Goal: Task Accomplishment & Management: Manage account settings

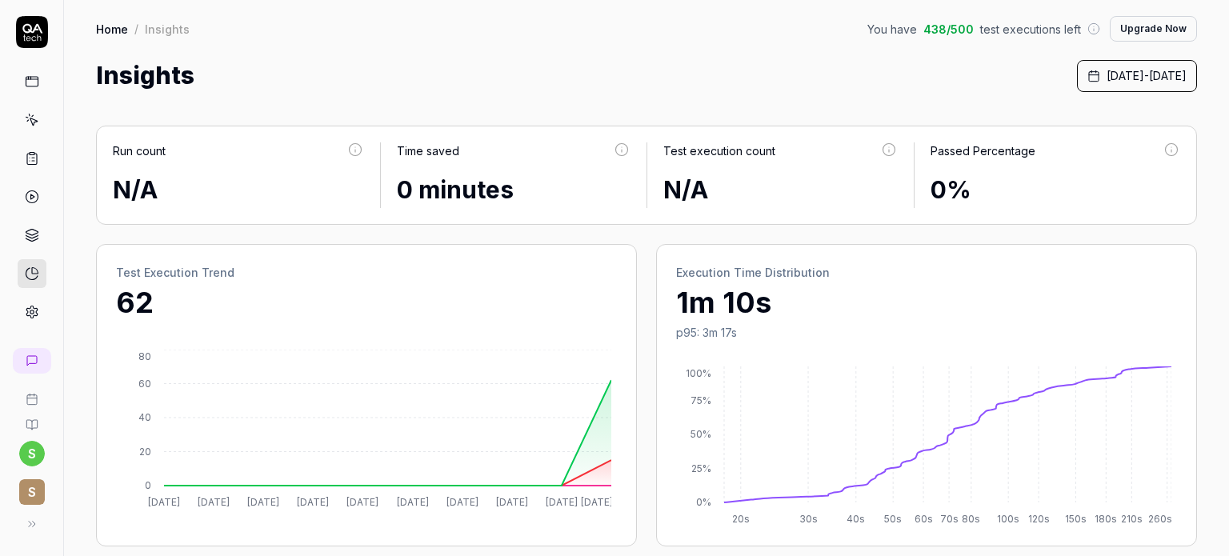
click at [30, 122] on icon at bounding box center [32, 120] width 14 height 14
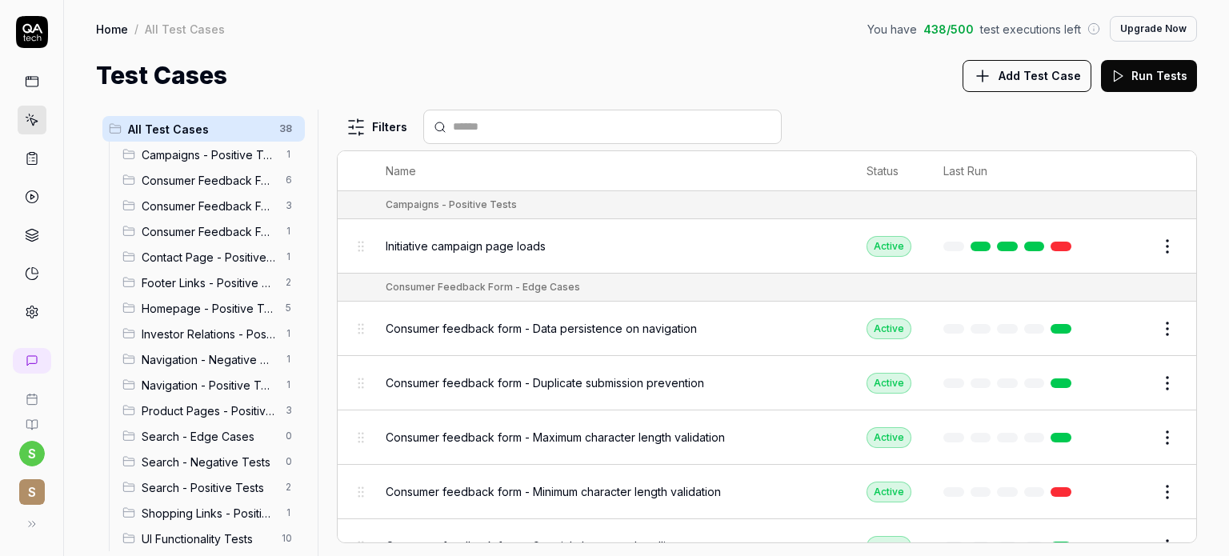
click at [627, 266] on td "Initiative campaign page loads" at bounding box center [610, 246] width 481 height 54
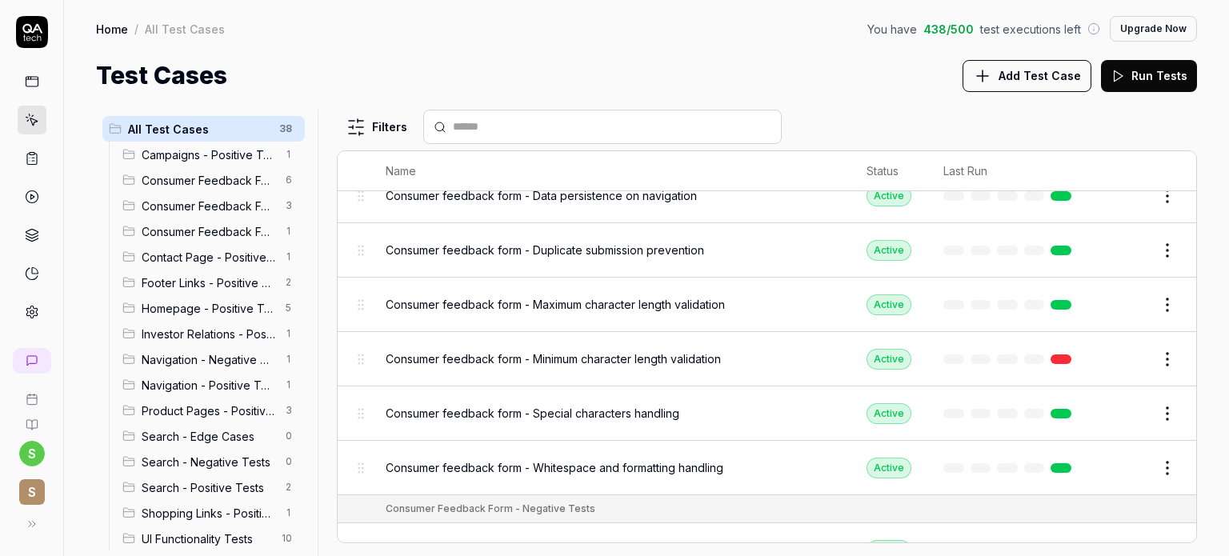
click at [221, 151] on span "Campaigns - Positive Tests" at bounding box center [209, 154] width 134 height 17
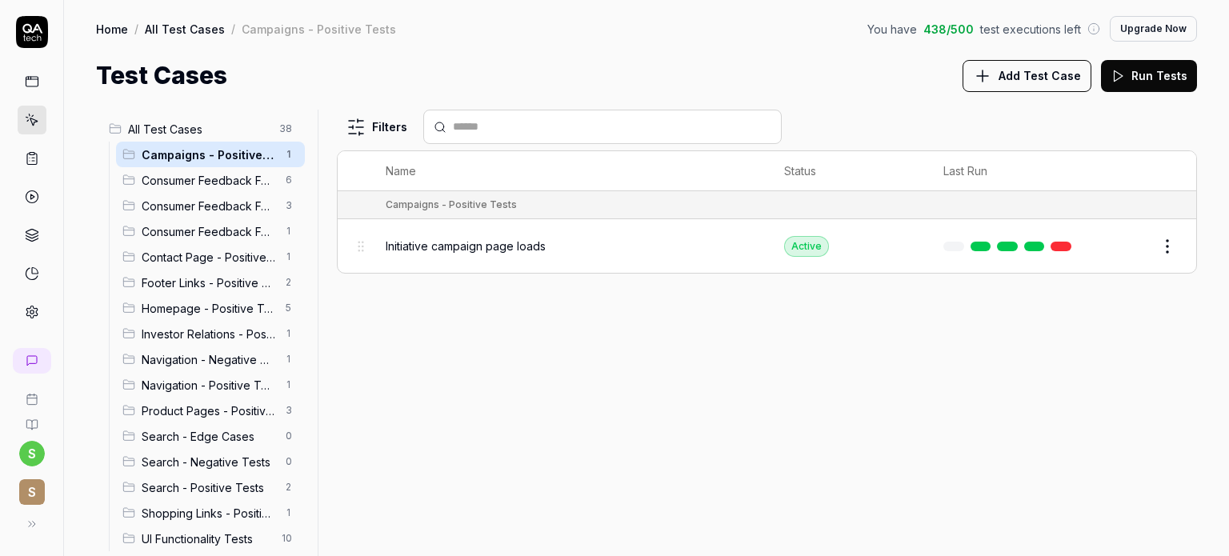
click at [223, 178] on span "Consumer Feedback Form - Edge Cases" at bounding box center [209, 180] width 134 height 17
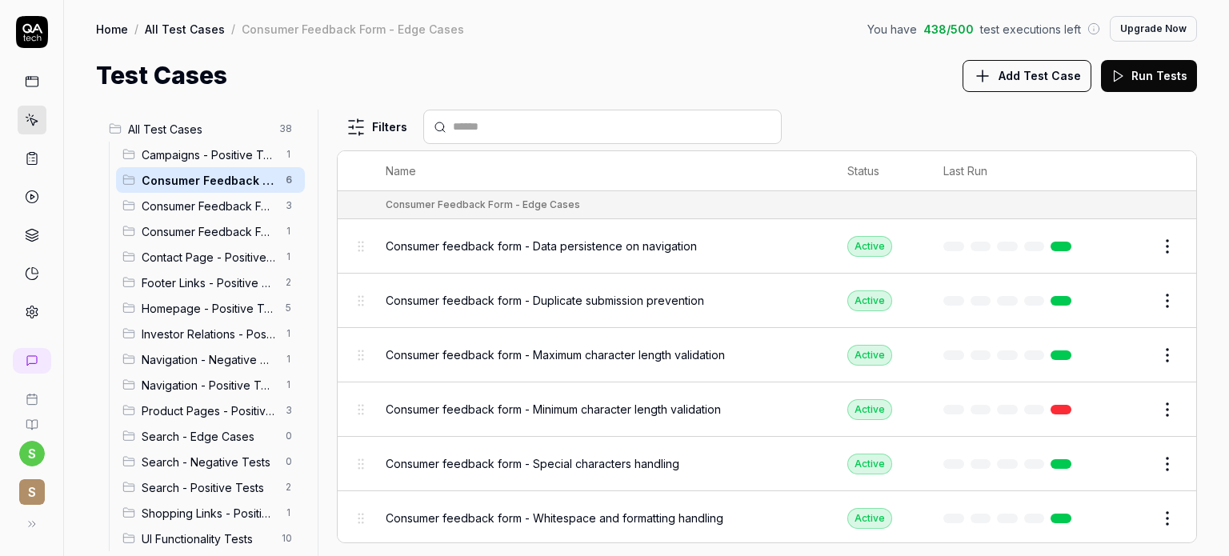
click at [221, 204] on span "Consumer Feedback Form - Negative Tests" at bounding box center [209, 206] width 134 height 17
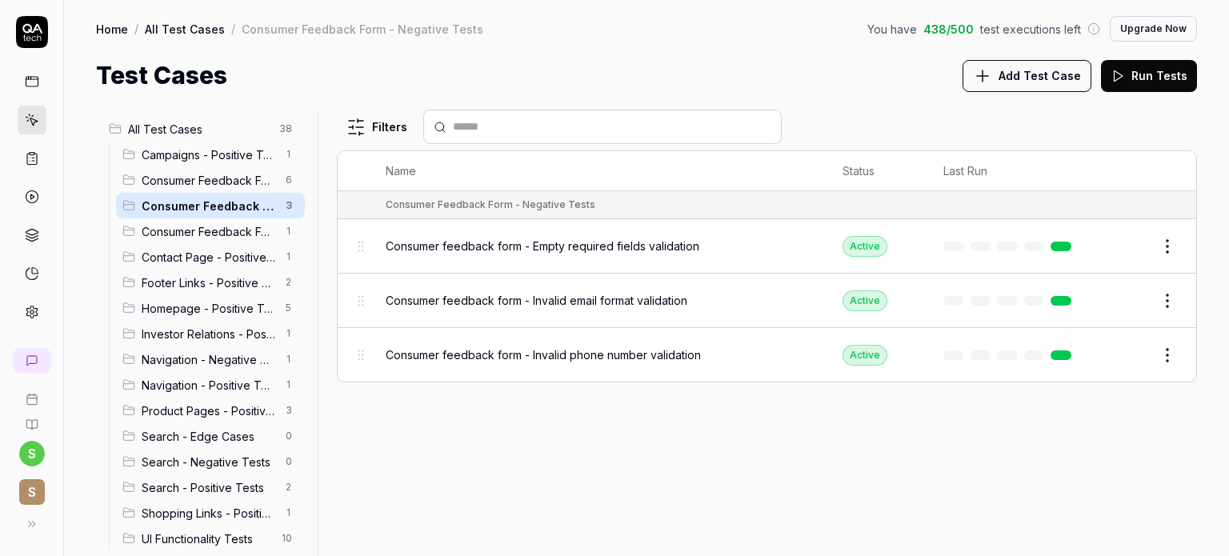
click at [218, 231] on span "Consumer Feedback Form - Positive Tests" at bounding box center [209, 231] width 134 height 17
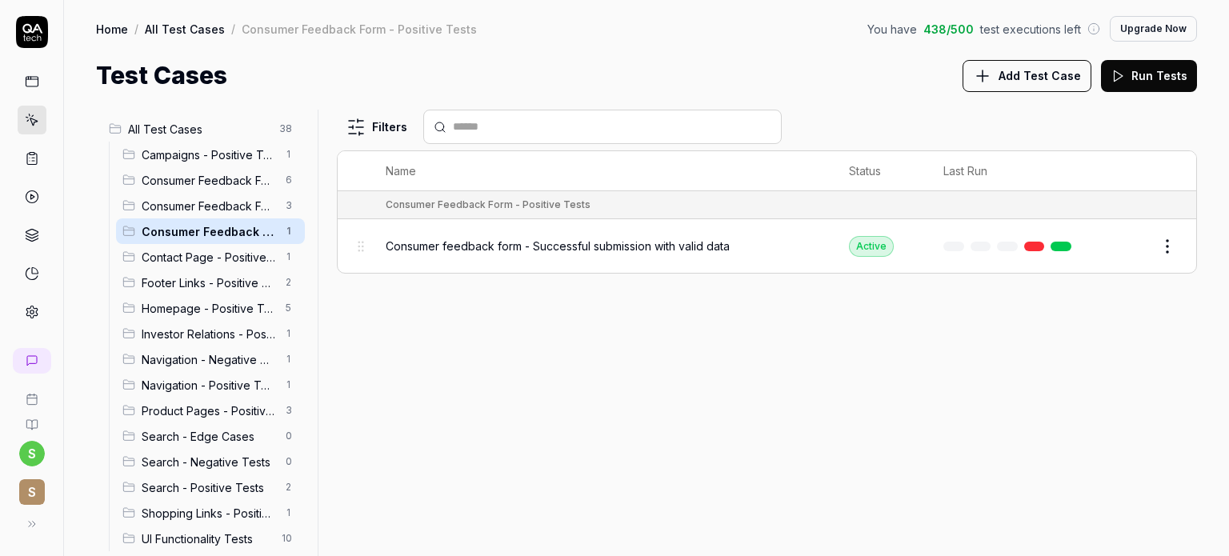
click at [222, 207] on span "Consumer Feedback Form - Negative Tests" at bounding box center [209, 206] width 134 height 17
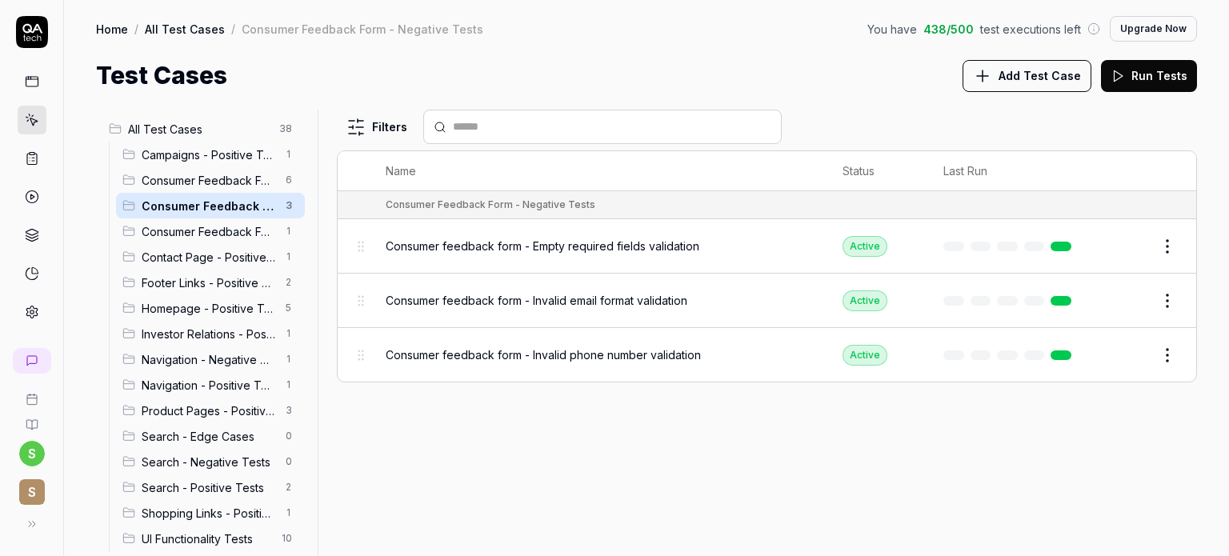
click at [228, 183] on span "Consumer Feedback Form - Edge Cases" at bounding box center [209, 180] width 134 height 17
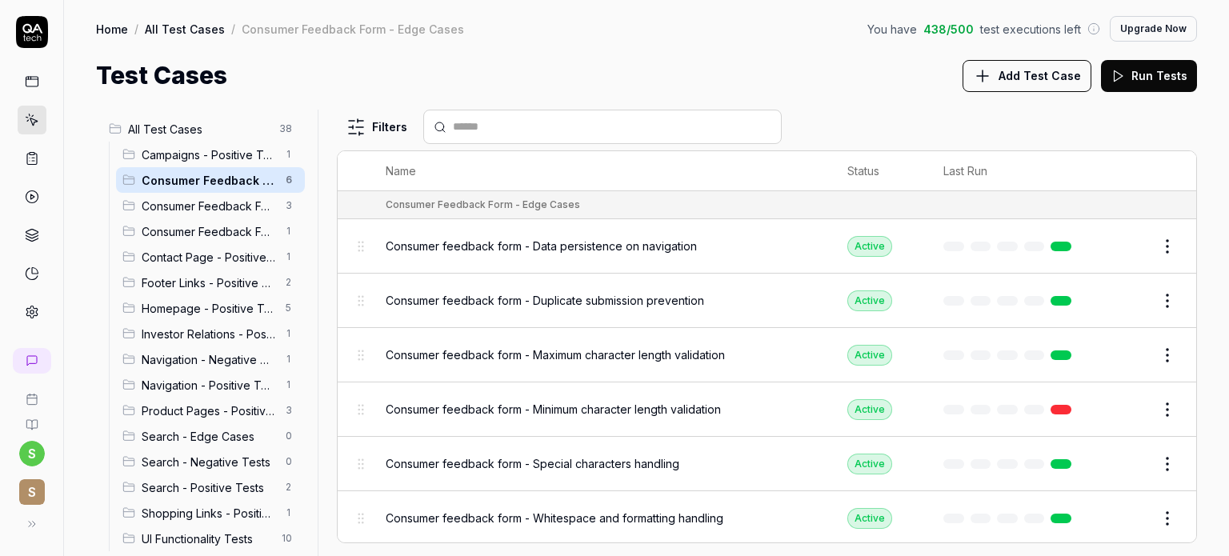
click at [1066, 514] on link at bounding box center [1061, 519] width 21 height 10
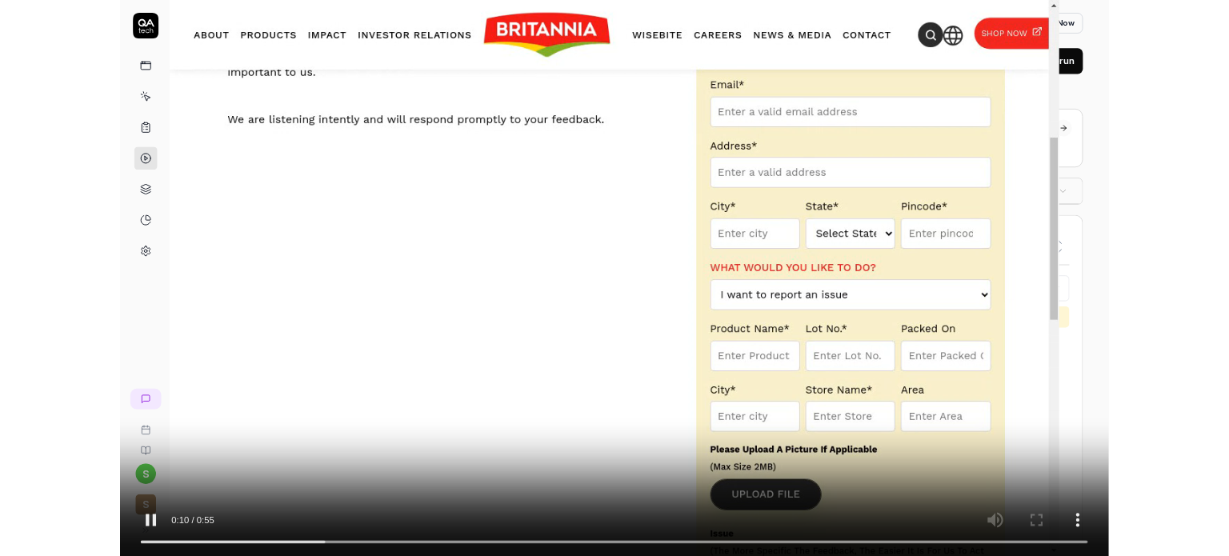
scroll to position [1261, 0]
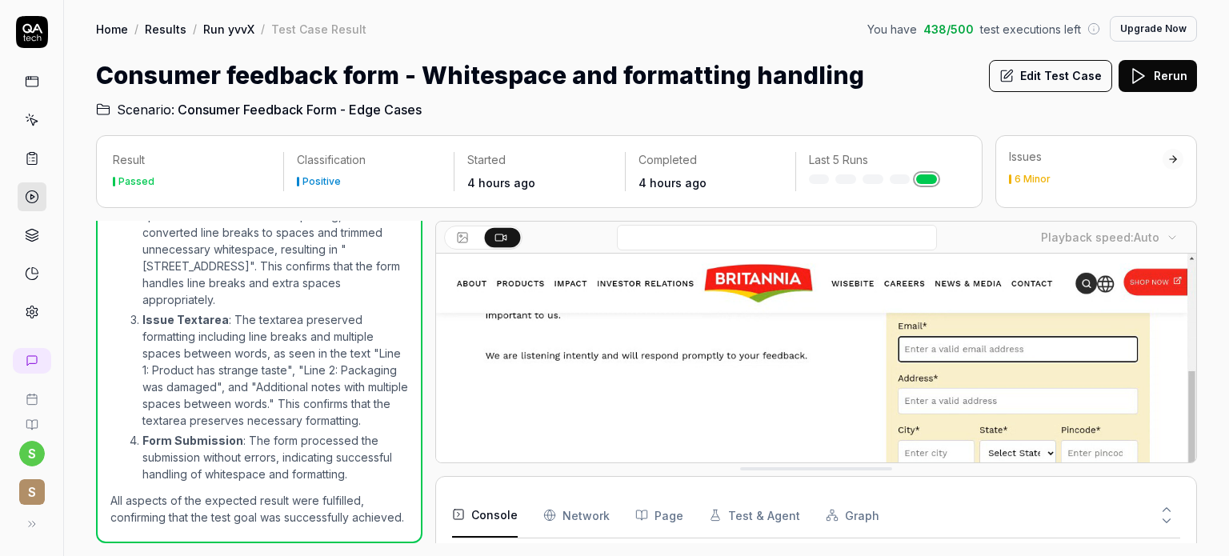
click at [163, 25] on link "Results" at bounding box center [166, 29] width 42 height 16
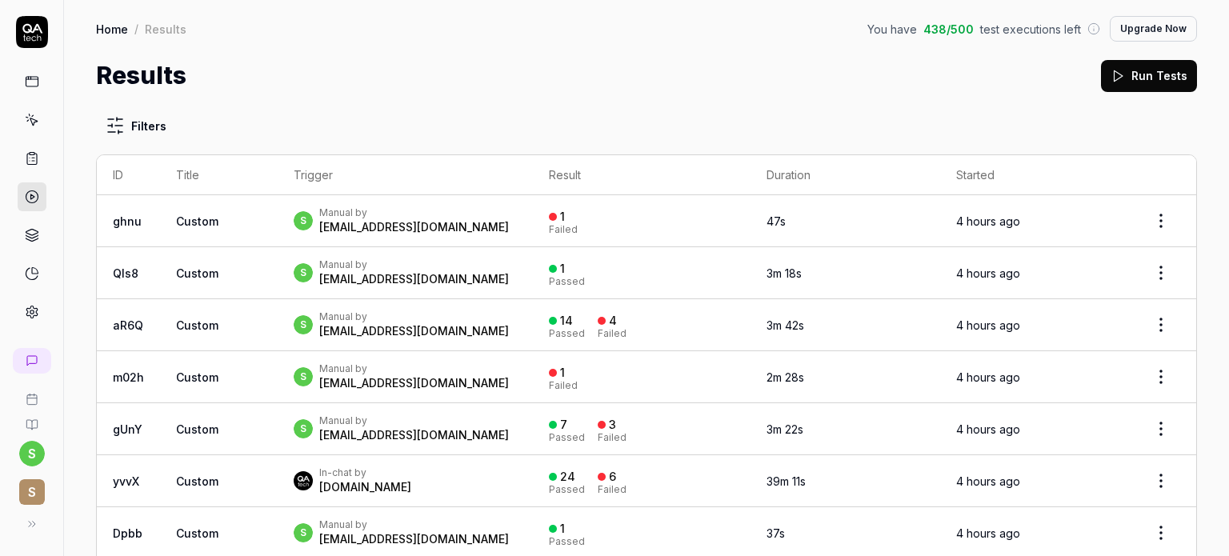
click at [30, 114] on icon at bounding box center [32, 120] width 14 height 14
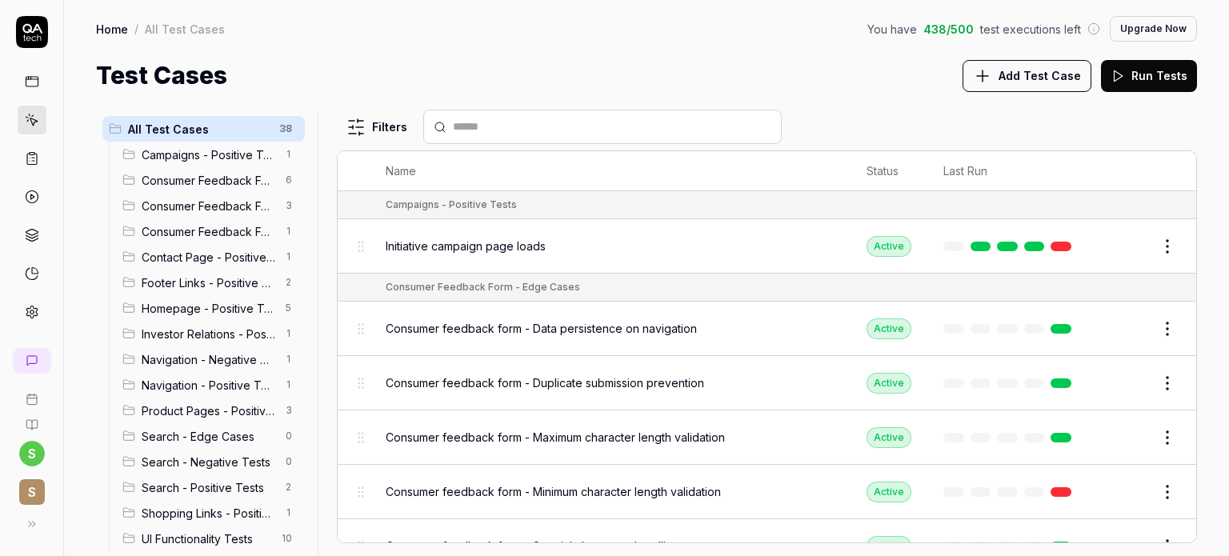
click at [186, 254] on span "Contact Page - Positive Tests" at bounding box center [209, 257] width 134 height 17
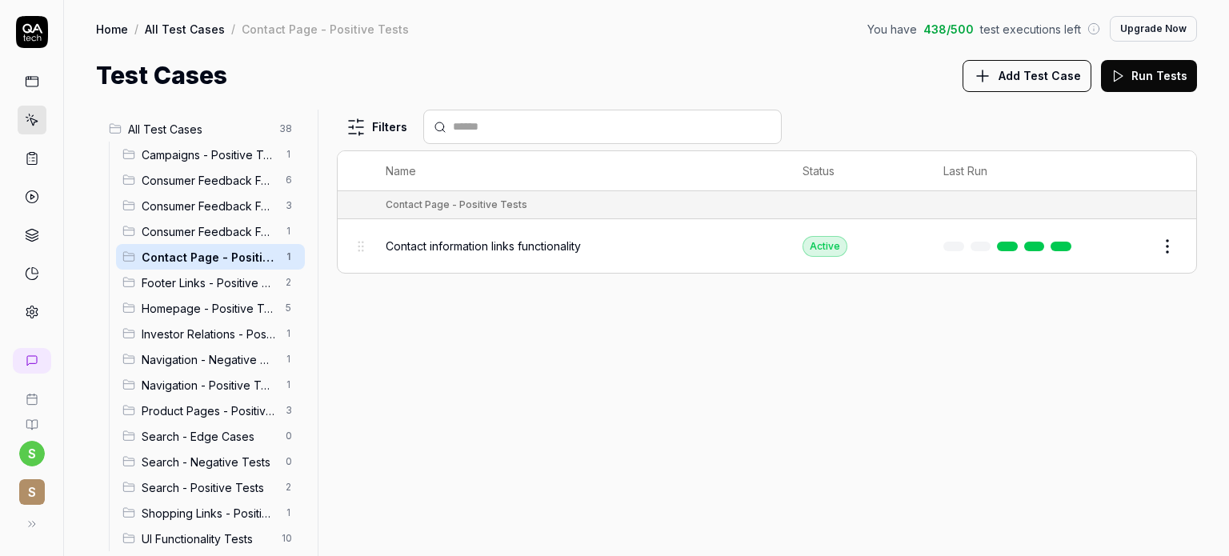
click at [551, 248] on span "Contact information links functionality" at bounding box center [483, 246] width 195 height 17
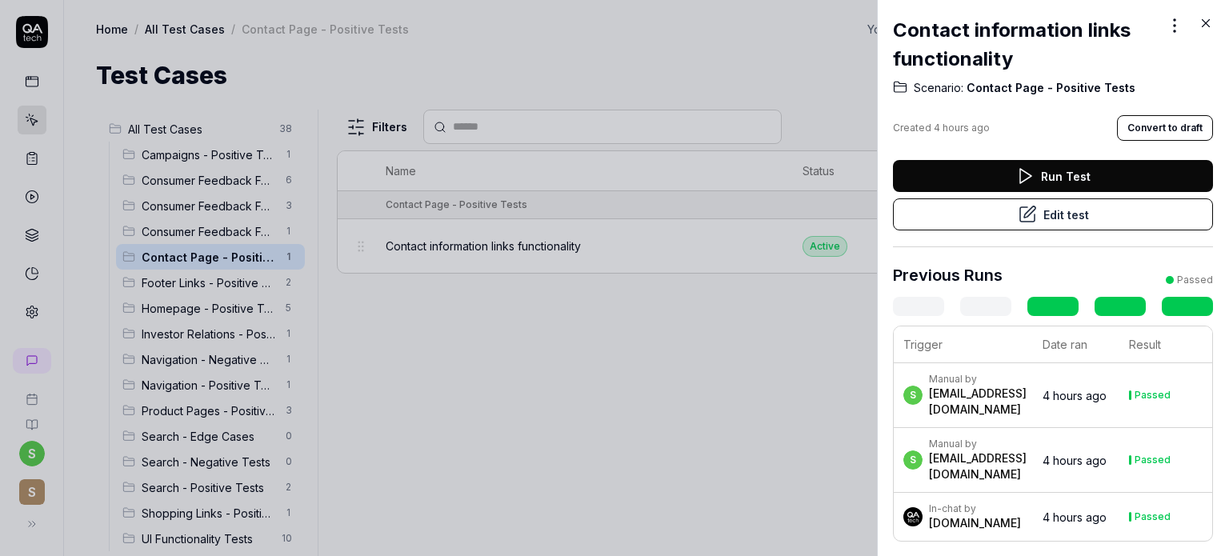
click at [1203, 22] on icon at bounding box center [1206, 23] width 14 height 14
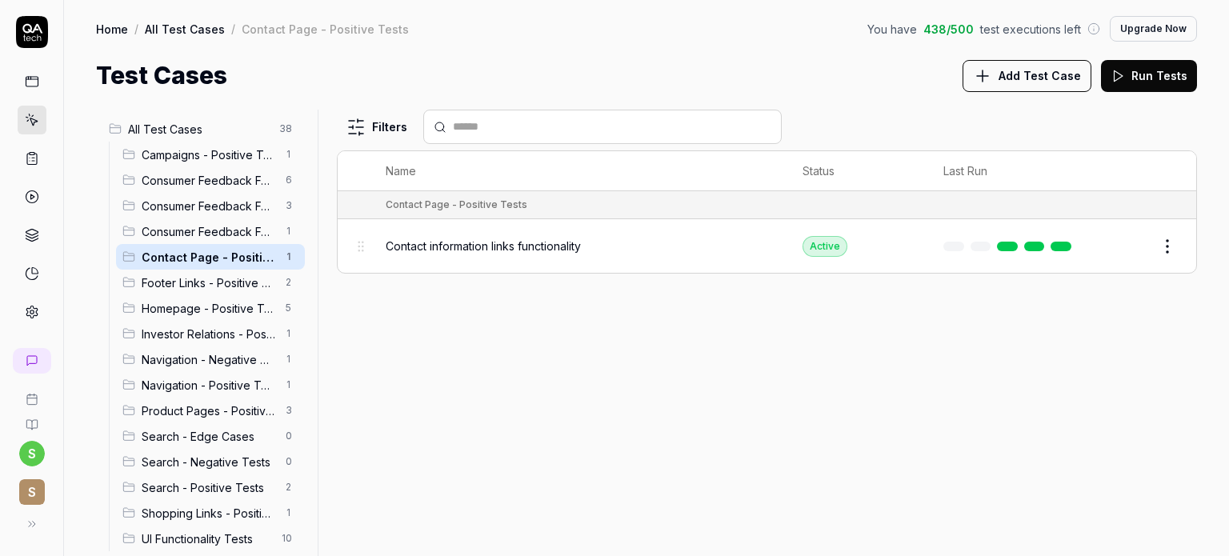
click at [1059, 242] on link at bounding box center [1061, 247] width 21 height 10
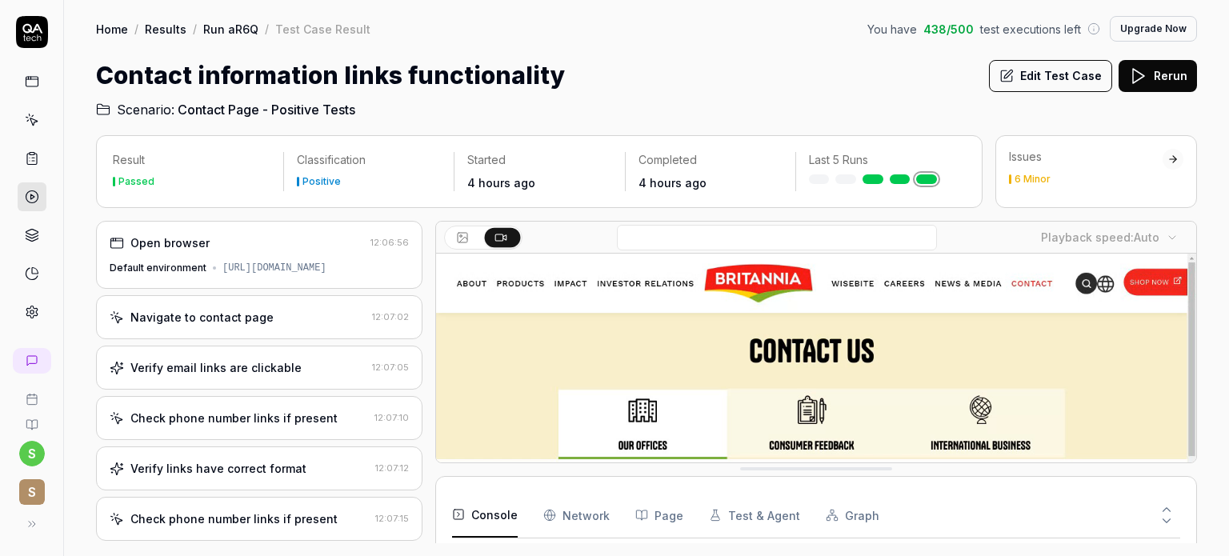
click at [258, 314] on div "Navigate to contact page" at bounding box center [201, 317] width 143 height 17
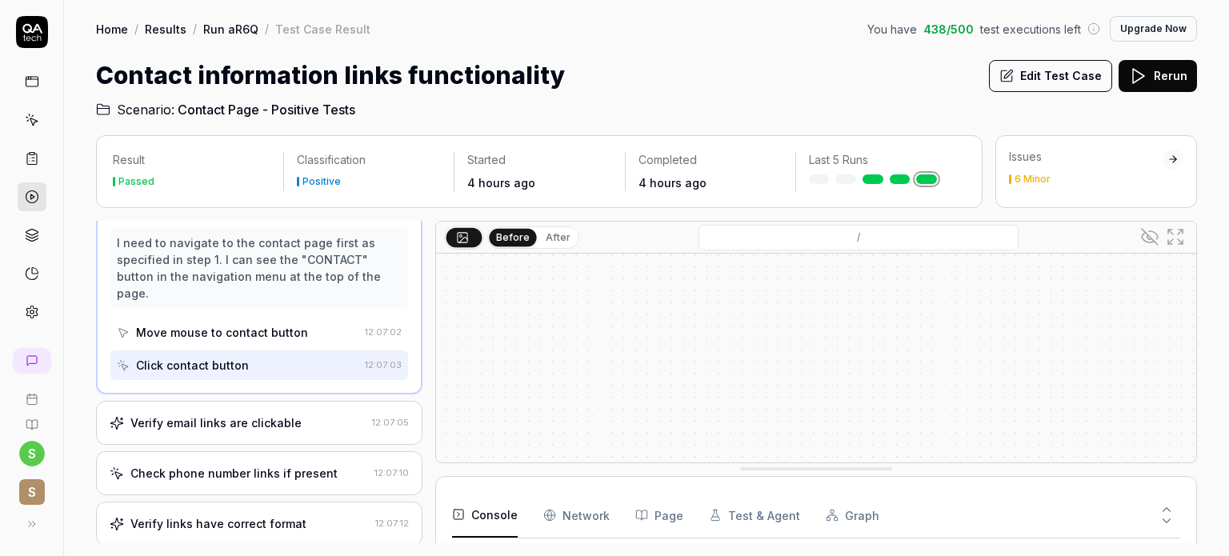
scroll to position [109, 0]
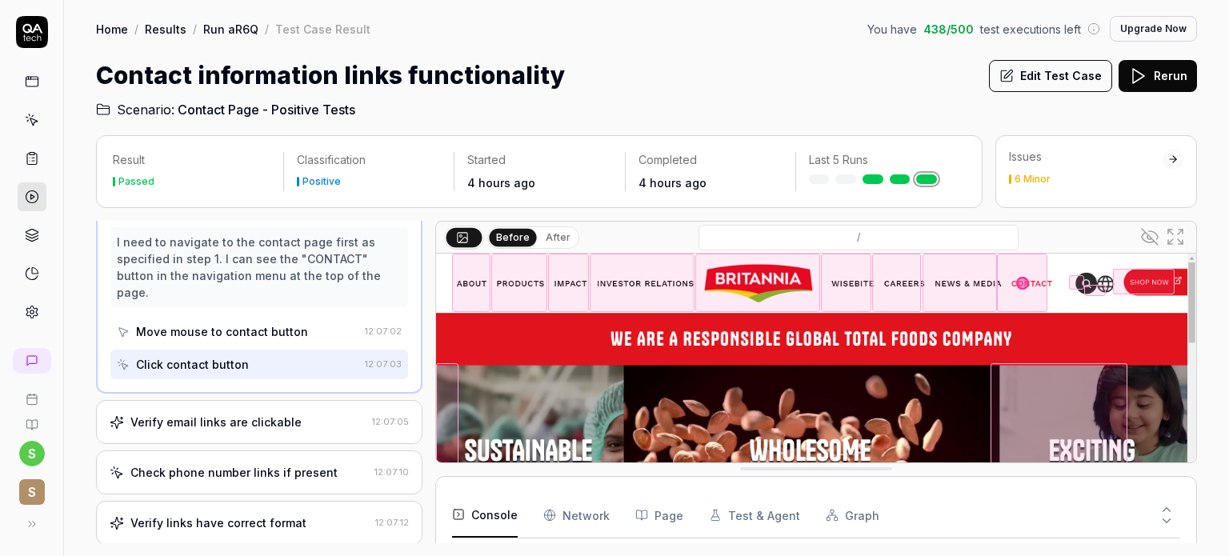
click at [266, 409] on div "Verify email links are clickable 12:07:05" at bounding box center [259, 422] width 326 height 44
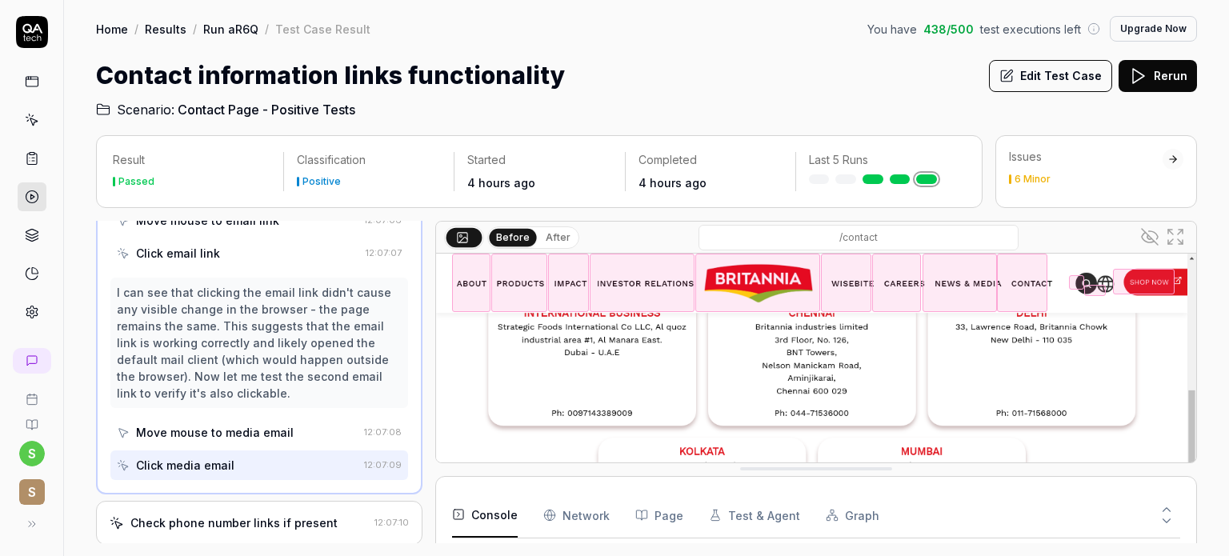
scroll to position [630, 0]
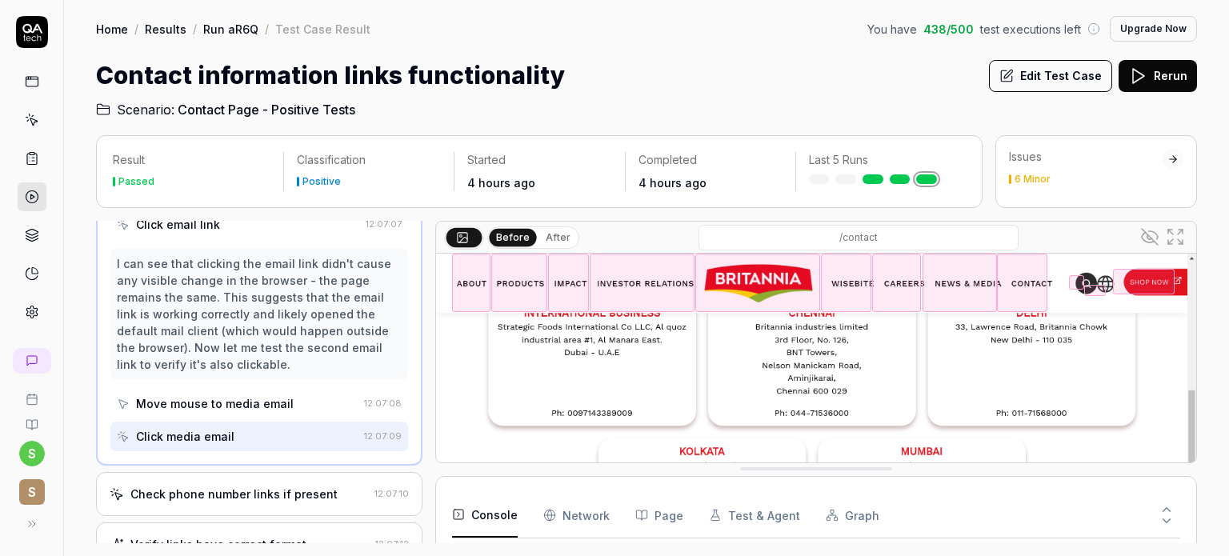
click at [262, 486] on div "Check phone number links if present" at bounding box center [233, 494] width 207 height 17
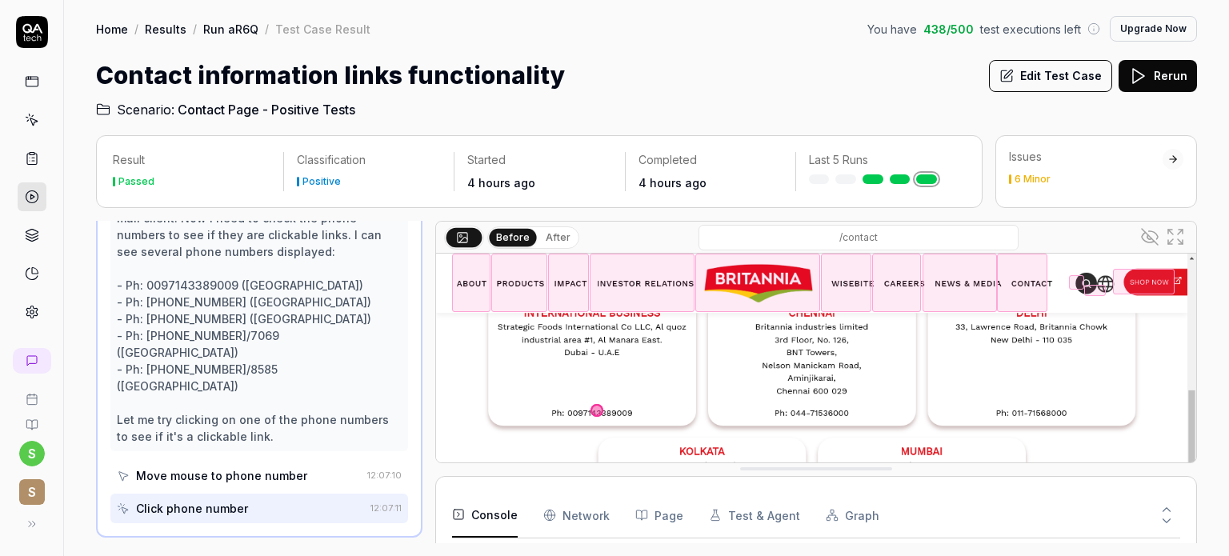
scroll to position [331, 0]
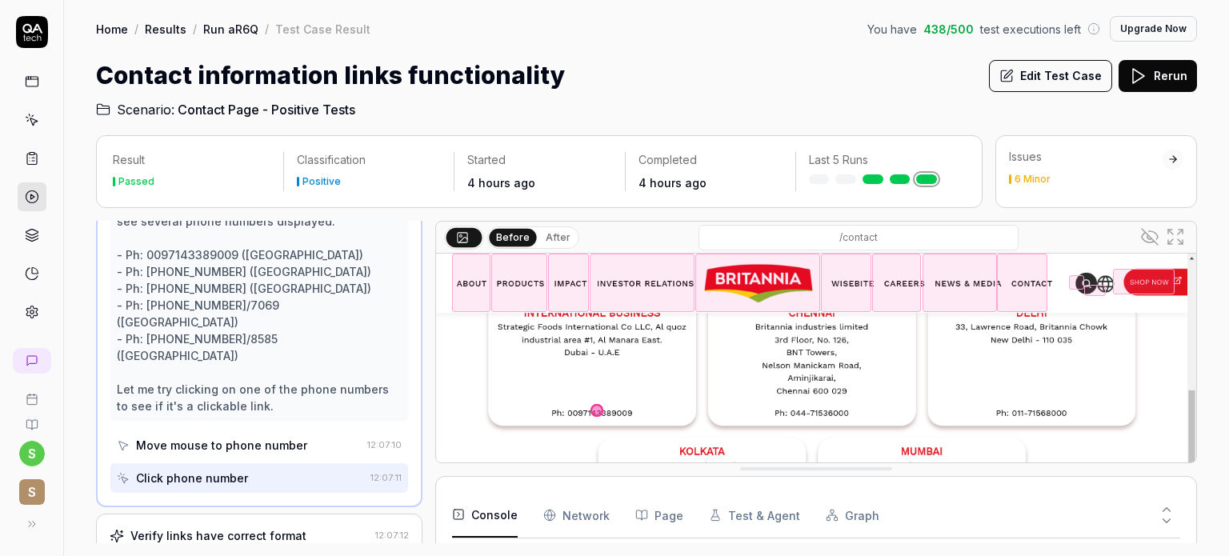
click at [296, 437] on div "Move mouse to phone number" at bounding box center [221, 445] width 171 height 17
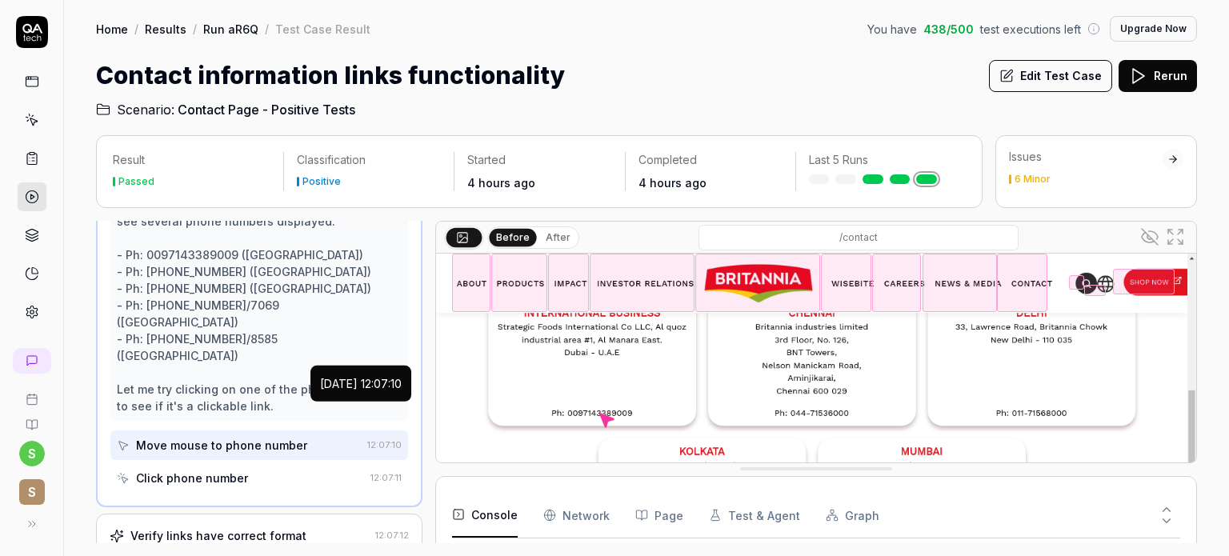
click at [256, 463] on div "Click phone number" at bounding box center [240, 478] width 247 height 30
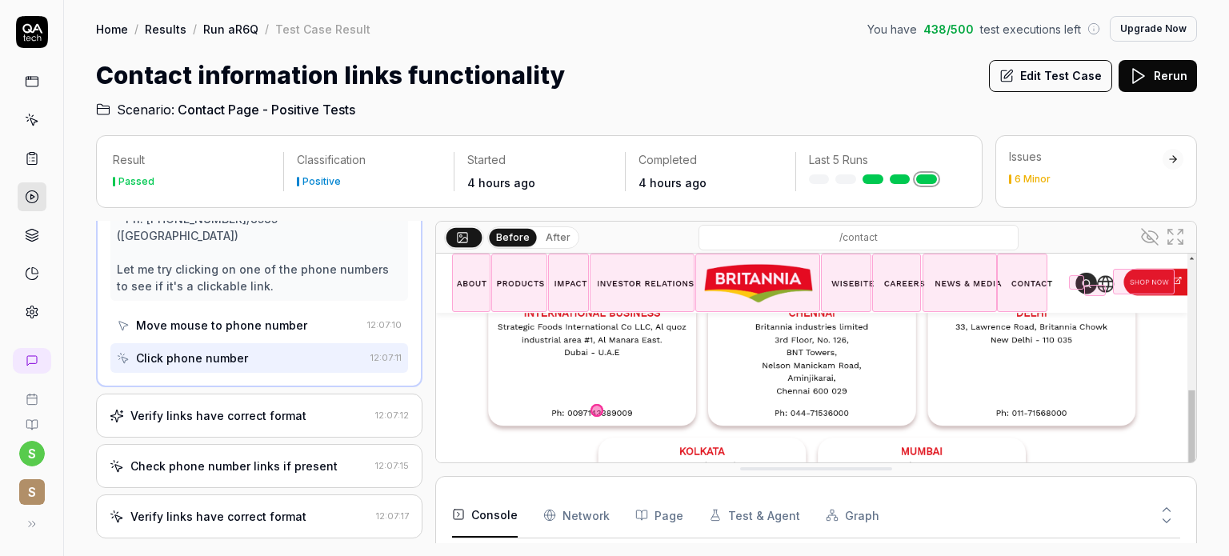
scroll to position [457, 0]
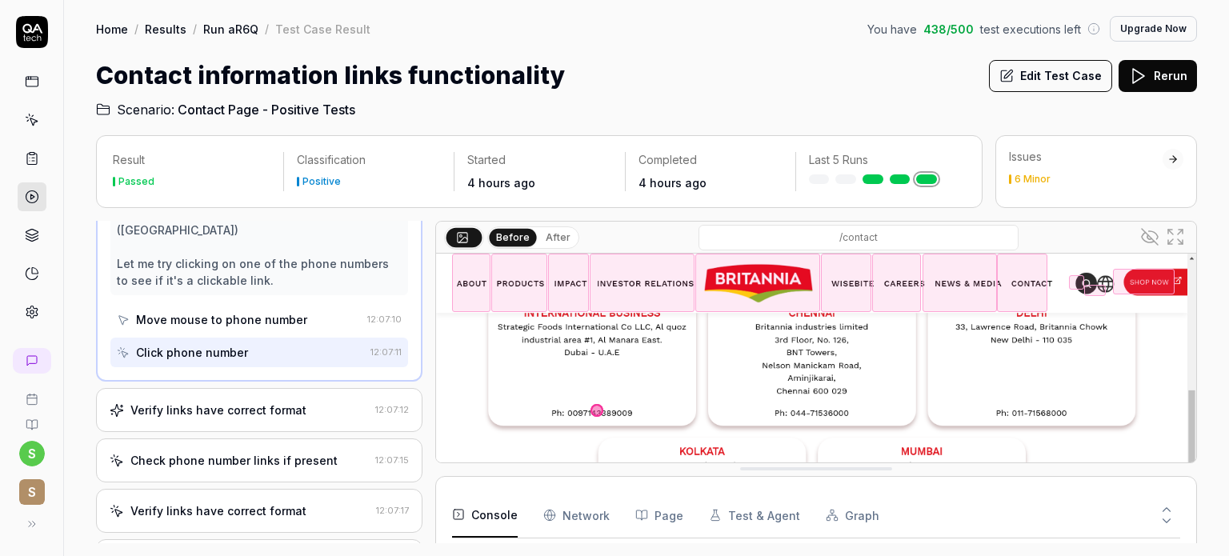
click at [255, 402] on div "Verify links have correct format" at bounding box center [218, 410] width 176 height 17
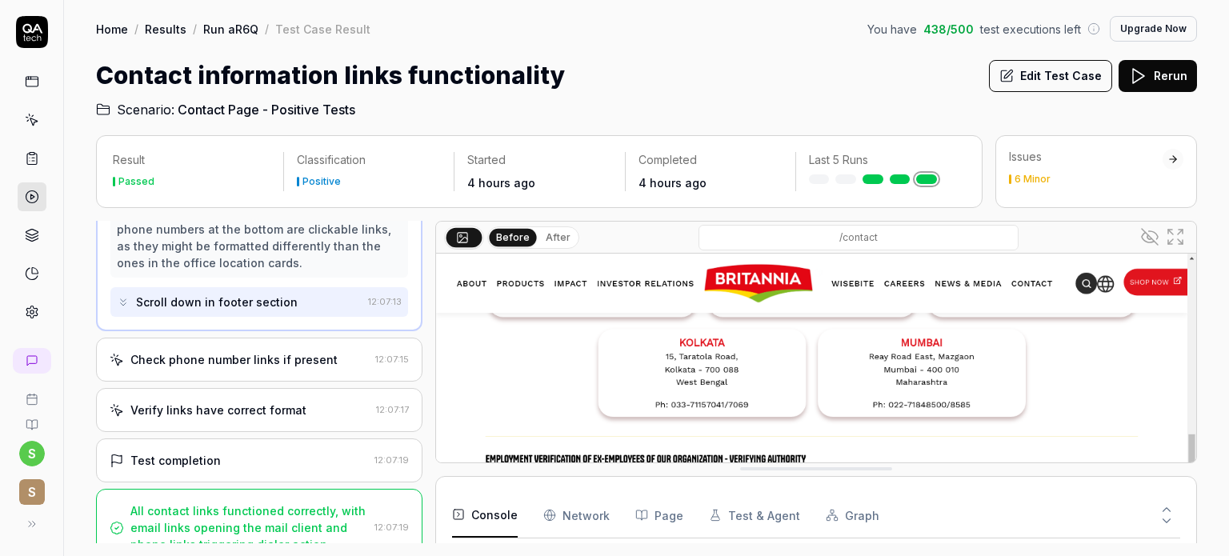
scroll to position [858, 0]
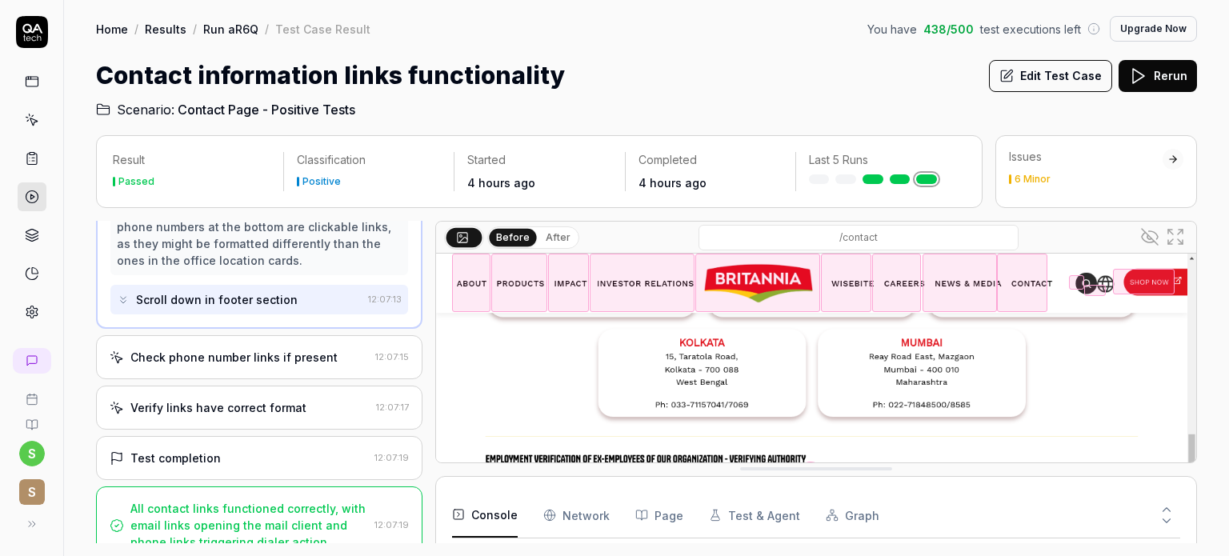
click at [206, 349] on div "Check phone number links if present" at bounding box center [233, 357] width 207 height 17
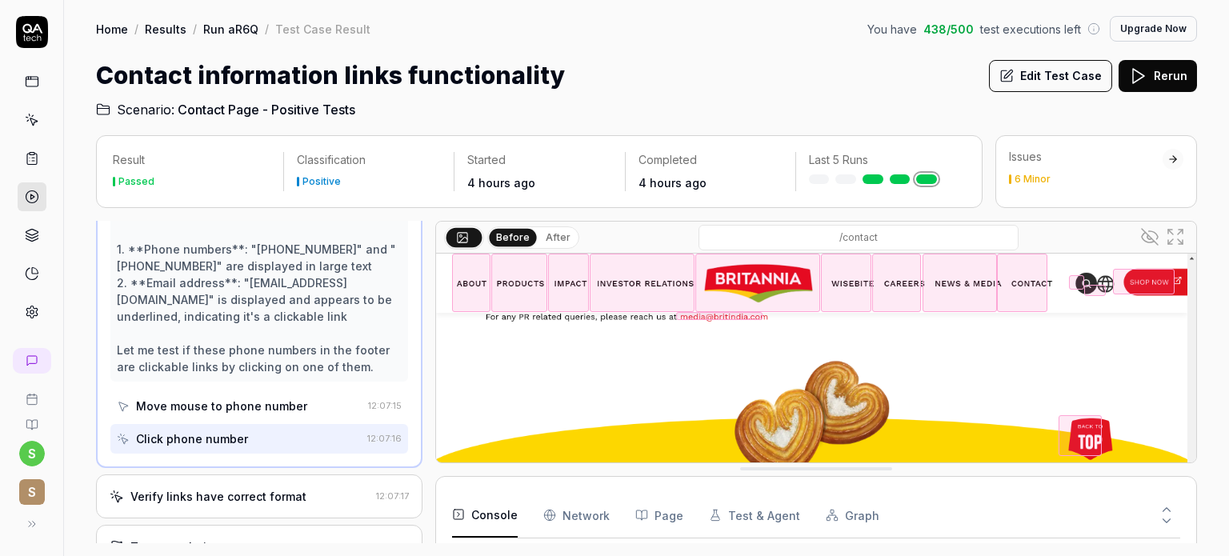
scroll to position [369, 0]
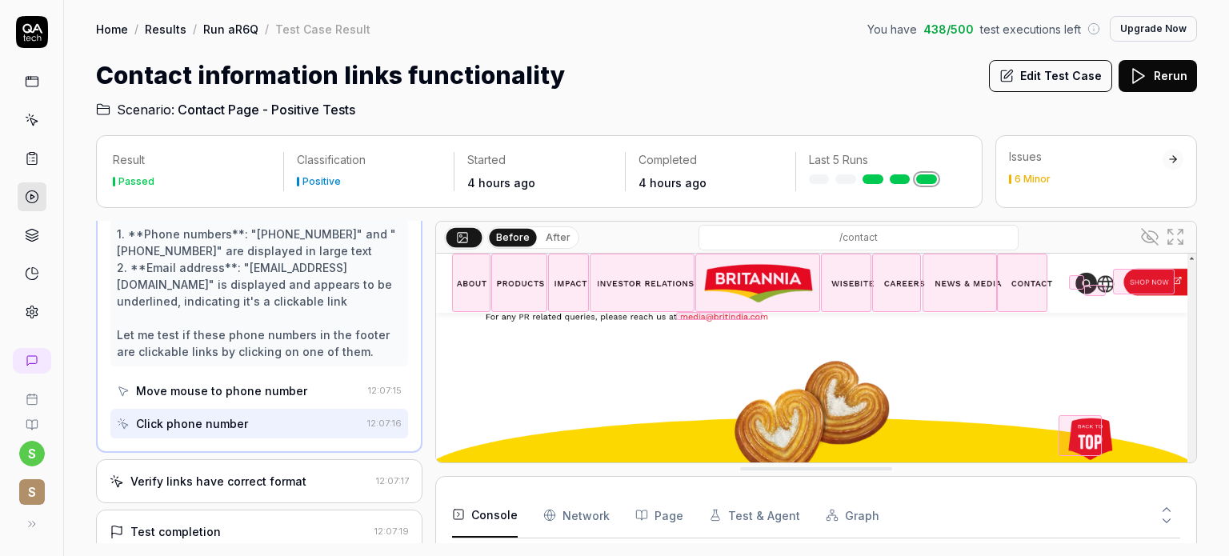
click at [283, 476] on div "Verify links have correct format" at bounding box center [218, 481] width 176 height 17
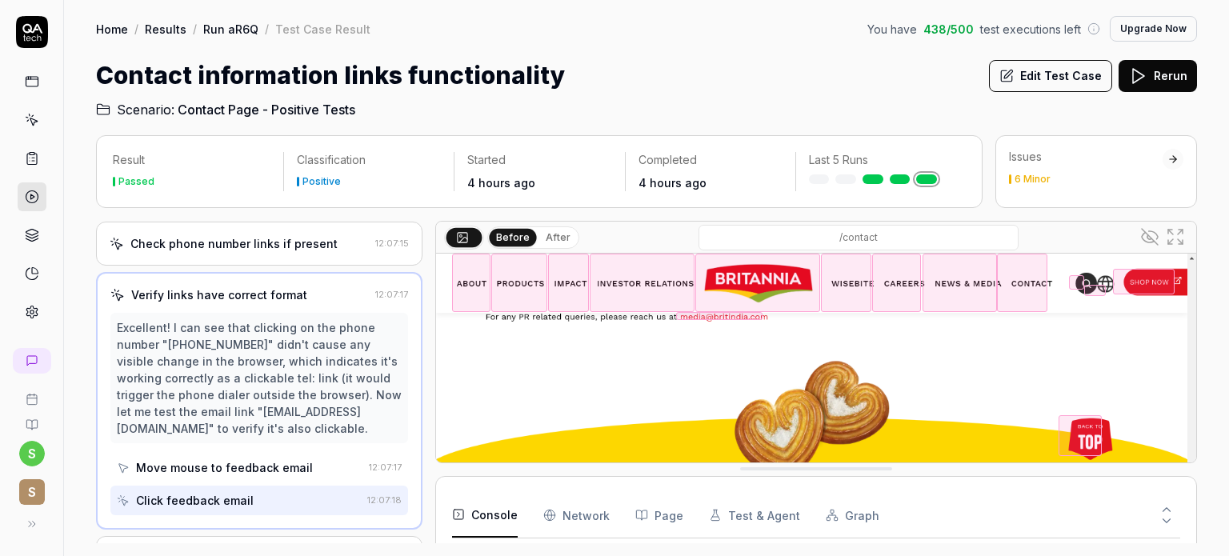
scroll to position [258, 0]
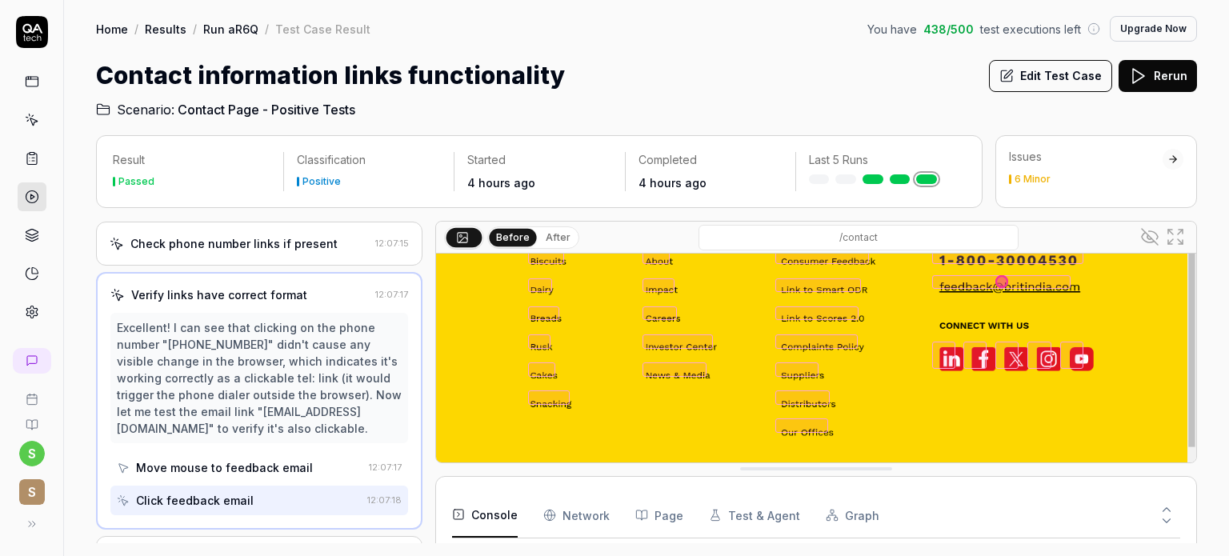
click at [1095, 390] on img at bounding box center [816, 233] width 760 height 475
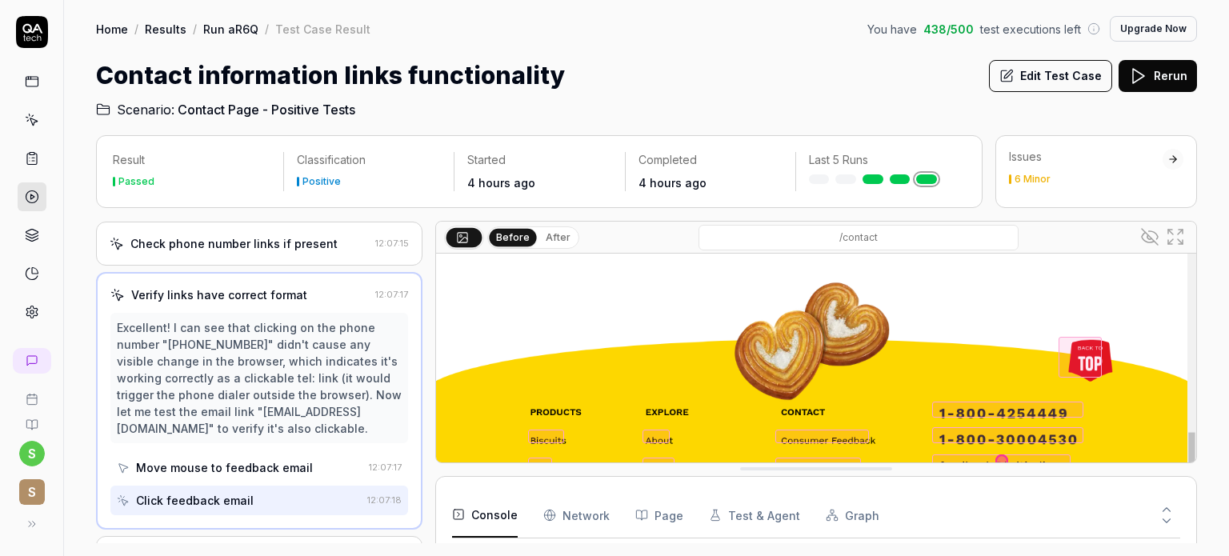
scroll to position [0, 0]
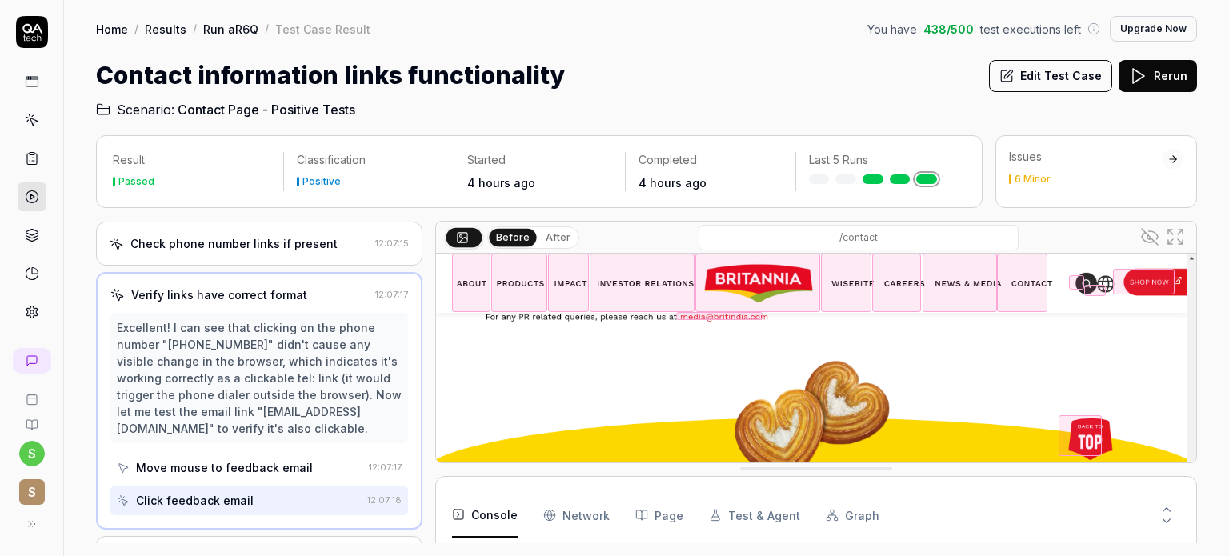
click at [541, 235] on button "After" at bounding box center [558, 238] width 38 height 18
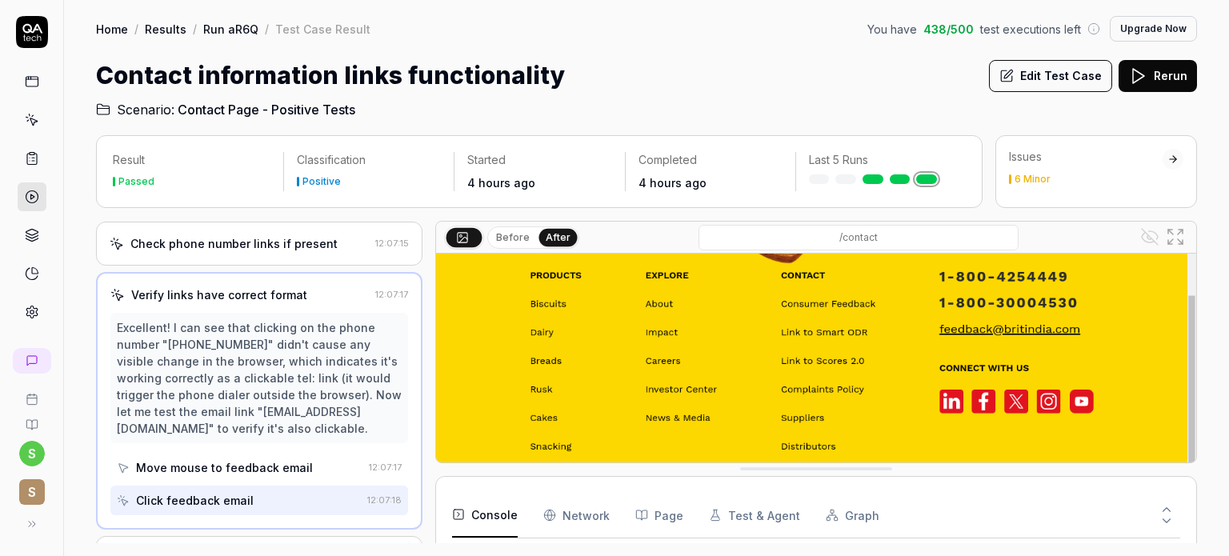
scroll to position [258, 0]
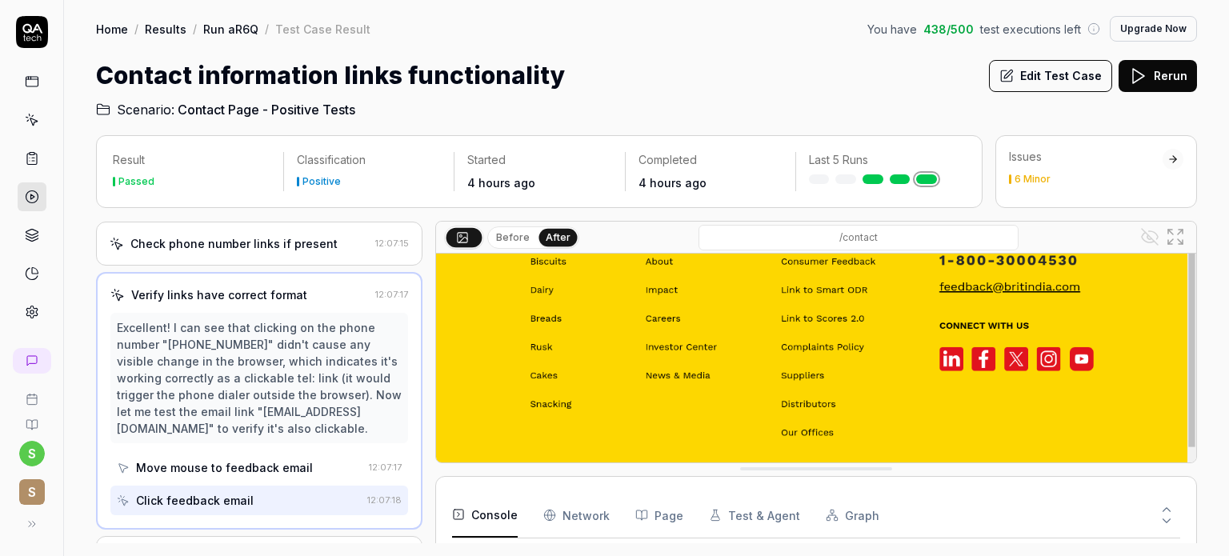
click at [466, 230] on icon at bounding box center [462, 236] width 13 height 13
click at [516, 236] on button "Before" at bounding box center [513, 238] width 46 height 18
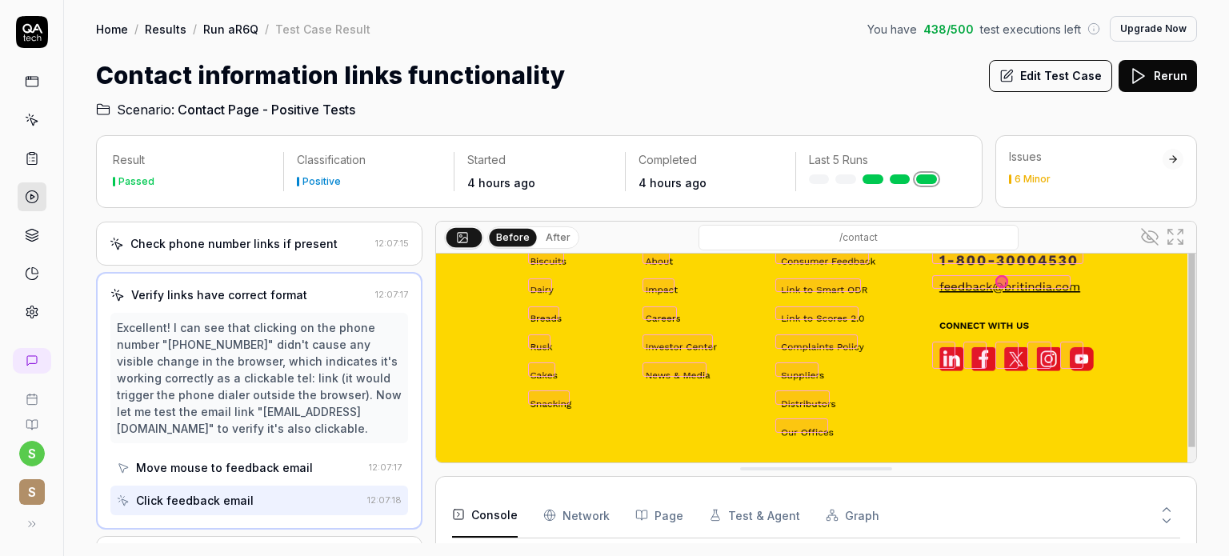
click at [456, 234] on icon at bounding box center [462, 236] width 13 height 13
click at [1178, 236] on icon at bounding box center [1175, 236] width 19 height 19
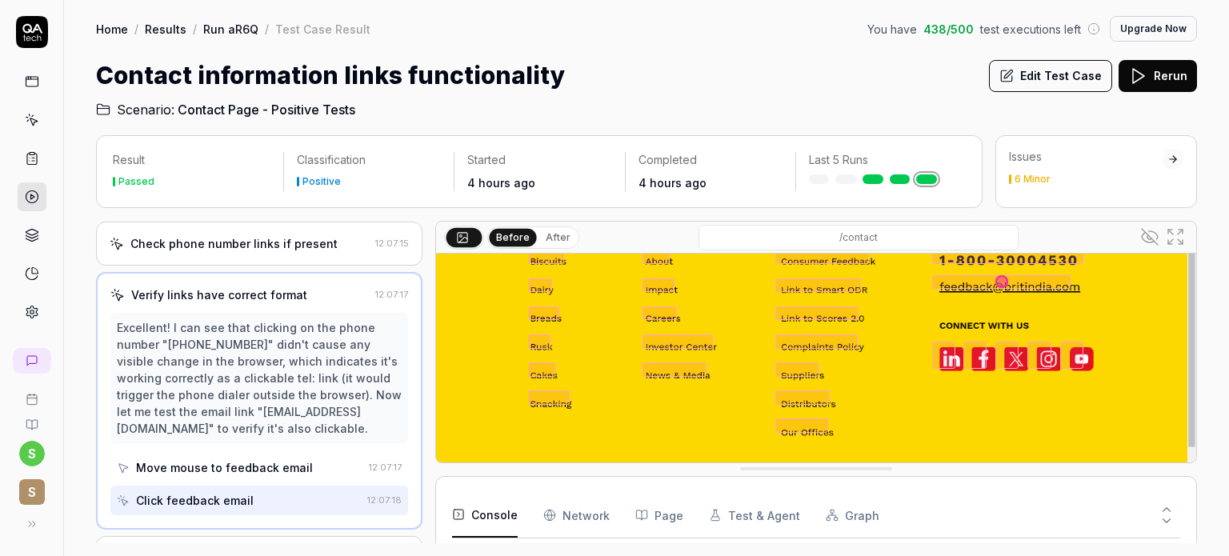
click at [605, 50] on div "Home / Results / Run aR6Q / Test Case Result You have 438 / 500 test executions…" at bounding box center [646, 59] width 1165 height 119
click at [470, 242] on button at bounding box center [464, 236] width 36 height 19
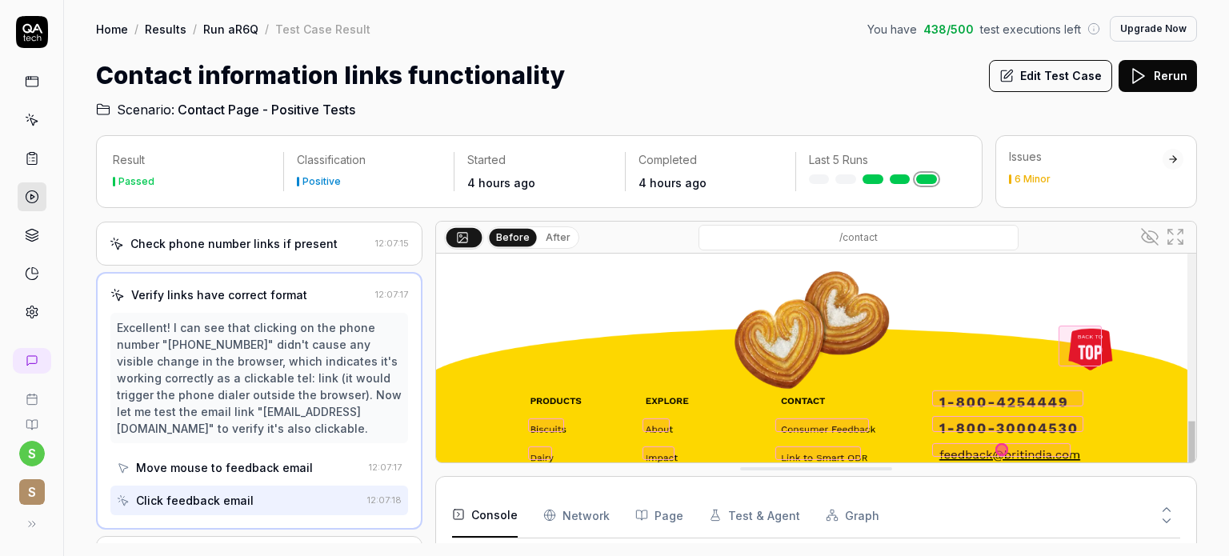
scroll to position [0, 0]
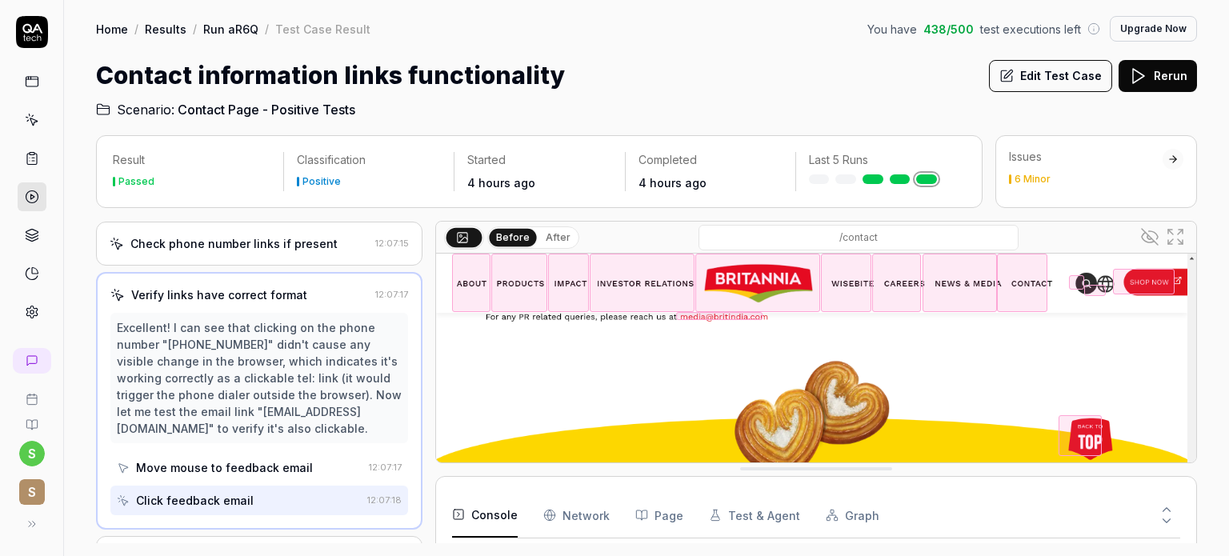
click at [193, 111] on span "Contact Page - Positive Tests" at bounding box center [267, 109] width 178 height 19
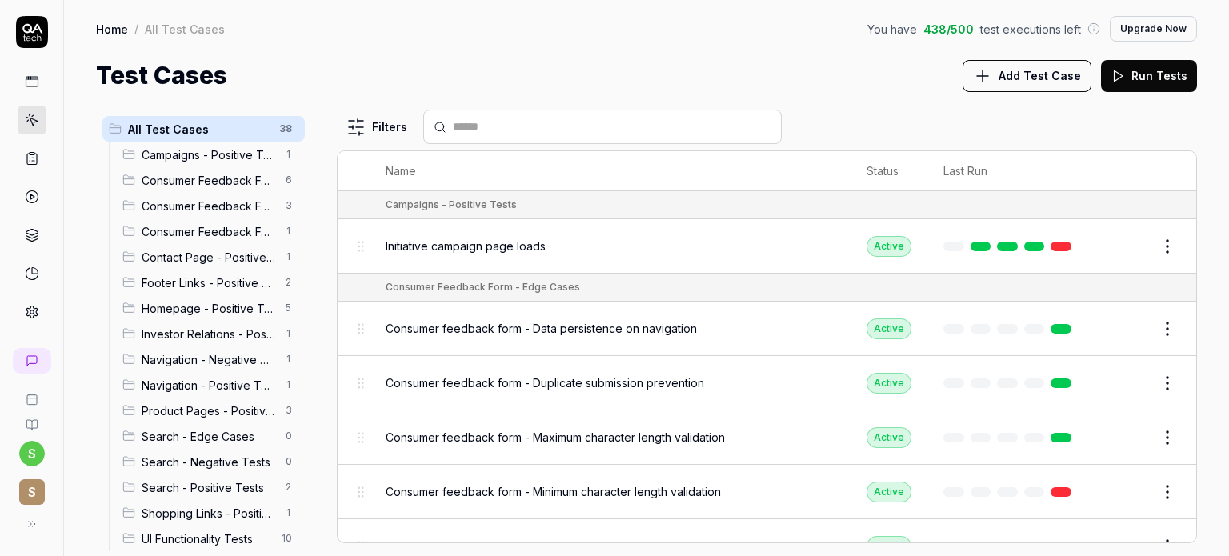
scroll to position [20, 0]
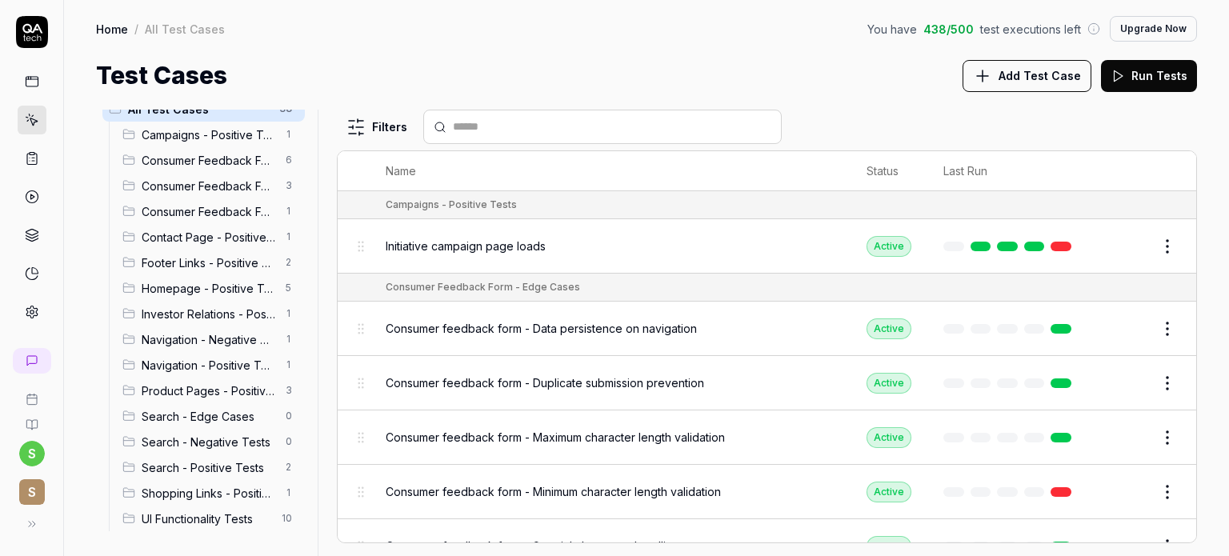
click at [202, 511] on span "UI Functionality Tests" at bounding box center [207, 518] width 130 height 17
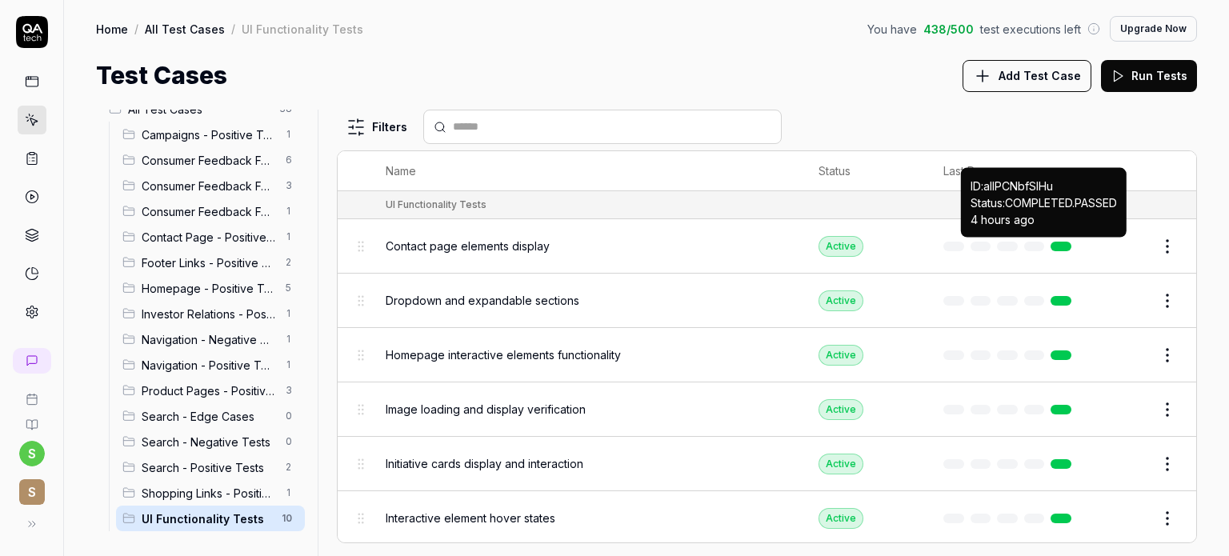
click at [1051, 246] on link at bounding box center [1061, 247] width 21 height 10
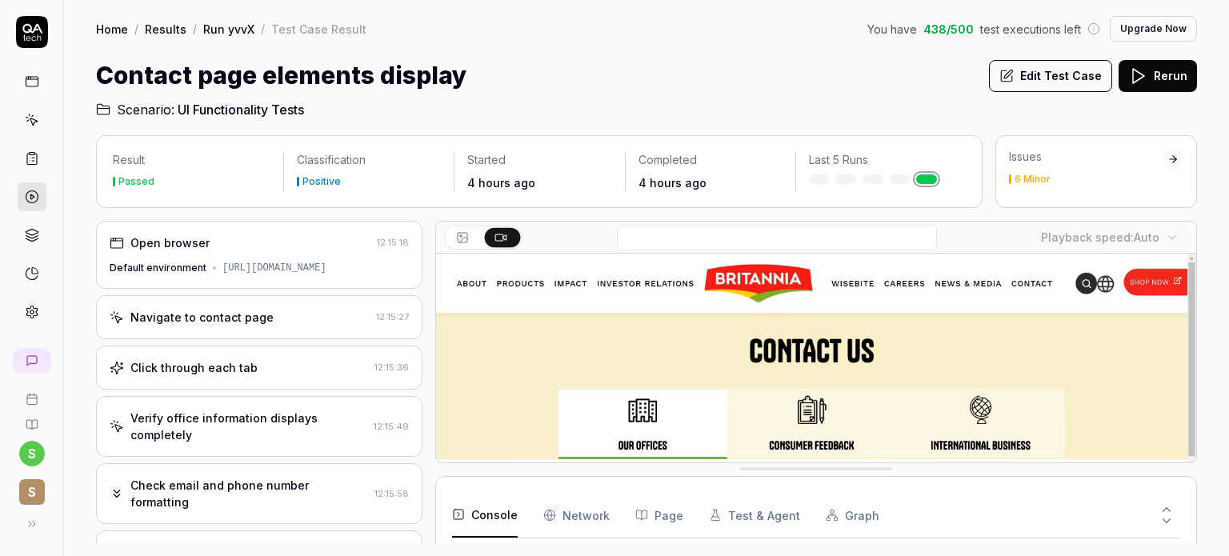
click at [279, 359] on div "Click through each tab" at bounding box center [239, 367] width 258 height 17
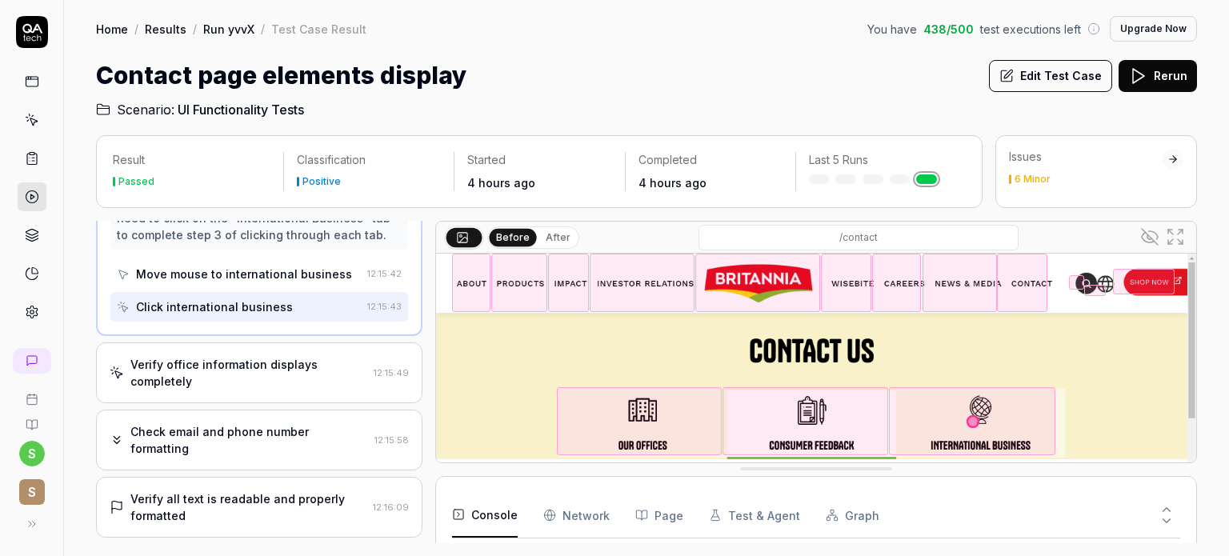
scroll to position [609, 0]
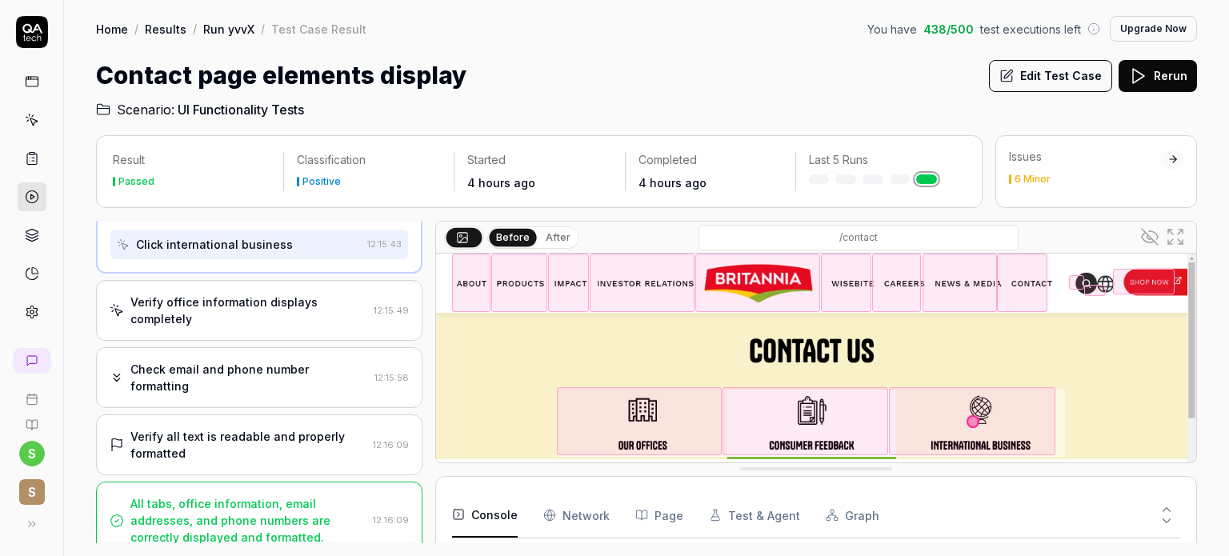
click at [294, 435] on div "Verify all text is readable and properly formatted" at bounding box center [248, 445] width 236 height 34
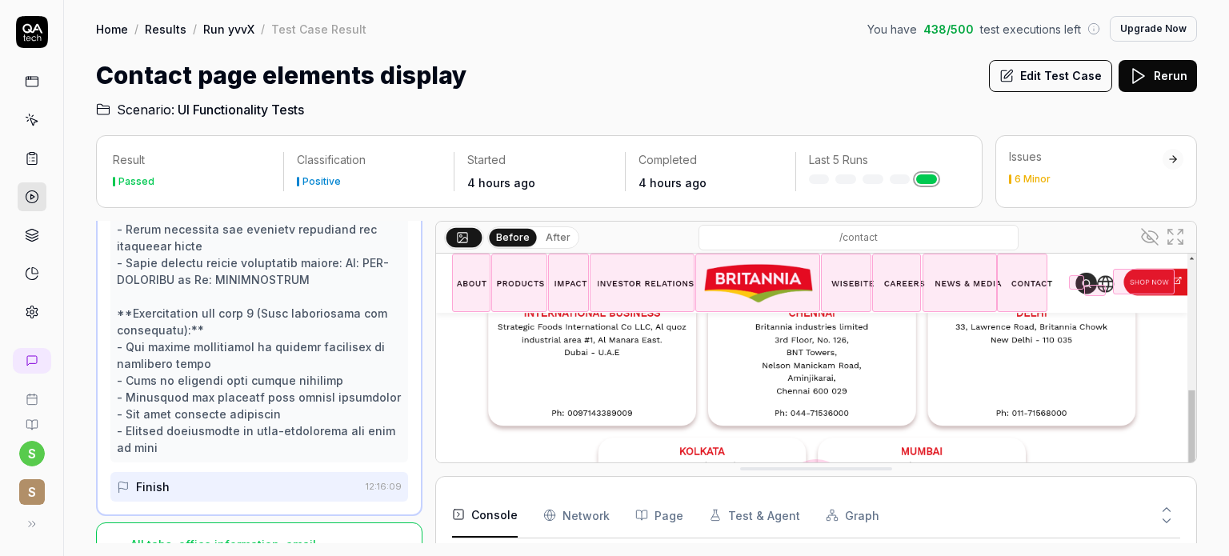
scroll to position [847, 0]
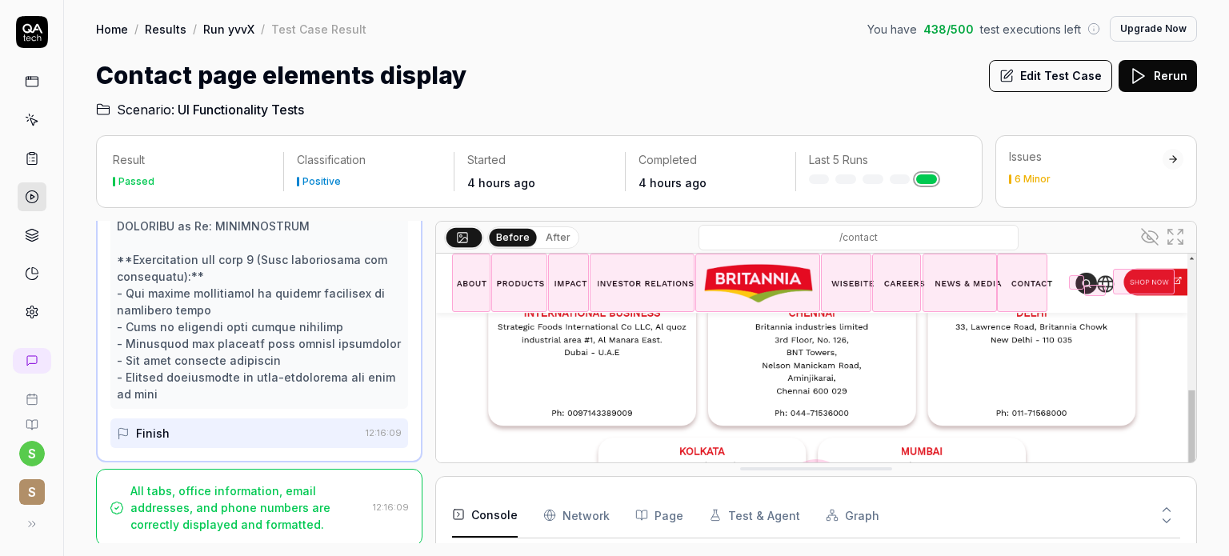
click at [300, 424] on div "Finish" at bounding box center [238, 433] width 242 height 30
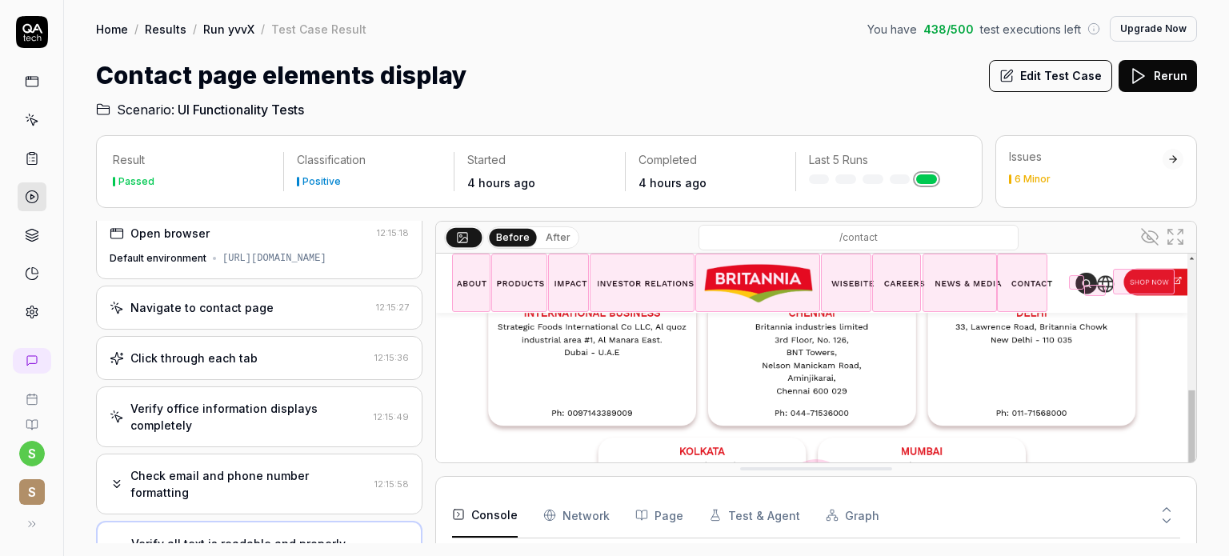
scroll to position [0, 0]
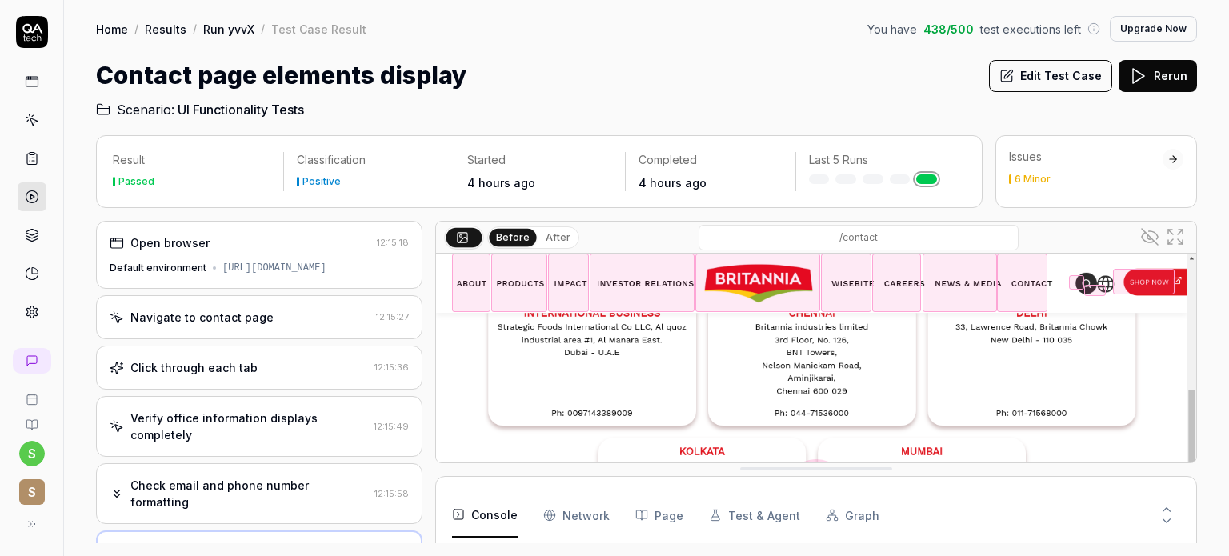
click at [266, 108] on span "UI Functionality Tests" at bounding box center [241, 109] width 126 height 19
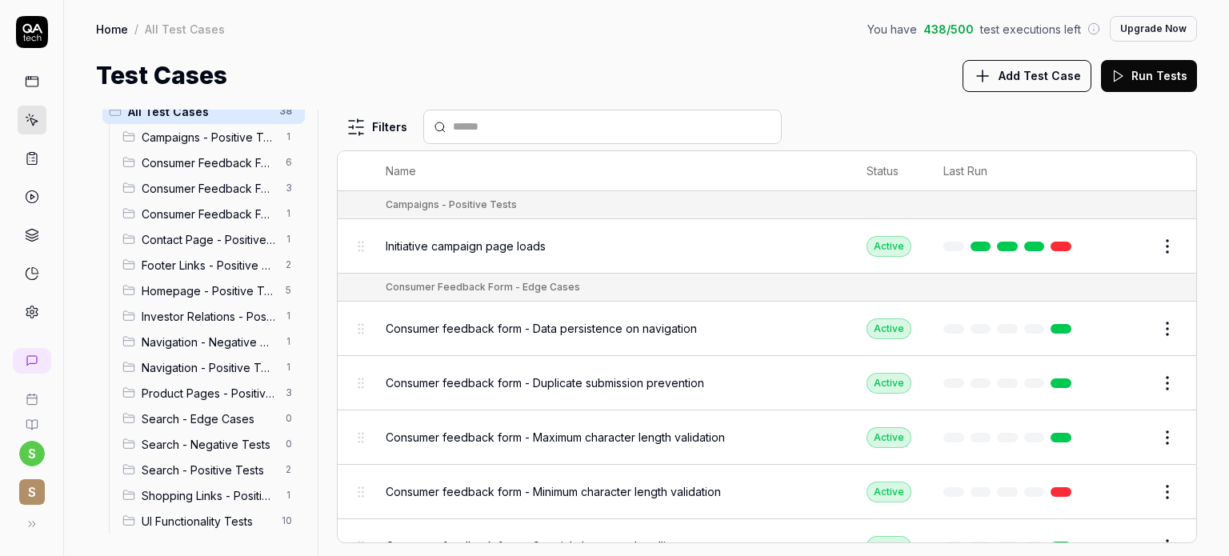
scroll to position [20, 0]
click at [202, 515] on span "UI Functionality Tests" at bounding box center [207, 518] width 130 height 17
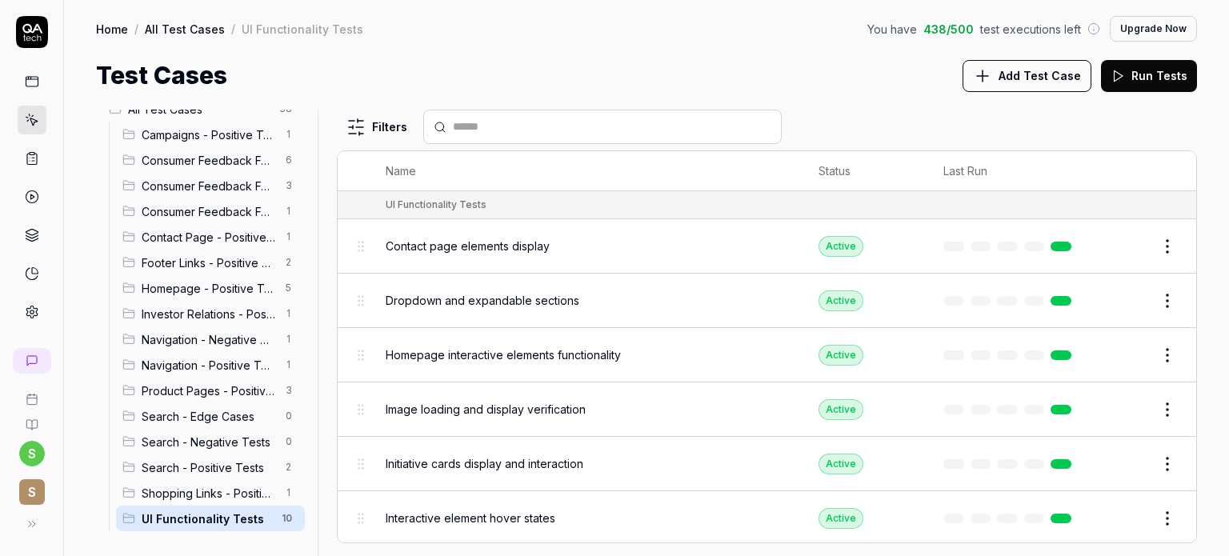
click at [525, 302] on span "Dropdown and expandable sections" at bounding box center [483, 300] width 194 height 17
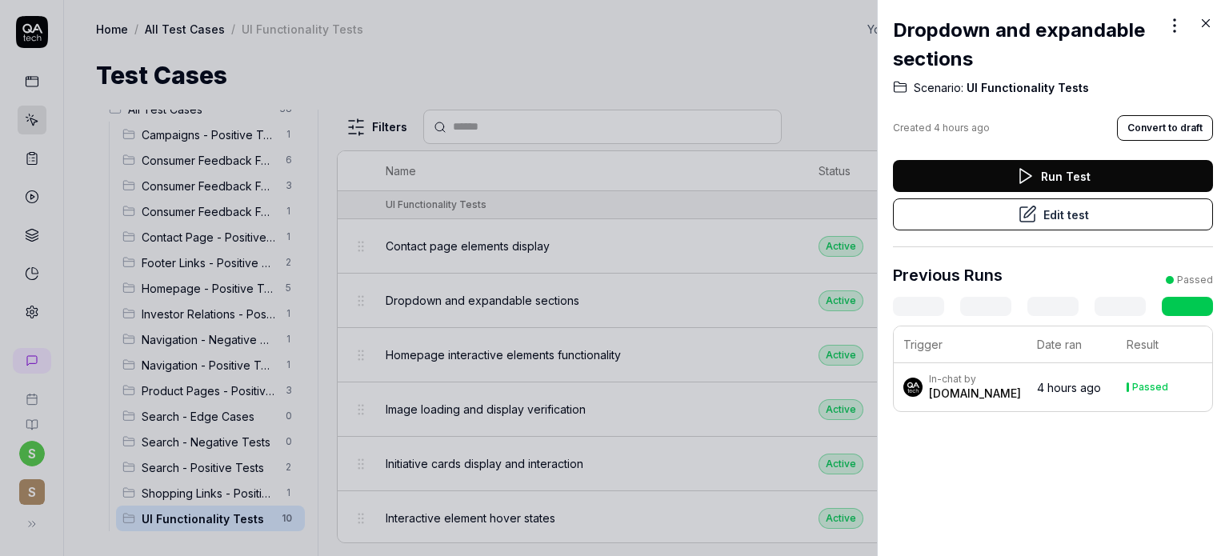
click at [1207, 22] on icon at bounding box center [1206, 23] width 14 height 14
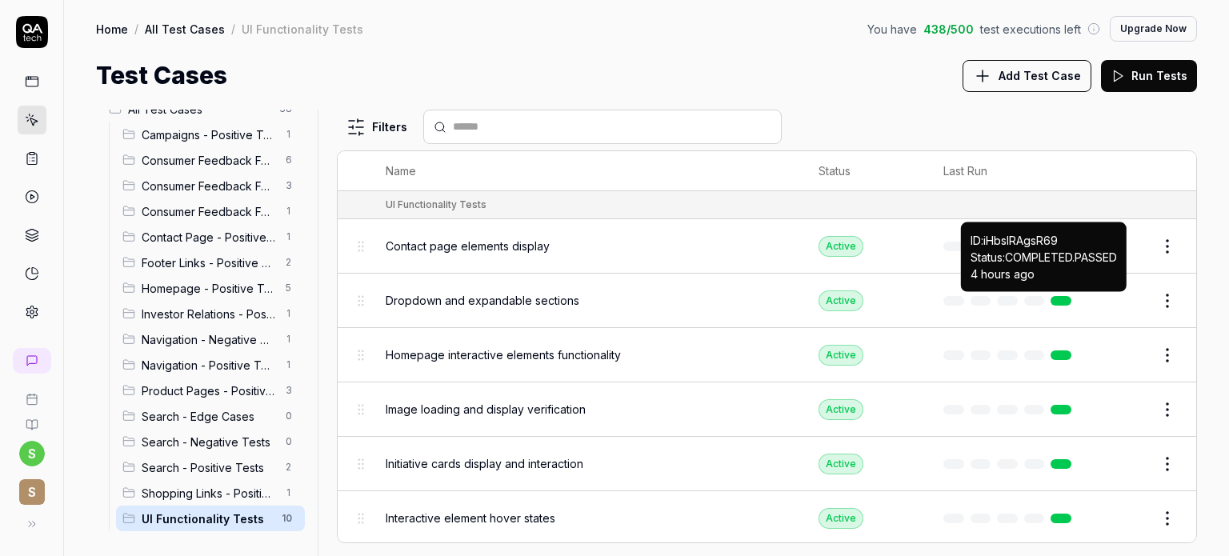
click at [1054, 299] on link at bounding box center [1061, 301] width 21 height 10
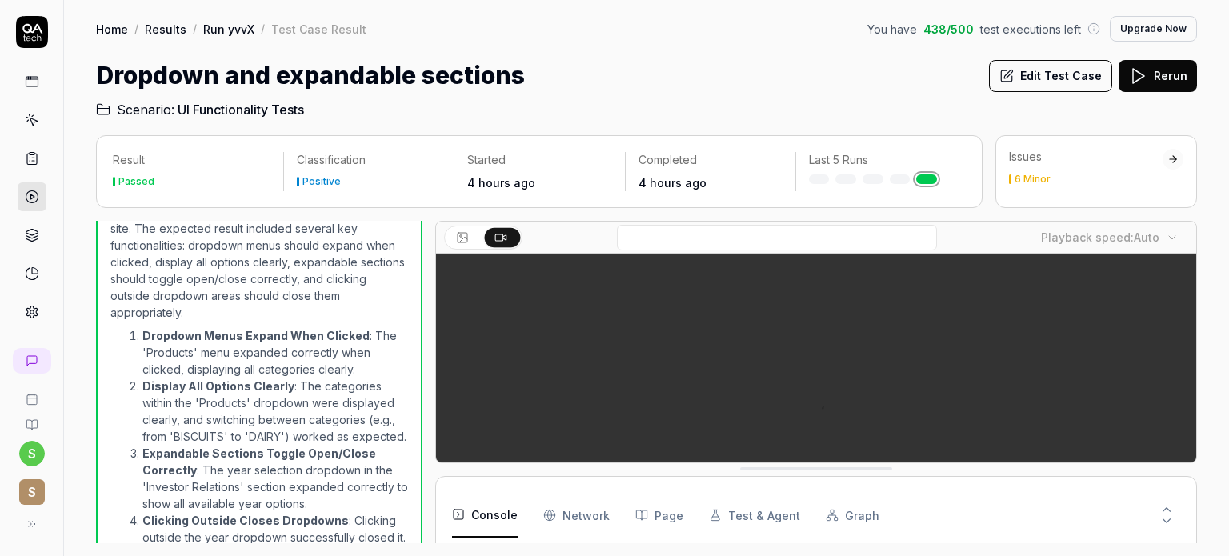
scroll to position [626, 0]
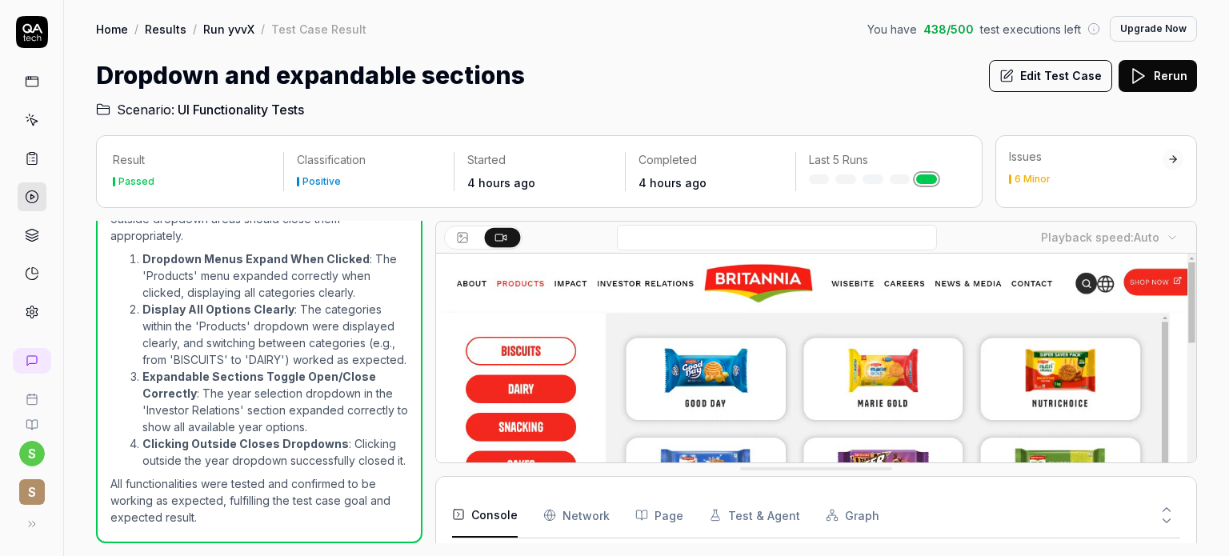
click at [775, 370] on video at bounding box center [816, 491] width 760 height 475
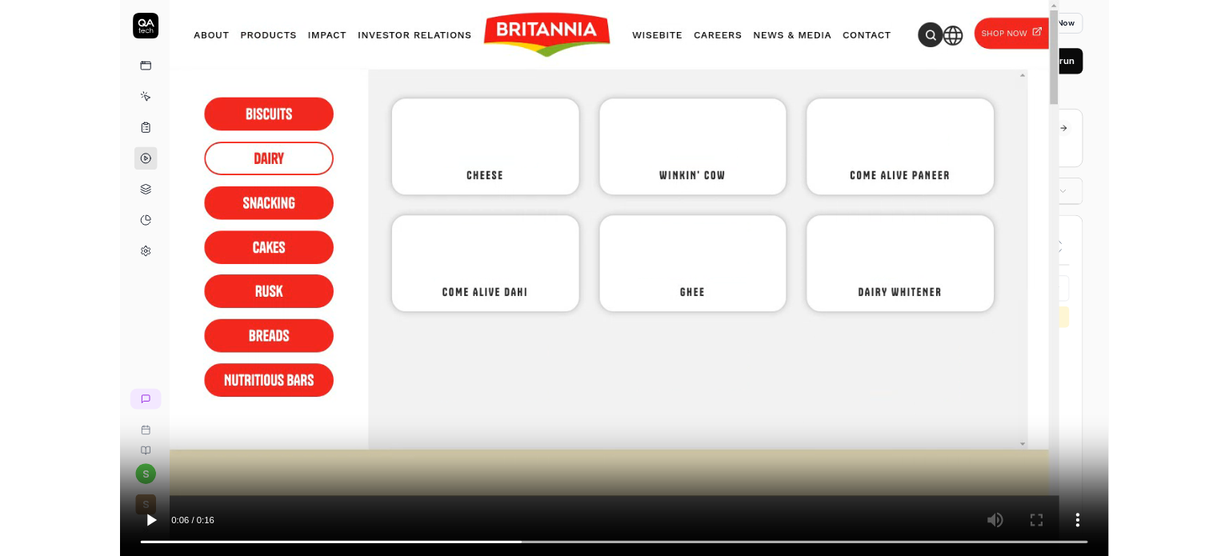
scroll to position [490, 0]
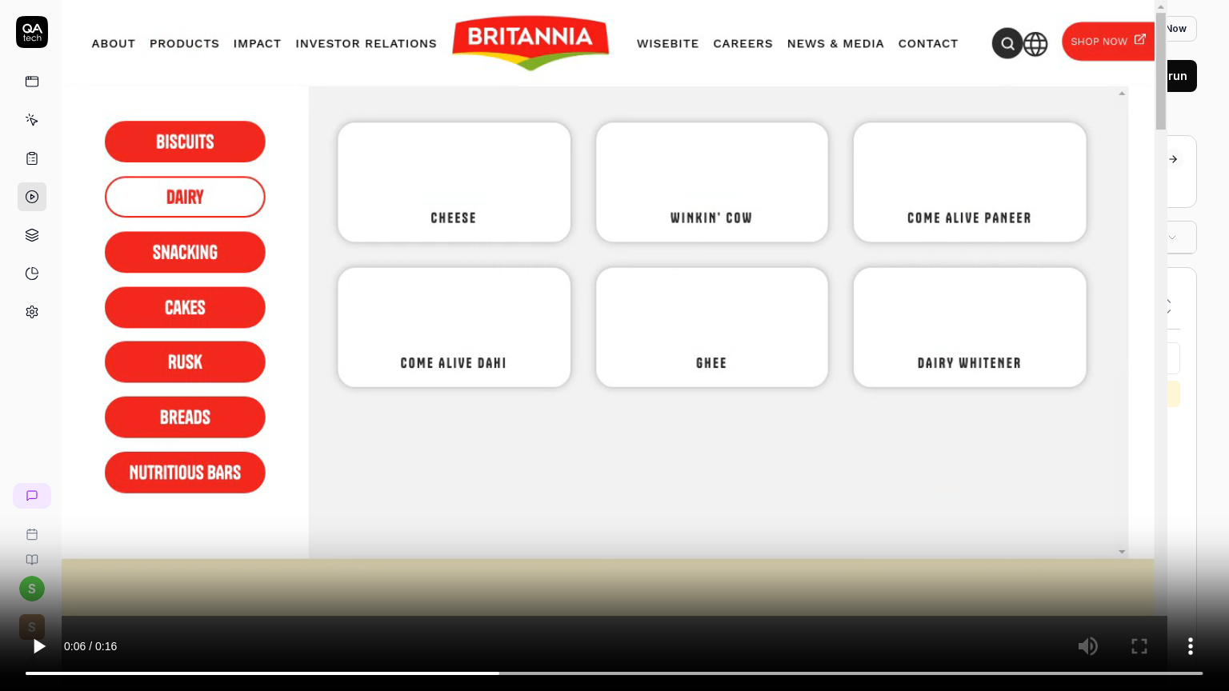
click at [532, 310] on video at bounding box center [614, 345] width 1229 height 691
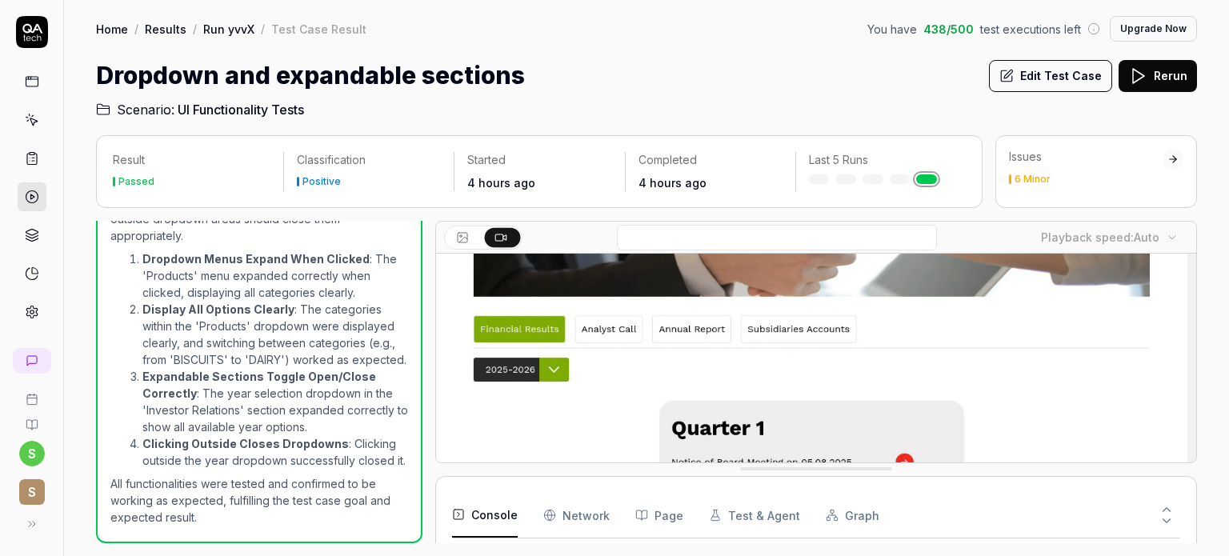
scroll to position [0, 0]
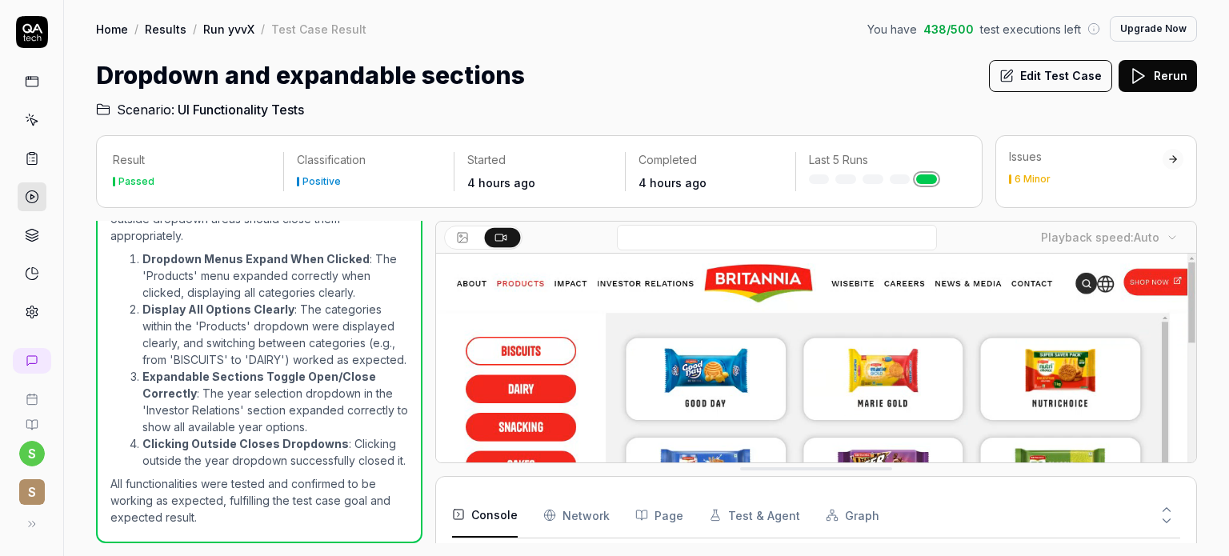
click at [219, 109] on span "UI Functionality Tests" at bounding box center [241, 109] width 126 height 19
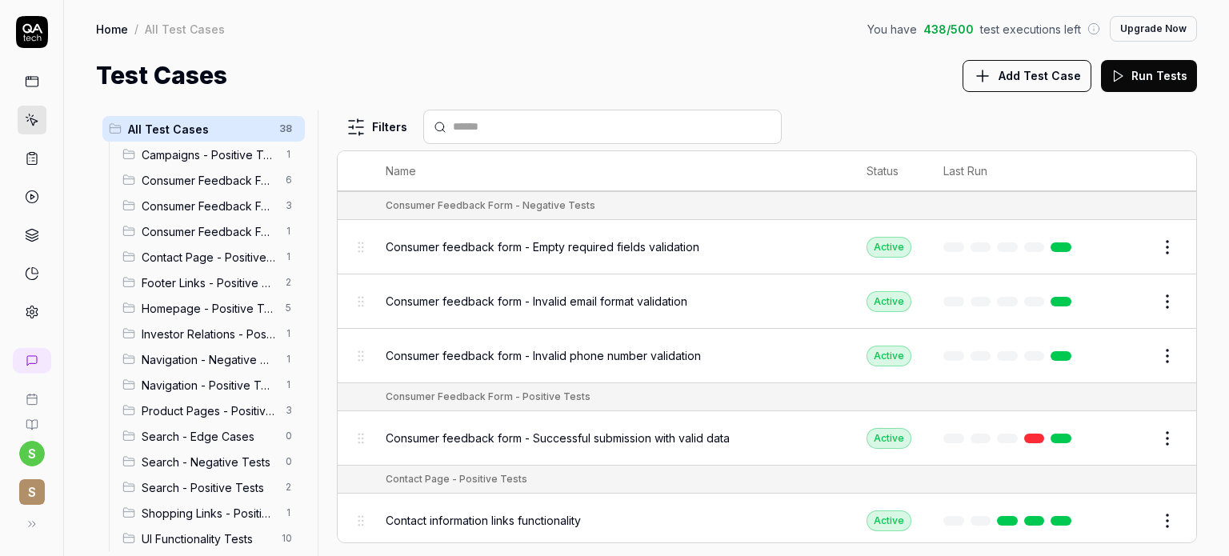
scroll to position [371, 0]
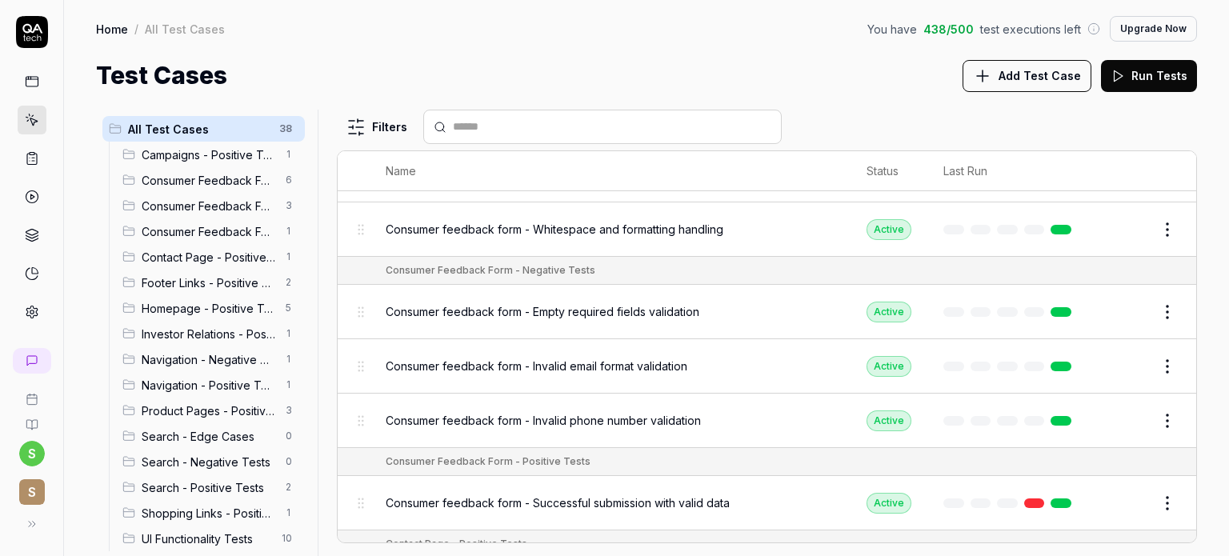
click at [210, 539] on span "UI Functionality Tests" at bounding box center [207, 538] width 130 height 17
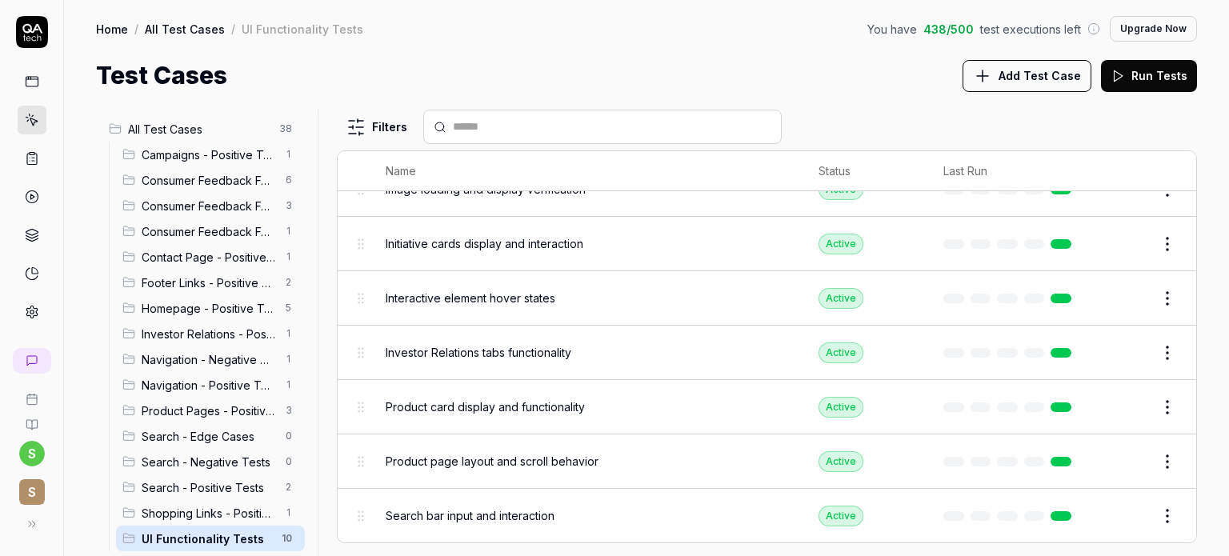
scroll to position [217, 0]
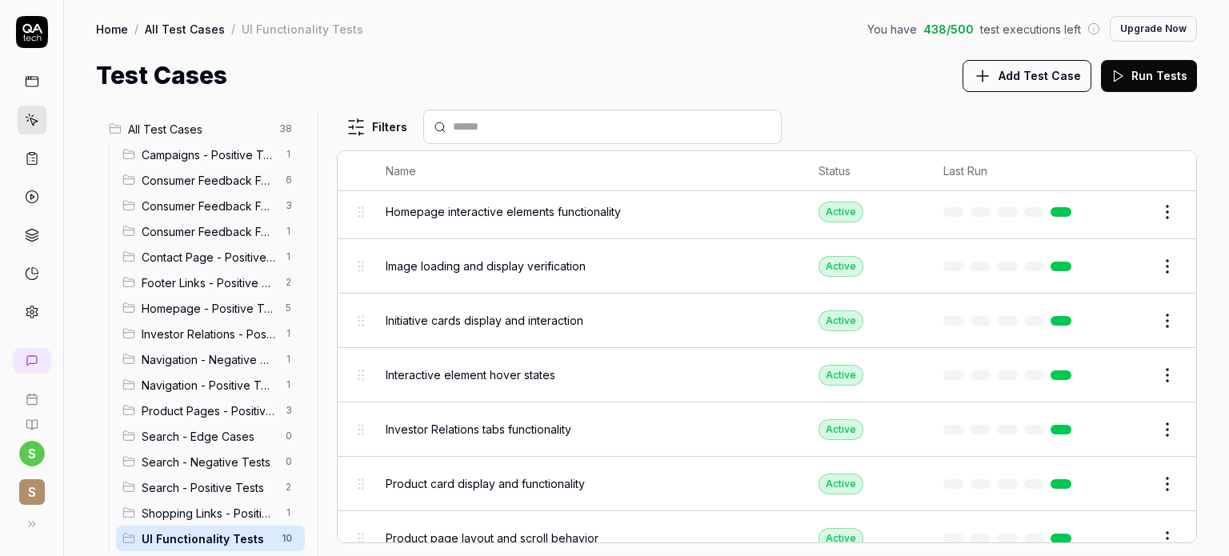
scroll to position [217, 0]
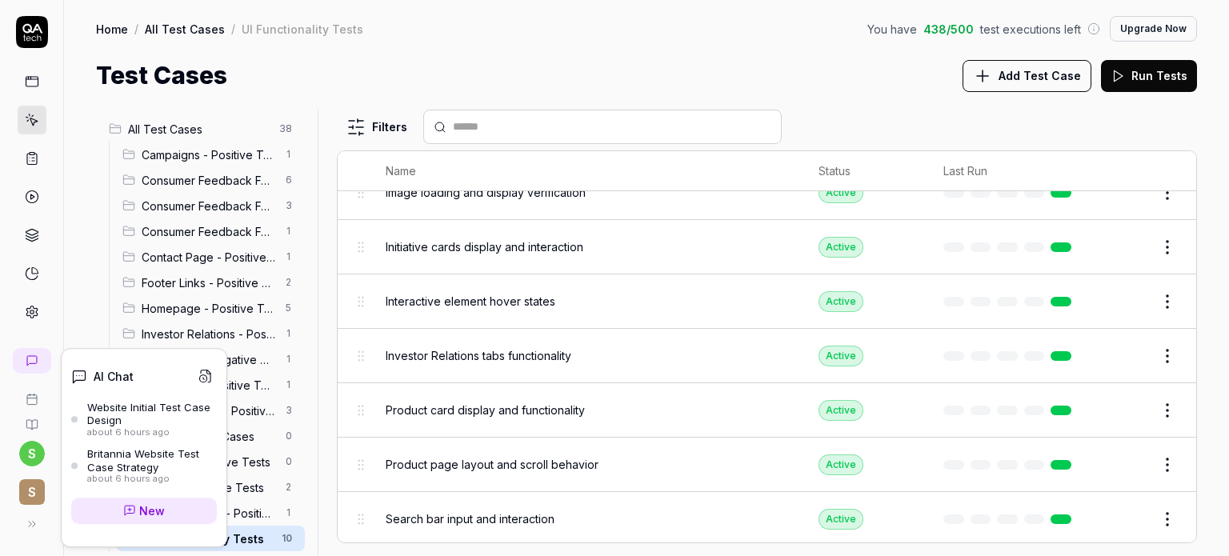
click at [35, 368] on link at bounding box center [32, 361] width 38 height 26
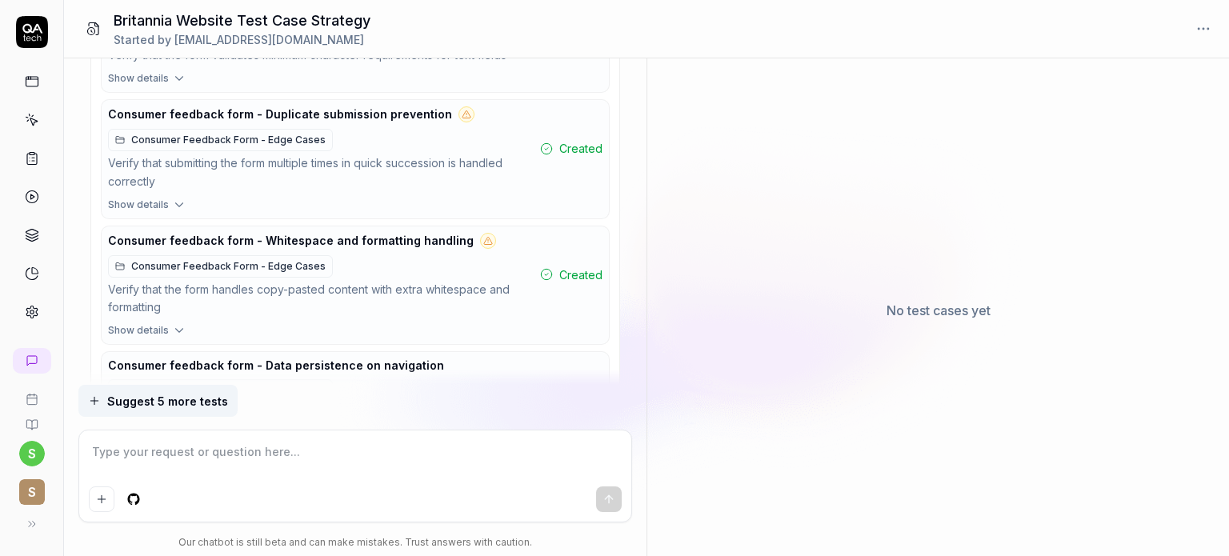
scroll to position [9464, 0]
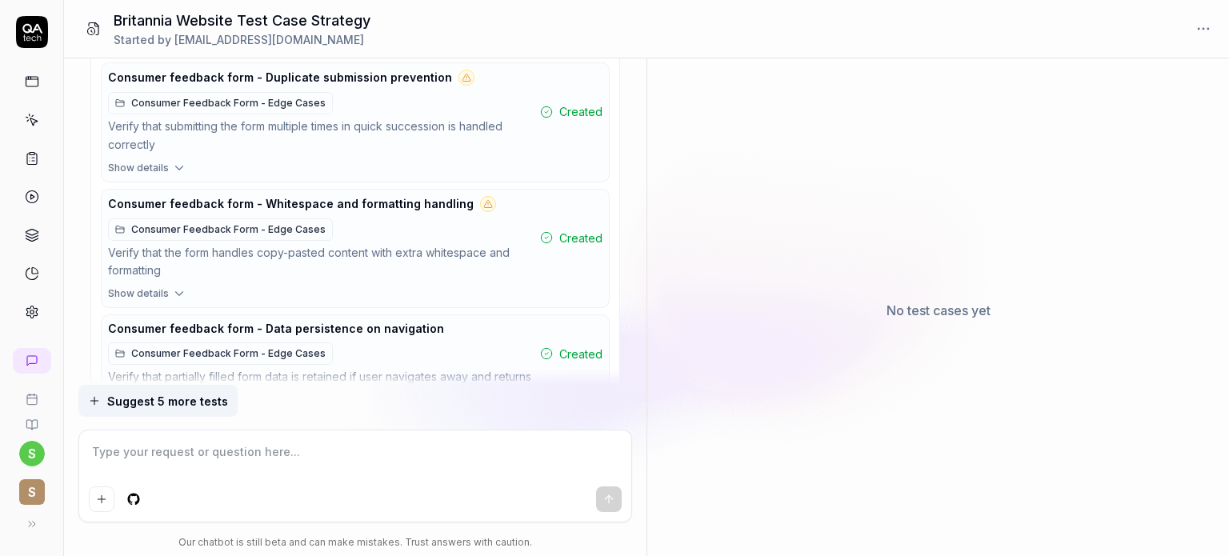
type textarea "*"
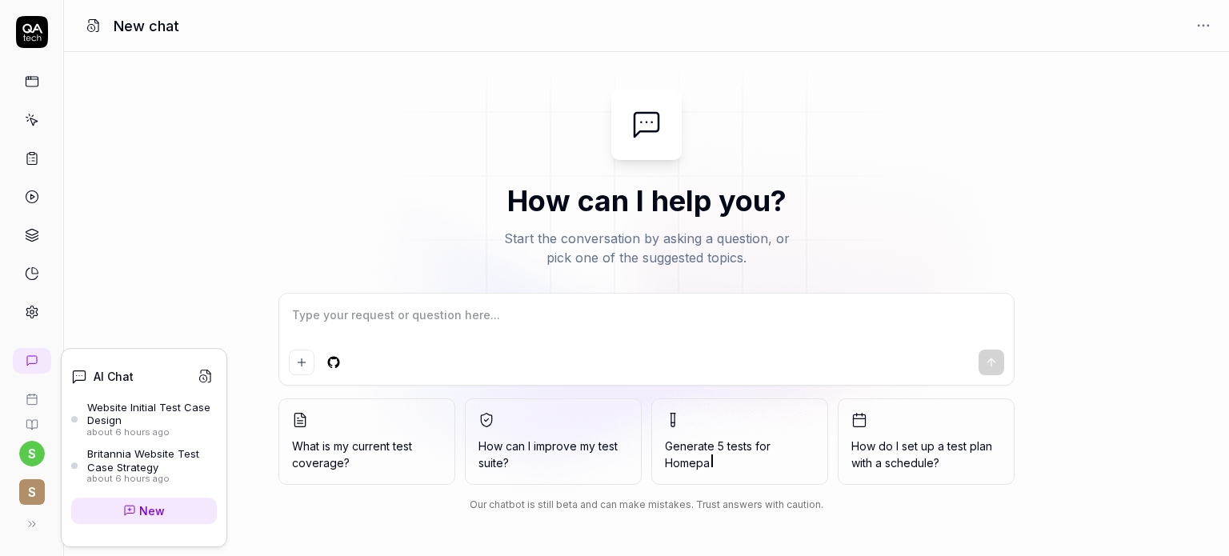
click at [34, 351] on link at bounding box center [32, 361] width 38 height 26
type textarea "*"
click at [126, 406] on div "Website Initial Test Case Design" at bounding box center [152, 414] width 130 height 26
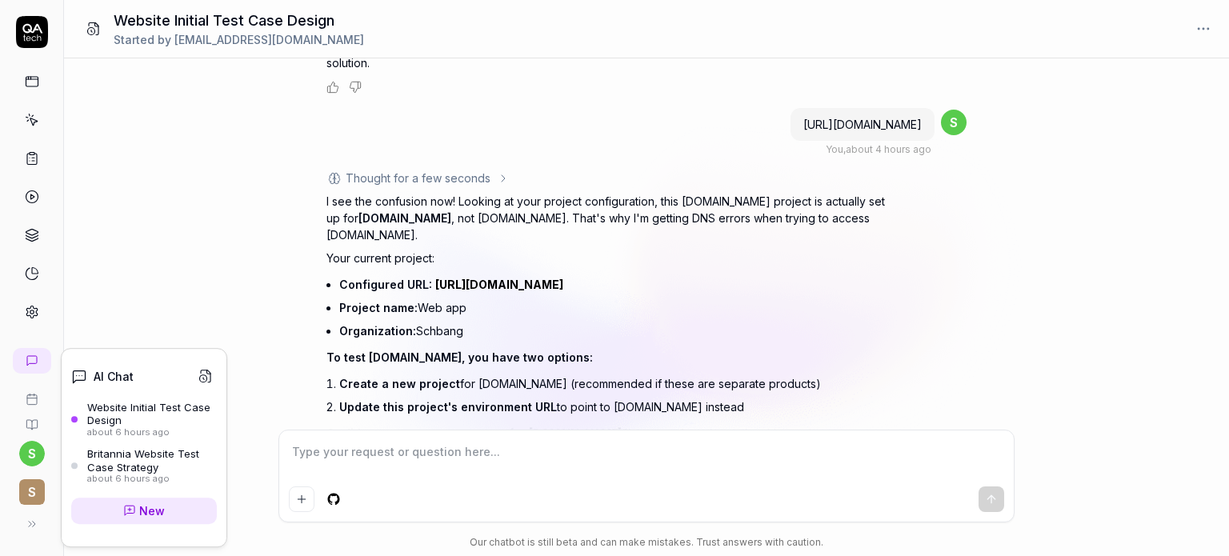
scroll to position [1141, 0]
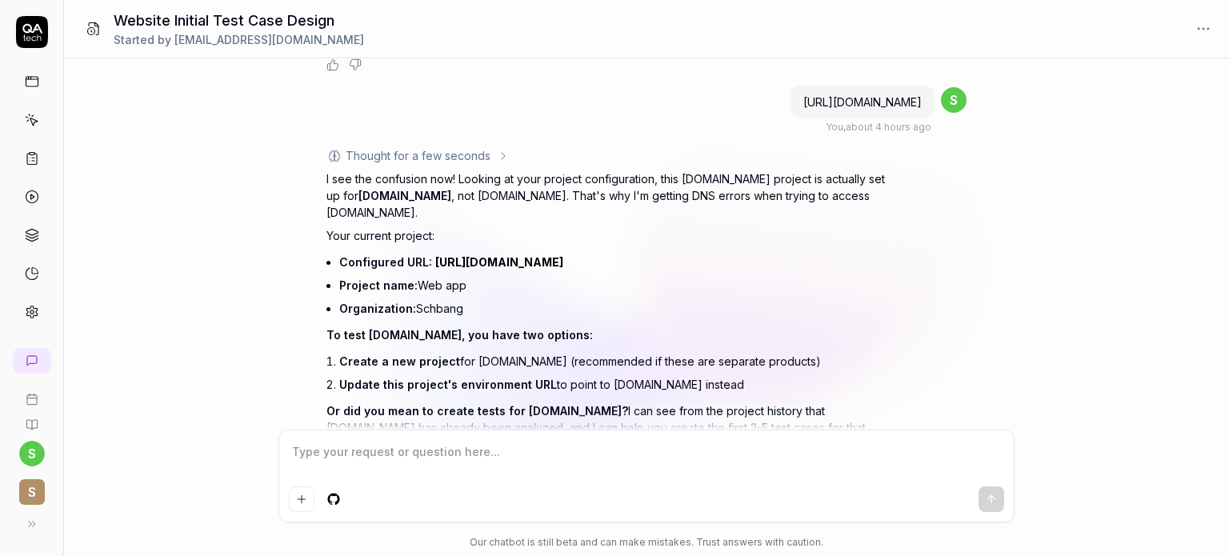
click at [349, 450] on textarea at bounding box center [646, 460] width 715 height 40
type textarea "*"
type textarea "p"
type textarea "*"
type textarea "pe"
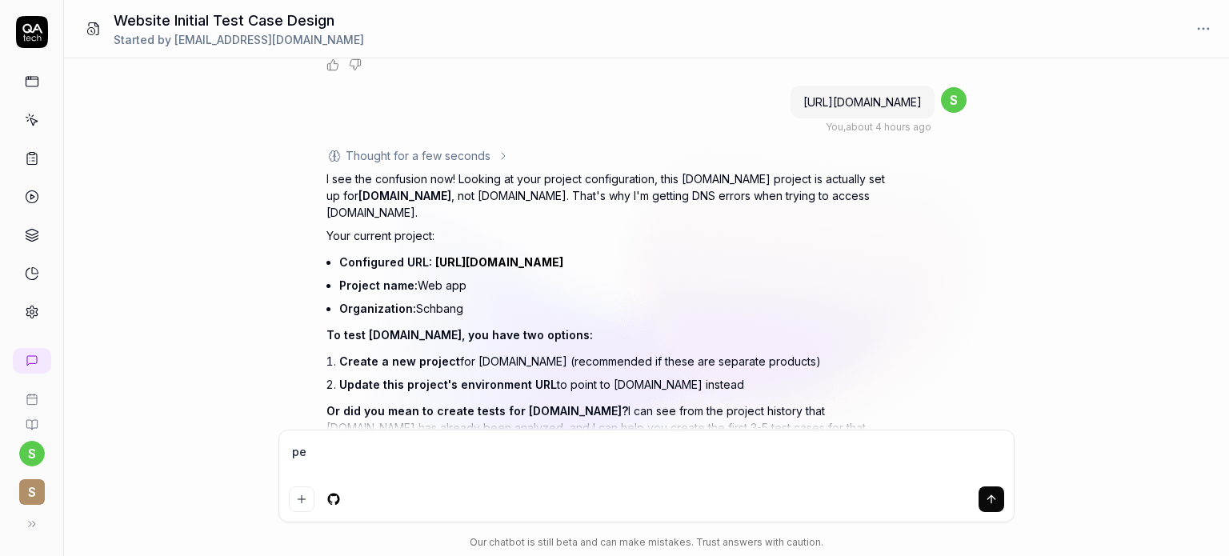
type textarea "*"
type textarea "per"
type textarea "*"
type textarea "perf"
type textarea "*"
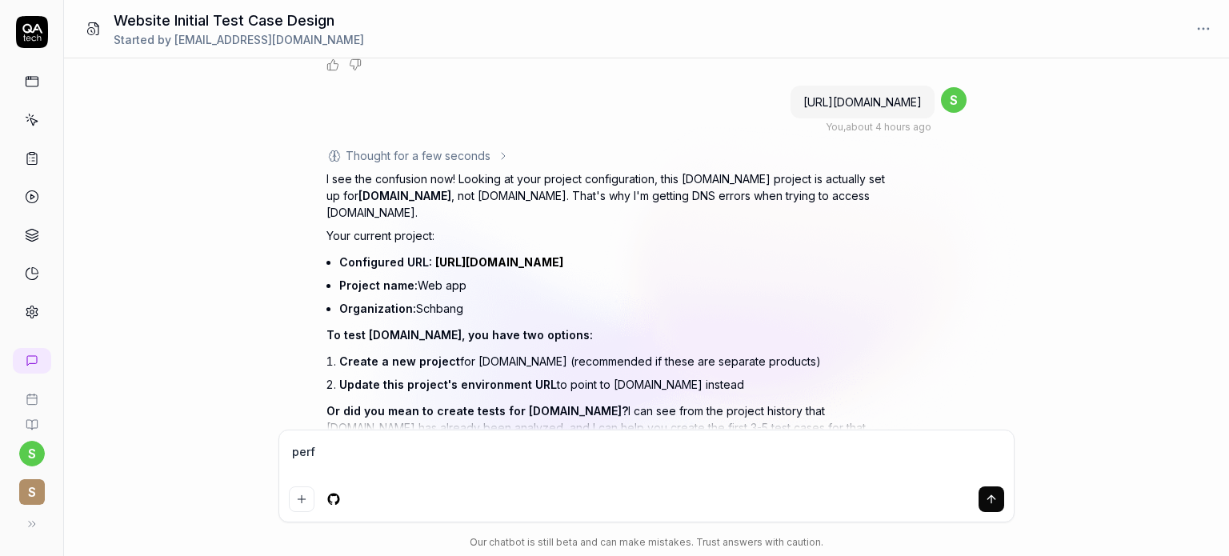
type textarea "perfo"
type textarea "*"
type textarea "perfor"
type textarea "*"
type textarea "perform"
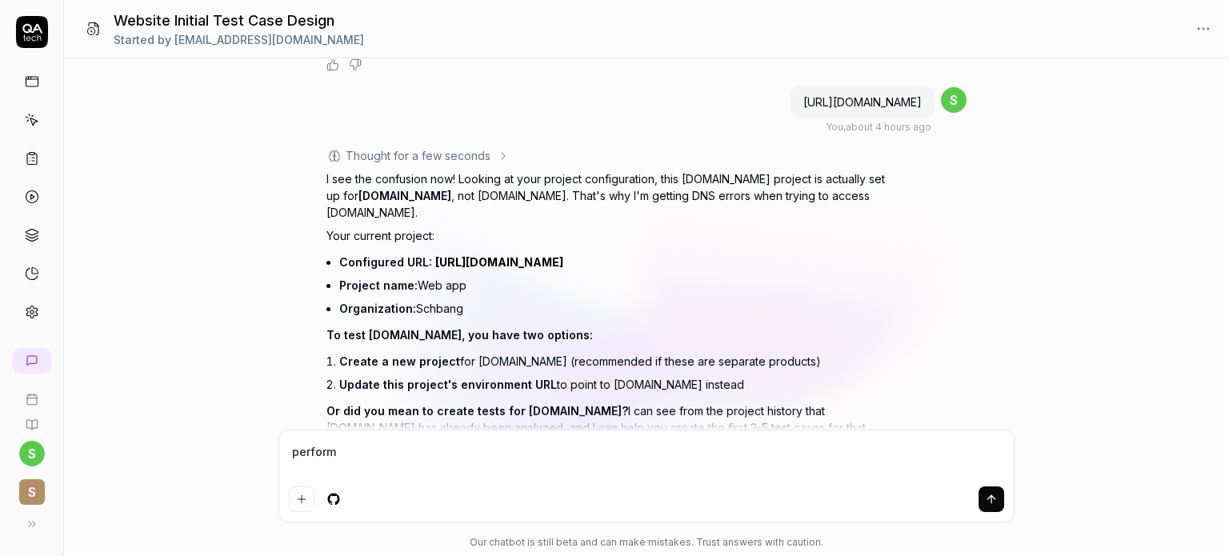
type textarea "*"
type textarea "perform"
type textarea "*"
type textarea "perform f"
type textarea "*"
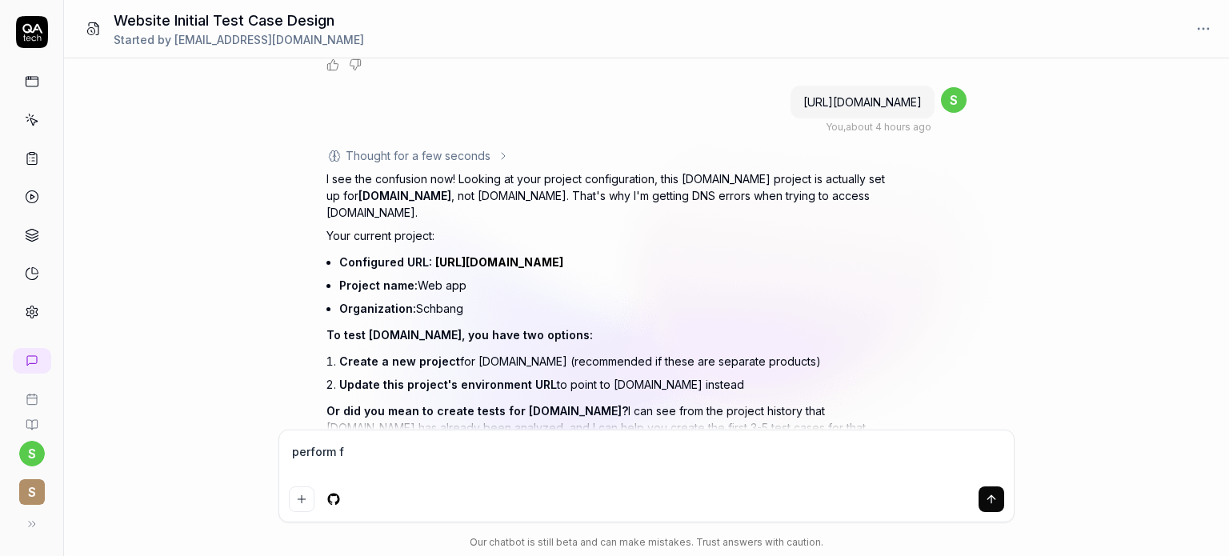
type textarea "perform fo"
type textarea "*"
type textarea "perform fo"
type textarea "*"
type textarea "perform fo"
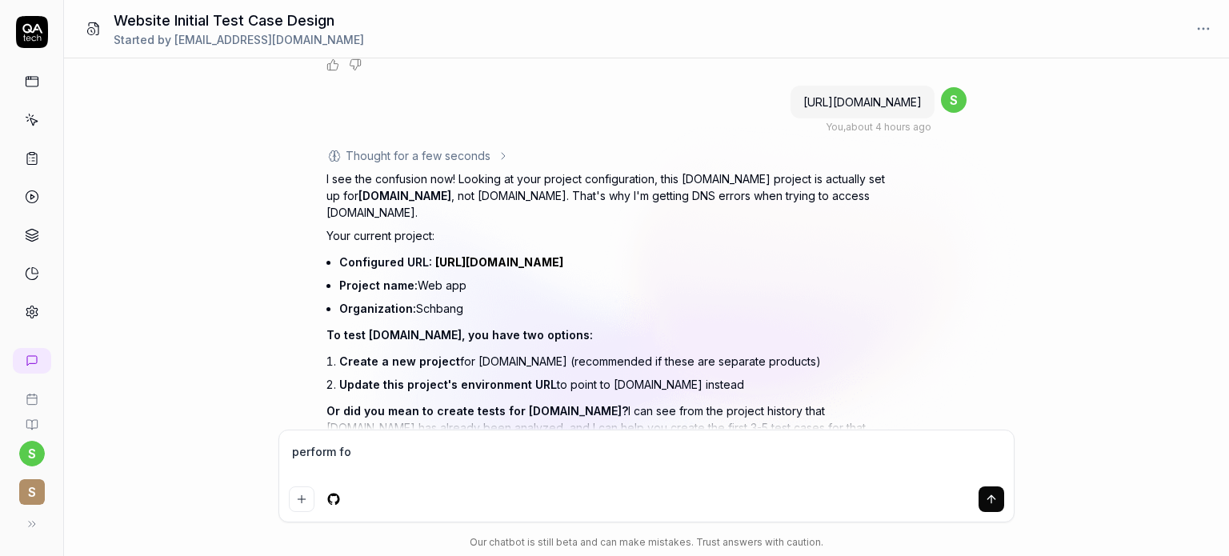
type textarea "*"
type textarea "perform for"
type textarea "*"
type textarea "perform forh"
type textarea "*"
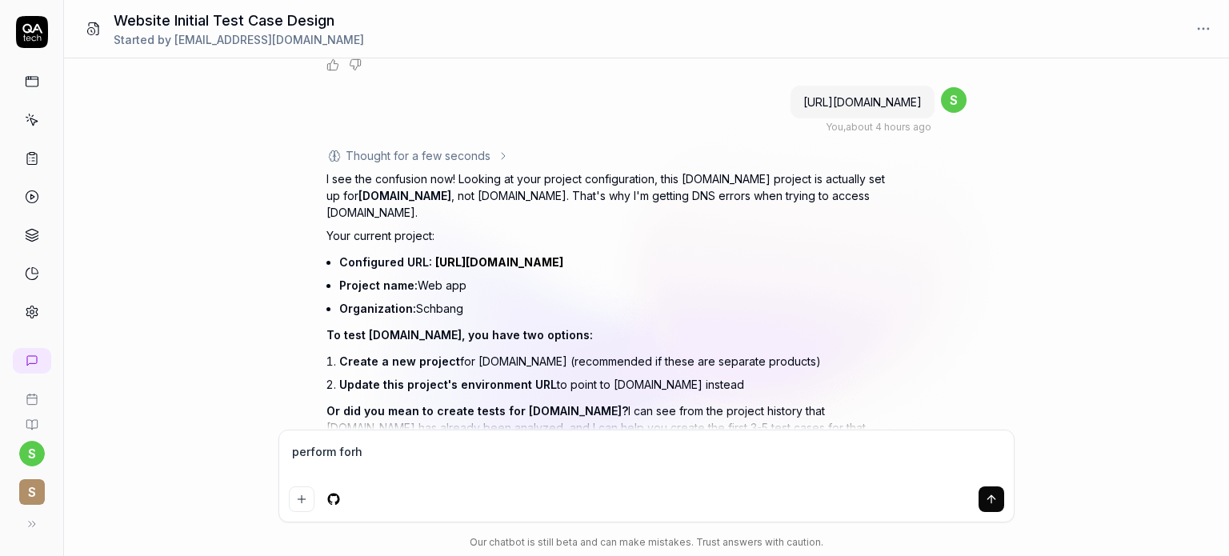
type textarea "perform forho"
type textarea "*"
type textarea "perform forhom"
type textarea "*"
type textarea "perform forhomr"
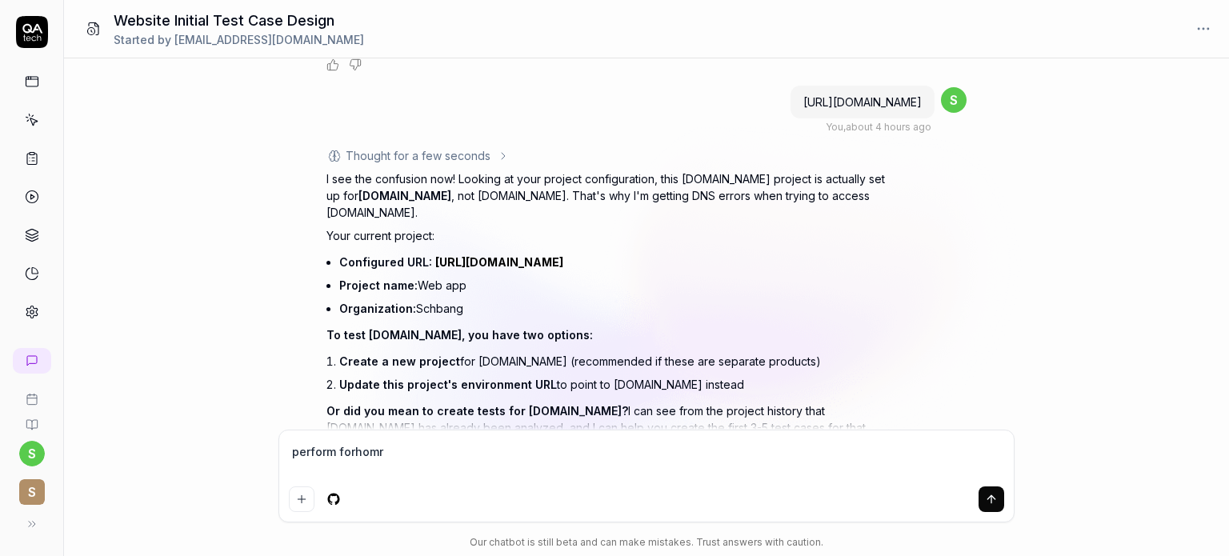
type textarea "*"
type textarea "perform forhomrp"
type textarea "*"
type textarea "perform forhomrpg"
type textarea "*"
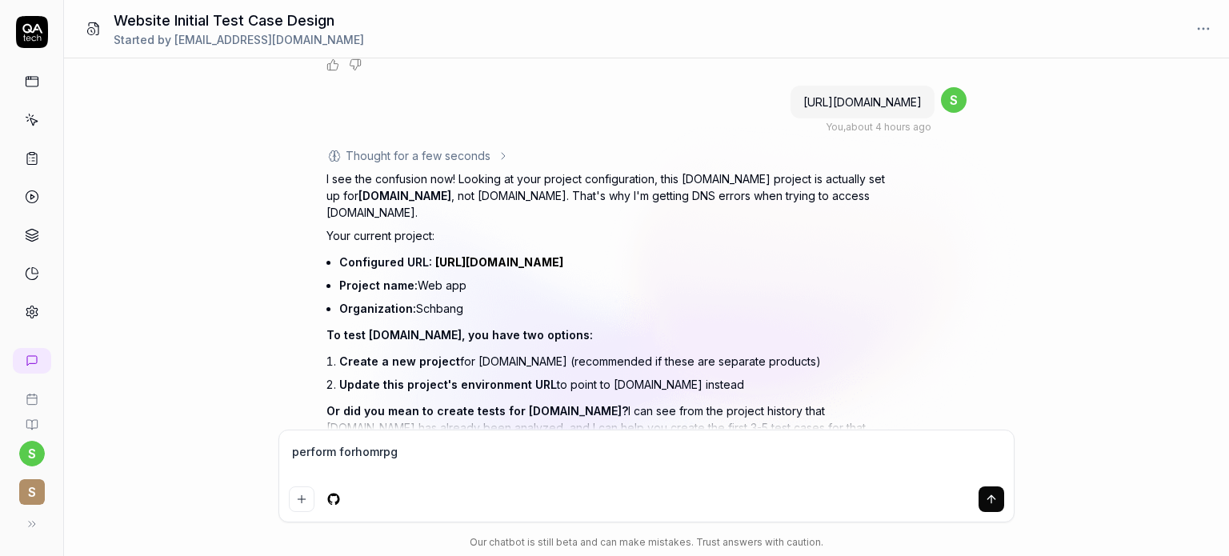
type textarea "perform forhomrpge"
type textarea "*"
type textarea "perform forhomrpg"
type textarea "*"
type textarea "perform forhomrp"
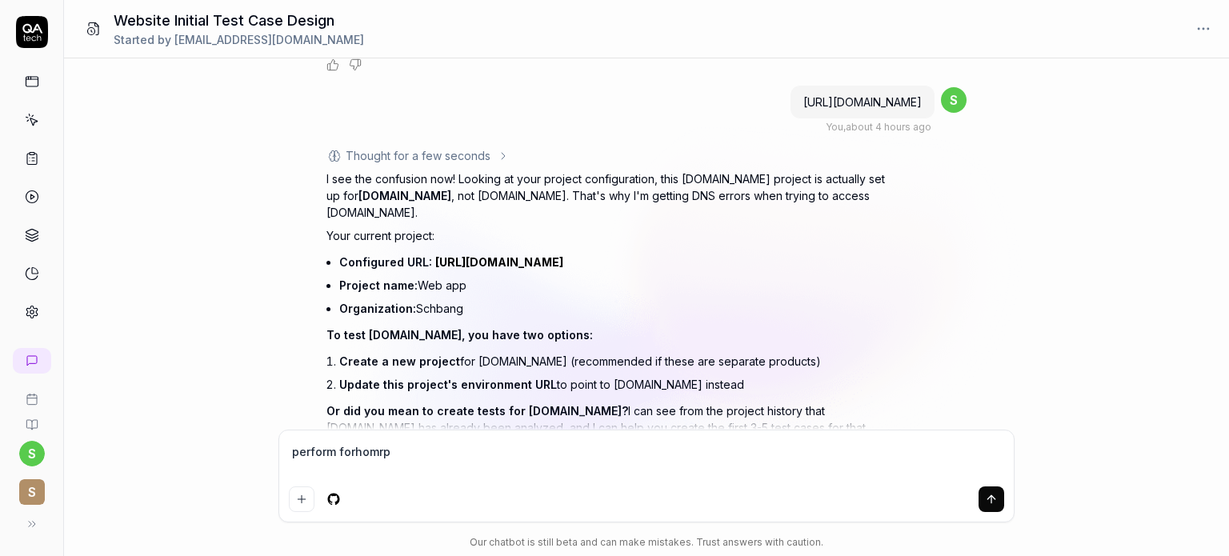
type textarea "*"
type textarea "perform forhomr"
type textarea "*"
type textarea "perform forhom"
type textarea "*"
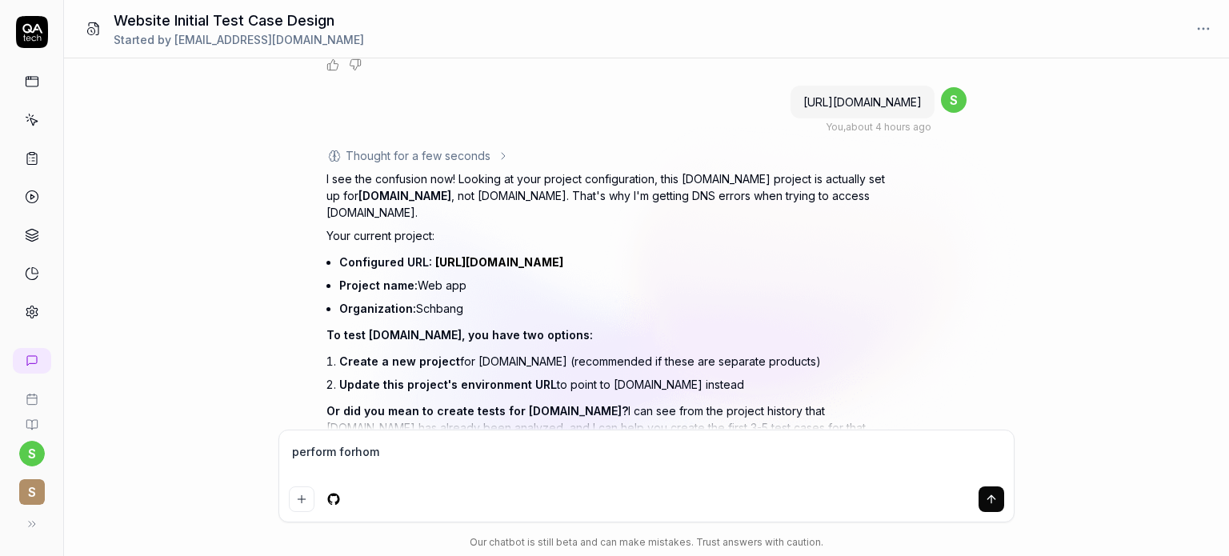
type textarea "perform forho"
type textarea "*"
type textarea "perform forh"
type textarea "*"
type textarea "perform for"
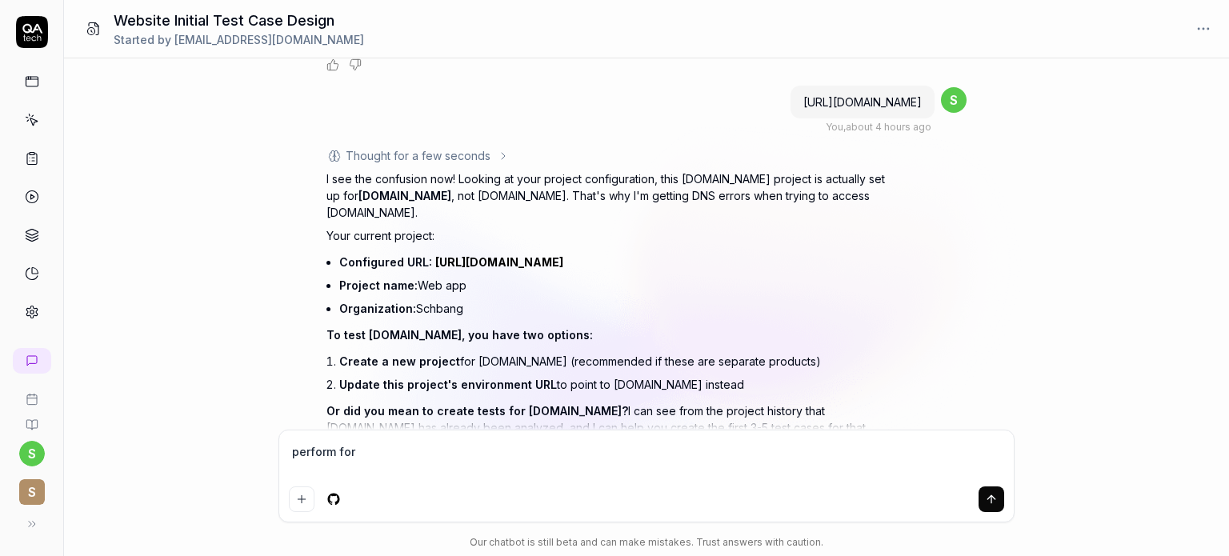
type textarea "*"
type textarea "perform fo"
type textarea "*"
type textarea "perform f"
type textarea "*"
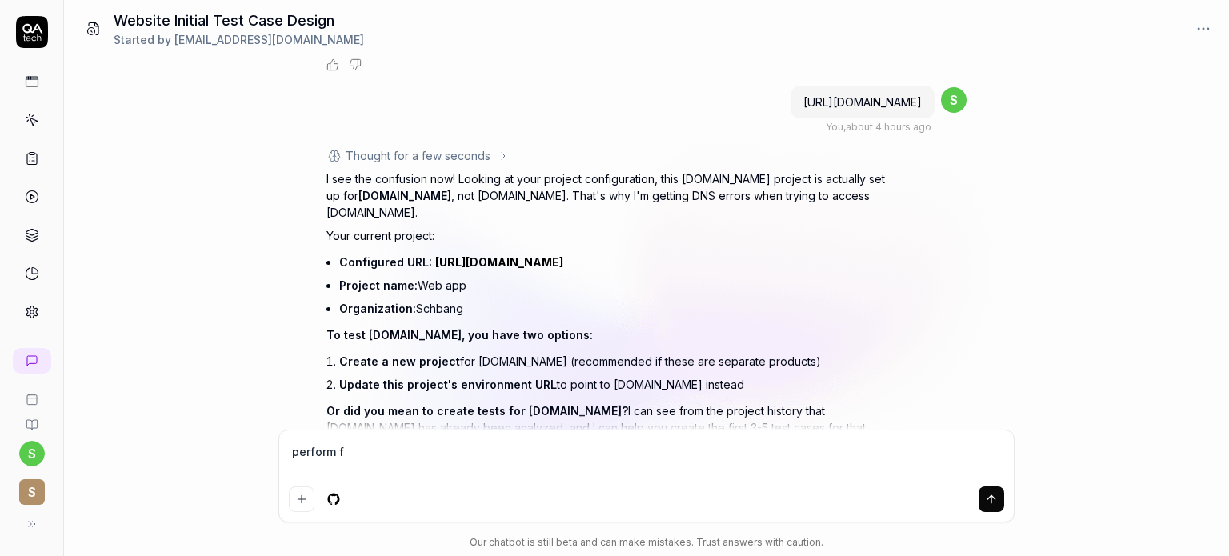
type textarea "perform"
type textarea "*"
type textarea "perform"
type textarea "*"
type textarea "perfor"
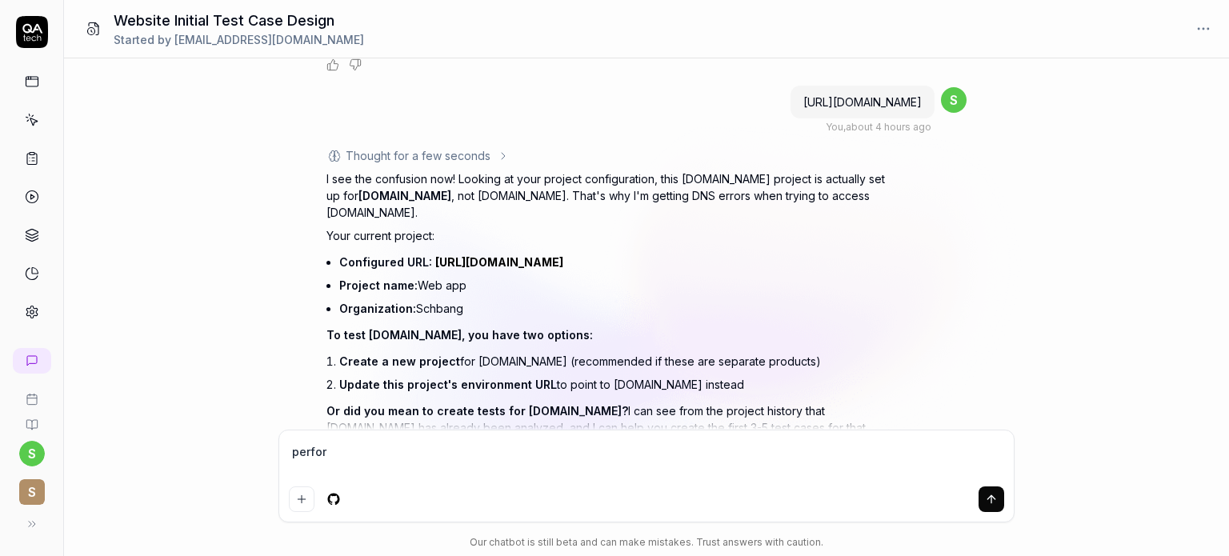
type textarea "*"
type textarea "perfo"
type textarea "*"
type textarea "perf"
type textarea "*"
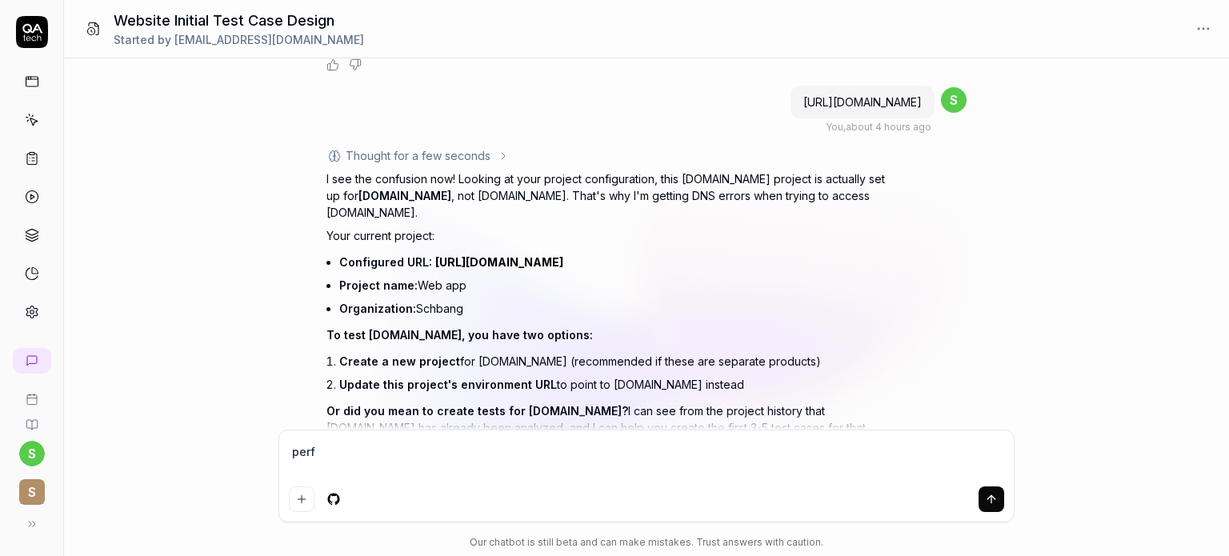
type textarea "per"
type textarea "*"
type textarea "pe"
type textarea "*"
type textarea "p"
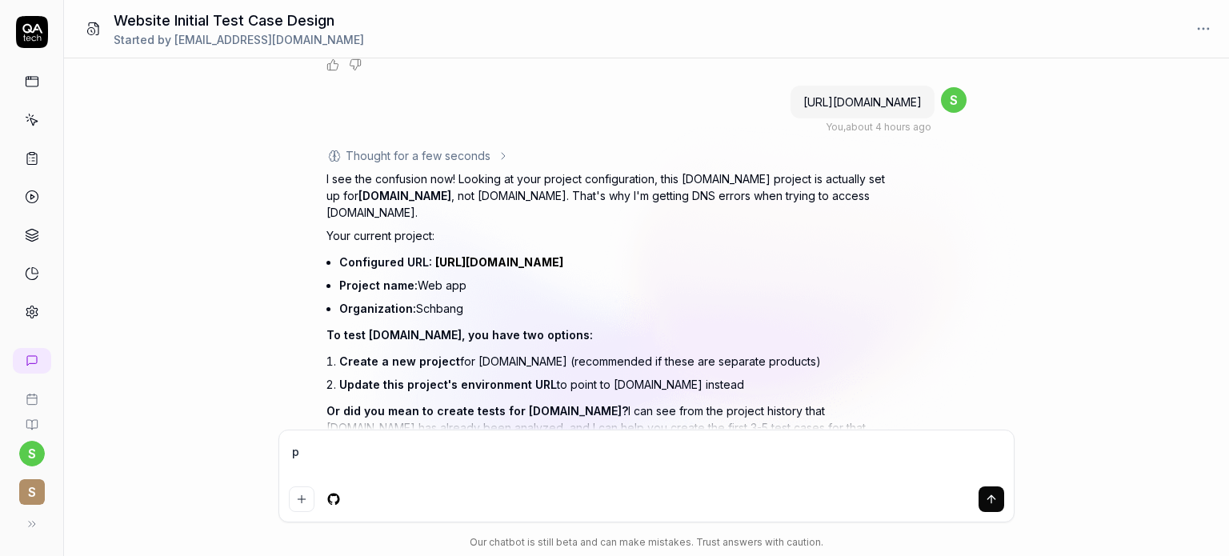
type textarea "*"
type textarea "f"
type textarea "*"
type textarea "fo"
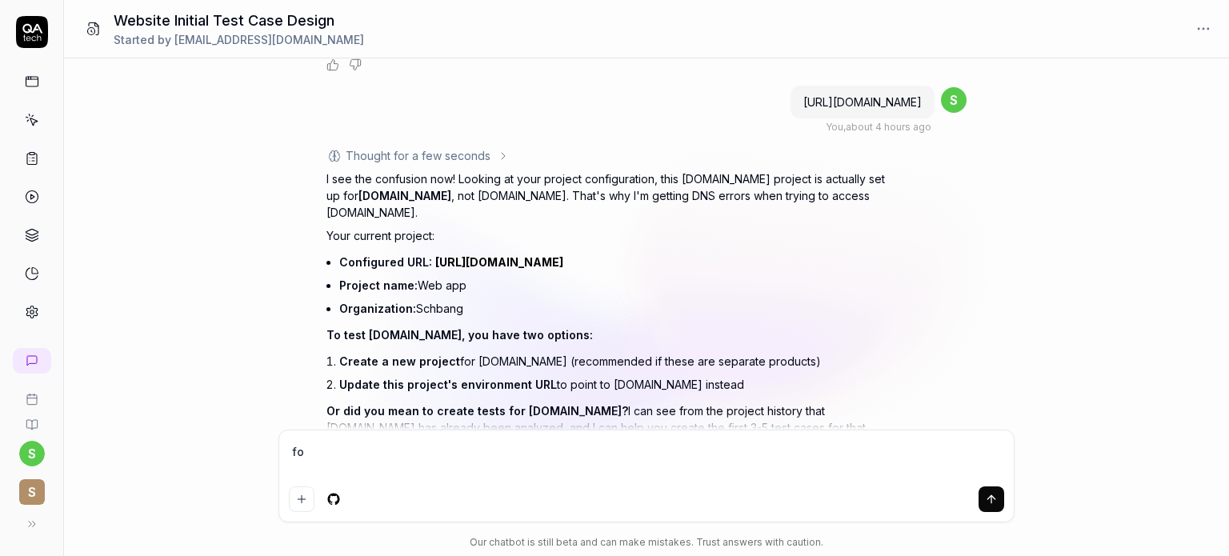
type textarea "*"
type textarea "for"
type textarea "*"
type textarea "for"
type textarea "*"
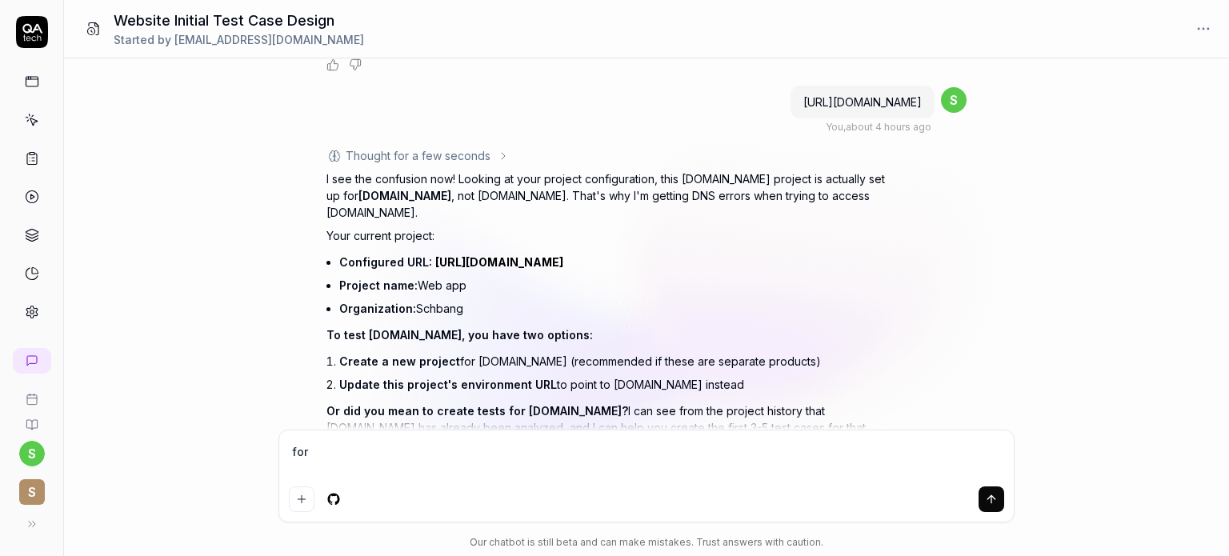
type textarea "for o"
type textarea "*"
type textarea "for on"
type textarea "*"
type textarea "for onl"
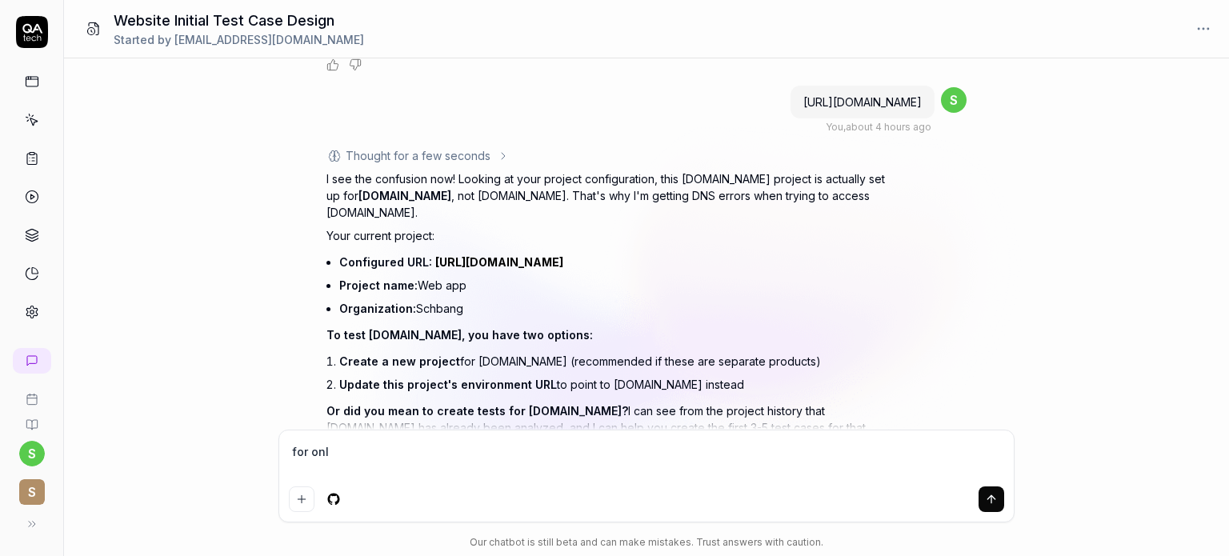
type textarea "*"
type textarea "for only"
type textarea "*"
type textarea "for only"
type textarea "*"
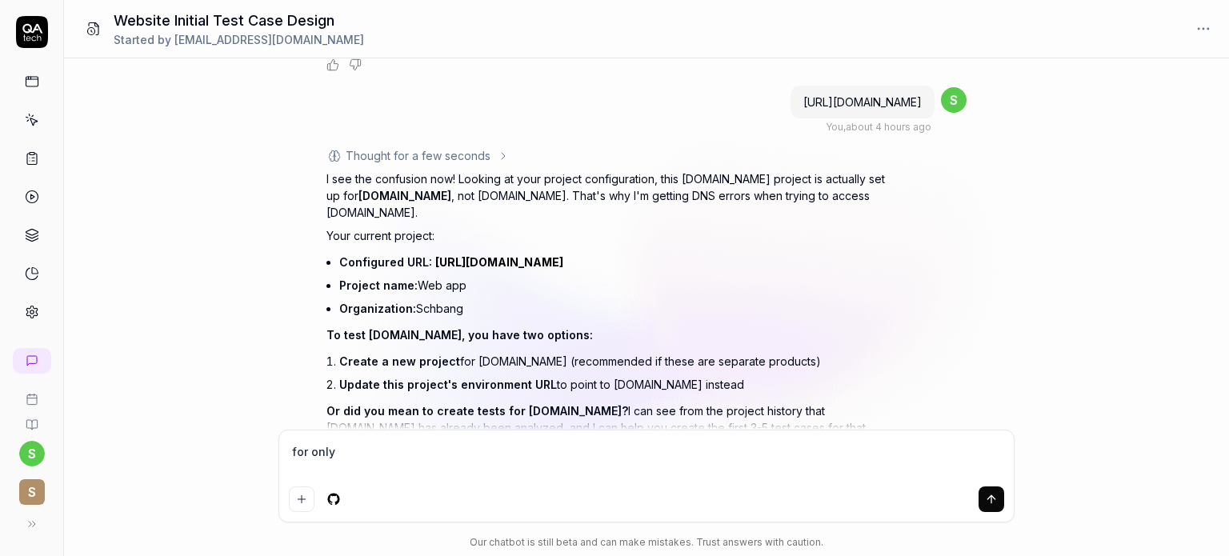
type textarea "for only h"
type textarea "*"
type textarea "for only ho"
type textarea "*"
type textarea "for only hom"
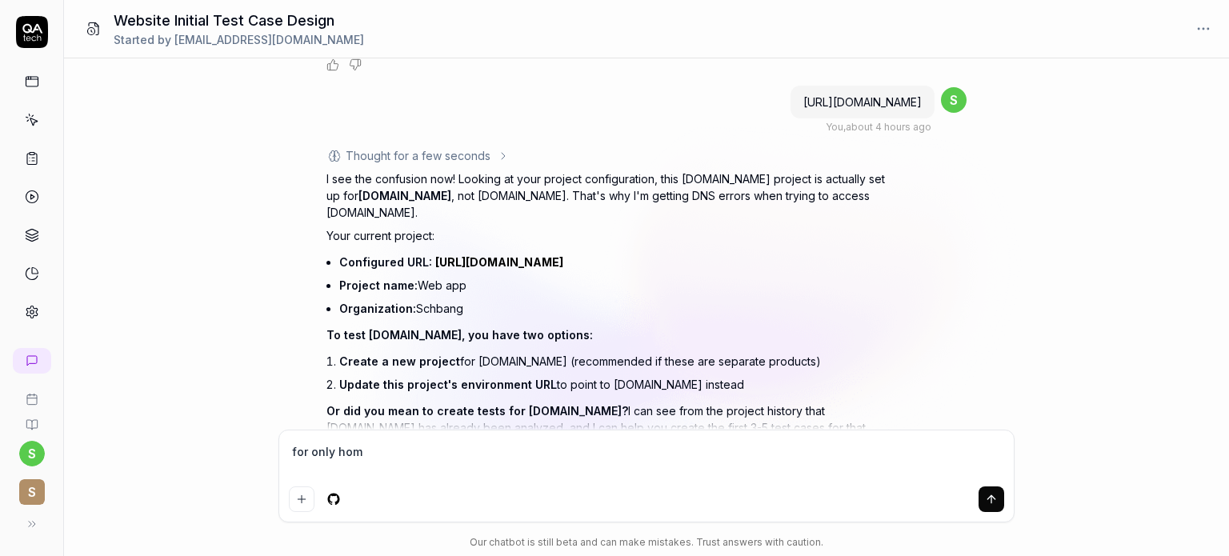
type textarea "*"
type textarea "for only home"
type textarea "*"
type textarea "for only homep"
type textarea "*"
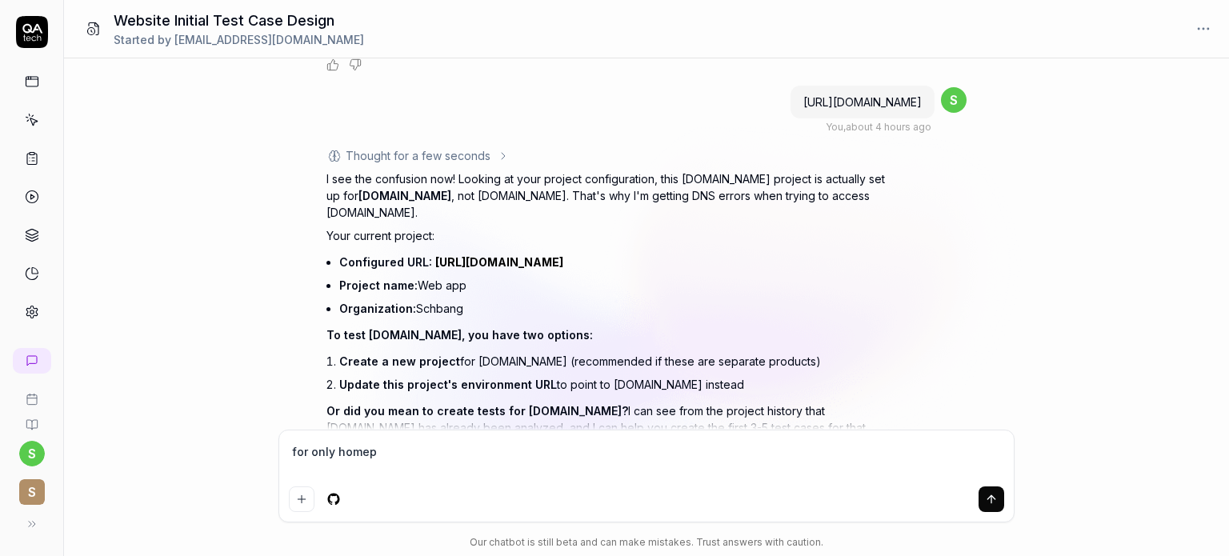
type textarea "for only homepa"
type textarea "*"
type textarea "for only homepag"
type textarea "*"
type textarea "for only homepage"
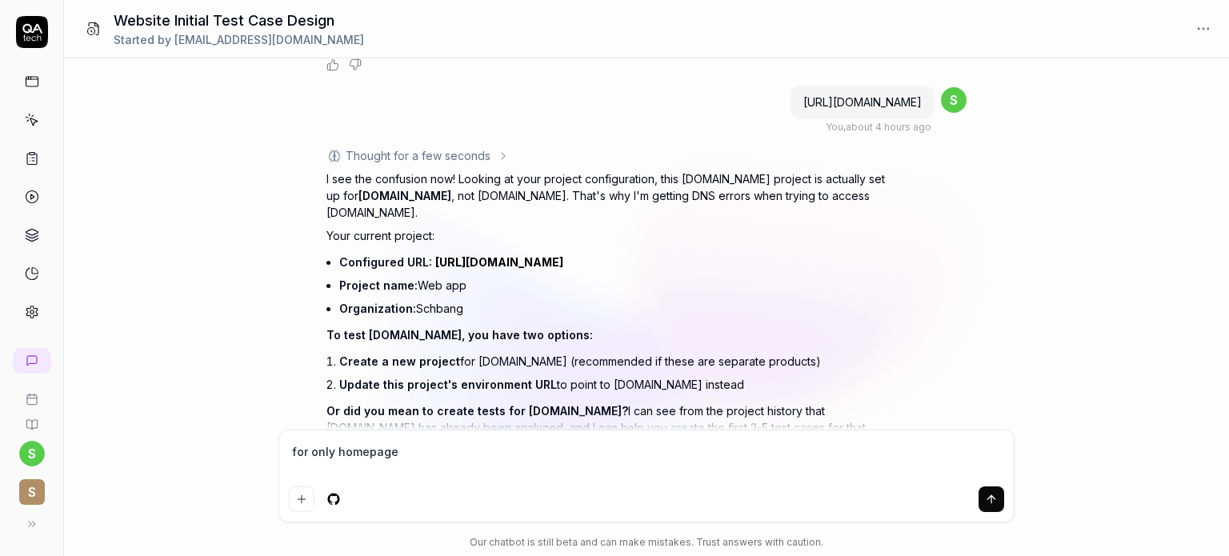
type textarea "*"
type textarea "for only homepage"
type textarea "*"
type textarea "for only homepage c"
type textarea "*"
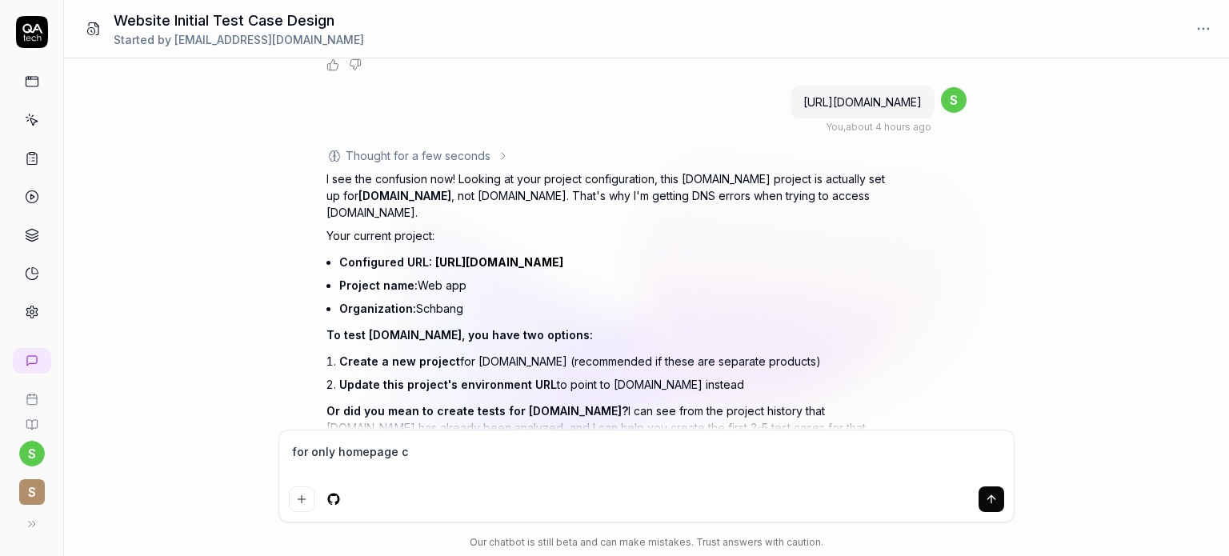
type textarea "for only homepage ch"
type textarea "*"
type textarea "for only homepage che"
type textarea "*"
type textarea "for only homepage chec"
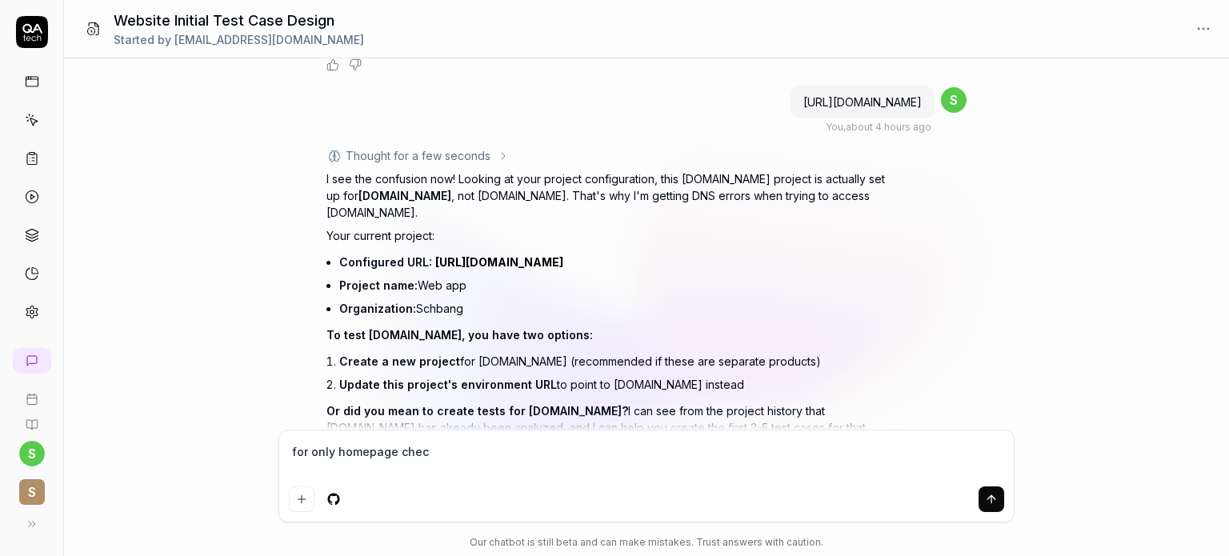
type textarea "*"
type textarea "for only homepage check"
type textarea "*"
type textarea "for only homepage check"
type textarea "*"
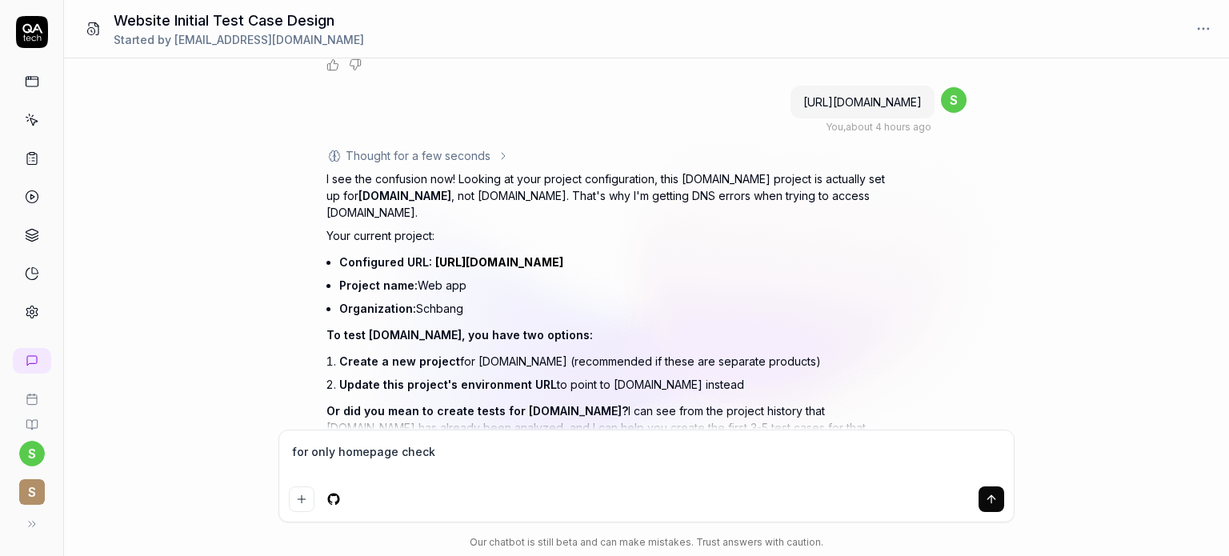
type textarea "for only homepage check a"
type textarea "*"
type textarea "for only homepage check al"
type textarea "*"
type textarea "for only homepage check all"
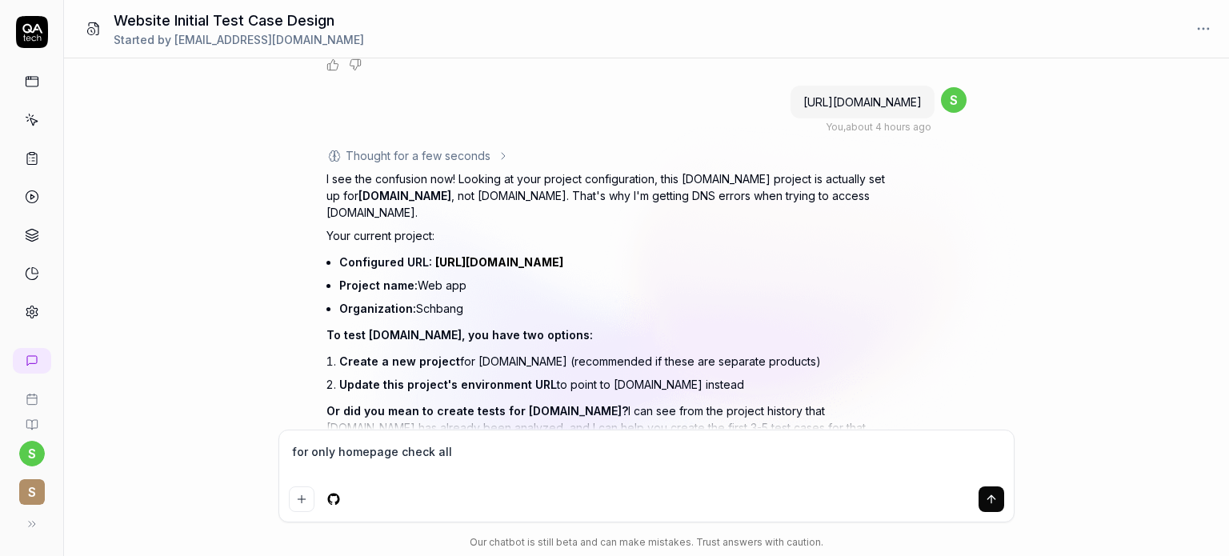
type textarea "*"
type textarea "for only homepage check all"
type textarea "*"
type textarea "for only homepage check all t"
type textarea "*"
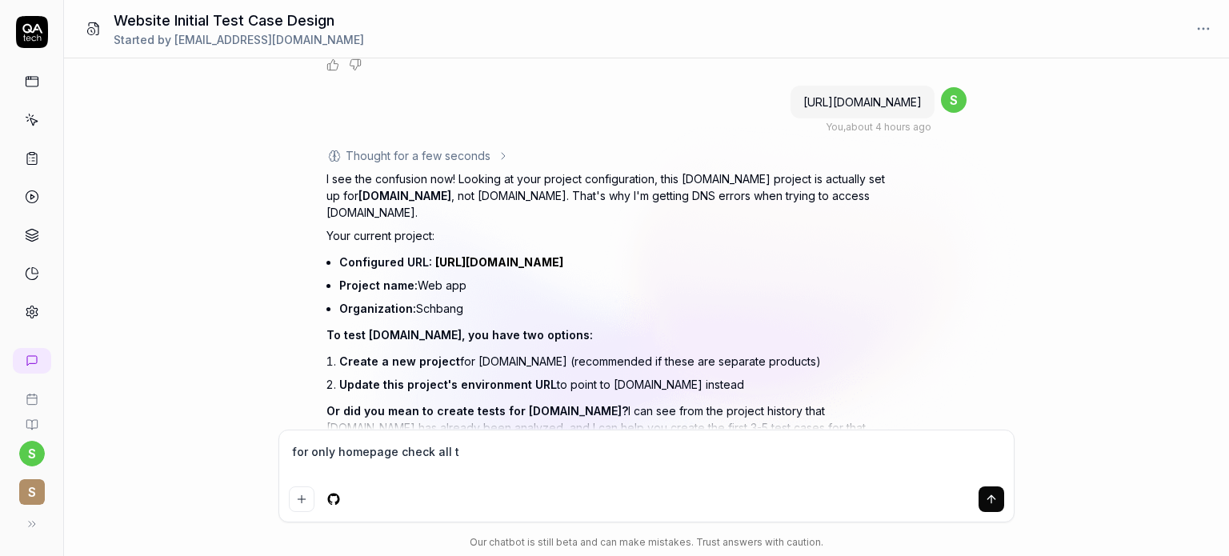
type textarea "for only homepage check all th"
type textarea "*"
type textarea "for only homepage check all the"
type textarea "*"
type textarea "for only homepage check all the"
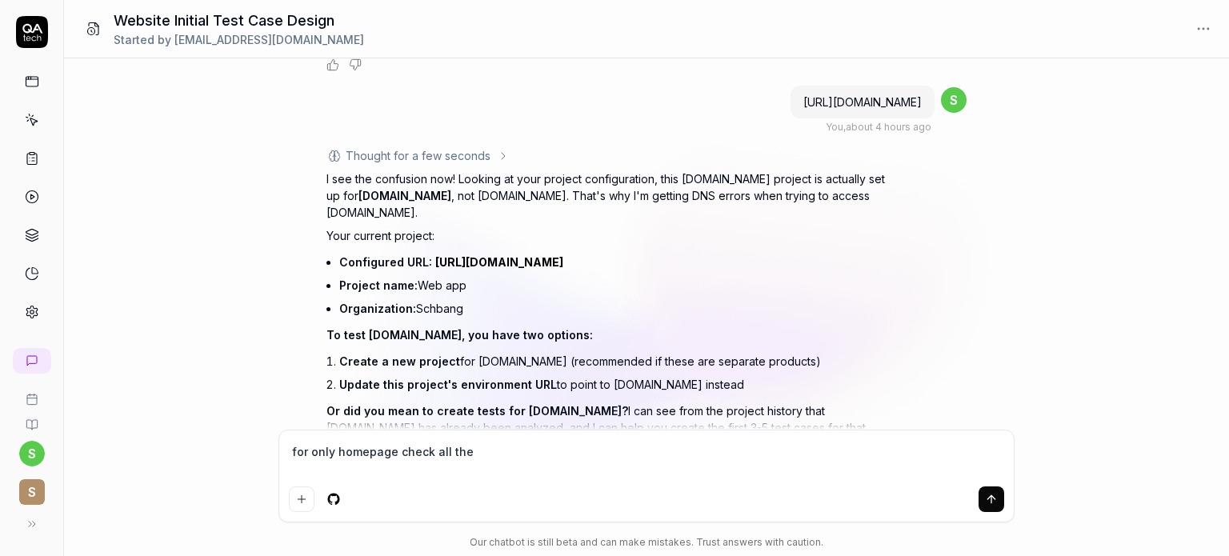
type textarea "*"
type textarea "for only homepage check all the c"
type textarea "*"
type textarea "for only homepage check all the ct"
type textarea "*"
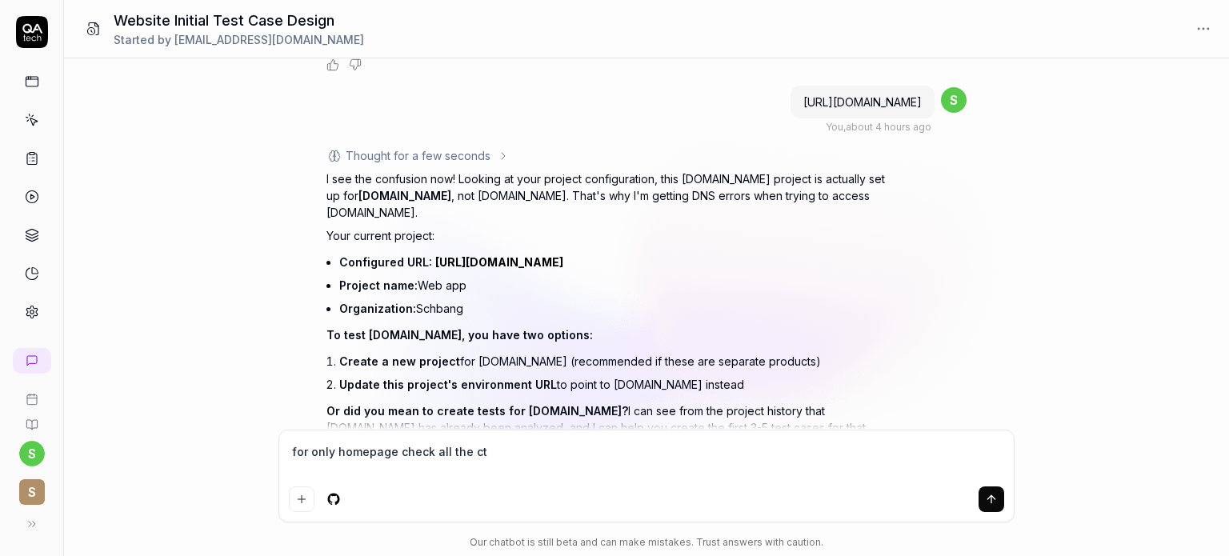
type textarea "for only homepage check all the cta"
type textarea "*"
type textarea "for only homepage check all the ctas"
type textarea "*"
type textarea "for only homepage check all the ctas,"
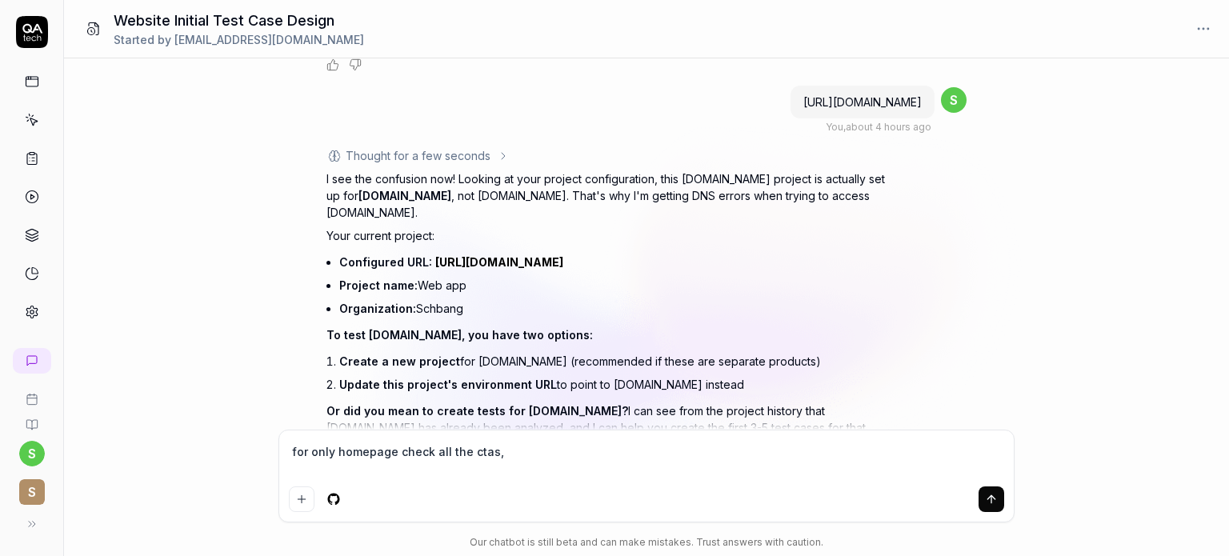
type textarea "*"
type textarea "for only homepage check all the ctas,b"
type textarea "*"
type textarea "for only homepage check all the ctas,bu"
type textarea "*"
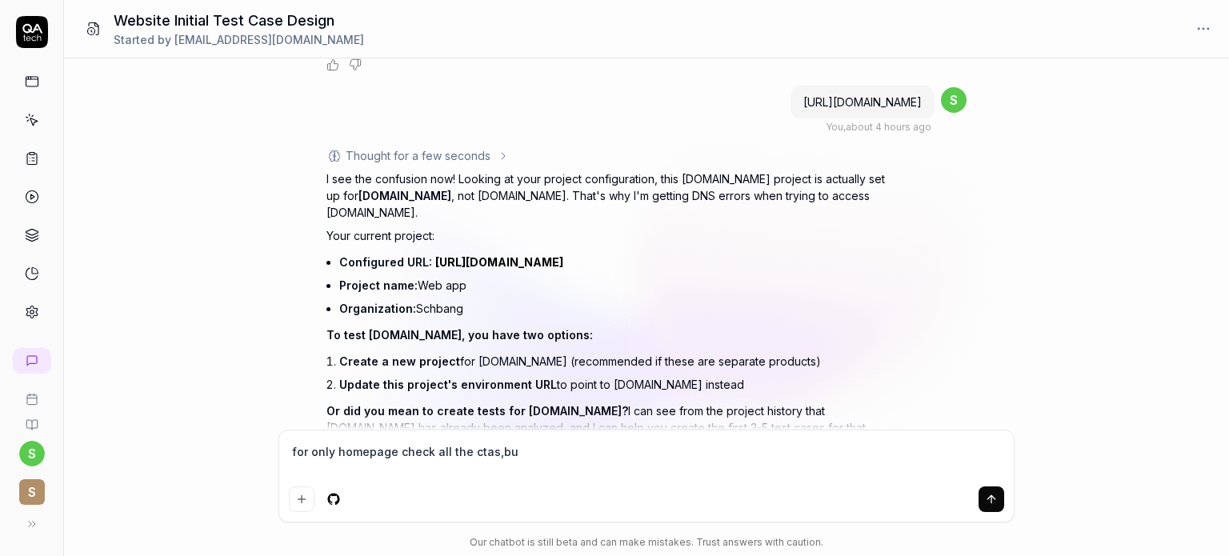
type textarea "for only homepage check all the ctas,but"
type textarea "*"
type textarea "for only homepage check all the ctas,butt"
type textarea "*"
type textarea "for only homepage check all the ctas,butto"
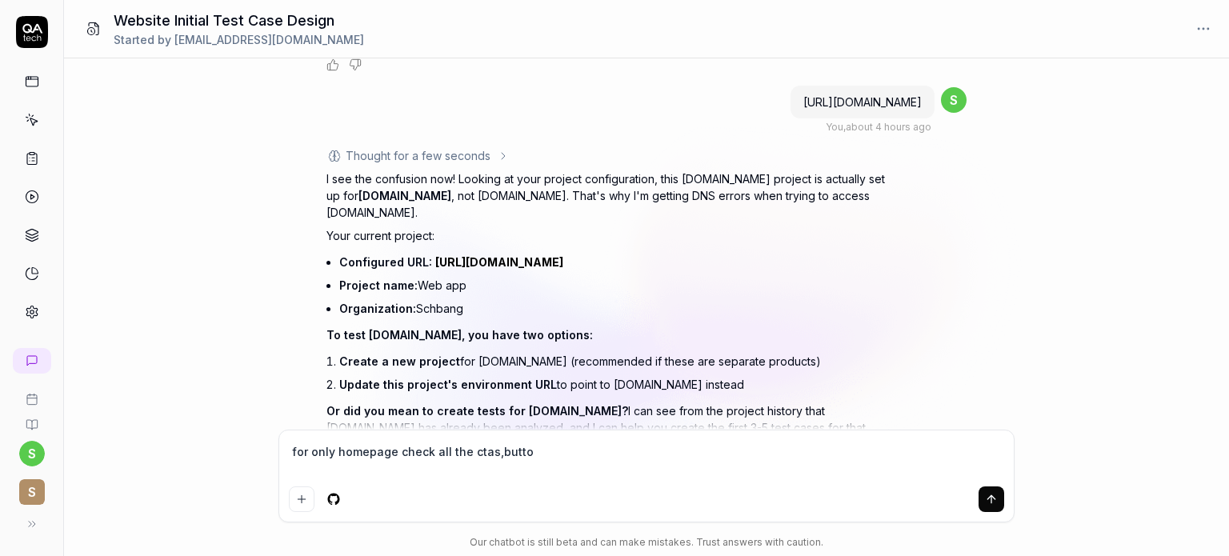
type textarea "*"
type textarea "for only homepage check all the ctas,button"
type textarea "*"
type textarea "for only homepage check all the ctas,buttons"
type textarea "*"
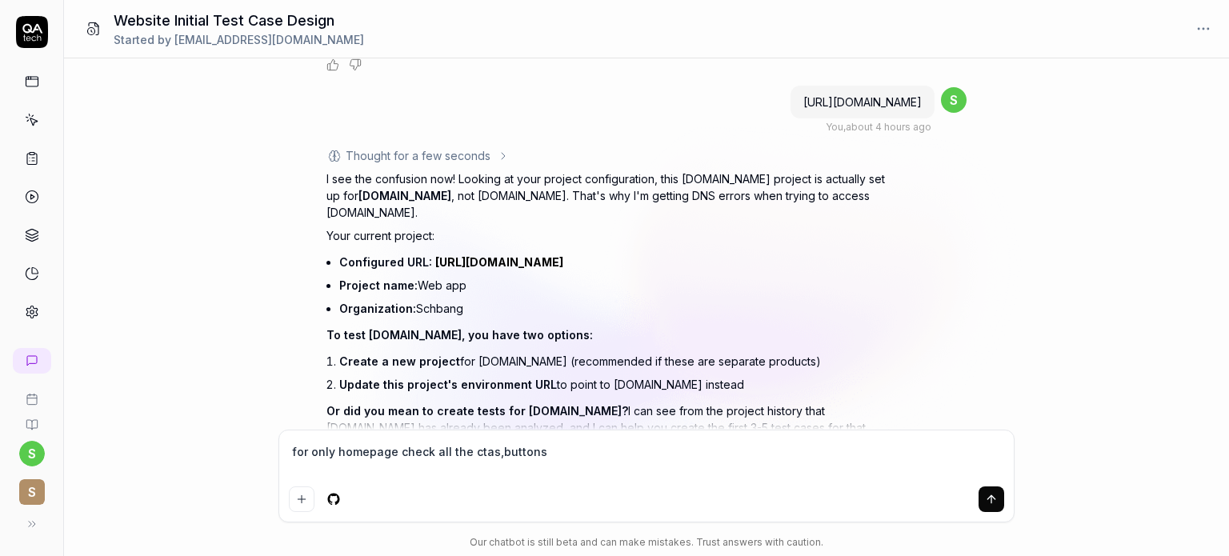
type textarea "for only homepage check all the ctas,buttons,"
type textarea "*"
type textarea "for only homepage check all the ctas,buttons,h"
type textarea "*"
type textarea "for only homepage check all the ctas,buttons,hy"
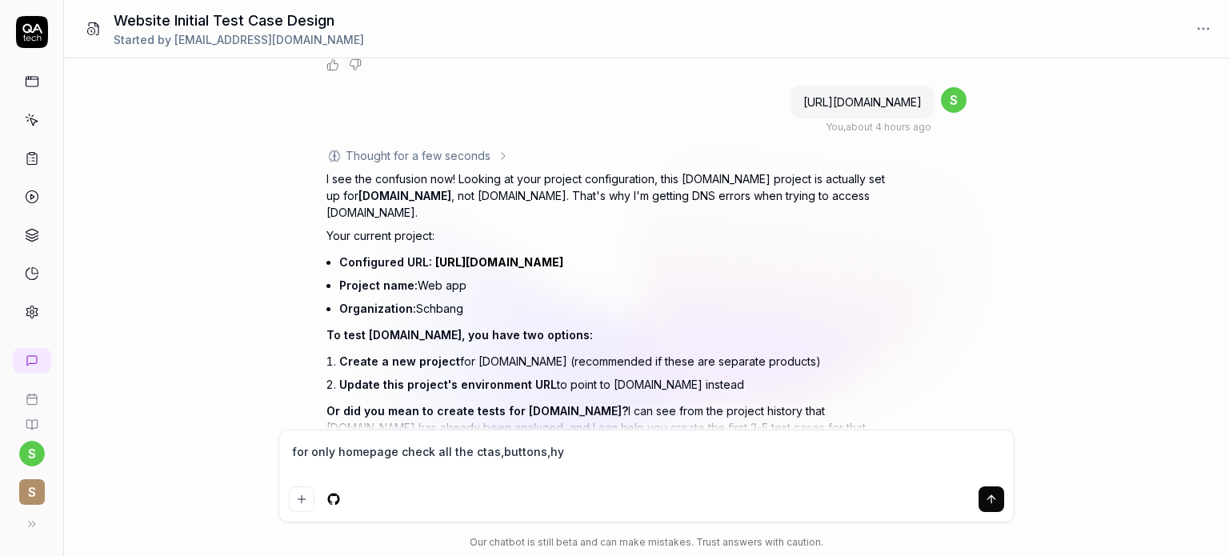
type textarea "*"
type textarea "for only homepage check all the ctas,buttons,hyp"
type textarea "*"
type textarea "for only homepage check all the ctas,buttons,hype"
type textarea "*"
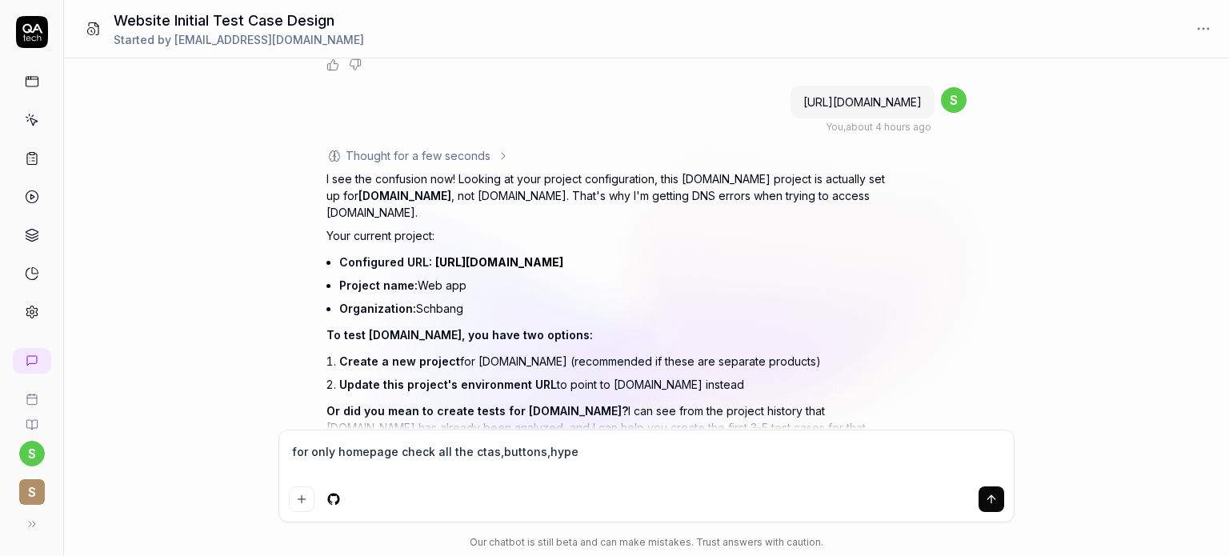
type textarea "for only homepage check all the ctas,buttons,hyper"
type textarea "*"
type textarea "for only homepage check all the ctas,buttons,hyperl"
type textarea "*"
type textarea "for only homepage check all the ctas,buttons,hyperli"
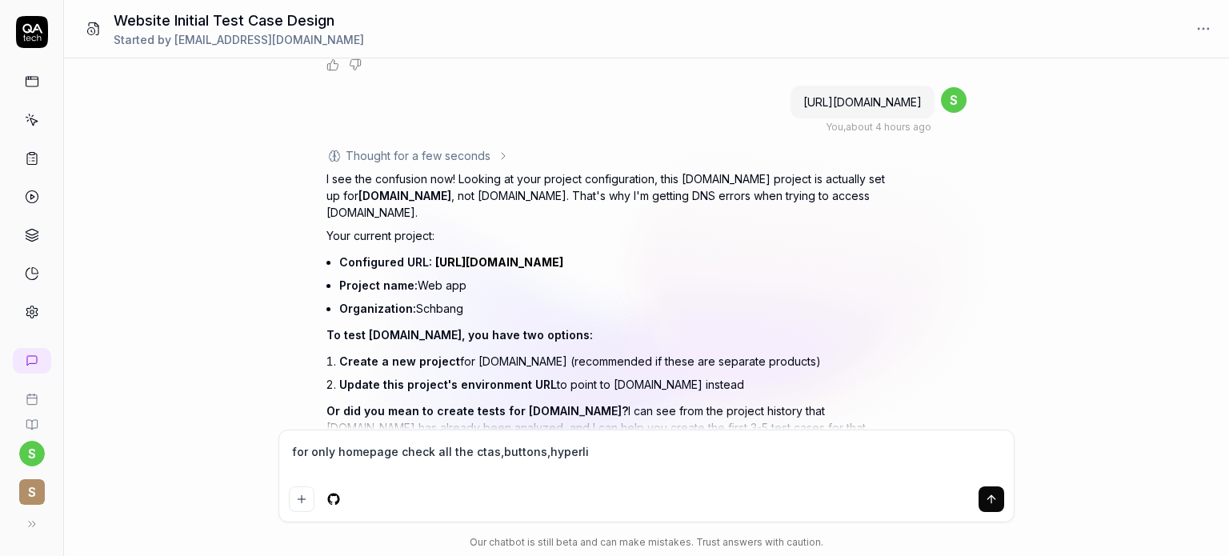
type textarea "*"
type textarea "for only homepage check all the ctas,buttons,hyperlin"
type textarea "*"
type textarea "for only homepage check all the ctas,buttons,hyperlink"
type textarea "*"
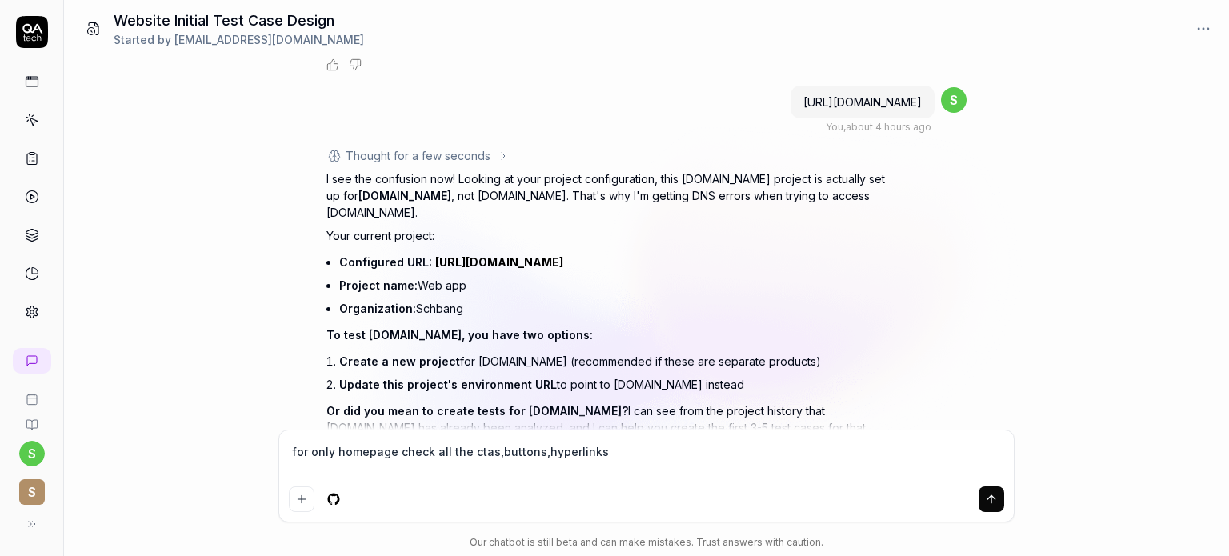
type textarea "for only homepage check all the ctas,buttons,hyperlinks"
type textarea "*"
type textarea "for only homepage check all the ctas,buttons,hyperlinks e"
type textarea "*"
type textarea "for only homepage check all the ctas,buttons,hyperlinks ev"
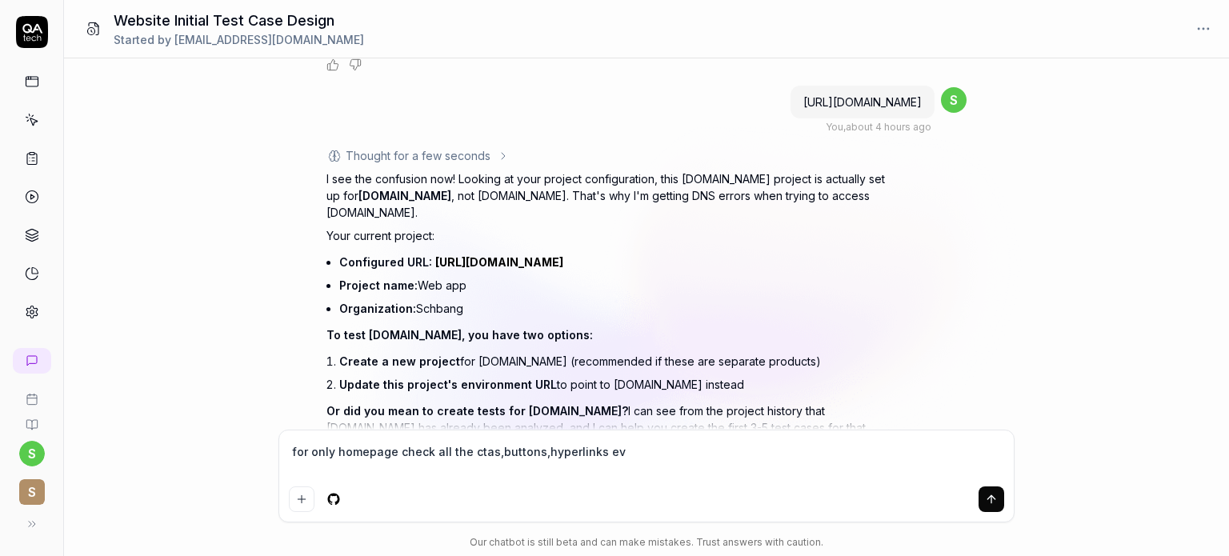
type textarea "*"
type textarea "for only homepage check all the ctas,buttons,hyperlinks eve"
type textarea "*"
type textarea "for only homepage check all the ctas,buttons,hyperlinks ever"
type textarea "*"
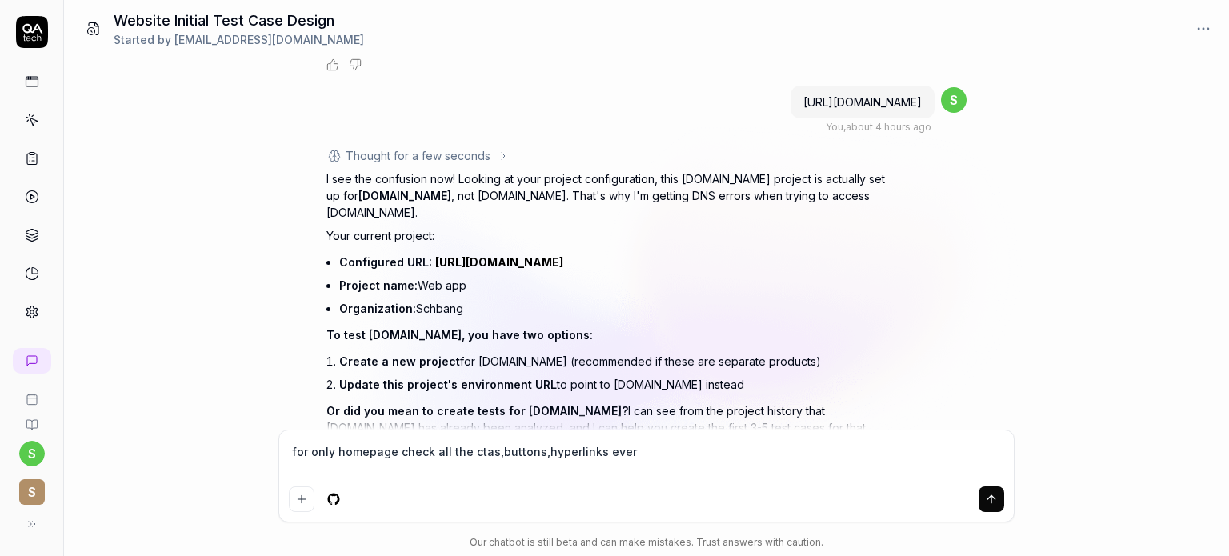
type textarea "for only homepage check all the ctas,buttons,hyperlinks every"
type textarea "*"
type textarea "for only homepage check all the ctas,buttons,hyperlinks everyt"
type textarea "*"
type textarea "for only homepage check all the ctas,buttons,hyperlinks everyth"
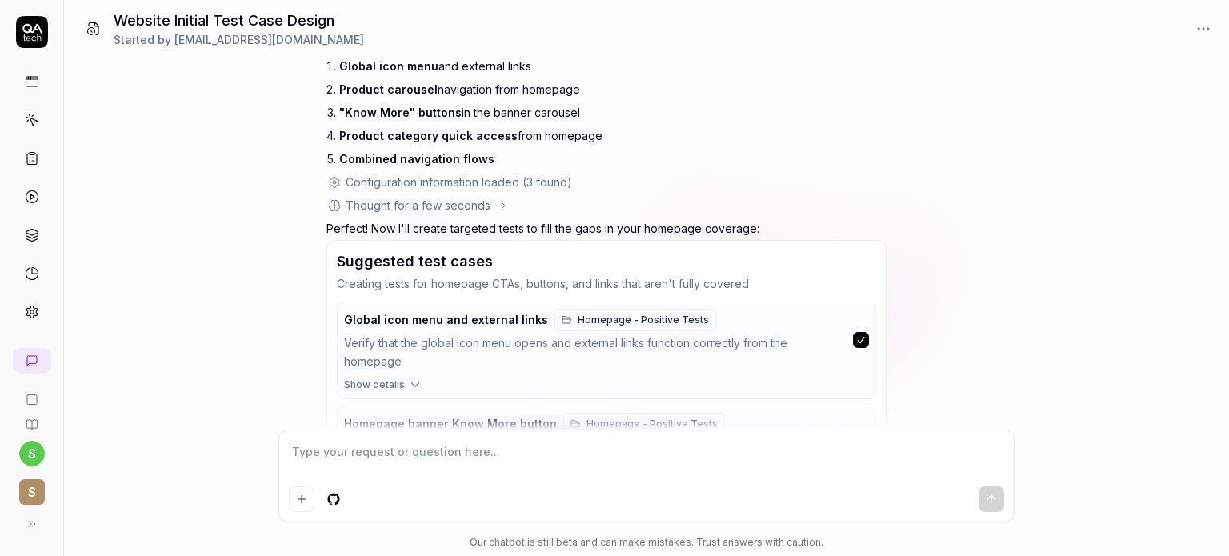
scroll to position [2336, 0]
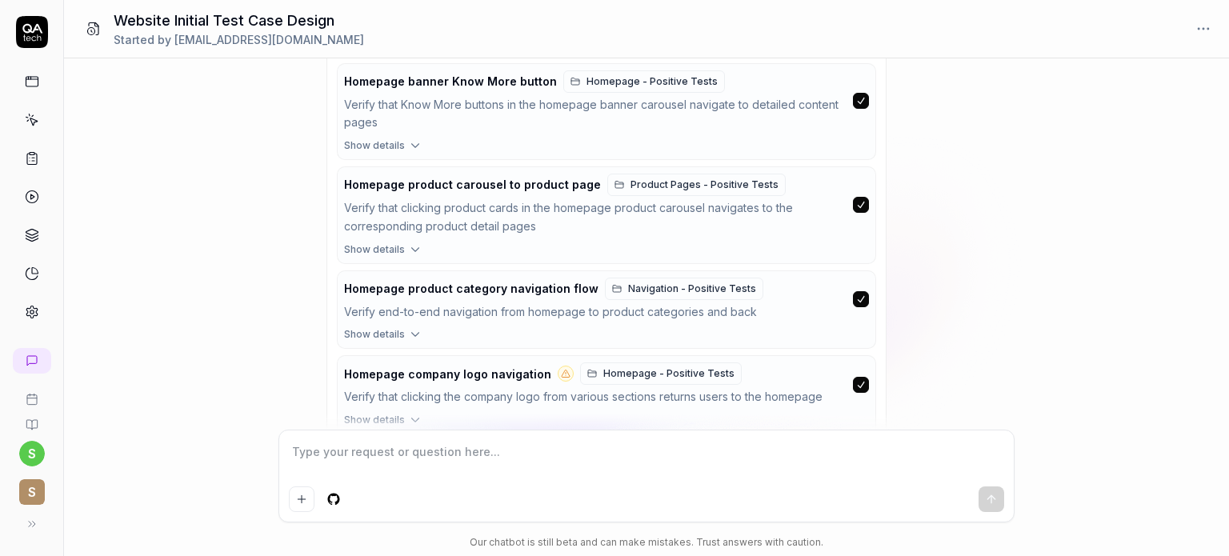
click at [429, 444] on button "Create selected tests" at bounding box center [408, 457] width 142 height 26
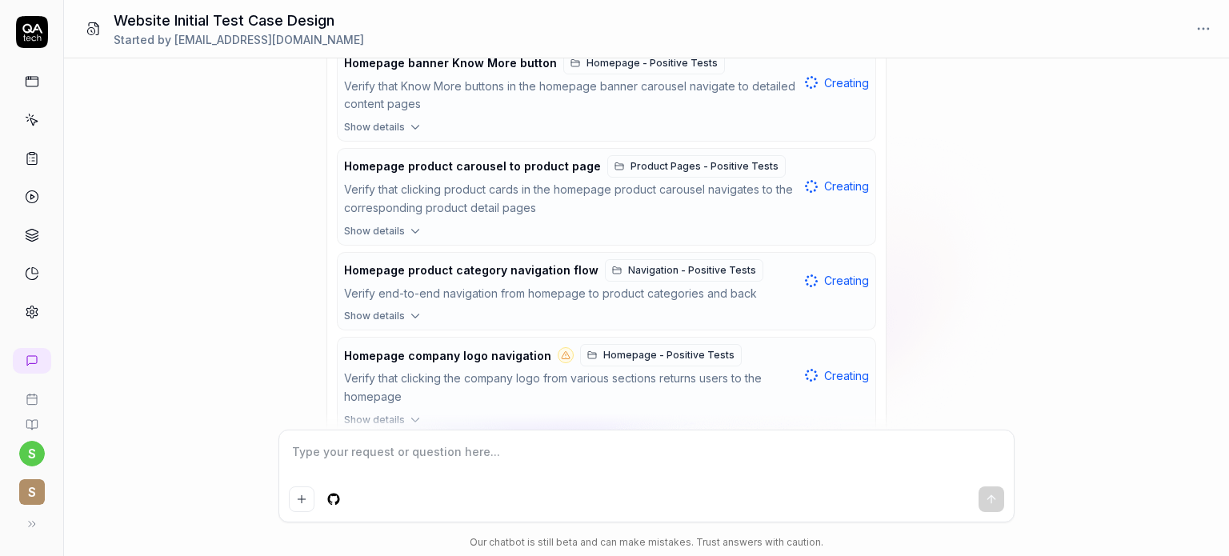
click at [995, 376] on div "I want a good test setup for my site - help me create the first 3-5 test cases …" at bounding box center [646, 243] width 1165 height 371
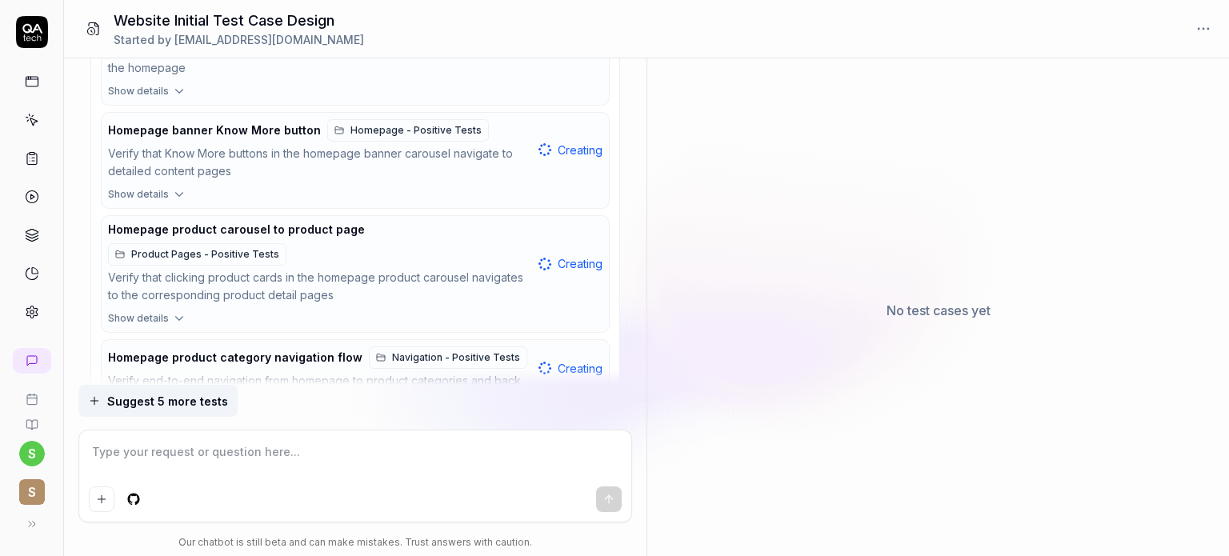
scroll to position [2517, 0]
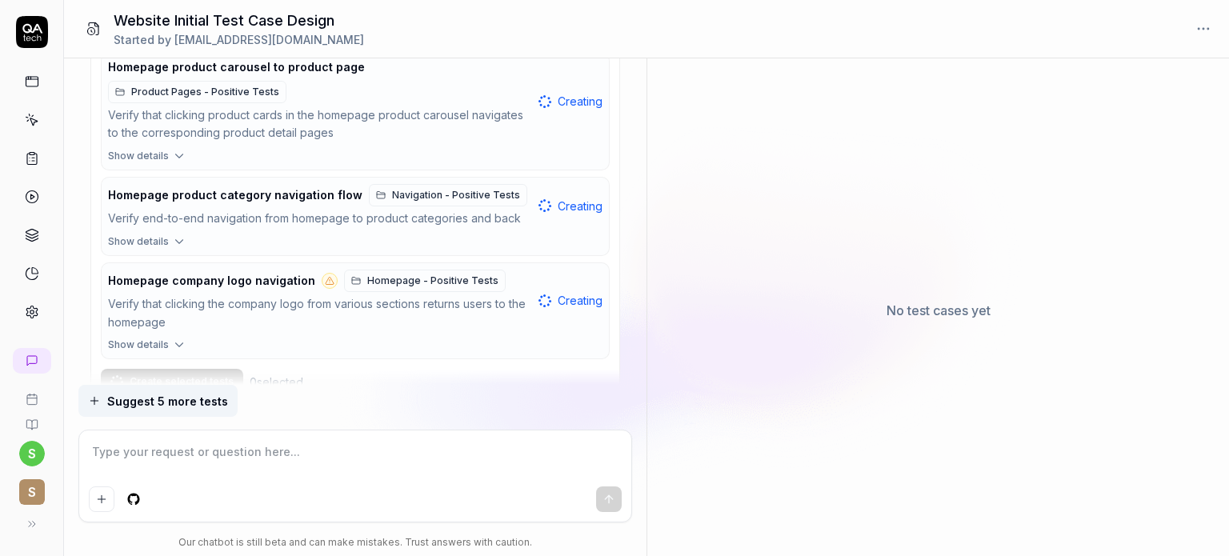
click at [176, 234] on icon "button" at bounding box center [179, 241] width 14 height 14
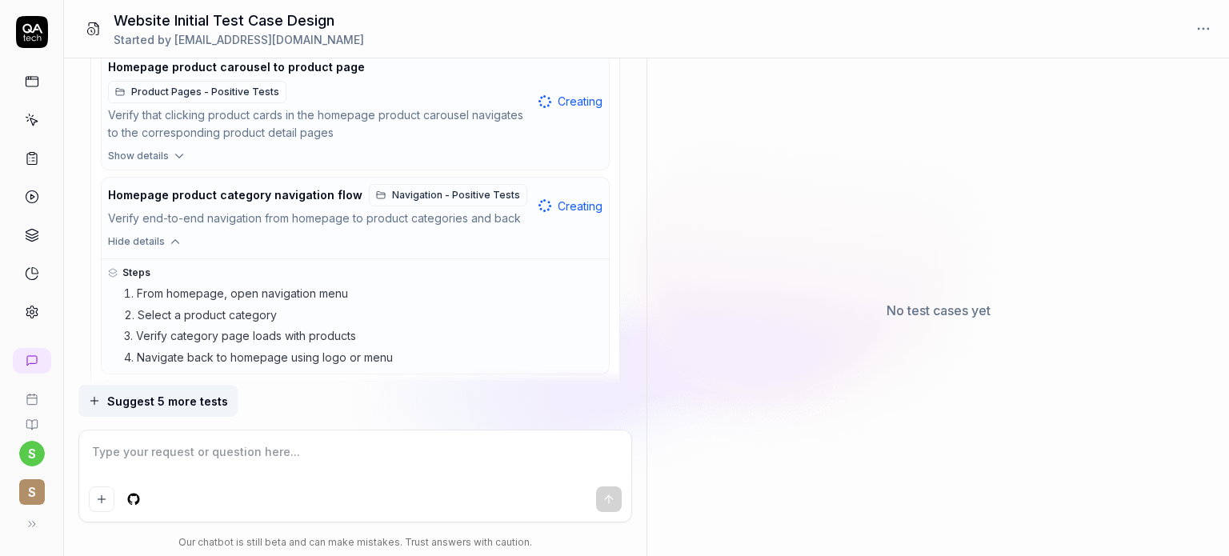
scroll to position [2636, 0]
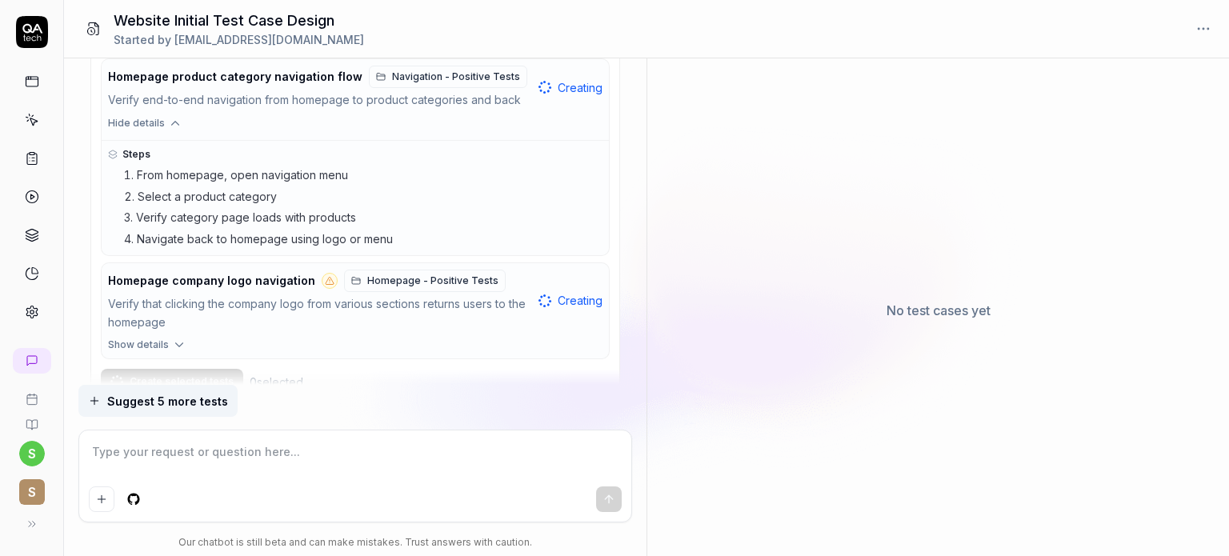
click at [141, 405] on span "Suggest 5 more tests" at bounding box center [167, 401] width 121 height 17
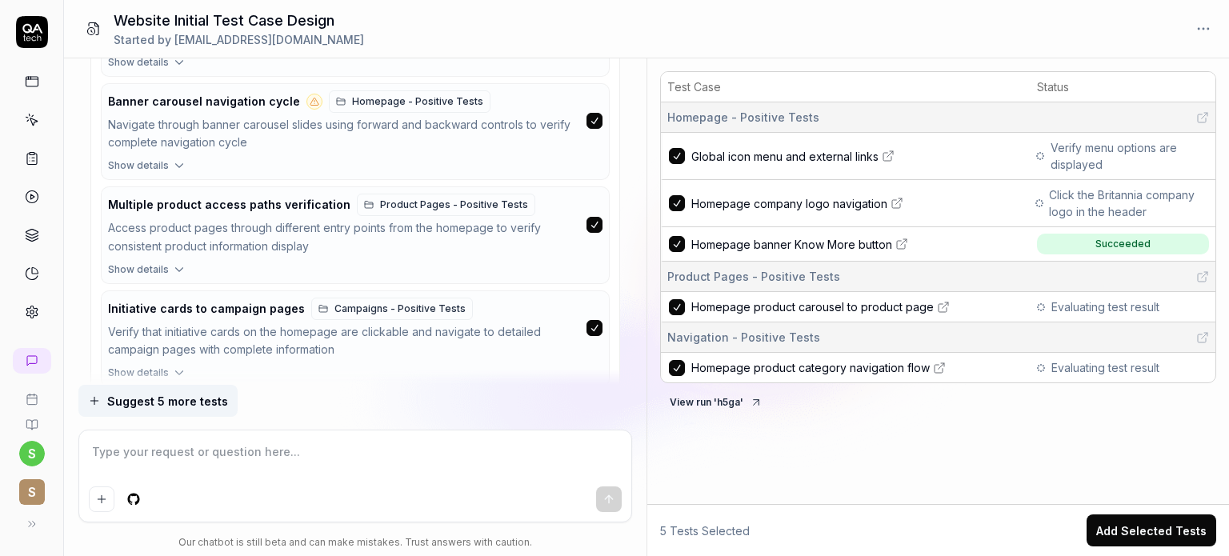
scroll to position [3418, 0]
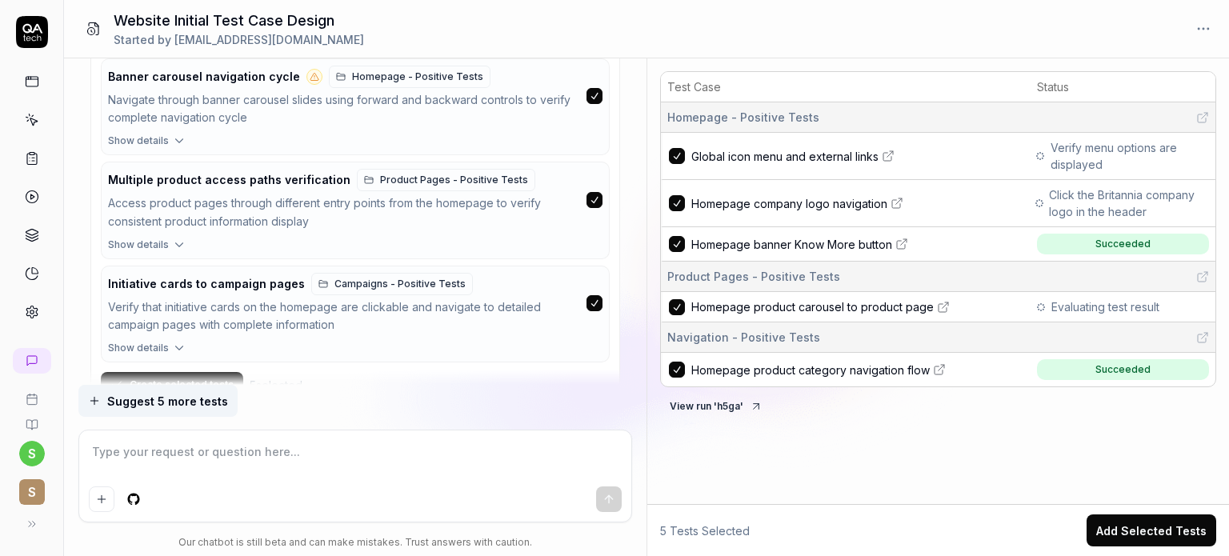
click at [164, 372] on button "Create selected tests" at bounding box center [172, 385] width 142 height 26
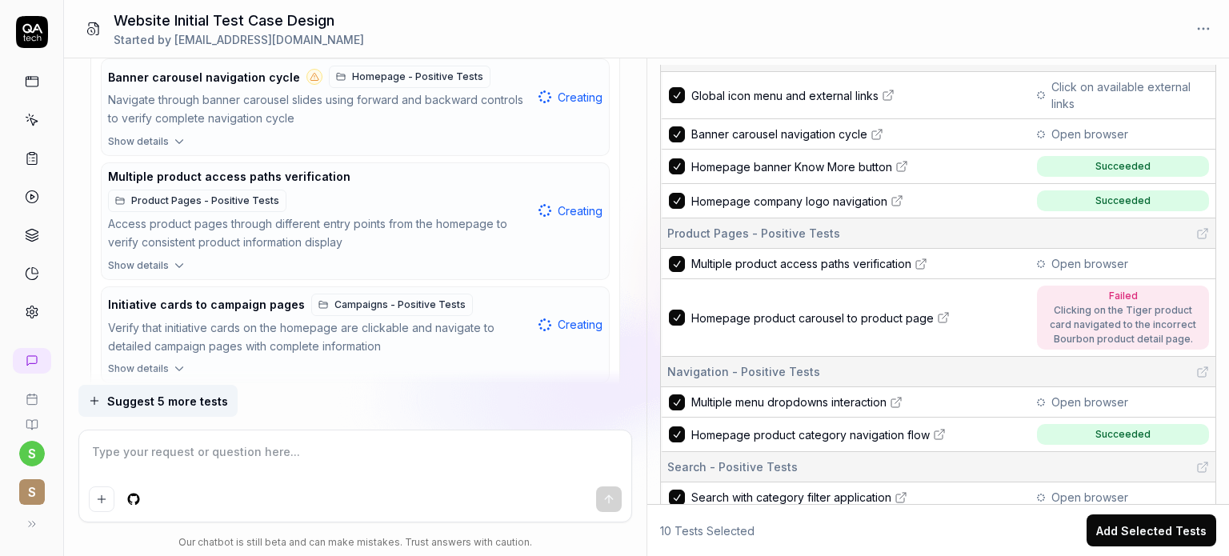
scroll to position [166, 0]
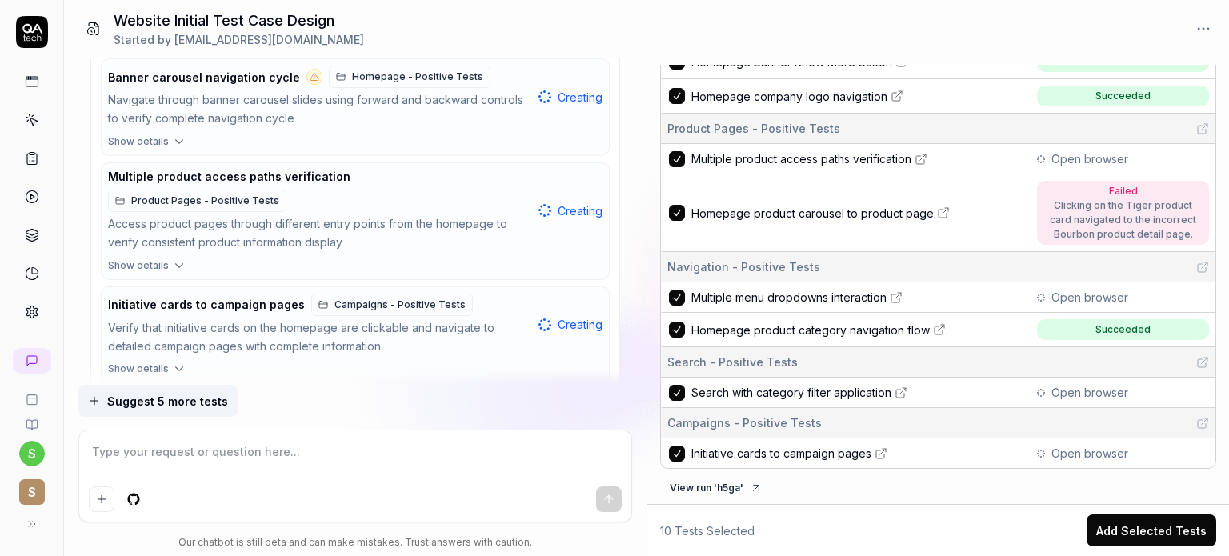
click at [176, 400] on span "Suggest 5 more tests" at bounding box center [167, 401] width 121 height 17
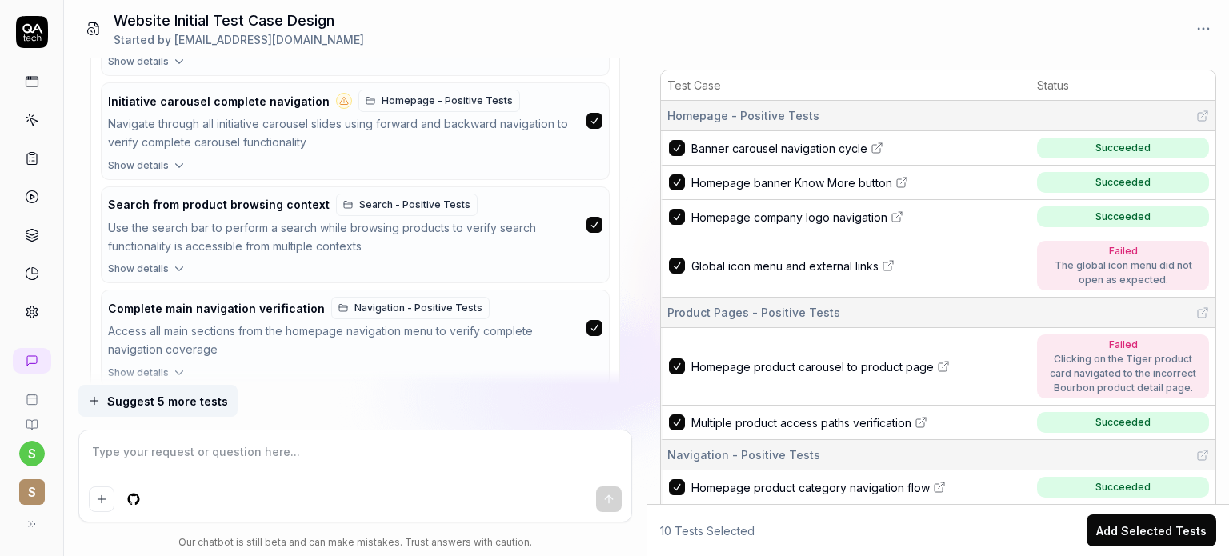
scroll to position [0, 0]
click at [186, 397] on button "Create selected tests" at bounding box center [172, 410] width 142 height 26
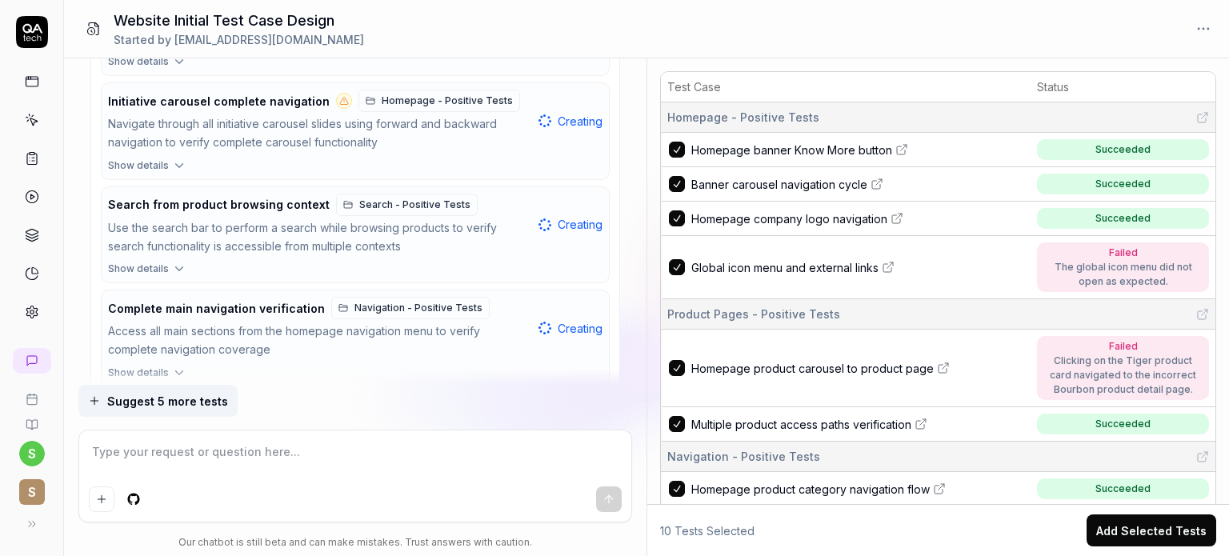
click at [173, 406] on span "Suggest 5 more tests" at bounding box center [167, 401] width 121 height 17
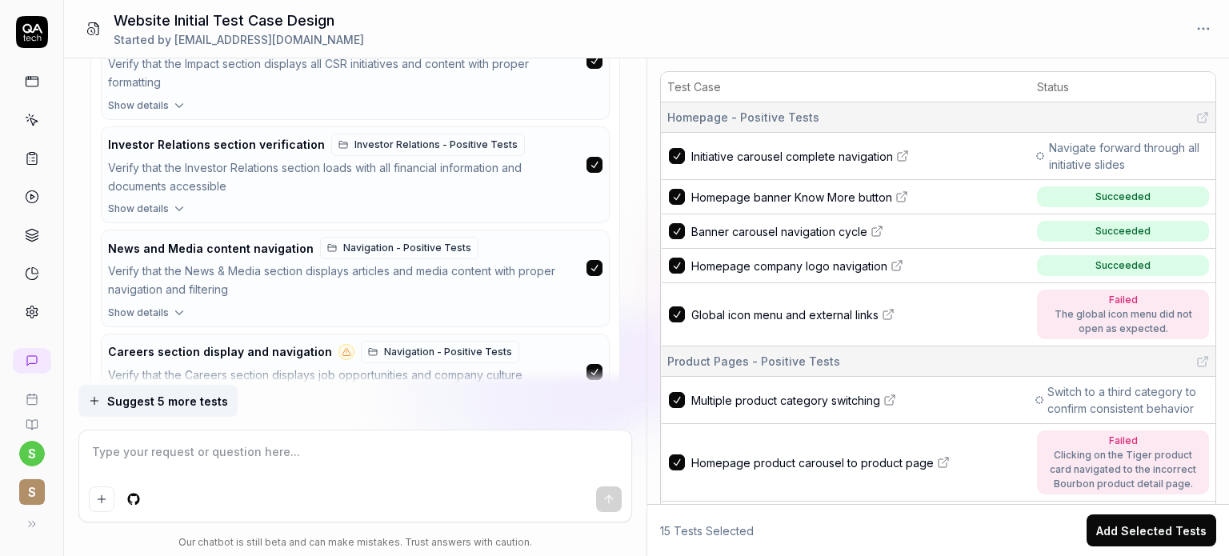
scroll to position [5067, 0]
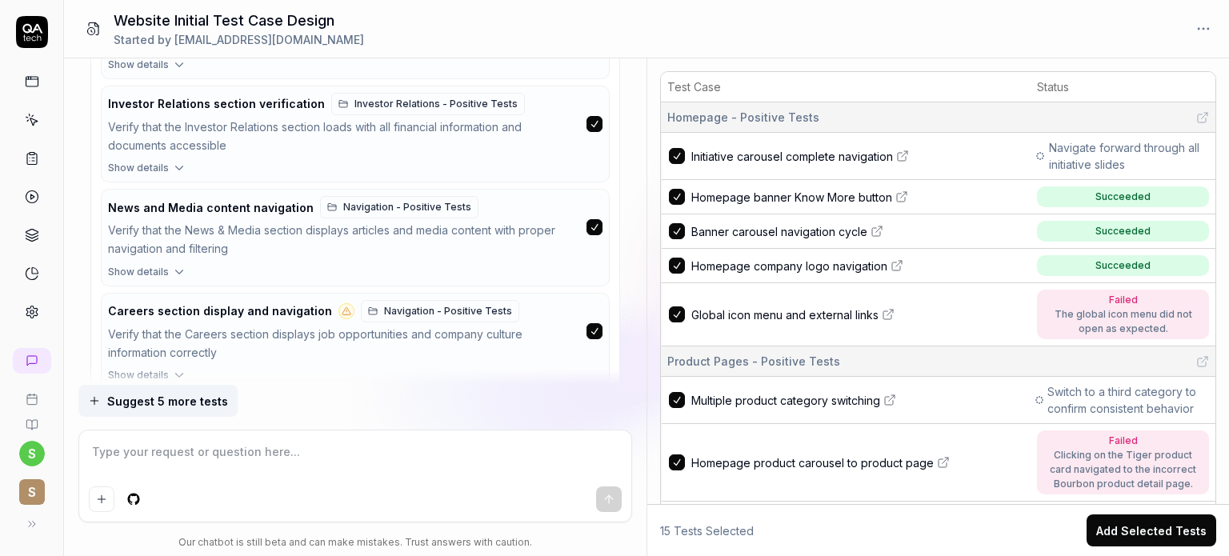
click at [182, 399] on button "Create selected tests" at bounding box center [172, 412] width 142 height 26
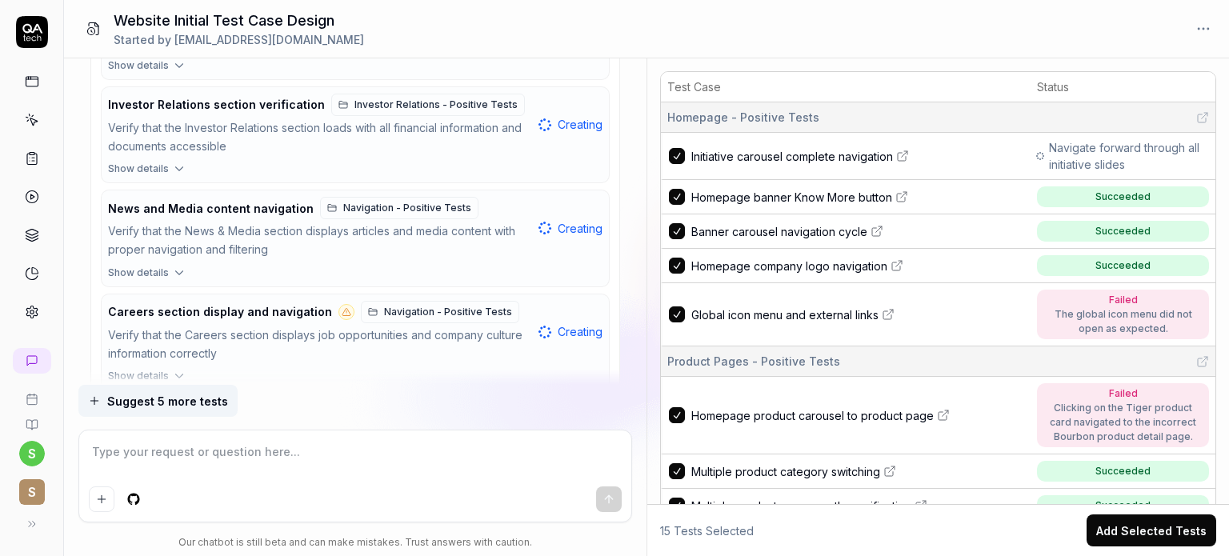
click at [186, 402] on span "Suggest 5 more tests" at bounding box center [167, 401] width 121 height 17
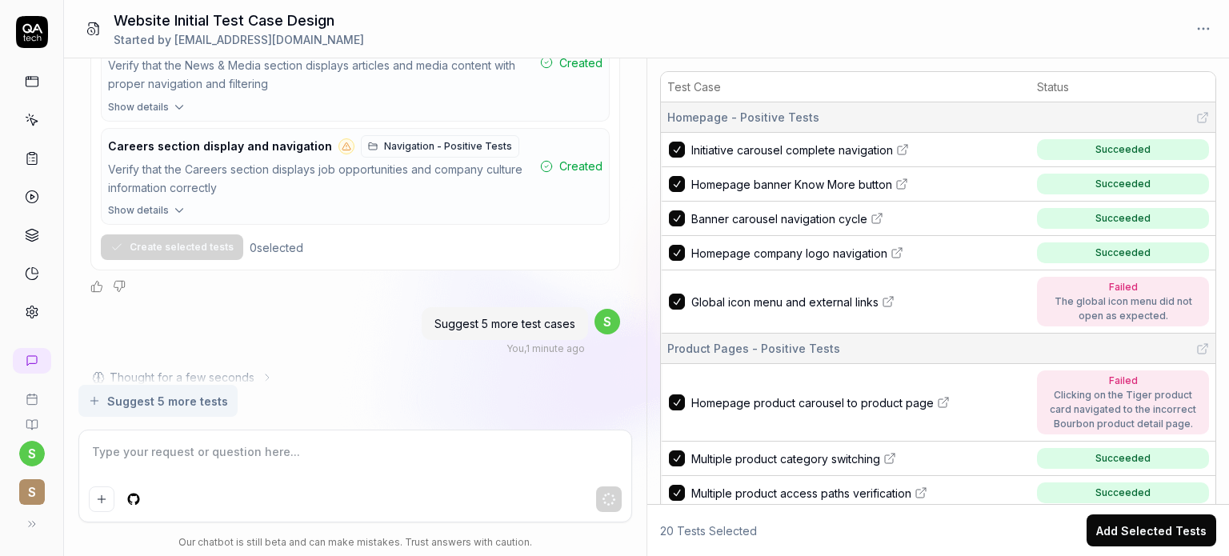
scroll to position [5687, 0]
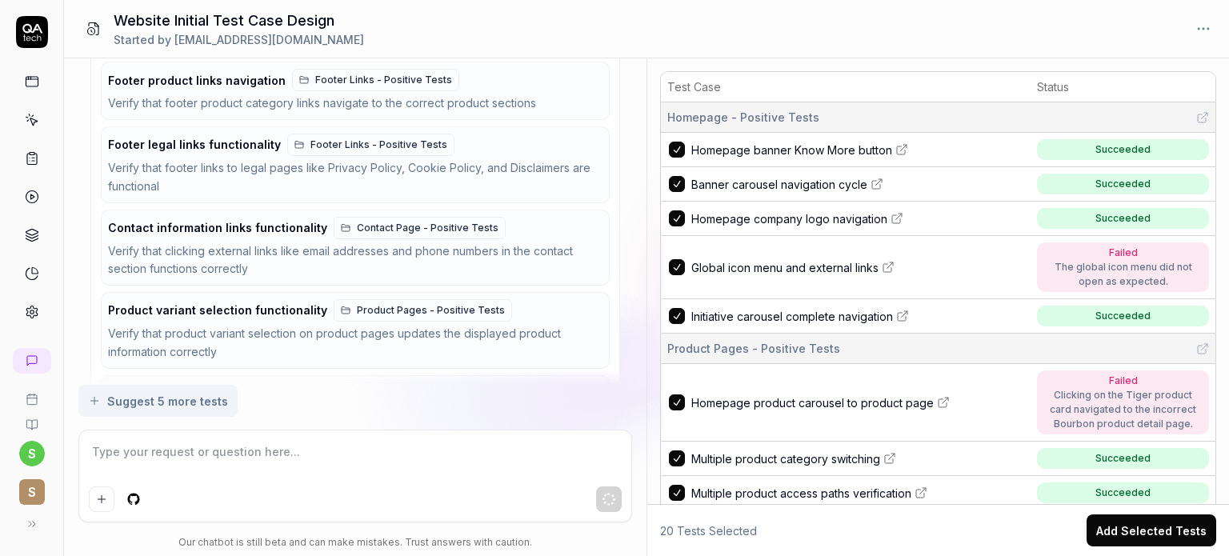
click at [93, 325] on div "Suggested test cases Creating tests for skip functionality, video playback, foo…" at bounding box center [354, 213] width 529 height 460
click at [596, 376] on button "Initiatives carousel navigation Homepage - Positive Tests Verify that the initi…" at bounding box center [355, 404] width 506 height 57
click at [607, 293] on button "Product variant selection functionality Product Pages - Positive Tests Verify t…" at bounding box center [355, 330] width 506 height 75
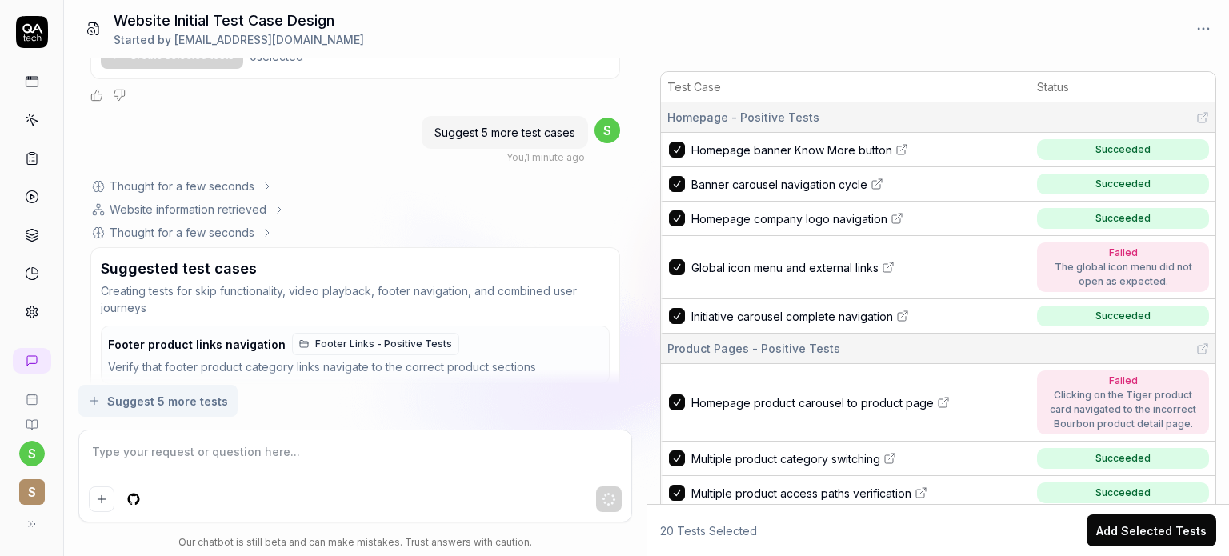
scroll to position [5422, 0]
click at [412, 258] on div "Suggested test cases" at bounding box center [355, 269] width 508 height 22
click at [93, 311] on div "Suggested test cases Creating tests for skip functionality, video playback, foo…" at bounding box center [354, 478] width 529 height 460
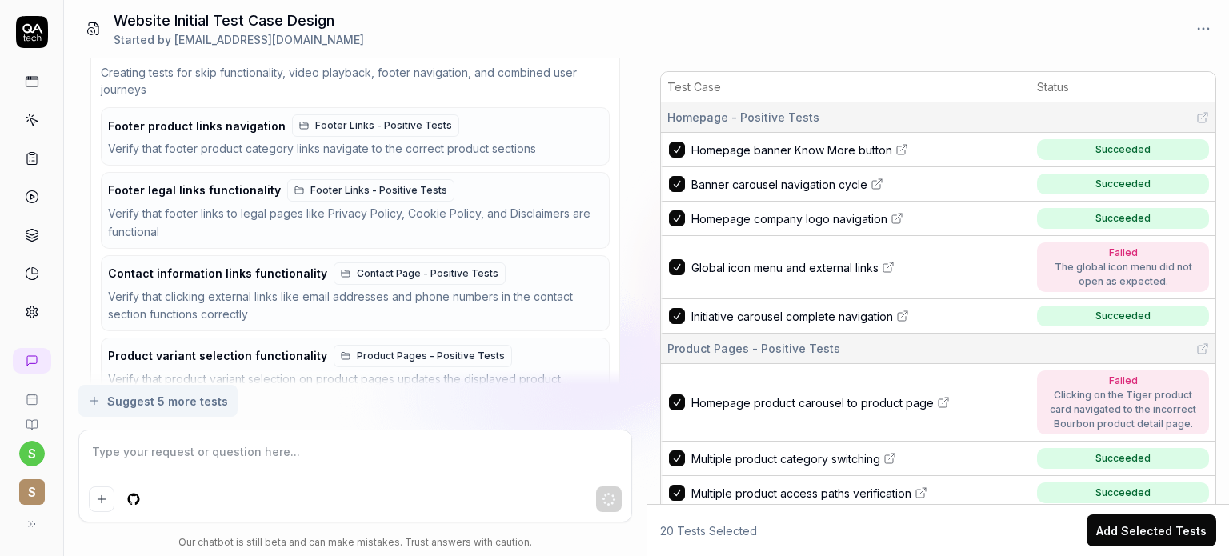
scroll to position [5687, 0]
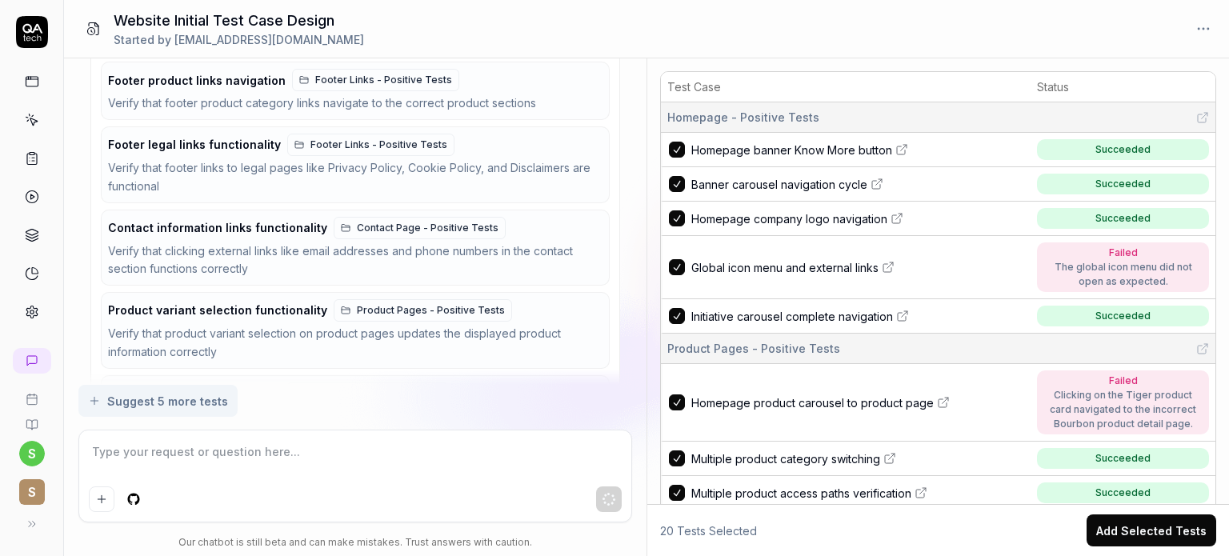
click at [550, 382] on div "Initiatives carousel navigation Homepage - Positive Tests" at bounding box center [351, 393] width 487 height 22
click at [453, 361] on div "Suggested test cases Creating tests for skip functionality, video playback, foo…" at bounding box center [354, 213] width 529 height 460
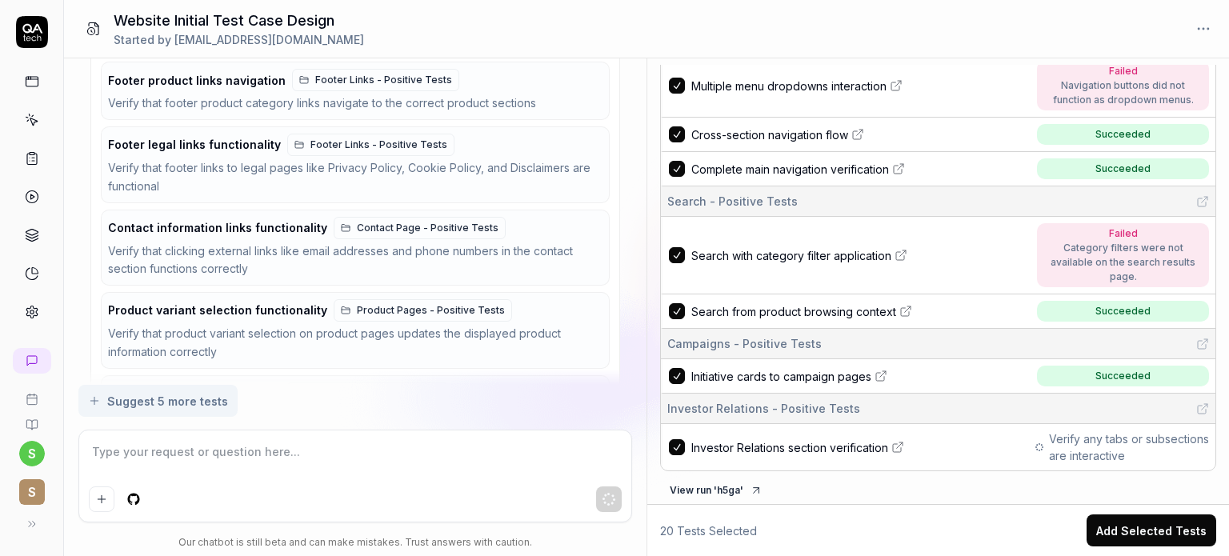
scroll to position [711, 0]
click at [1148, 525] on button "Add Selected Tests" at bounding box center [1152, 530] width 130 height 32
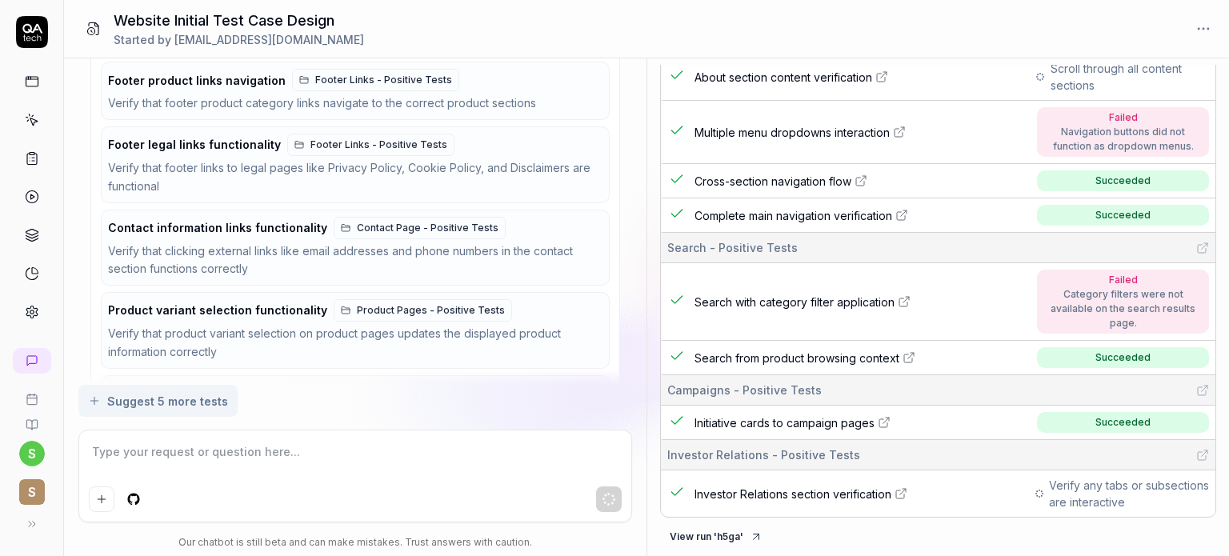
scroll to position [659, 0]
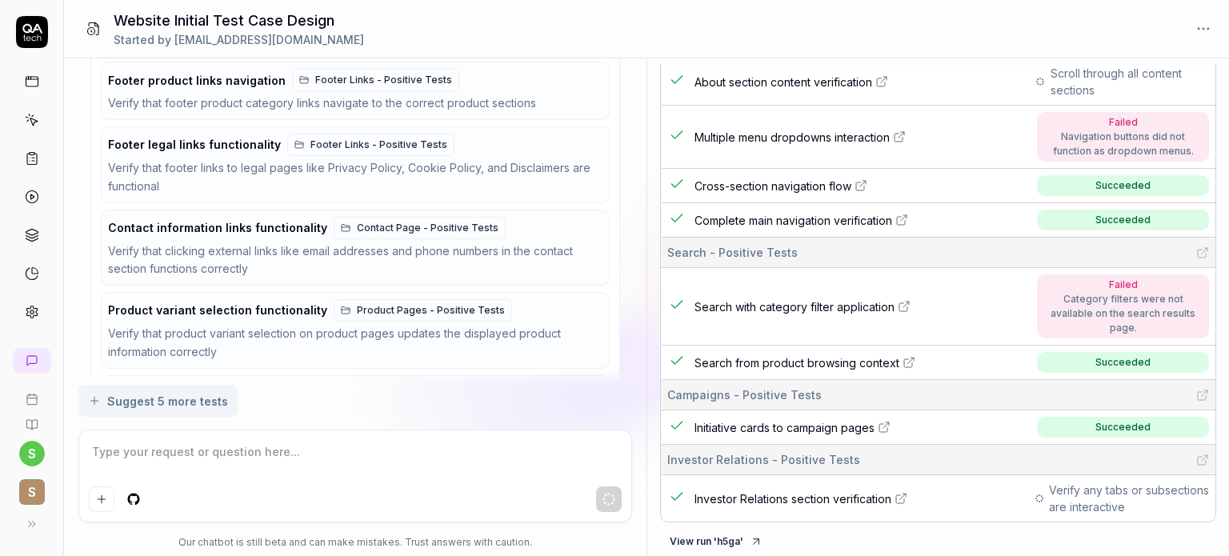
click at [589, 408] on div "Verify that the initiatives carousel navigation allows browsing through multipl…" at bounding box center [351, 417] width 487 height 18
click at [339, 386] on span "Homepage - Positive Tests" at bounding box center [375, 393] width 131 height 14
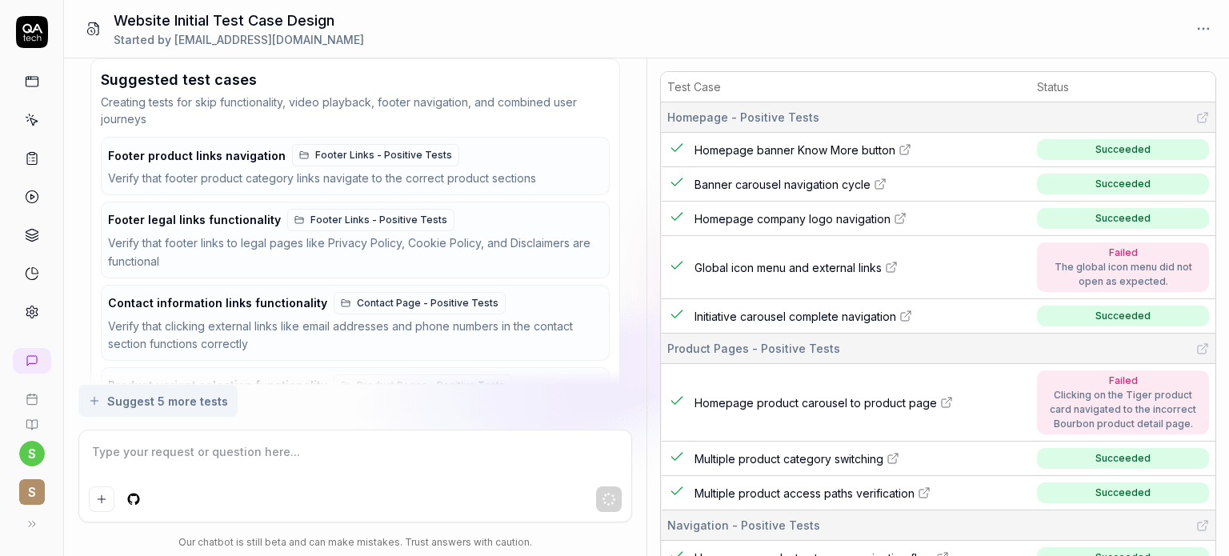
scroll to position [5687, 0]
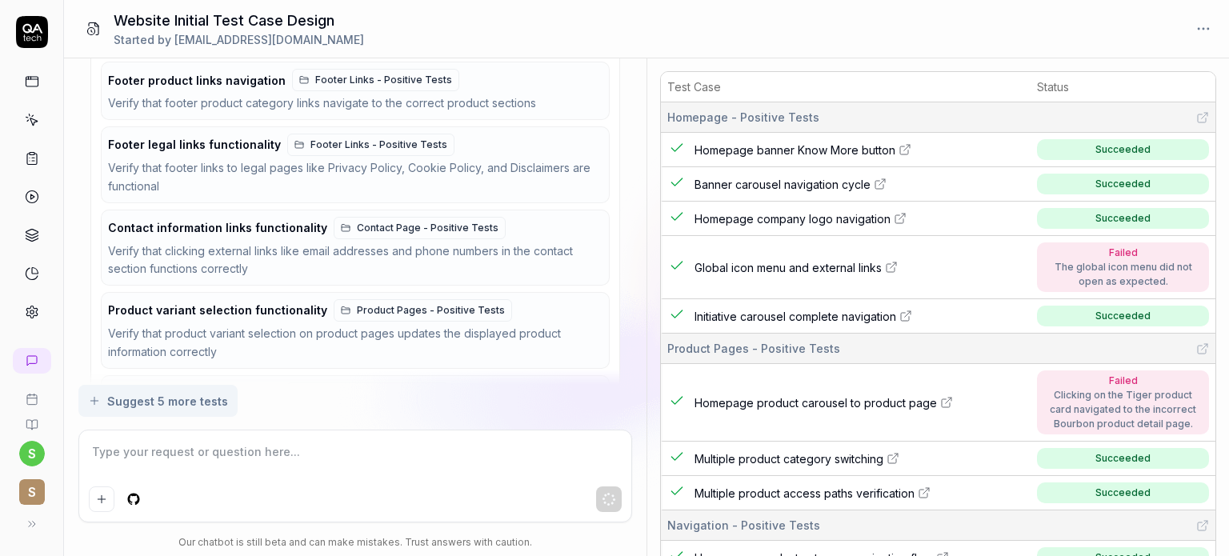
click at [174, 408] on div "Verify that the initiatives carousel navigation allows browsing through multipl…" at bounding box center [351, 417] width 487 height 18
click at [99, 325] on div "Suggested test cases Creating tests for skip functionality, video playback, foo…" at bounding box center [354, 213] width 529 height 460
click at [314, 408] on div "Verify that the initiatives carousel navigation allows browsing through multipl…" at bounding box center [351, 417] width 487 height 18
click at [557, 325] on div "Verify that product variant selection on product pages updates the displayed pr…" at bounding box center [351, 343] width 487 height 37
click at [587, 242] on div "Verify that clicking external links like email addresses and phone numbers in t…" at bounding box center [351, 260] width 487 height 37
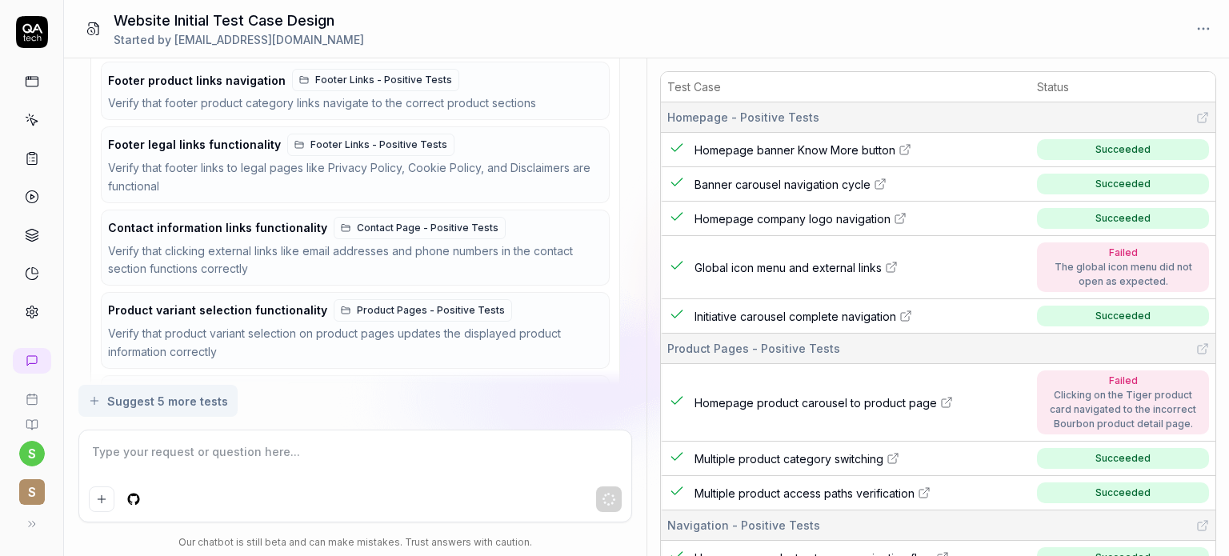
click at [577, 159] on div "Verify that footer links to legal pages like Privacy Policy, Cookie Policy, and…" at bounding box center [351, 177] width 487 height 37
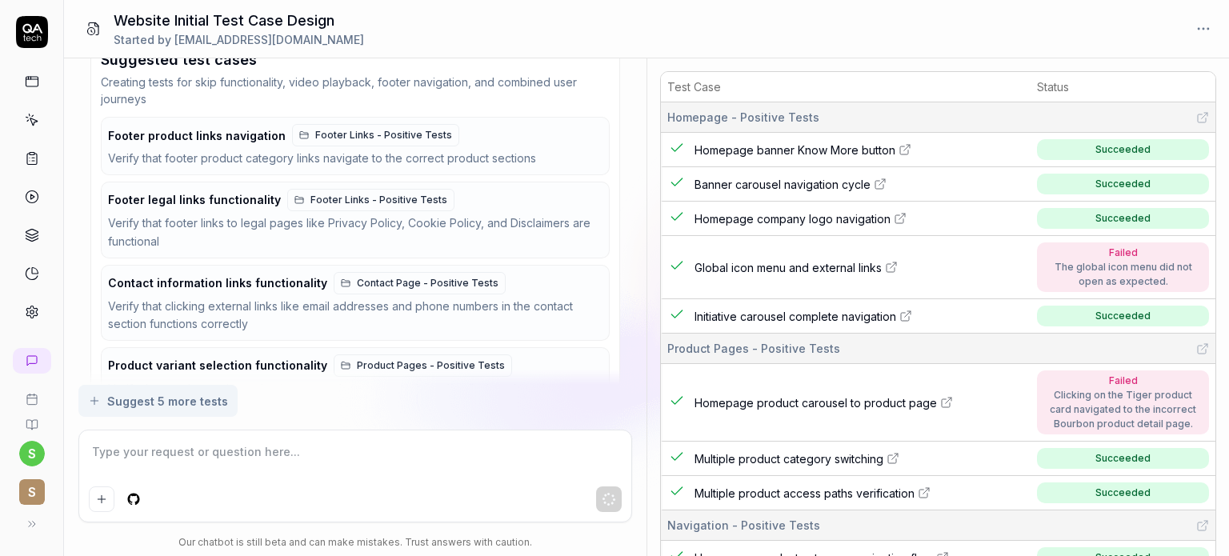
scroll to position [5604, 0]
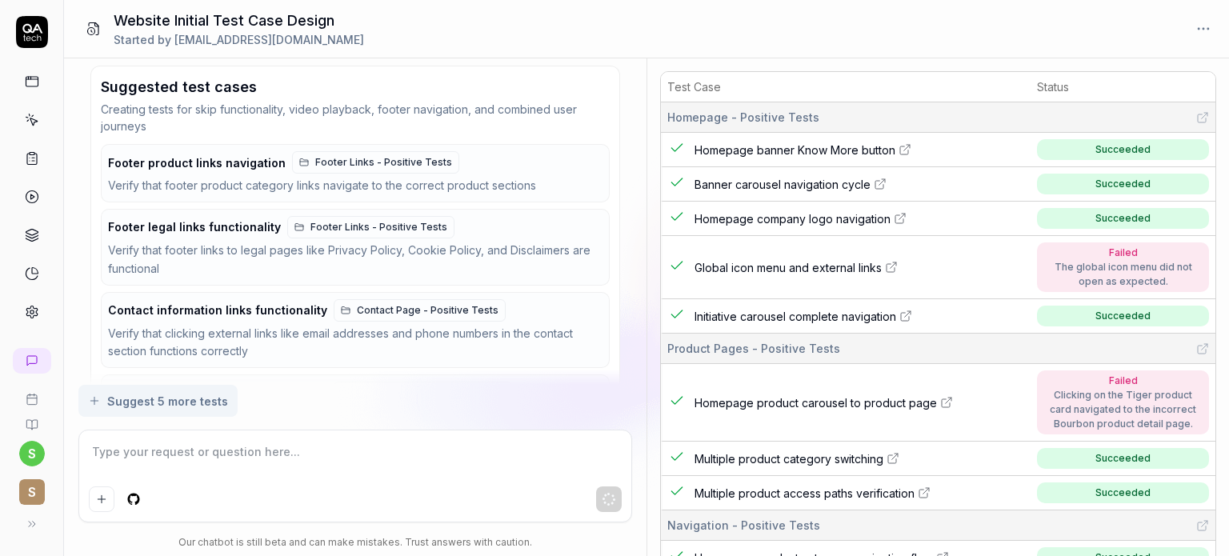
click at [558, 177] on div "Verify that footer product category links navigate to the correct product secti…" at bounding box center [351, 186] width 487 height 18
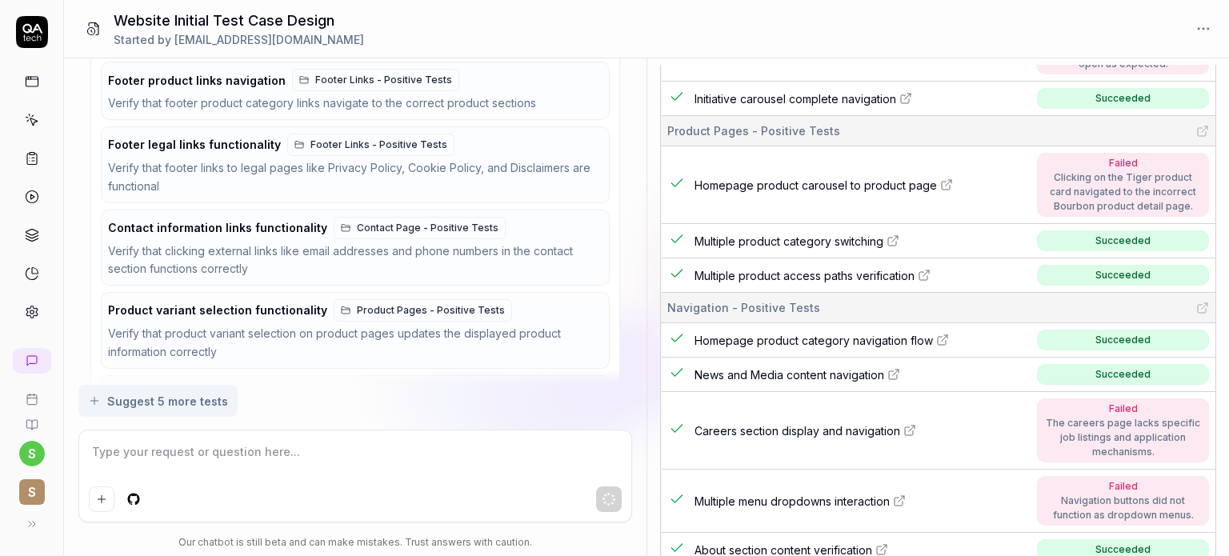
scroll to position [0, 0]
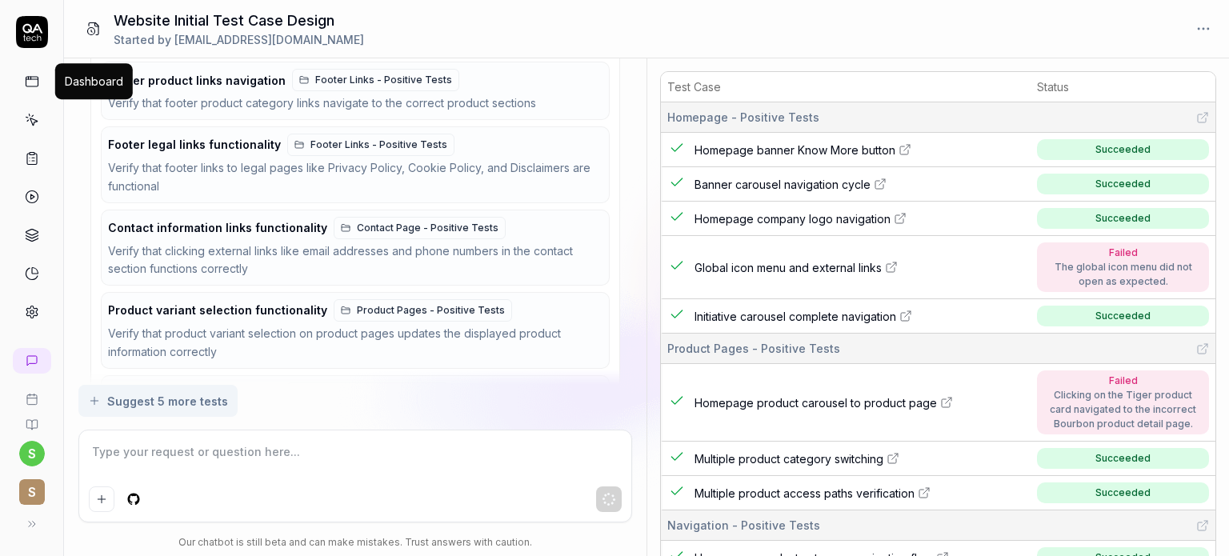
click at [29, 79] on icon at bounding box center [32, 79] width 12 height 0
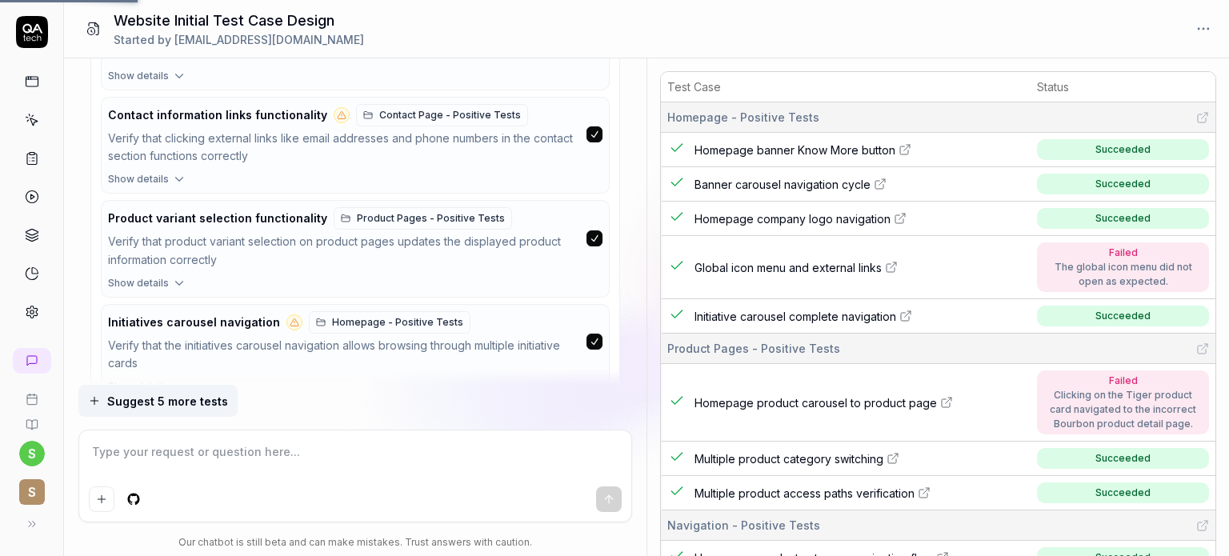
scroll to position [5847, 0]
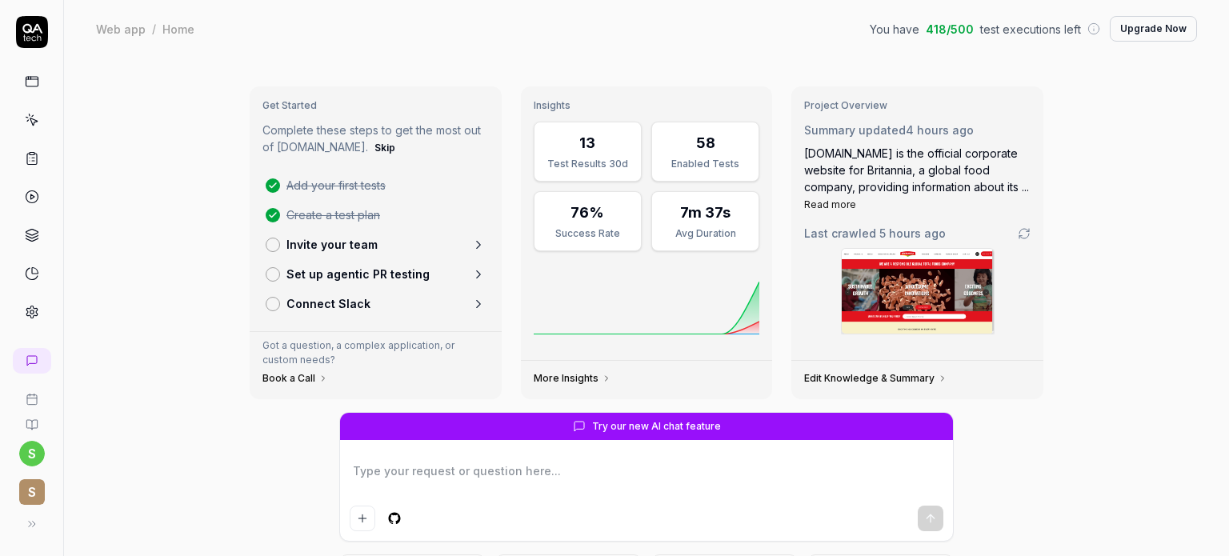
click at [32, 121] on icon at bounding box center [32, 120] width 14 height 14
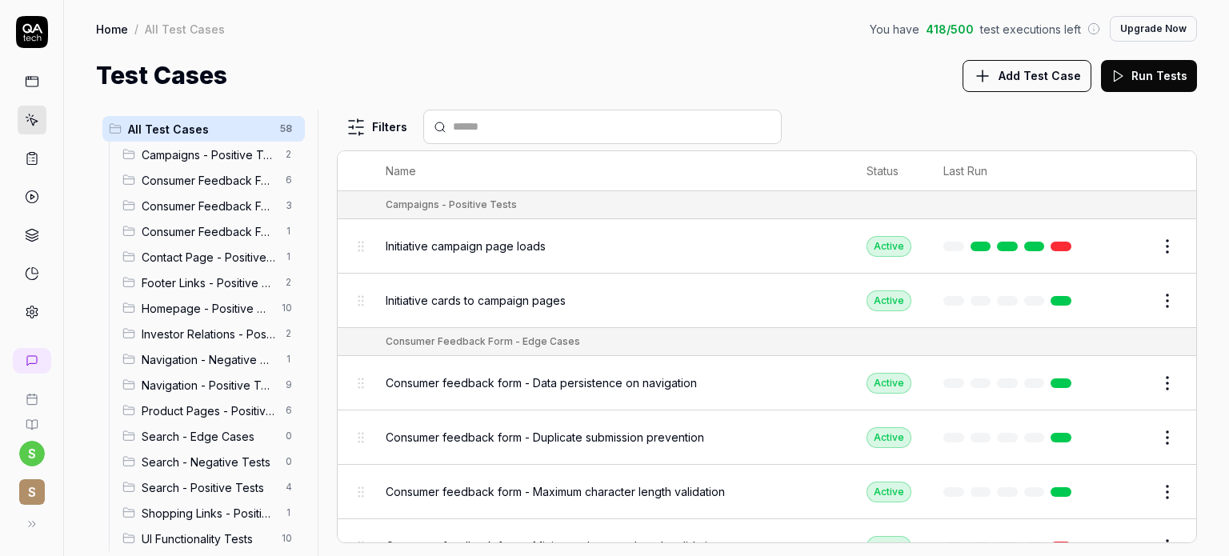
click at [218, 159] on span "Campaigns - Positive Tests" at bounding box center [209, 154] width 134 height 17
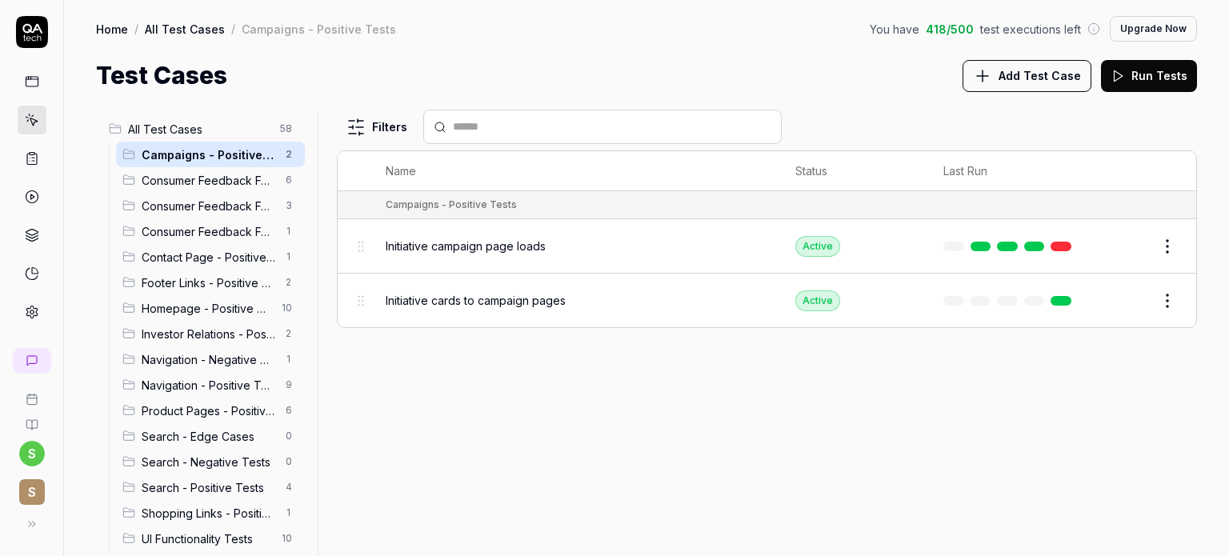
click at [211, 183] on span "Consumer Feedback Form - Edge Cases" at bounding box center [209, 180] width 134 height 17
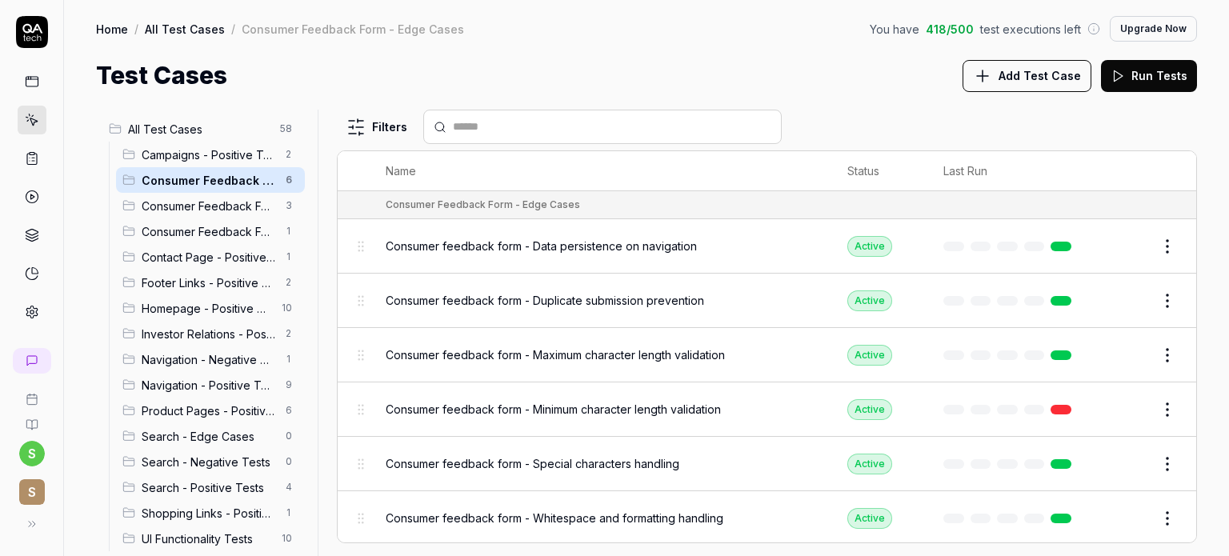
click at [212, 211] on span "Consumer Feedback Form - Negative Tests" at bounding box center [209, 206] width 134 height 17
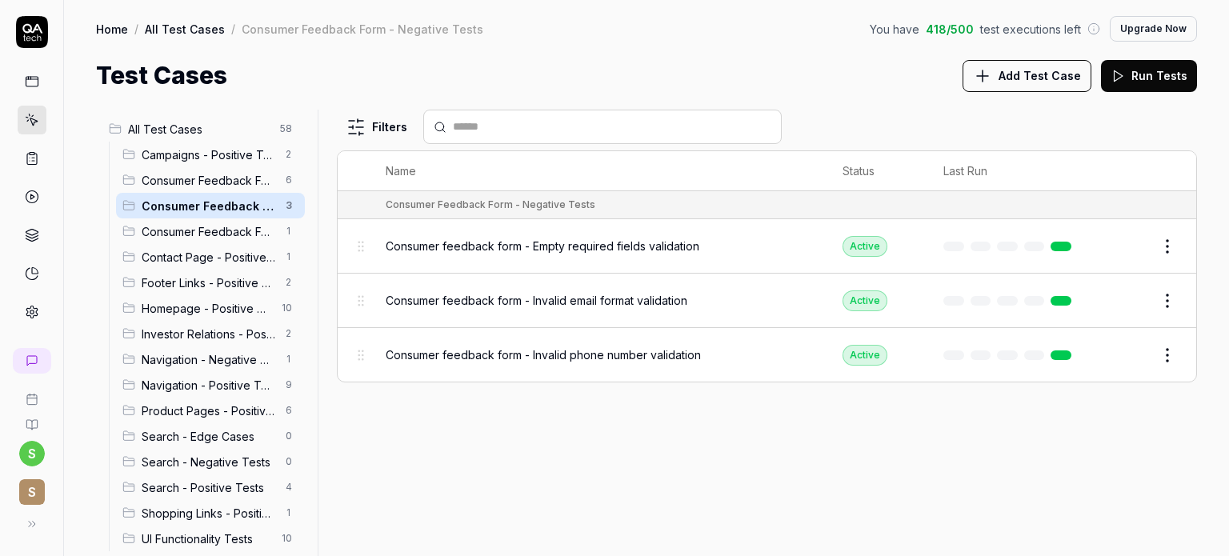
click at [194, 230] on span "Consumer Feedback Form - Positive Tests" at bounding box center [209, 231] width 134 height 17
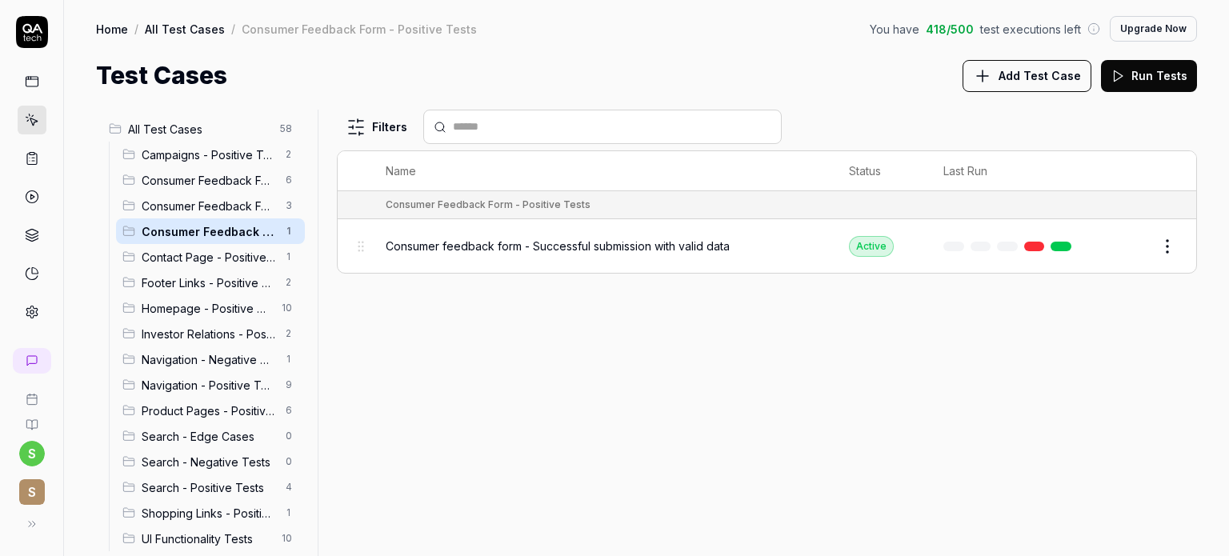
click at [211, 254] on span "Contact Page - Positive Tests" at bounding box center [209, 257] width 134 height 17
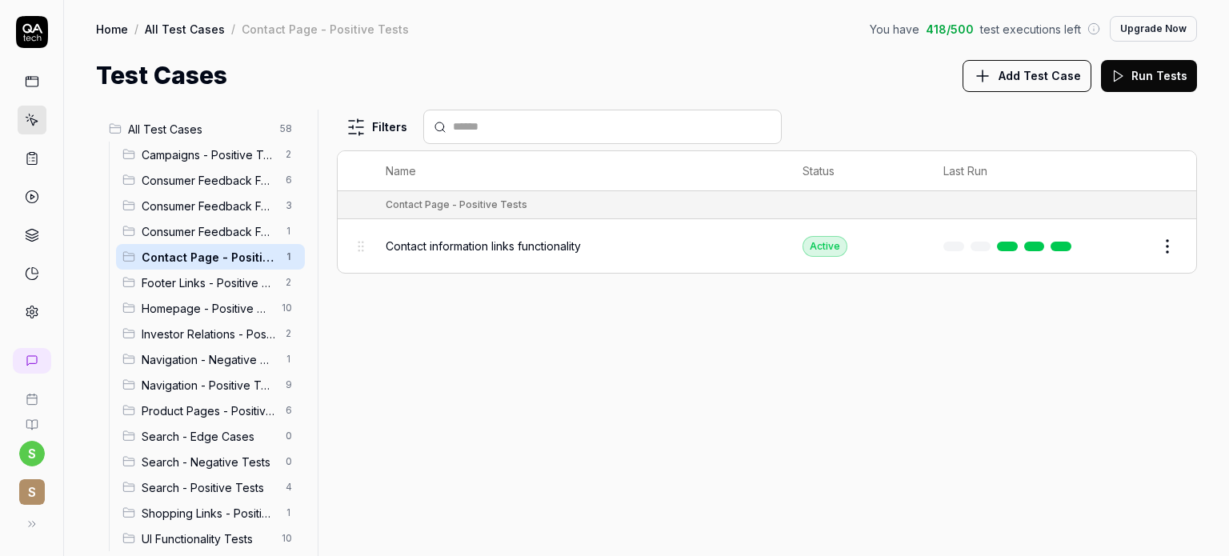
click at [210, 281] on span "Footer Links - Positive Tests" at bounding box center [209, 282] width 134 height 17
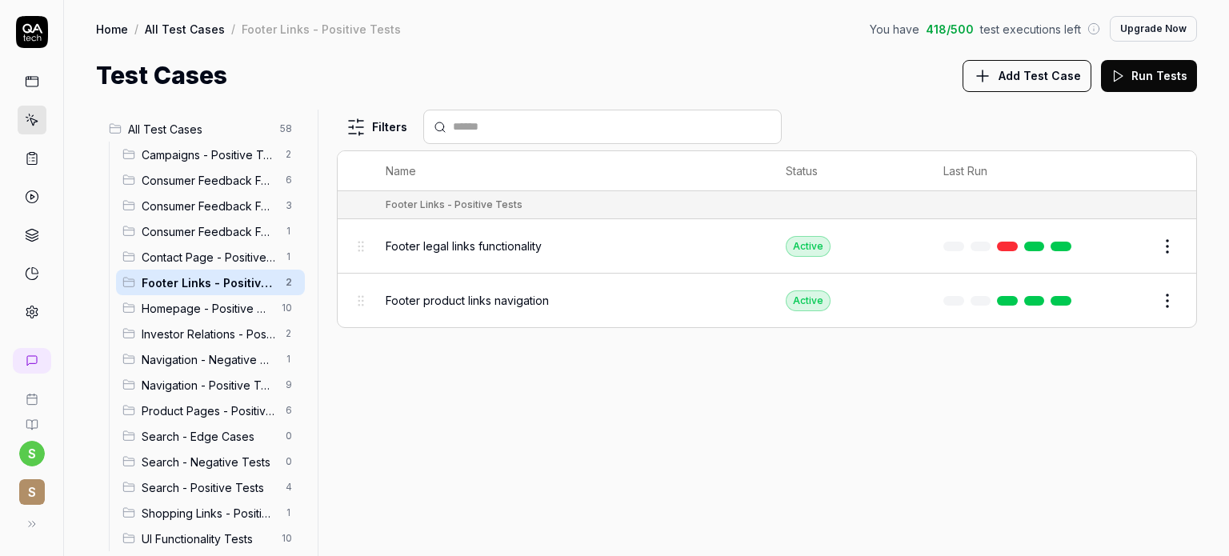
click at [224, 310] on span "Homepage - Positive Tests" at bounding box center [207, 308] width 130 height 17
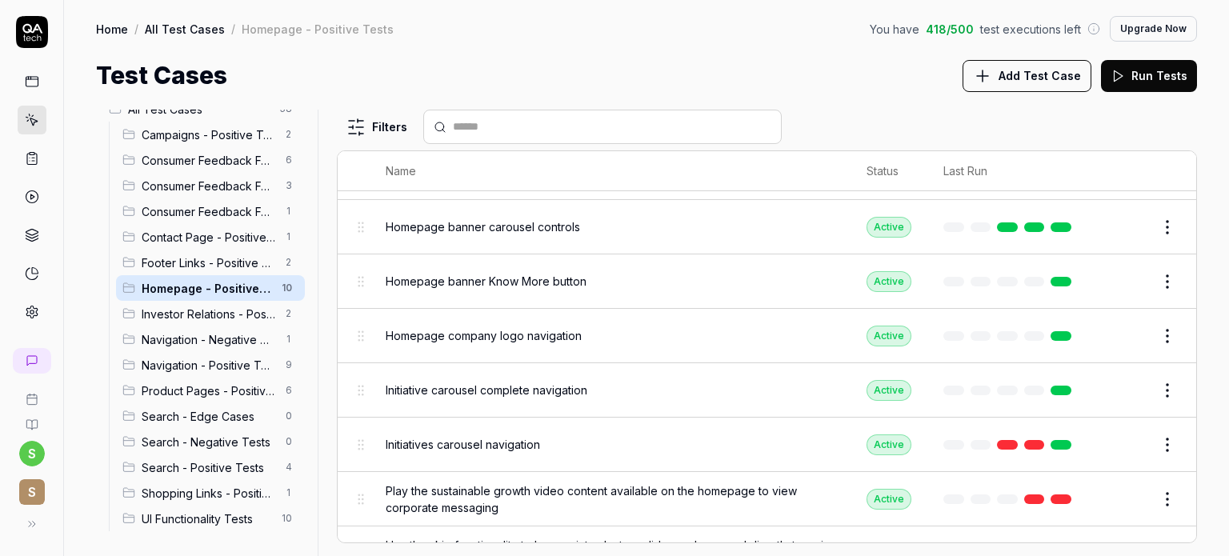
scroll to position [217, 0]
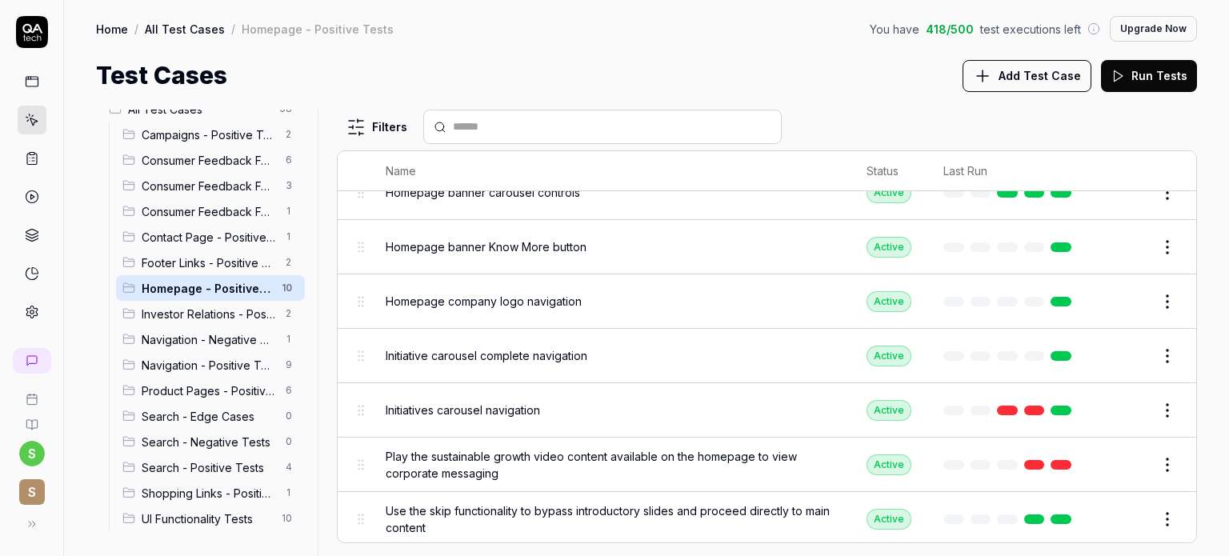
click at [198, 310] on span "Investor Relations - Positive Tests" at bounding box center [209, 314] width 134 height 17
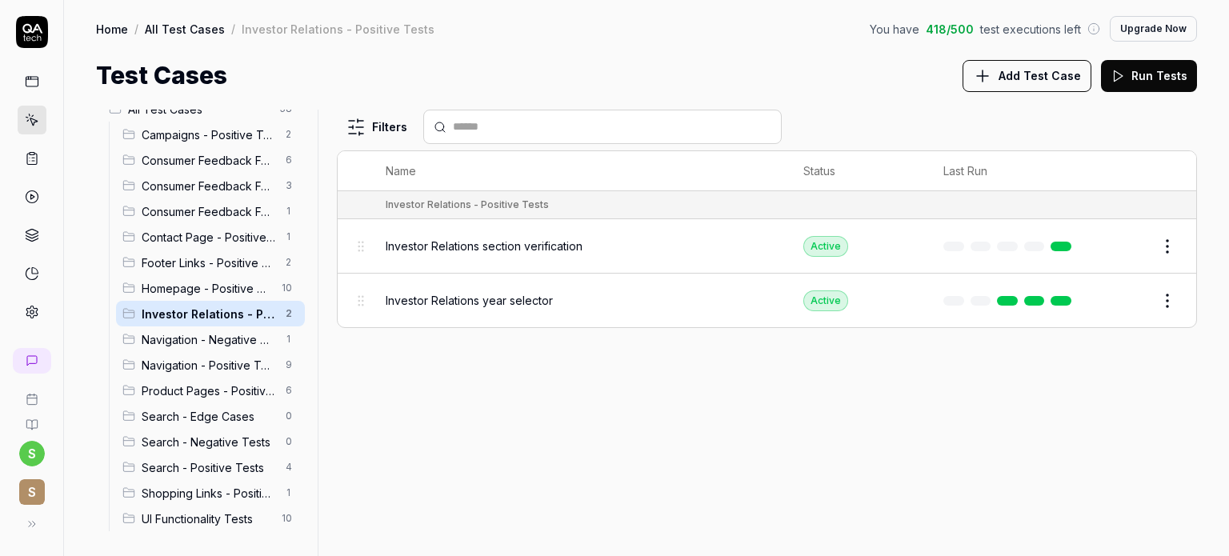
scroll to position [0, 0]
click at [196, 334] on span "Navigation - Negative Tests" at bounding box center [209, 339] width 134 height 17
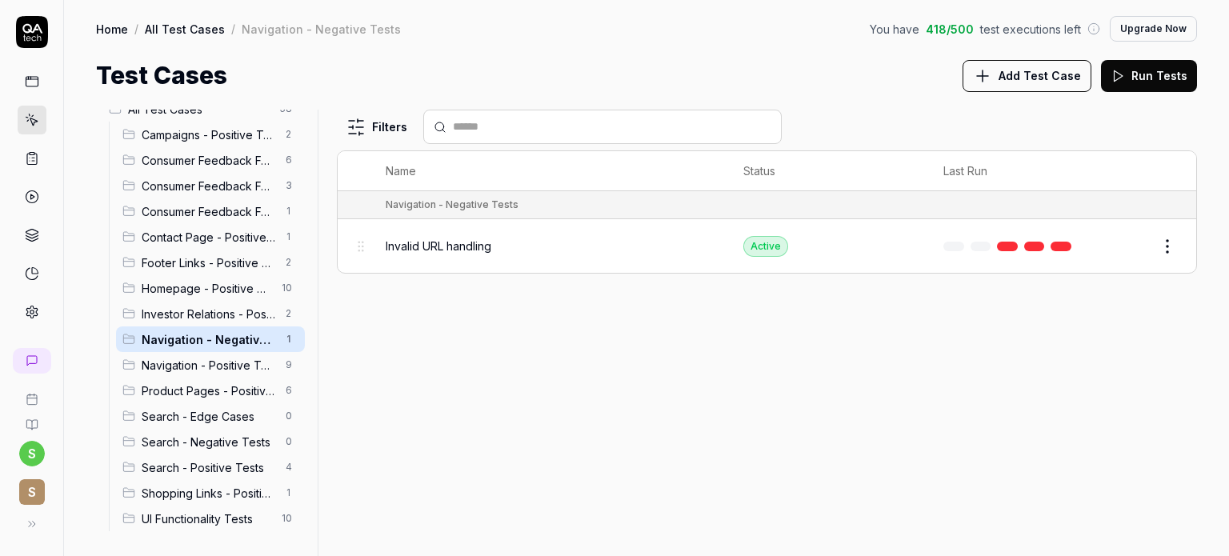
click at [184, 366] on span "Navigation - Positive Tests" at bounding box center [209, 365] width 134 height 17
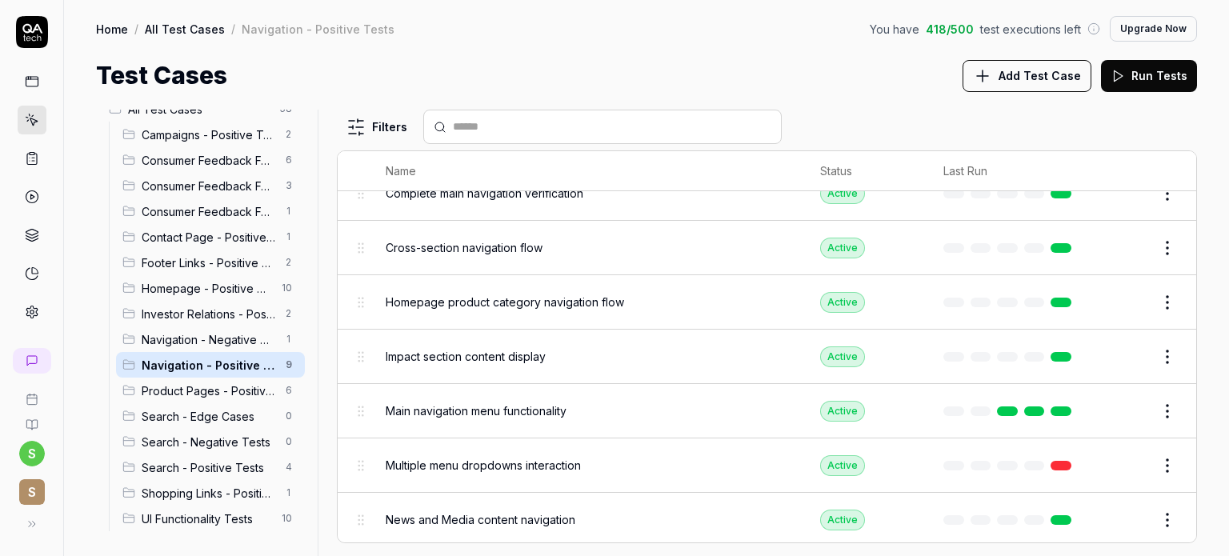
scroll to position [163, 0]
click at [208, 393] on span "Product Pages - Positive Tests" at bounding box center [209, 390] width 134 height 17
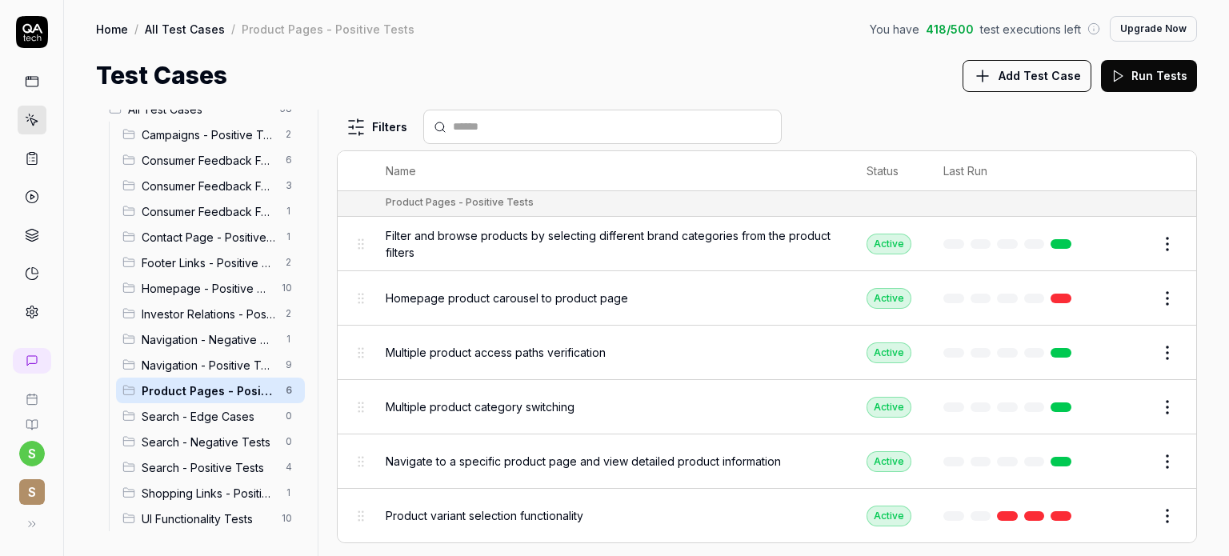
scroll to position [0, 0]
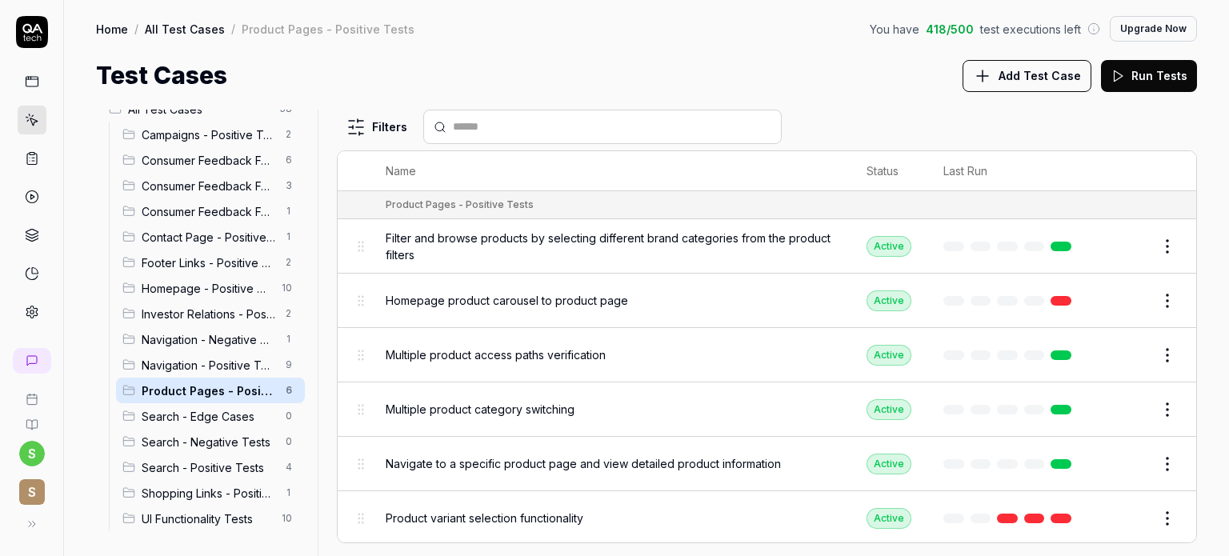
click at [203, 423] on span "Search - Edge Cases" at bounding box center [209, 416] width 134 height 17
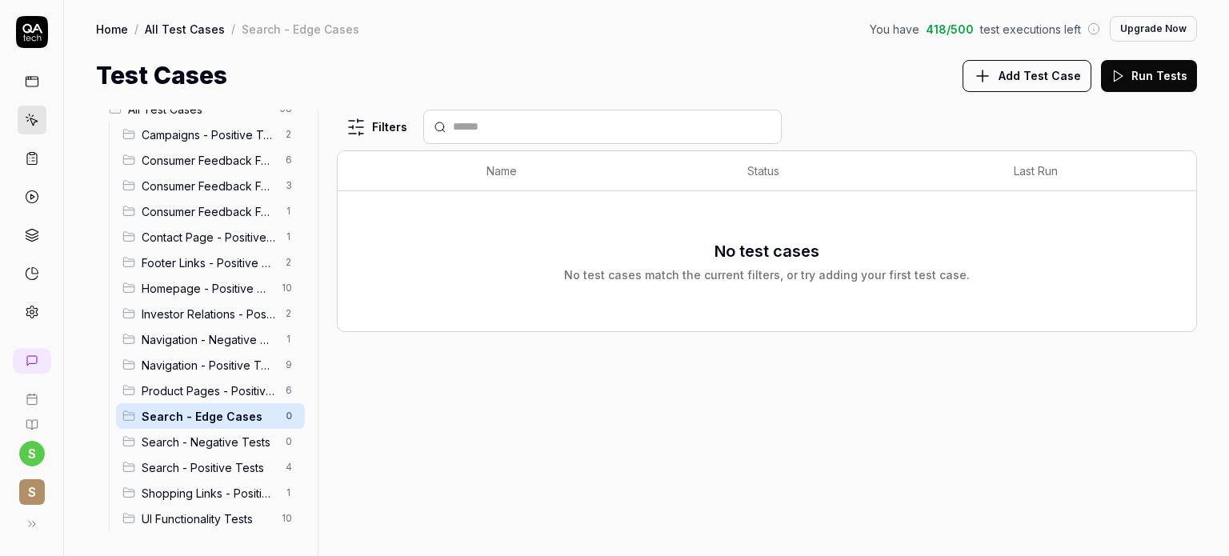
click at [205, 440] on span "Search - Negative Tests" at bounding box center [209, 442] width 134 height 17
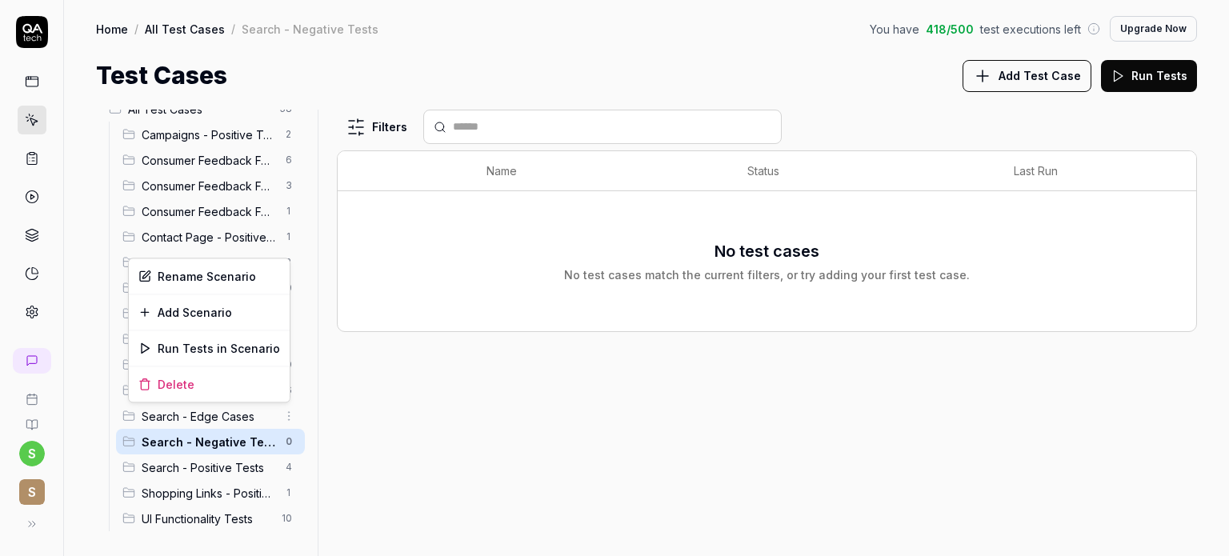
click at [272, 415] on html "s S Home / All Test Cases / Search - Negative Tests You have 418 / 500 test exe…" at bounding box center [614, 338] width 1229 height 676
click at [156, 382] on div "Delete" at bounding box center [209, 383] width 161 height 35
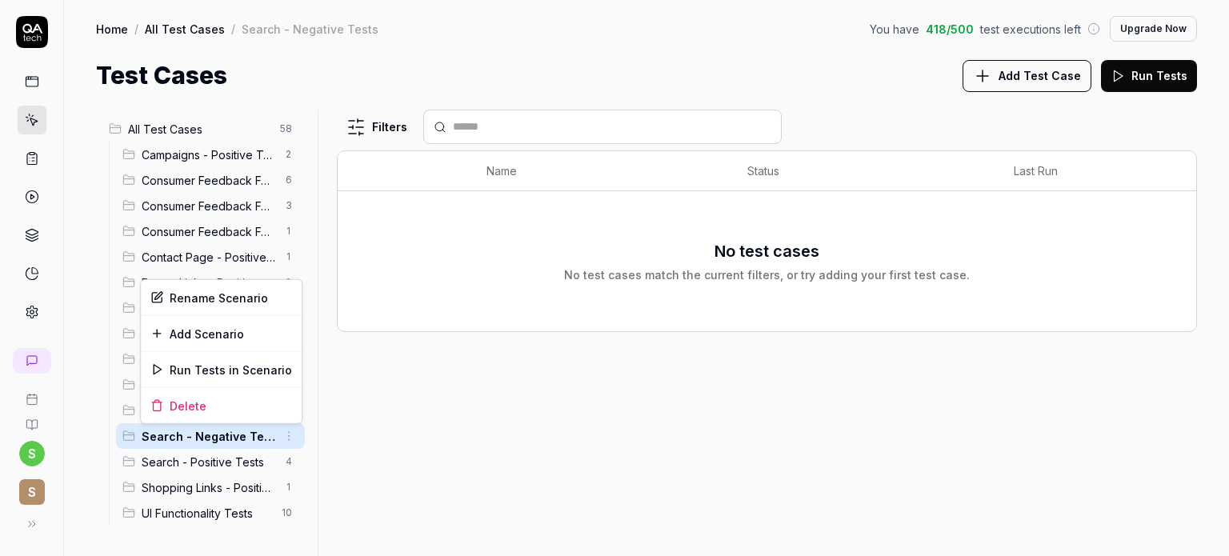
click at [290, 432] on html "Deleted "Search - Edge Cases" s S Home / All Test Cases / Search - Negative Tes…" at bounding box center [614, 338] width 1229 height 676
click at [173, 405] on div "Delete" at bounding box center [221, 405] width 161 height 35
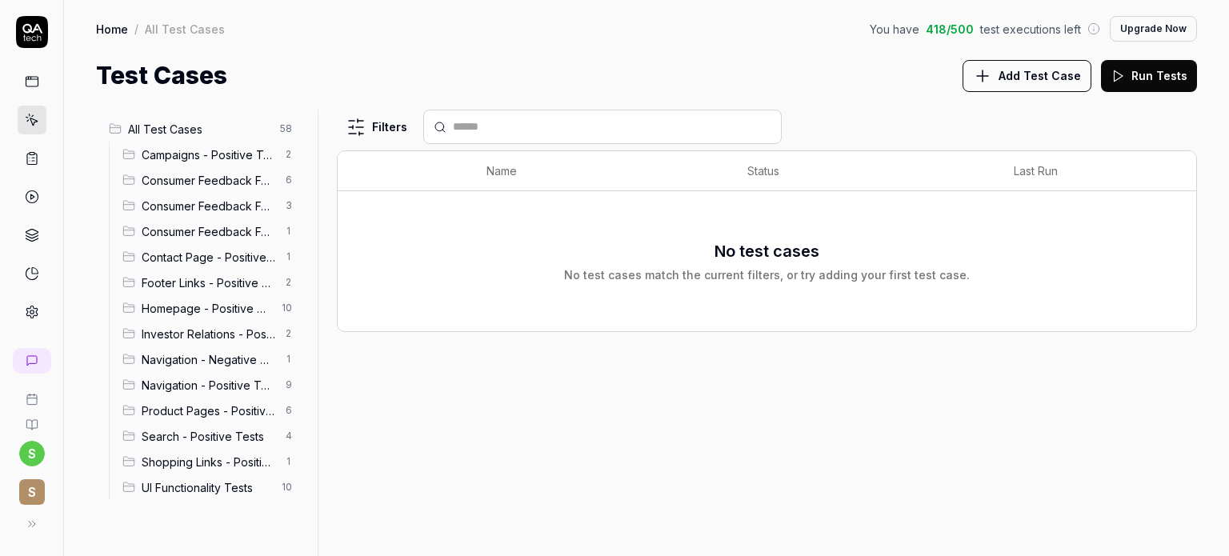
click at [230, 156] on span "Campaigns - Positive Tests" at bounding box center [209, 154] width 134 height 17
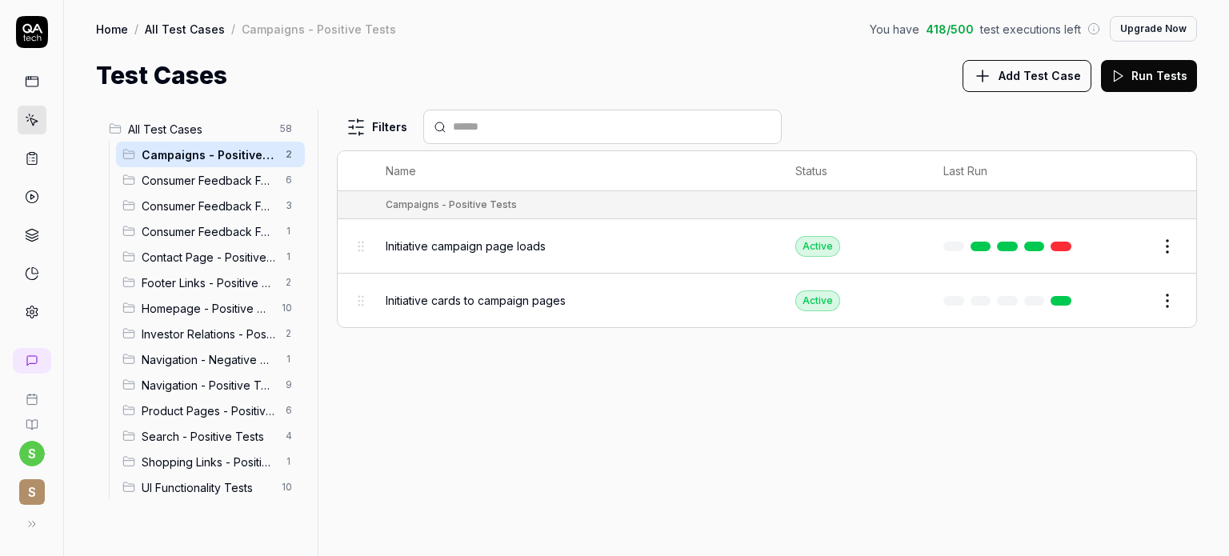
click at [216, 174] on span "Consumer Feedback Form - Edge Cases" at bounding box center [209, 180] width 134 height 17
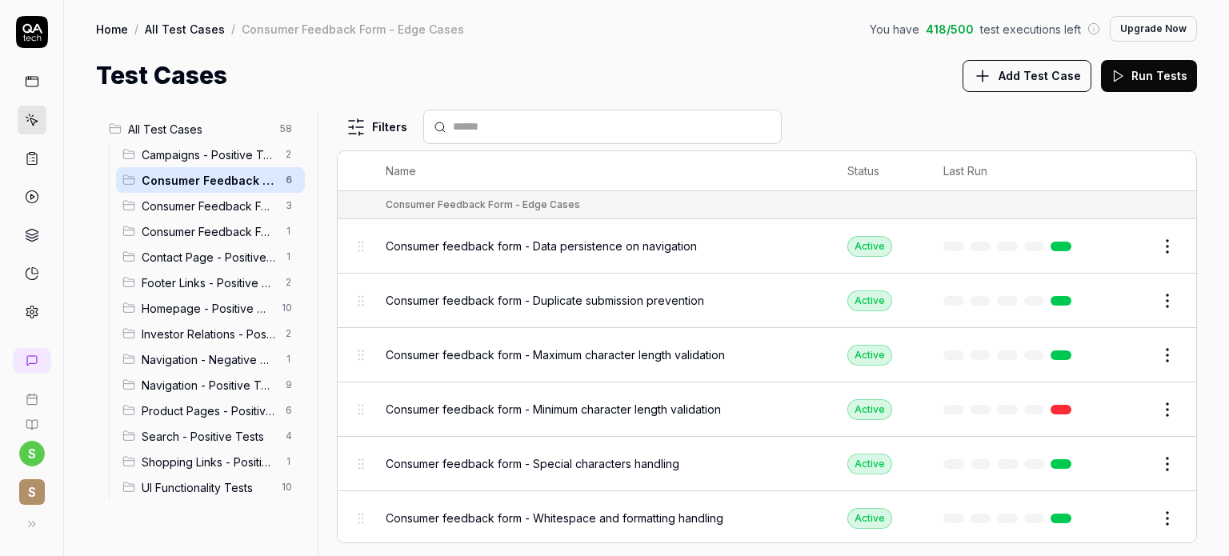
click at [239, 154] on span "Campaigns - Positive Tests" at bounding box center [209, 154] width 134 height 17
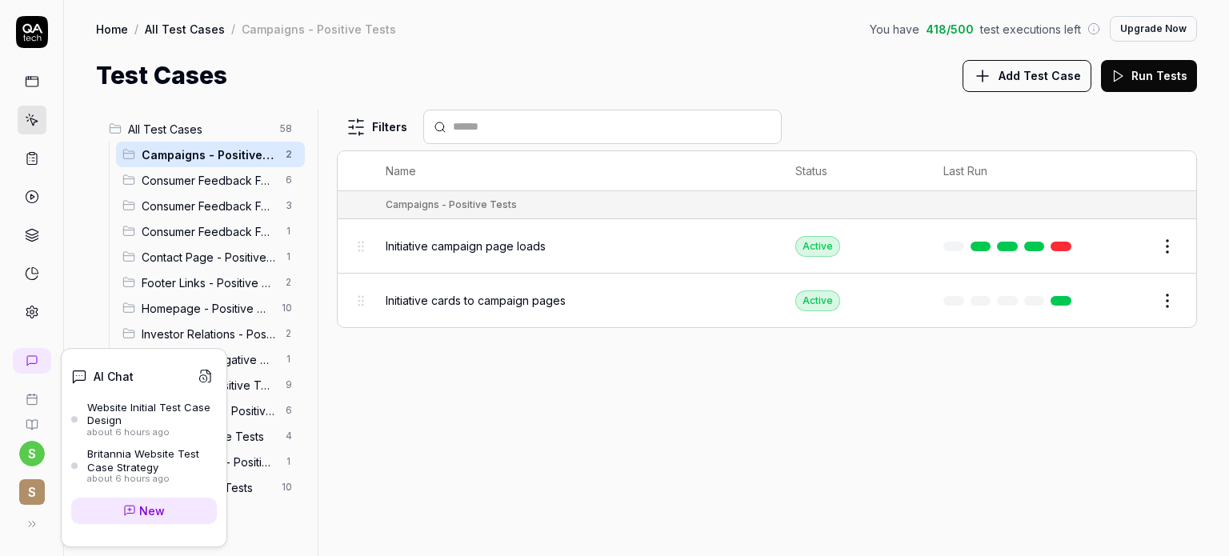
click at [157, 413] on div "Website Initial Test Case Design" at bounding box center [152, 414] width 130 height 26
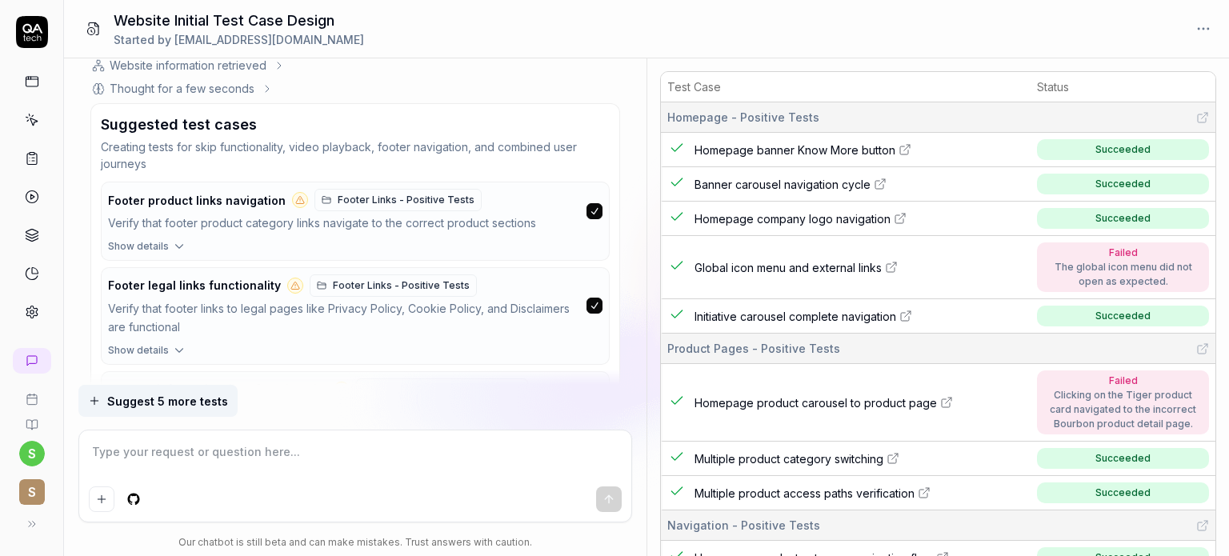
scroll to position [5730, 0]
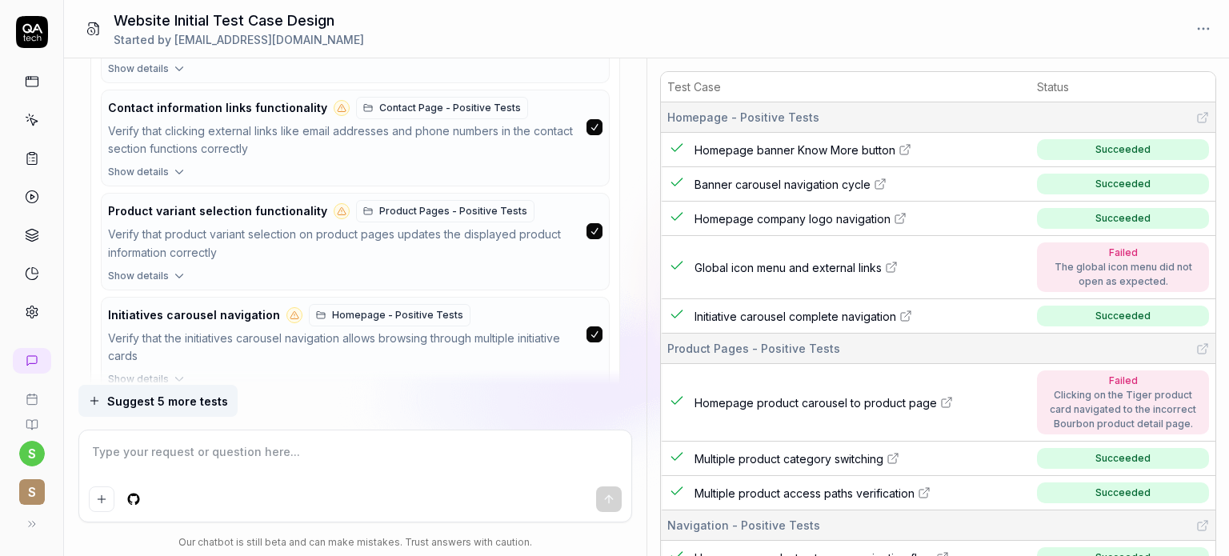
click at [180, 403] on button "Create selected tests" at bounding box center [172, 416] width 142 height 26
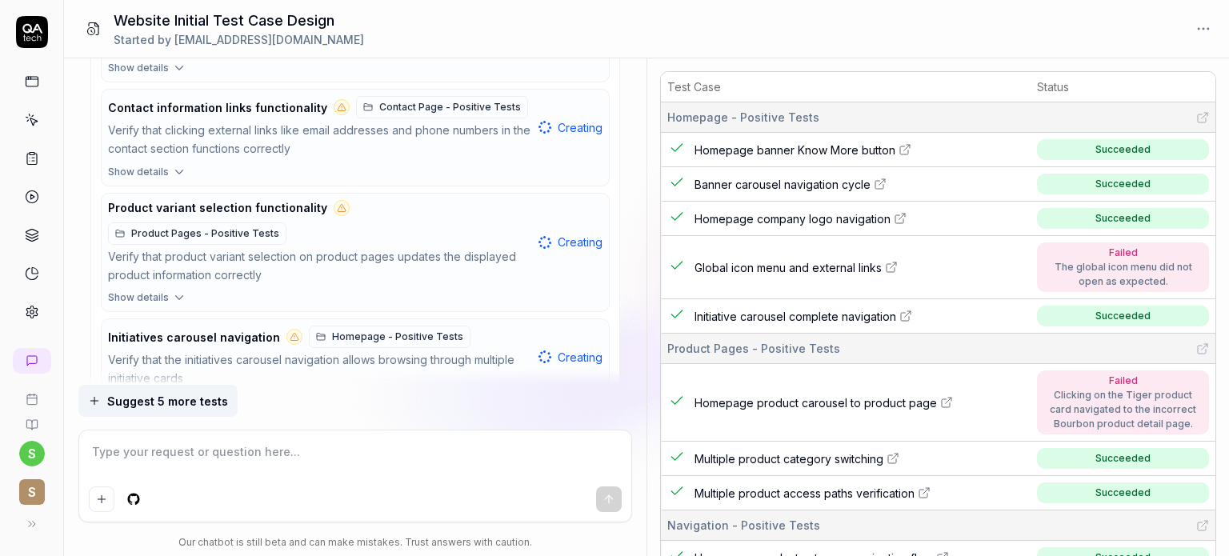
scroll to position [637, 0]
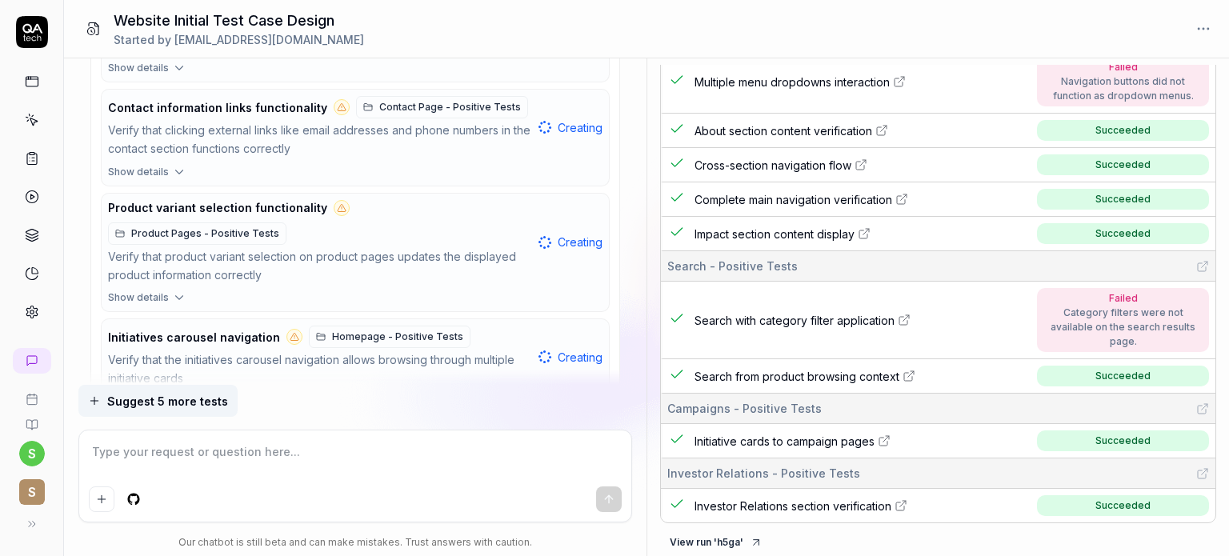
click at [178, 406] on span "Suggest 5 more tests" at bounding box center [167, 401] width 121 height 17
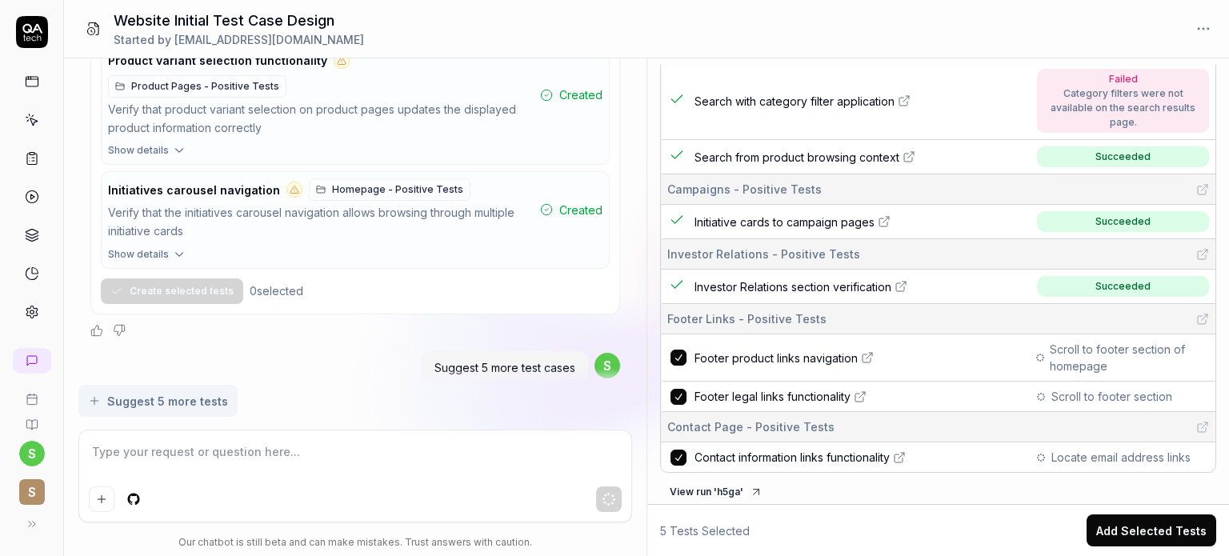
scroll to position [951, 0]
click at [1147, 527] on button "Add Selected Tests" at bounding box center [1152, 530] width 130 height 32
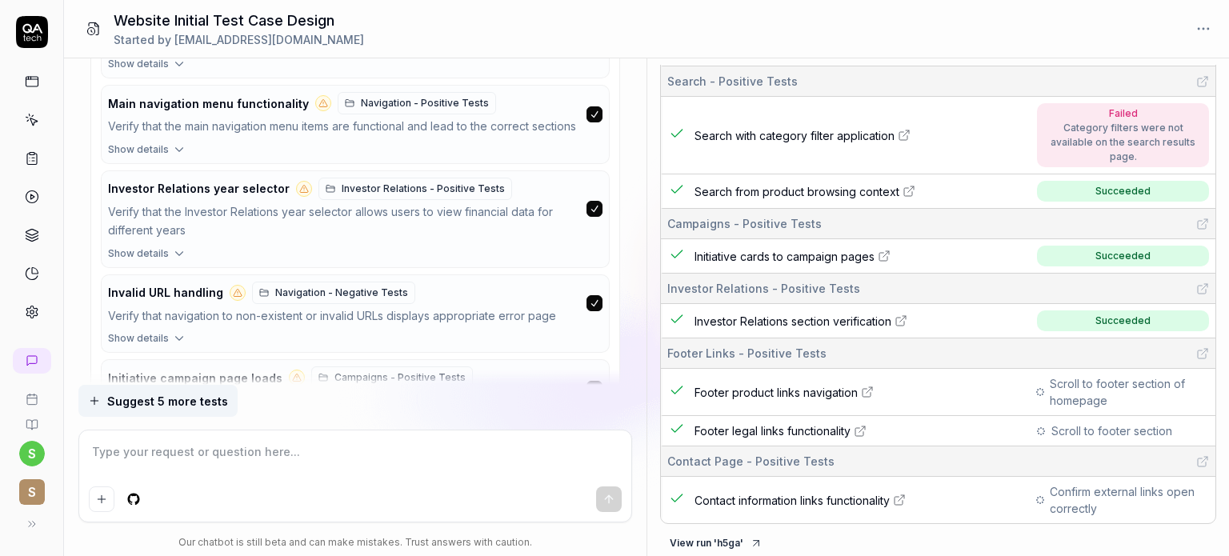
scroll to position [899, 0]
click at [161, 448] on button "Create selected tests" at bounding box center [172, 461] width 142 height 26
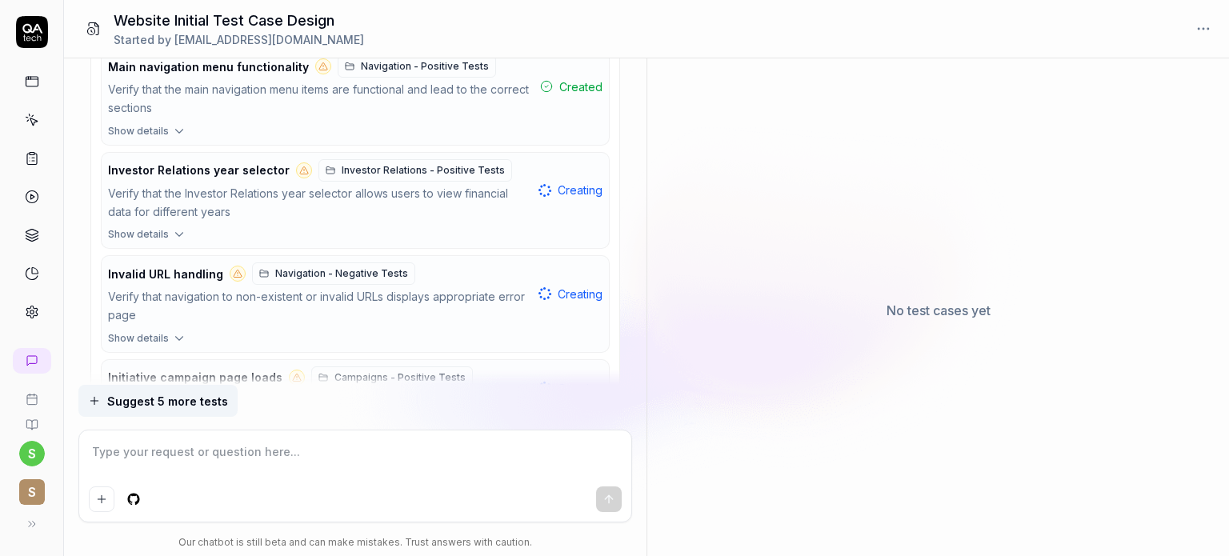
scroll to position [0, 0]
click at [1159, 530] on div "No test cases yet" at bounding box center [938, 310] width 582 height 491
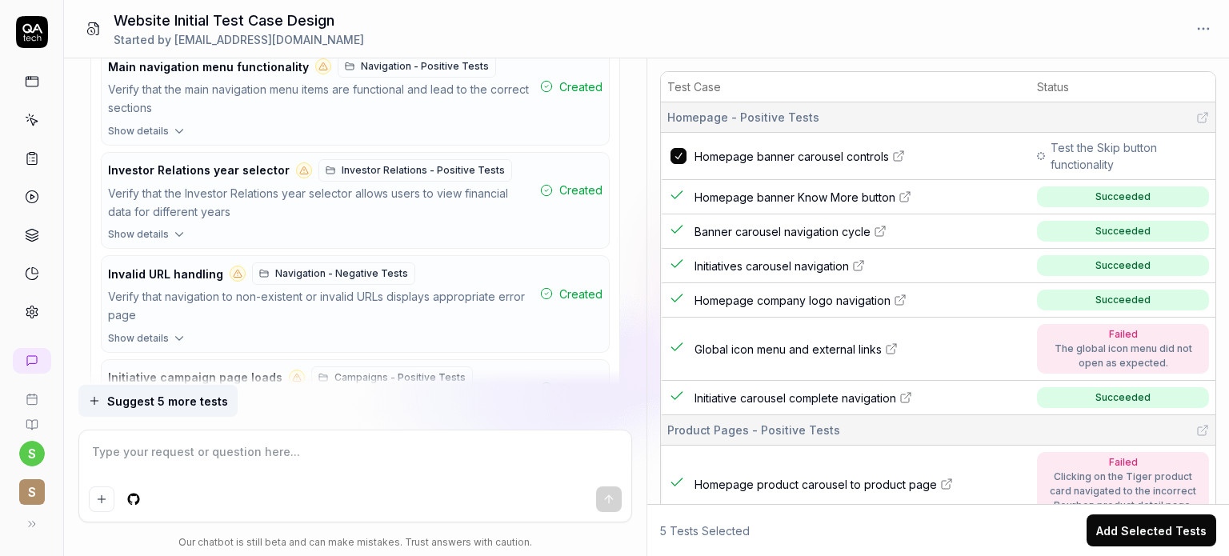
click at [1154, 532] on button "Add Selected Tests" at bounding box center [1152, 530] width 130 height 32
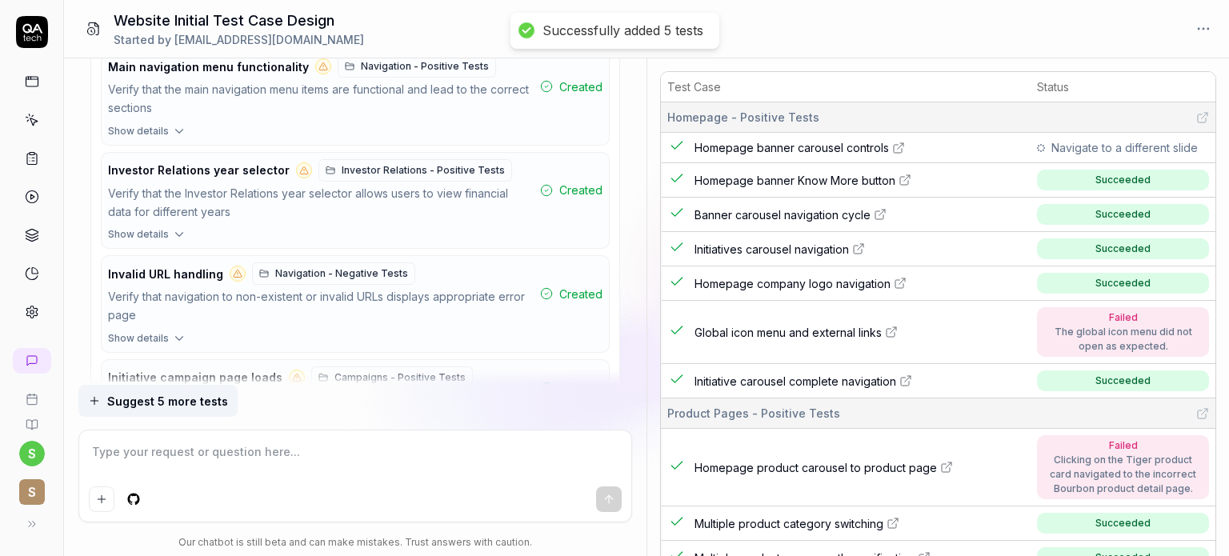
click at [125, 454] on textarea at bounding box center [355, 460] width 533 height 40
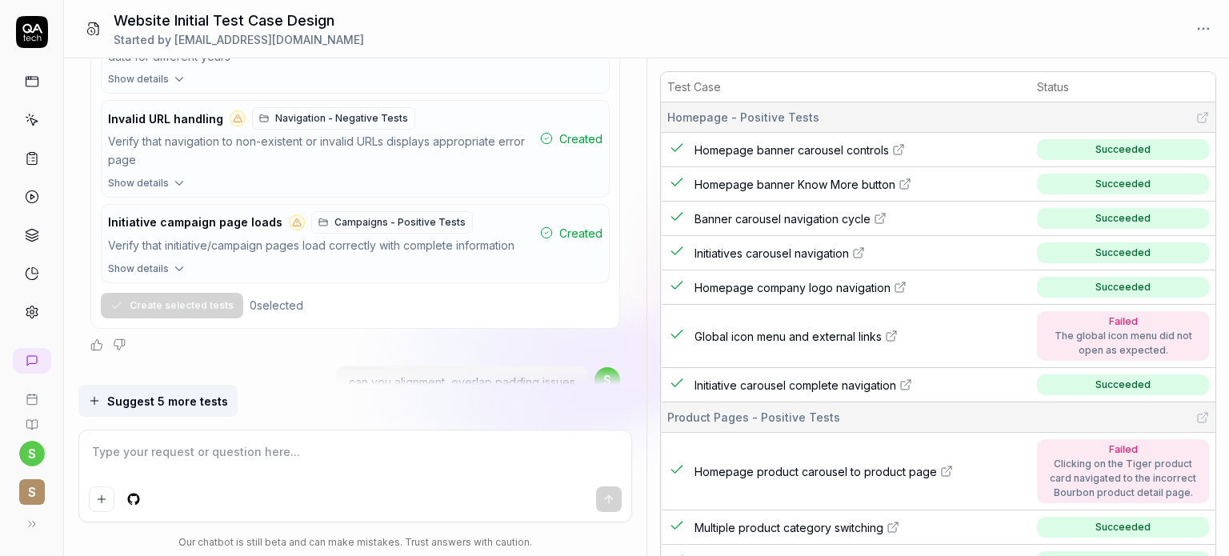
scroll to position [7249, 0]
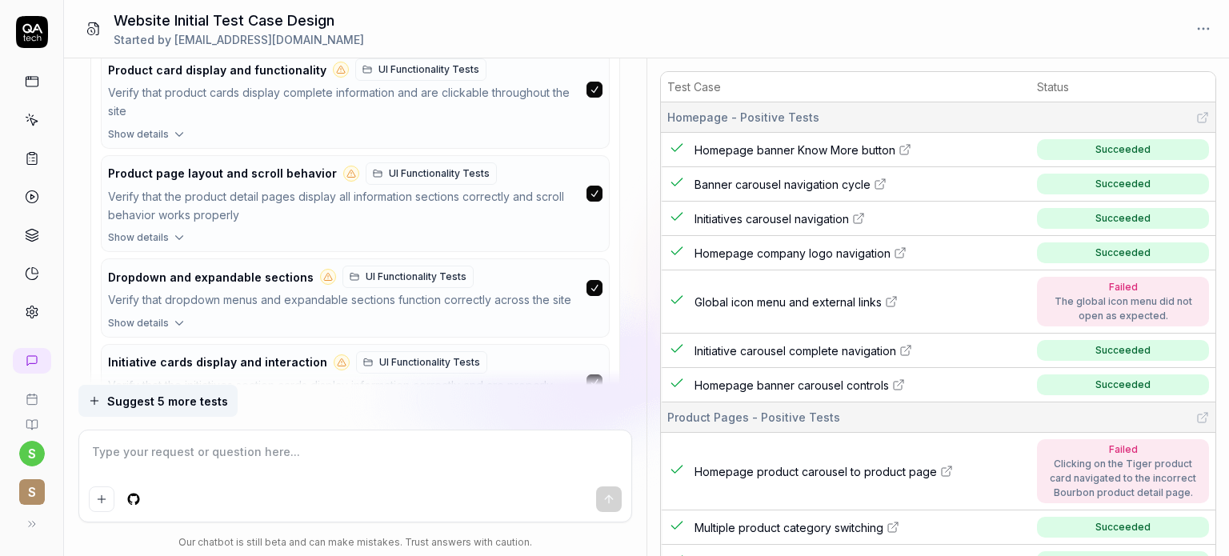
click at [169, 420] on button "Show details" at bounding box center [355, 430] width 506 height 21
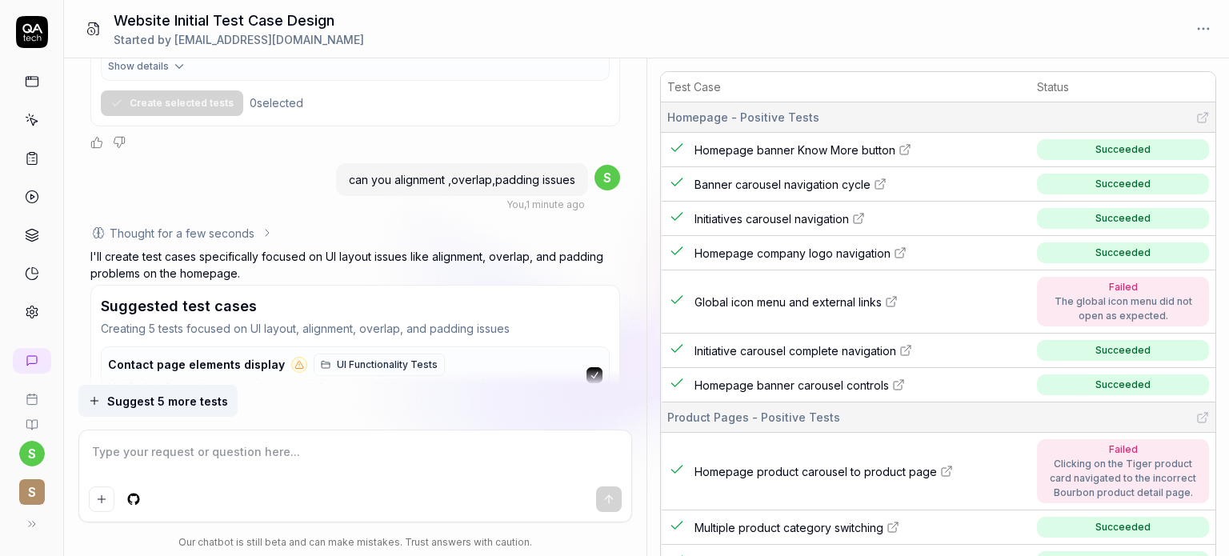
scroll to position [6854, 0]
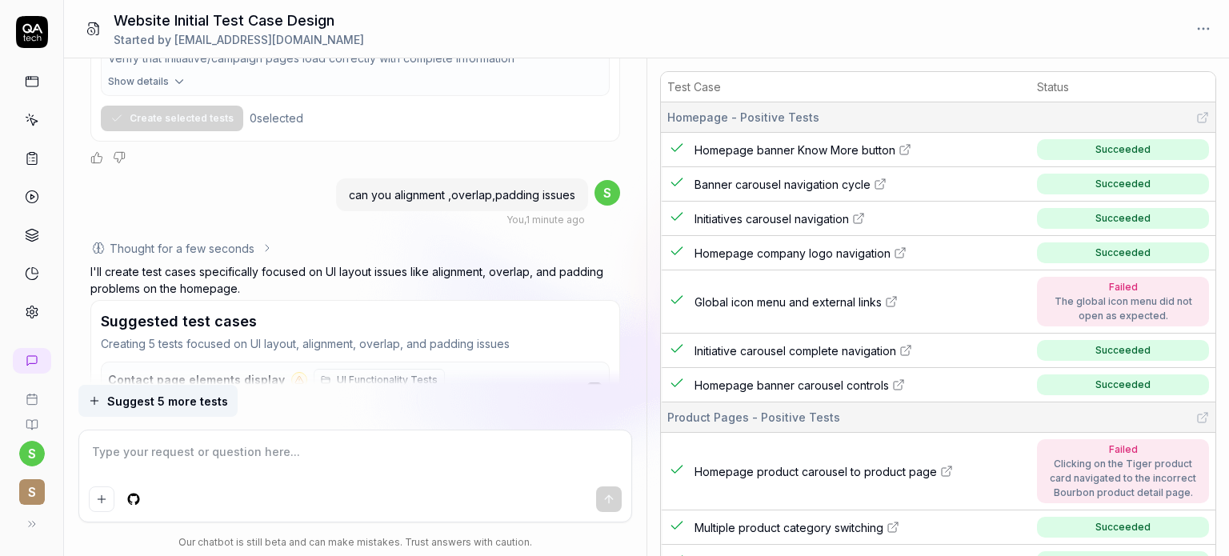
click at [174, 418] on icon "button" at bounding box center [179, 425] width 14 height 14
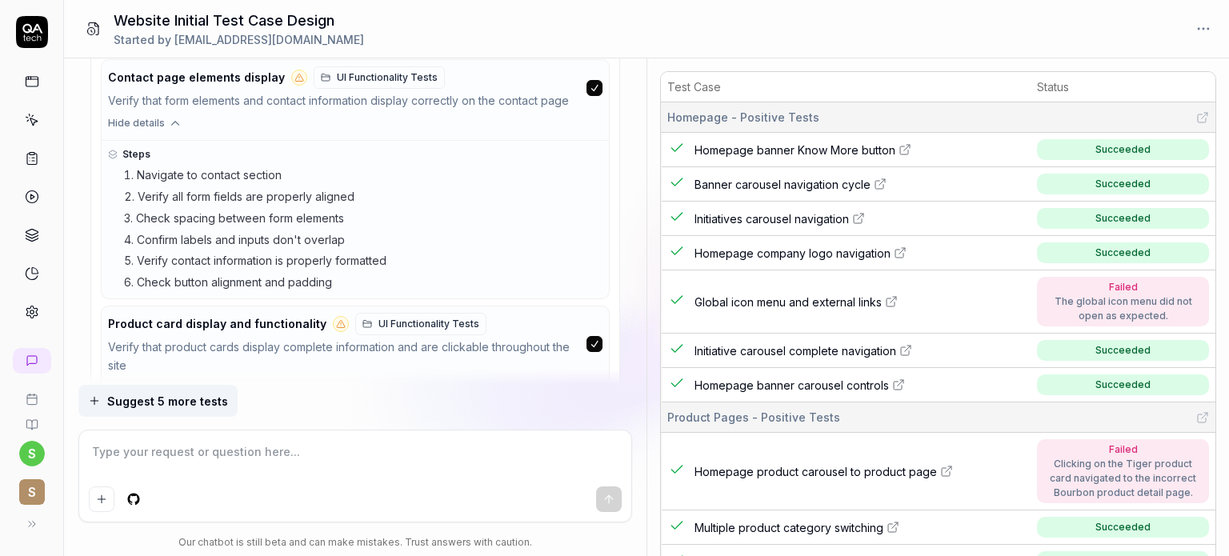
scroll to position [7156, 0]
click at [177, 382] on icon "button" at bounding box center [179, 389] width 14 height 14
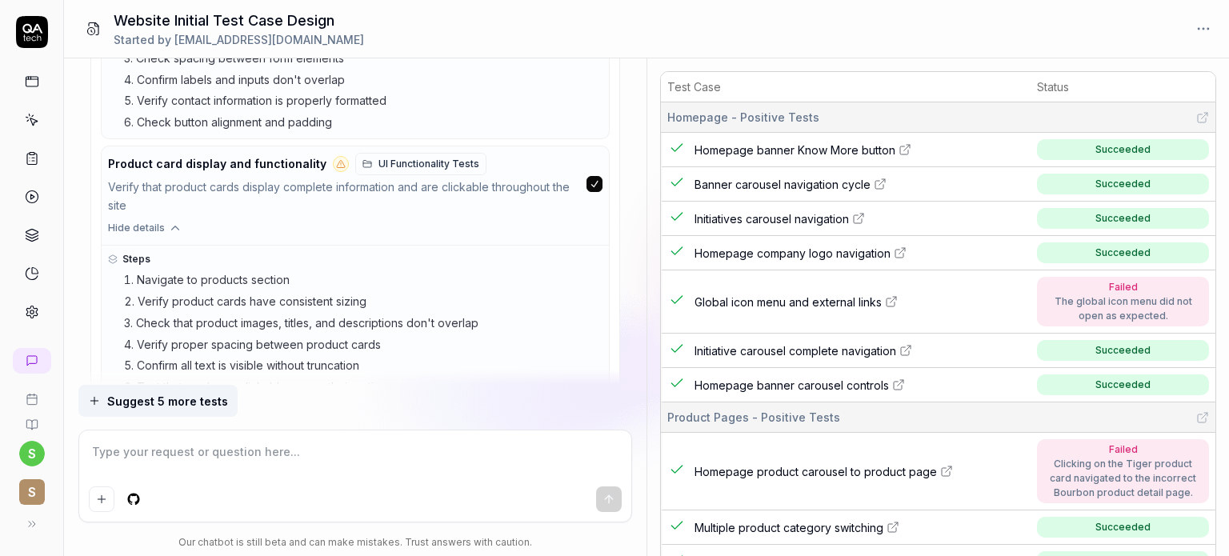
scroll to position [7364, 0]
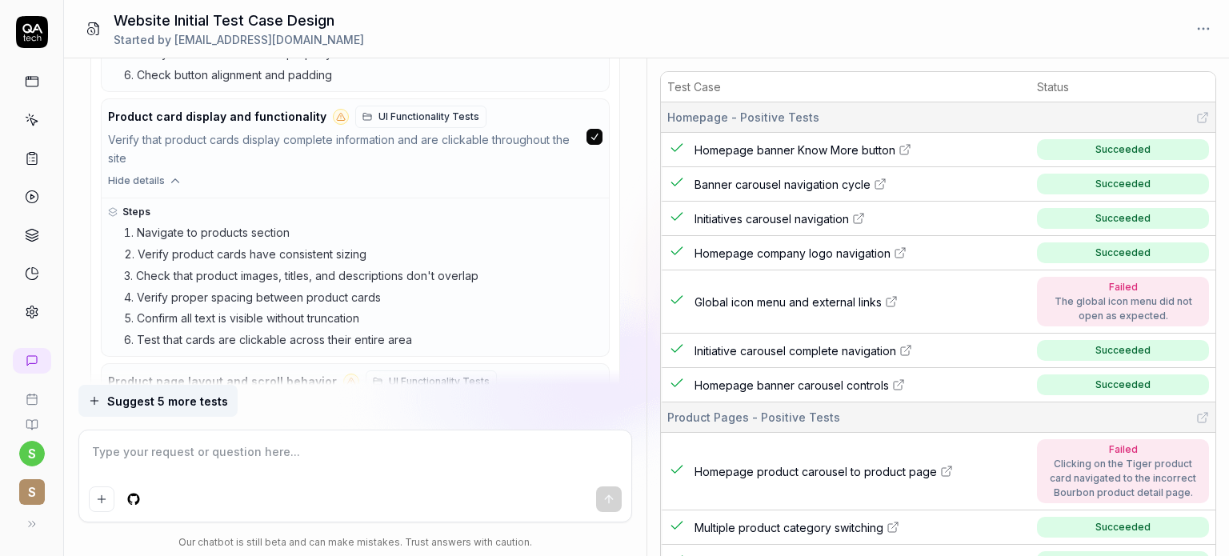
click at [174, 438] on icon "button" at bounding box center [179, 445] width 14 height 14
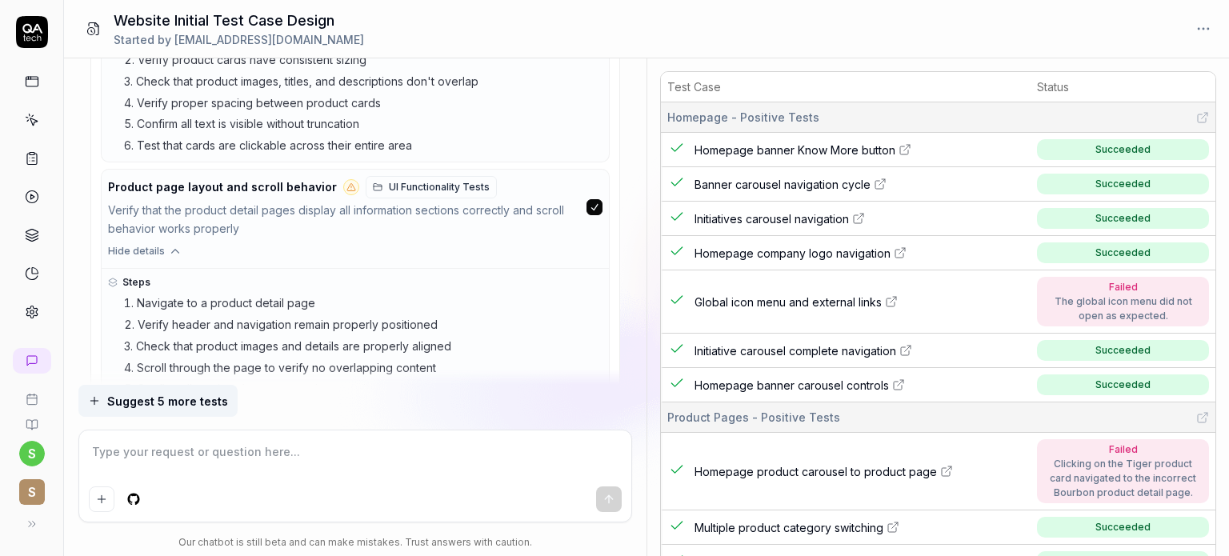
scroll to position [7893, 0]
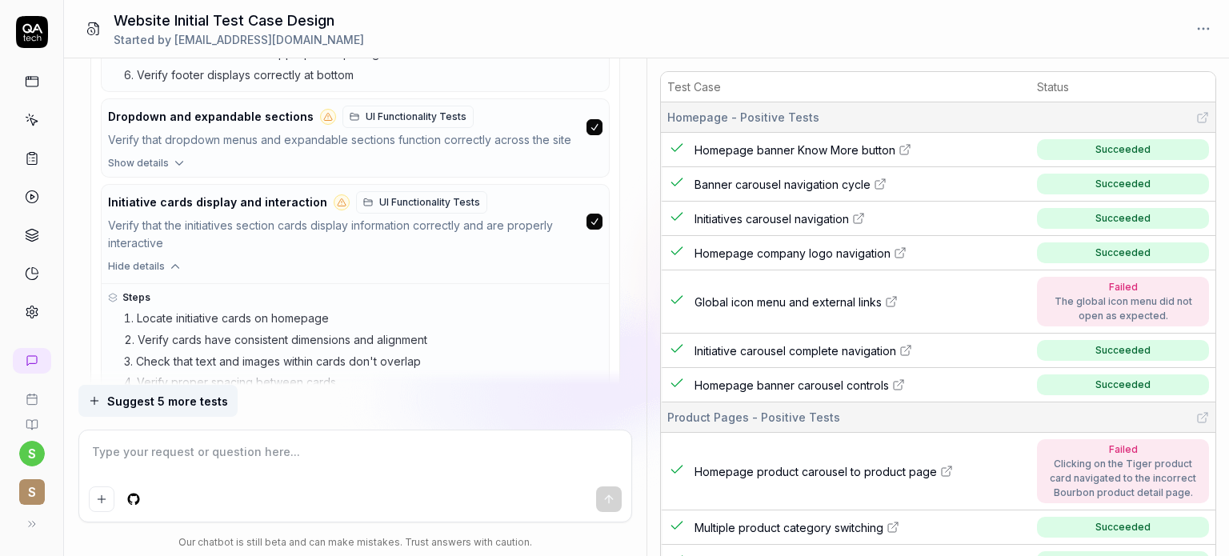
click at [147, 452] on button "Create selected tests" at bounding box center [172, 465] width 142 height 26
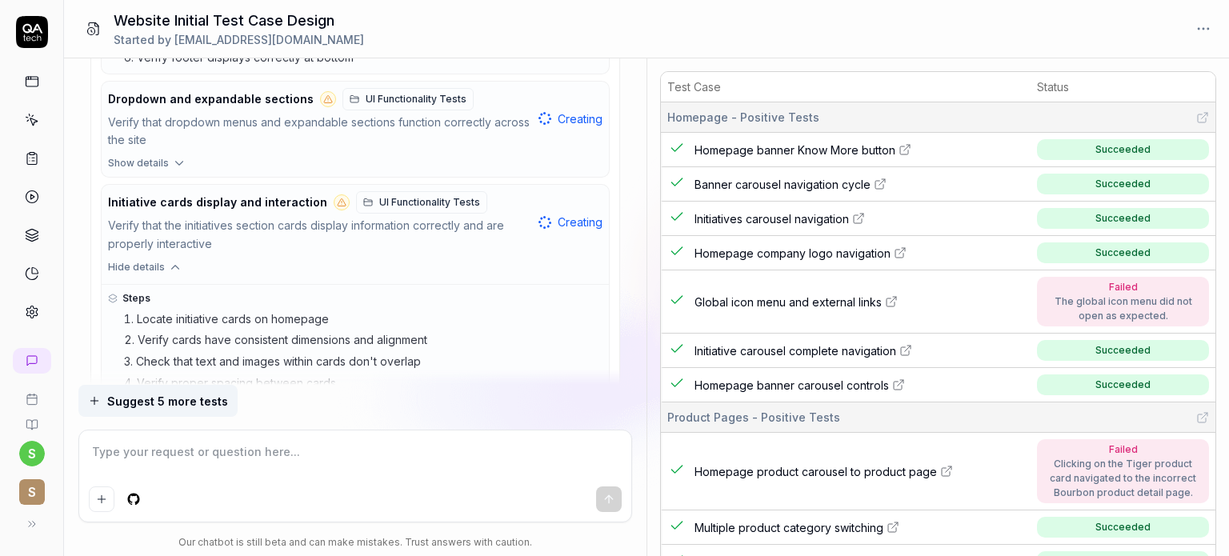
scroll to position [7930, 0]
click at [118, 449] on textarea at bounding box center [355, 460] width 533 height 40
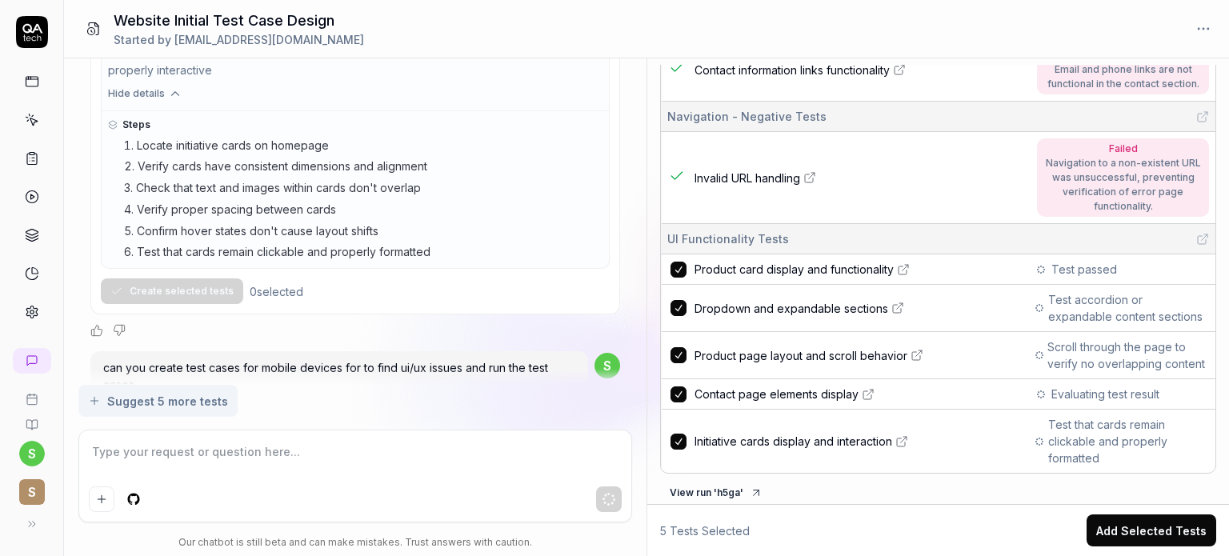
scroll to position [1504, 0]
click at [1140, 528] on button "Add Selected Tests" at bounding box center [1152, 530] width 130 height 32
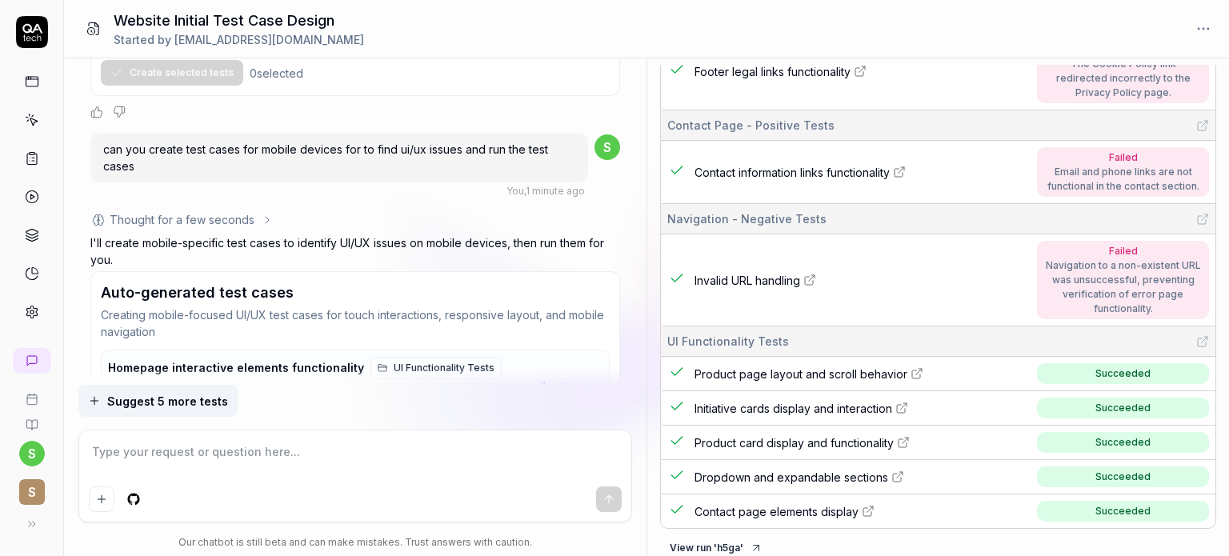
scroll to position [8302, 0]
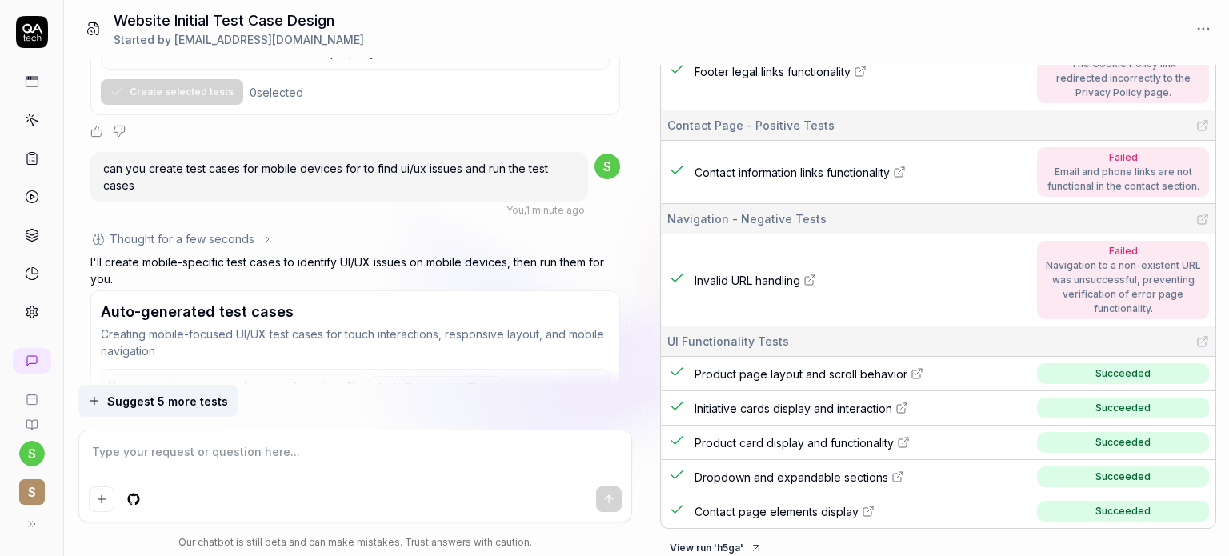
click at [632, 262] on div "I want a good test setup for my site - help me create the first 3-5 test cases …" at bounding box center [355, 221] width 583 height 326
click at [127, 450] on textarea at bounding box center [355, 460] width 533 height 40
click at [147, 452] on textarea at bounding box center [355, 460] width 533 height 40
click at [158, 452] on textarea at bounding box center [355, 460] width 533 height 40
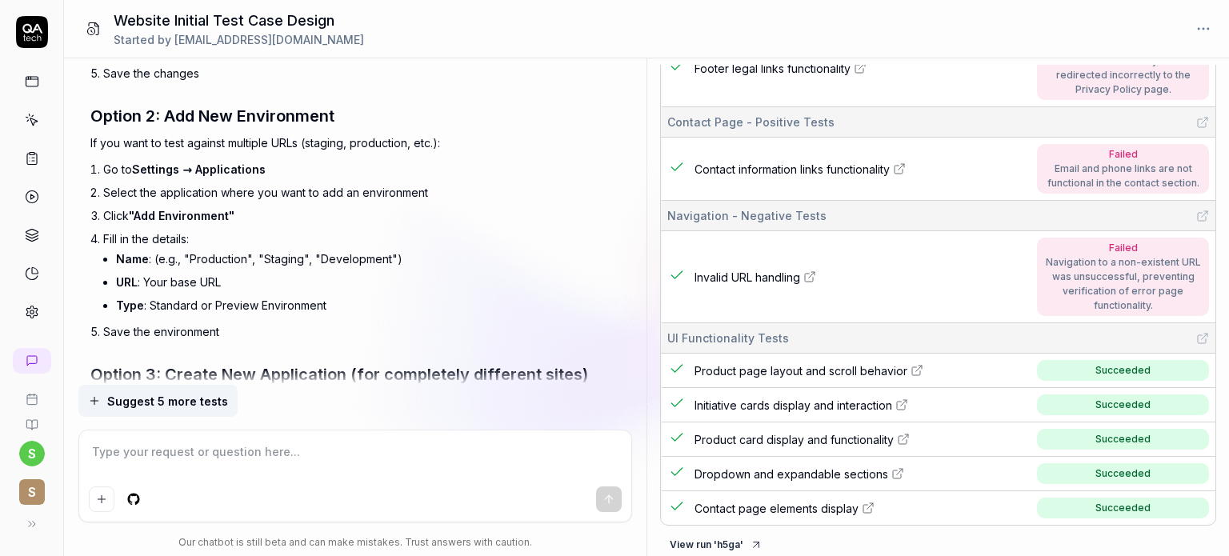
scroll to position [9895, 0]
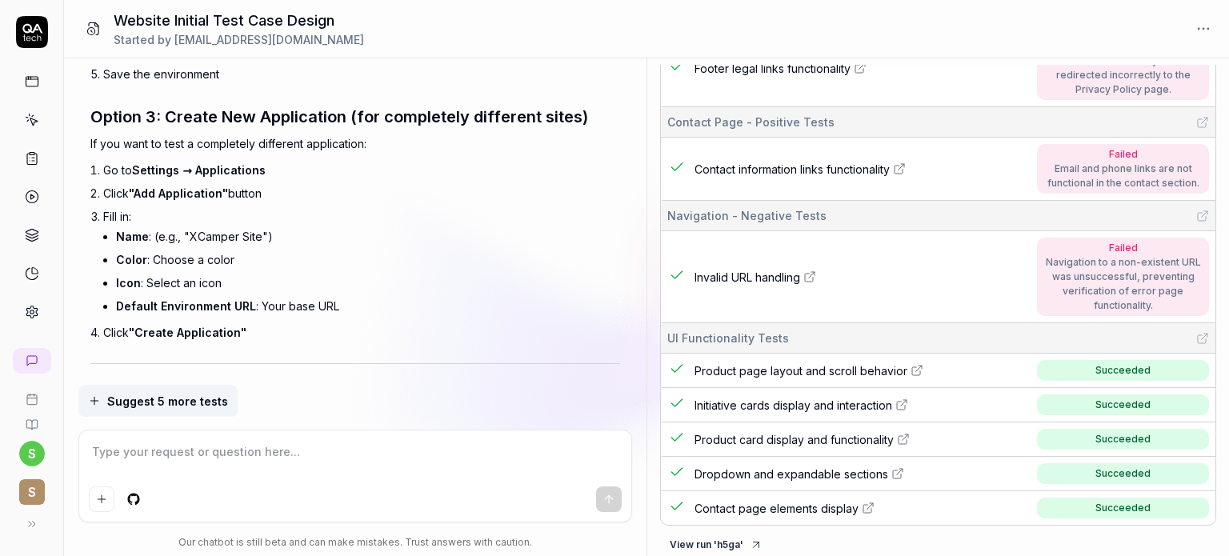
click at [29, 79] on icon at bounding box center [32, 81] width 14 height 14
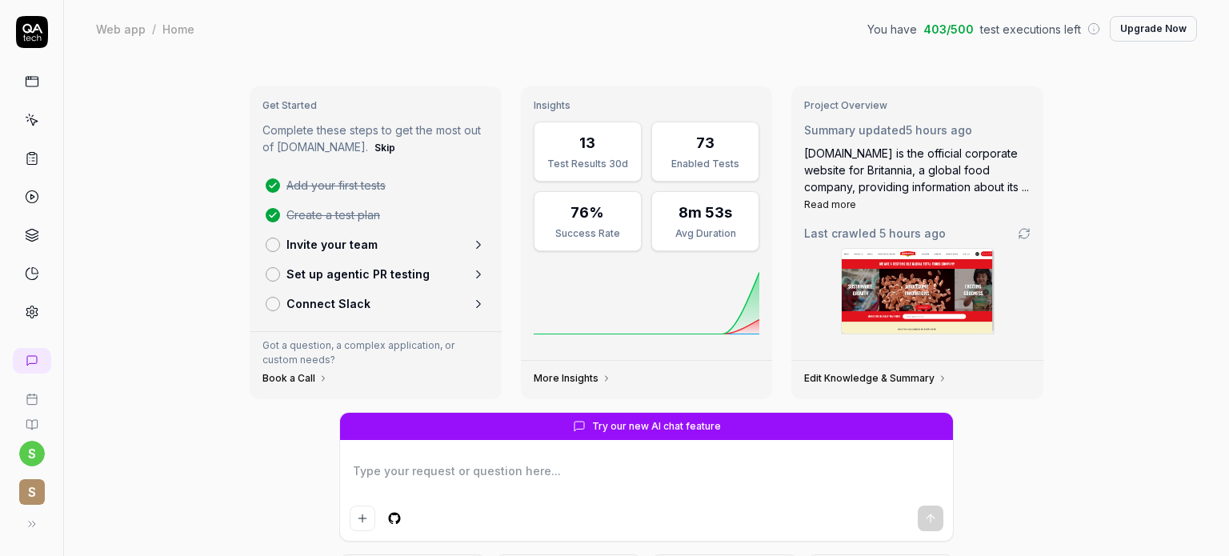
click at [28, 85] on icon at bounding box center [32, 81] width 14 height 14
click at [29, 120] on icon at bounding box center [32, 120] width 14 height 14
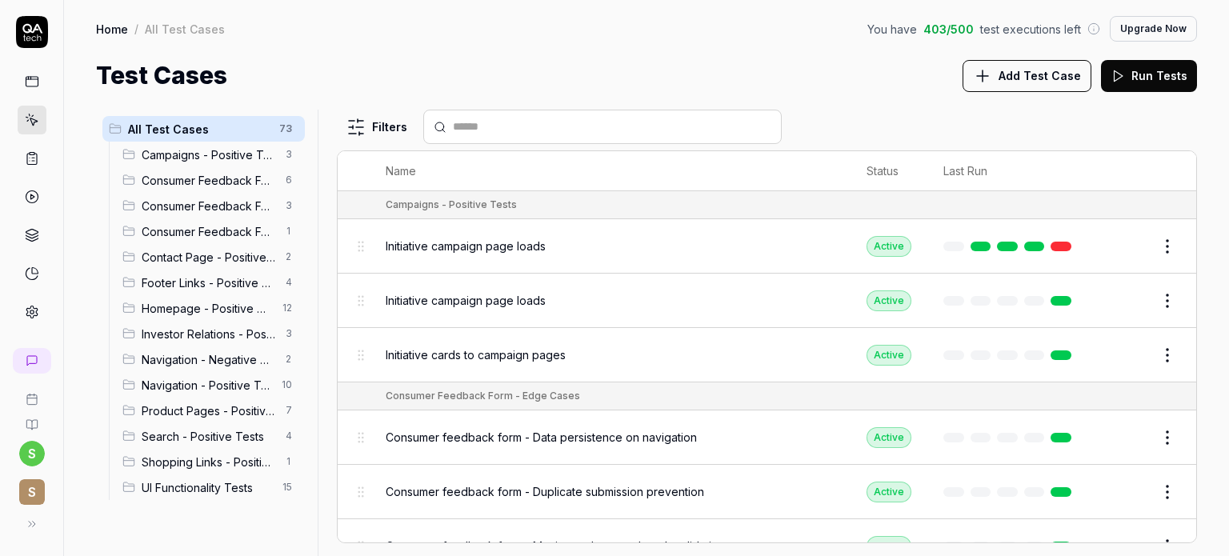
click at [1008, 79] on span "Add Test Case" at bounding box center [1040, 75] width 82 height 17
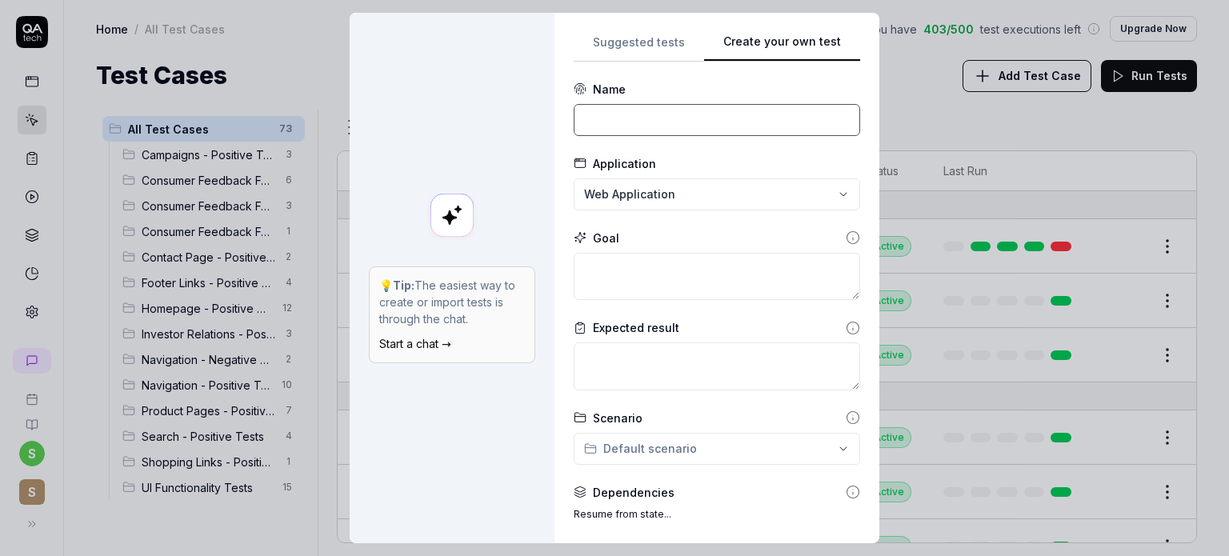
click at [672, 105] on input at bounding box center [717, 120] width 286 height 32
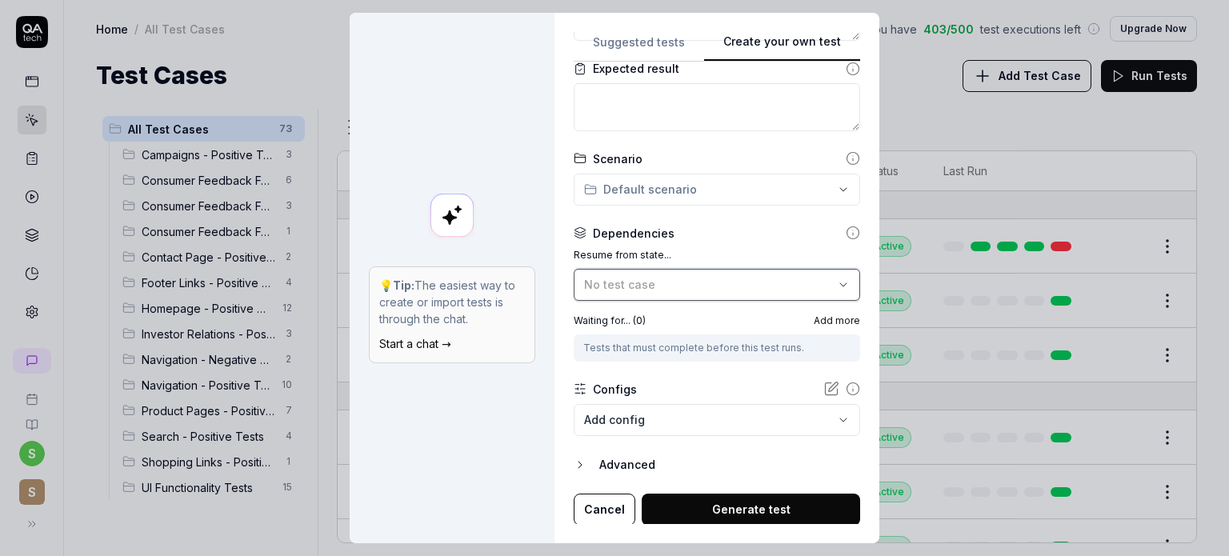
click at [720, 282] on div "No test case" at bounding box center [709, 284] width 250 height 17
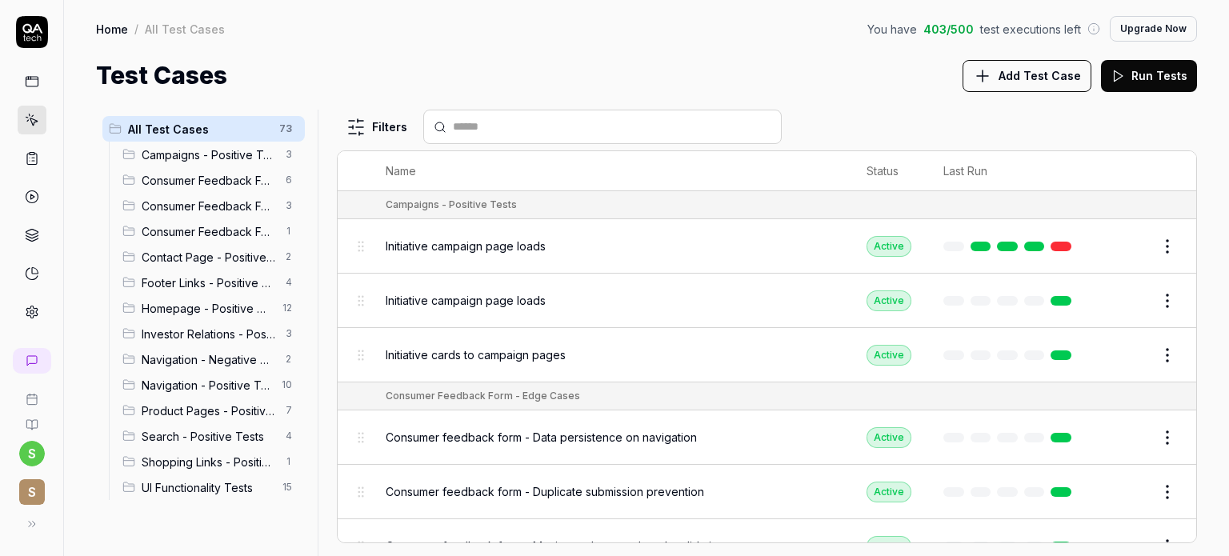
click at [1031, 86] on button "Add Test Case" at bounding box center [1027, 76] width 129 height 32
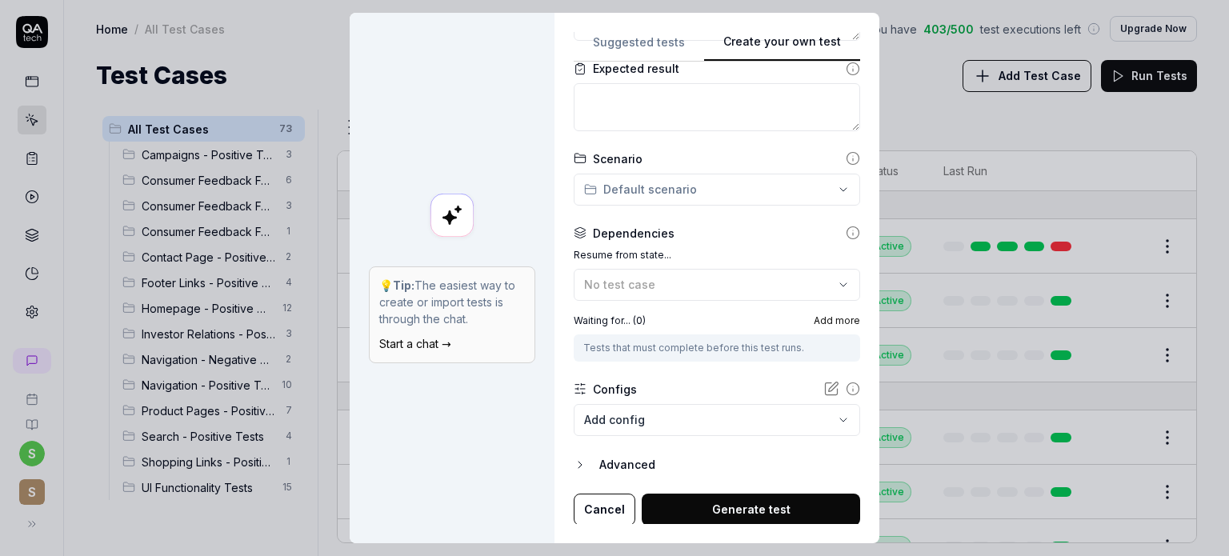
click at [846, 386] on icon at bounding box center [853, 389] width 14 height 14
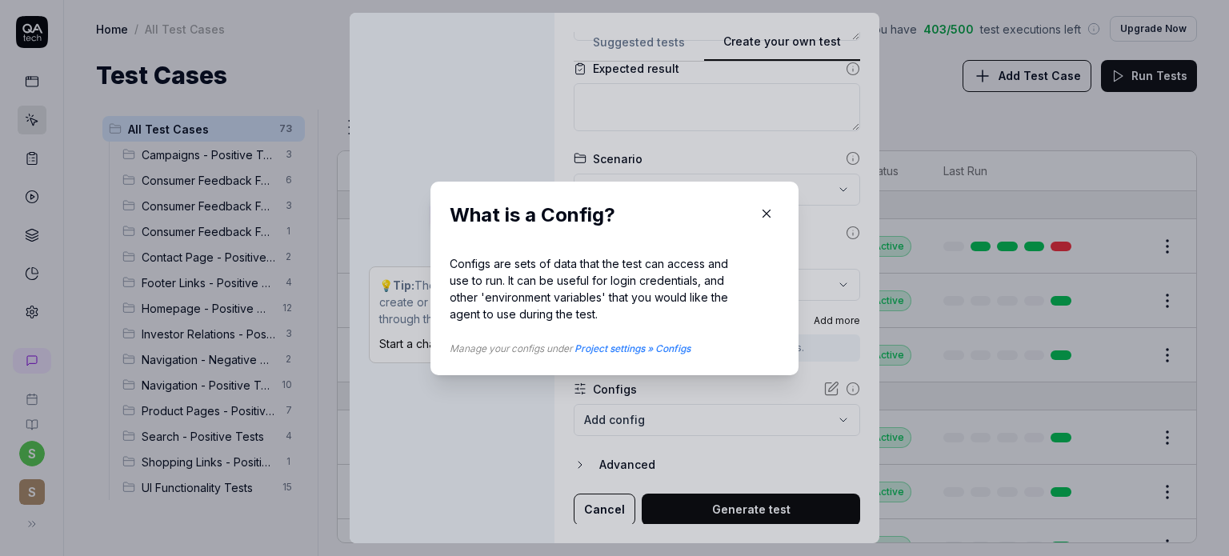
click at [762, 208] on icon "button" at bounding box center [766, 213] width 14 height 14
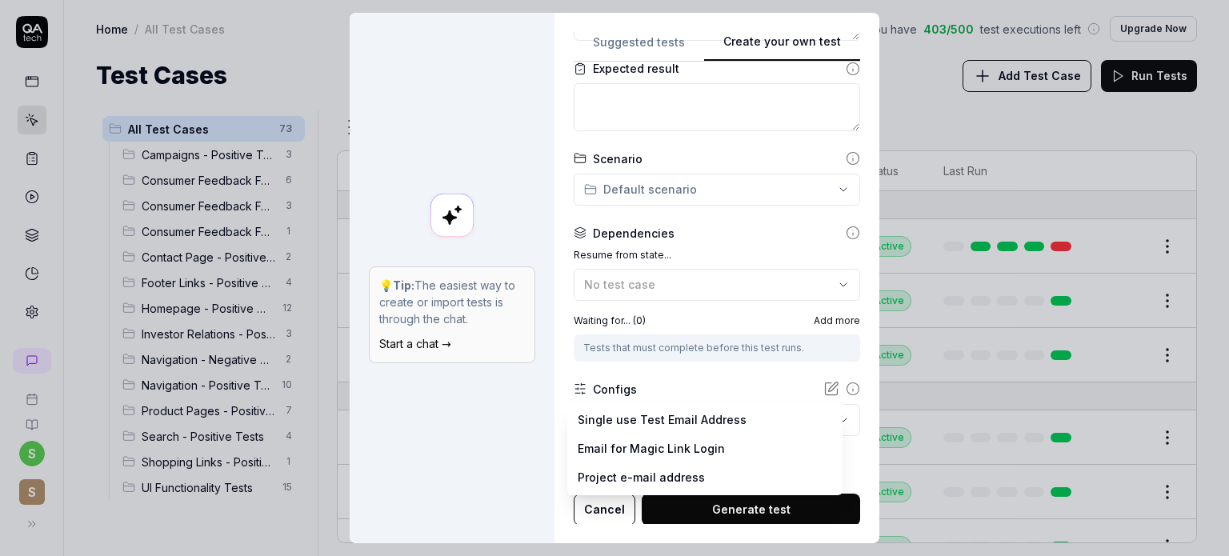
click at [821, 424] on body "s S Home / All Test Cases You have 403 / 500 test executions left Upgrade Now H…" at bounding box center [614, 338] width 1229 height 676
click at [723, 381] on div "**********" at bounding box center [614, 278] width 1229 height 556
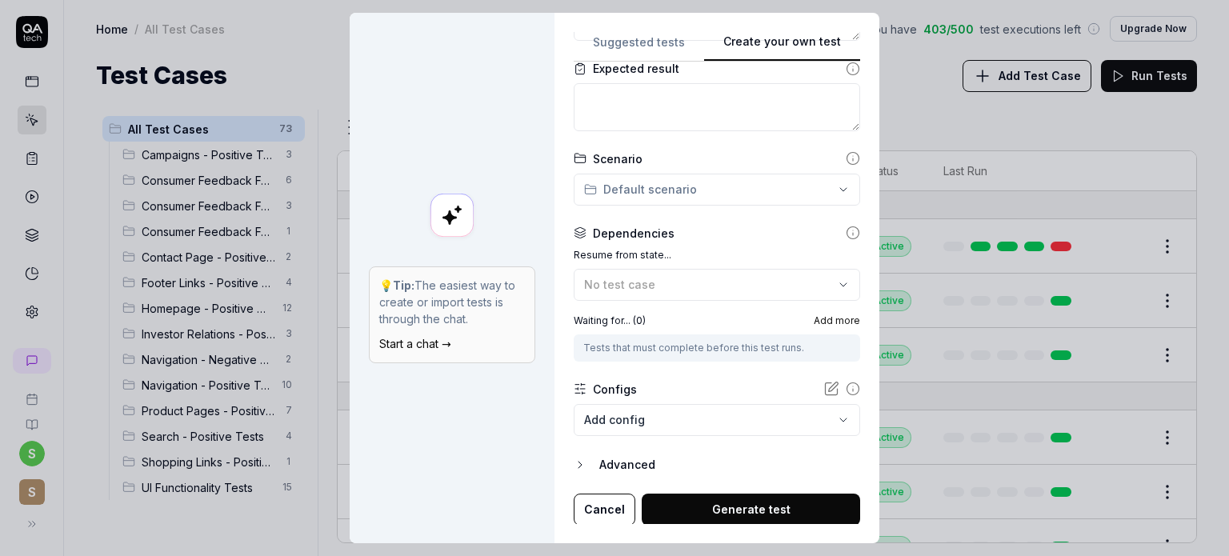
click at [583, 457] on button "Advanced" at bounding box center [717, 464] width 286 height 19
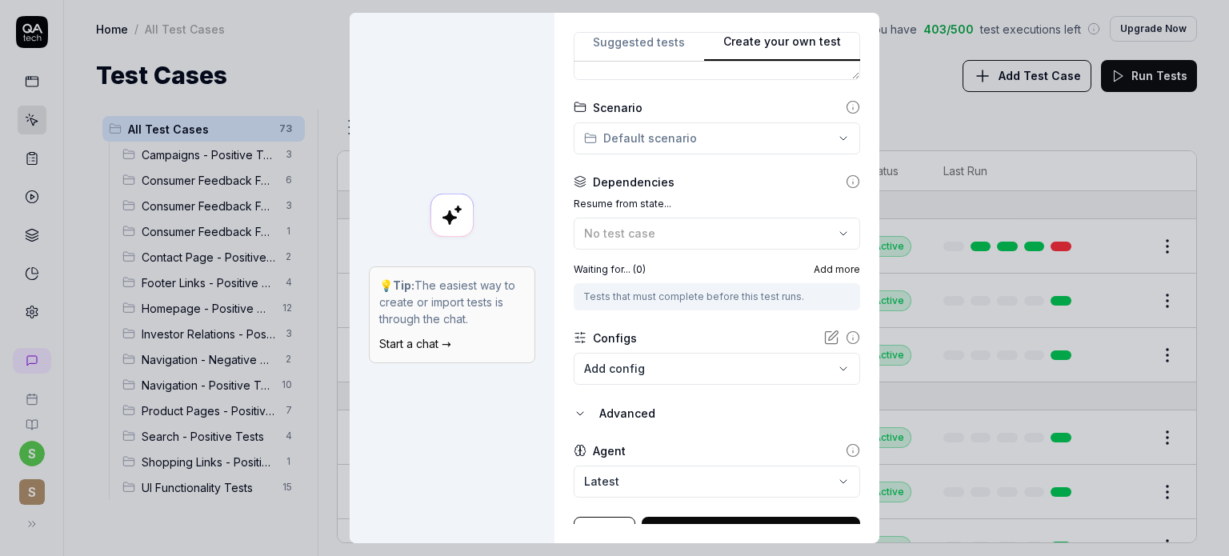
scroll to position [334, 0]
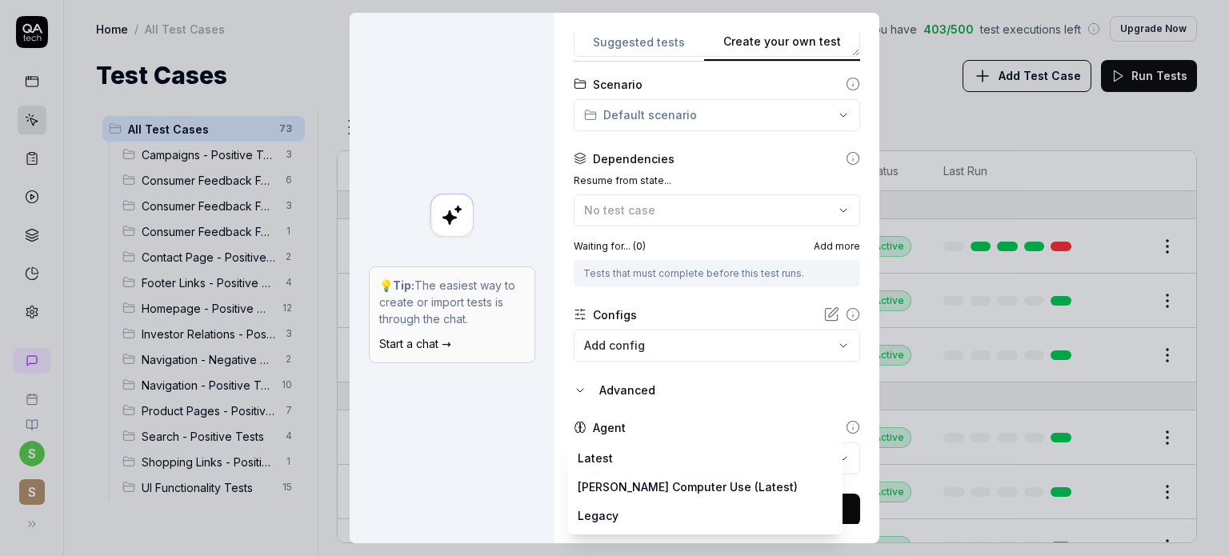
click at [704, 456] on body "s S Home / All Test Cases You have 403 / 500 test executions left Upgrade Now H…" at bounding box center [614, 338] width 1229 height 676
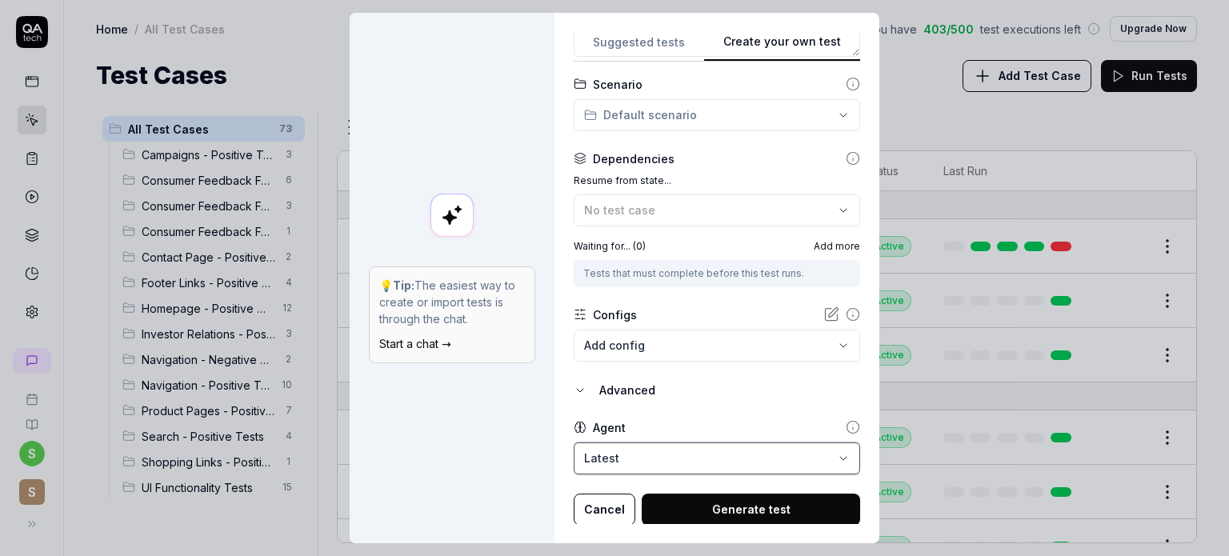
click at [571, 390] on div "**********" at bounding box center [614, 278] width 1229 height 556
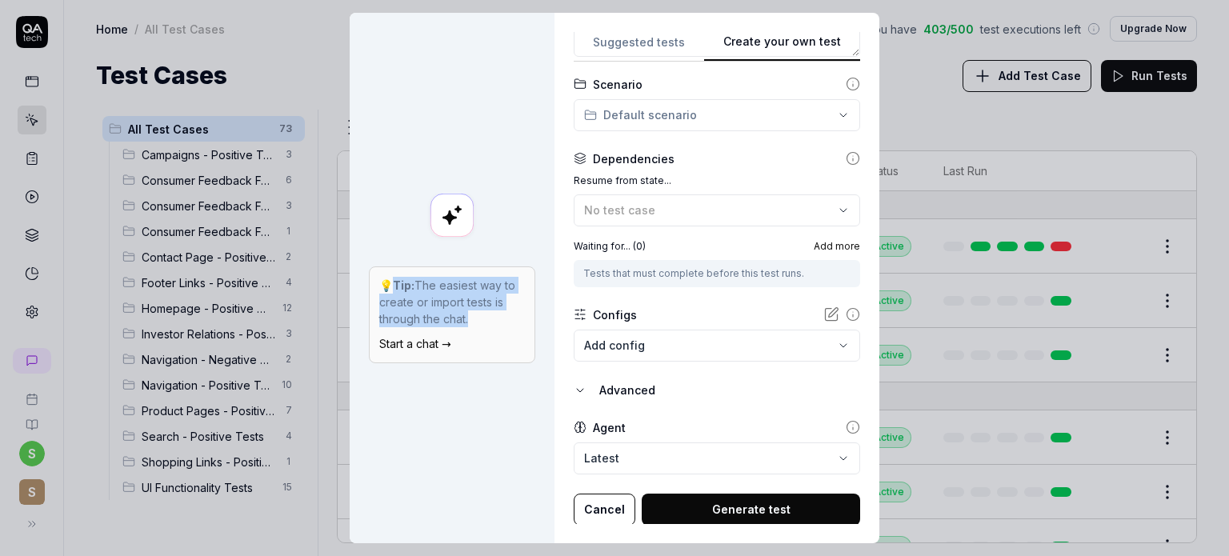
drag, startPoint x: 387, startPoint y: 285, endPoint x: 461, endPoint y: 313, distance: 78.8
click at [461, 313] on p "💡 Tip: The easiest way to create or import tests is through the chat." at bounding box center [452, 302] width 146 height 50
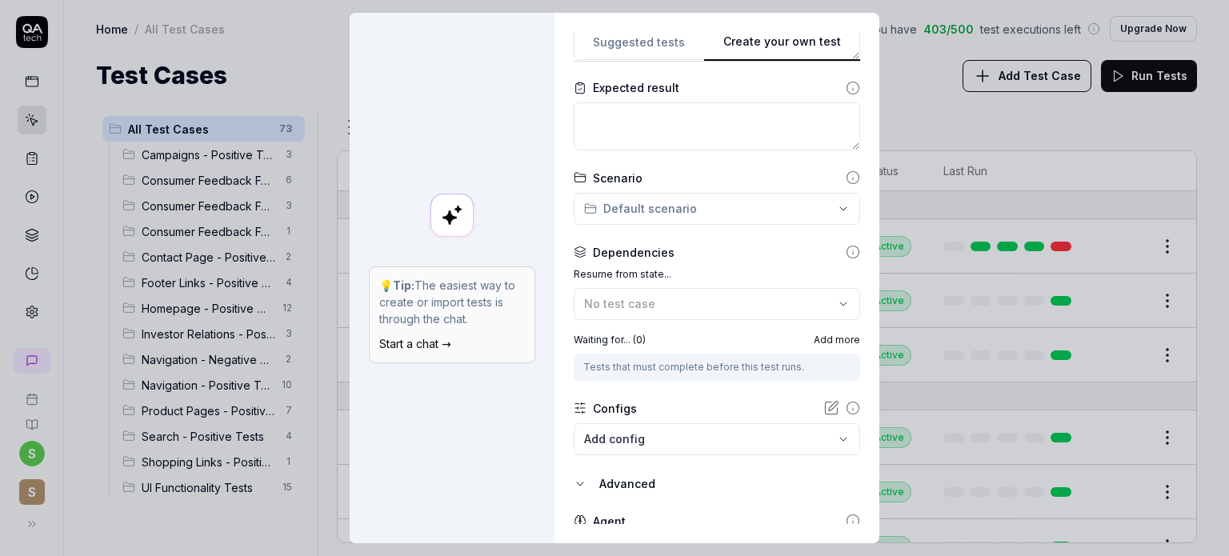
scroll to position [230, 0]
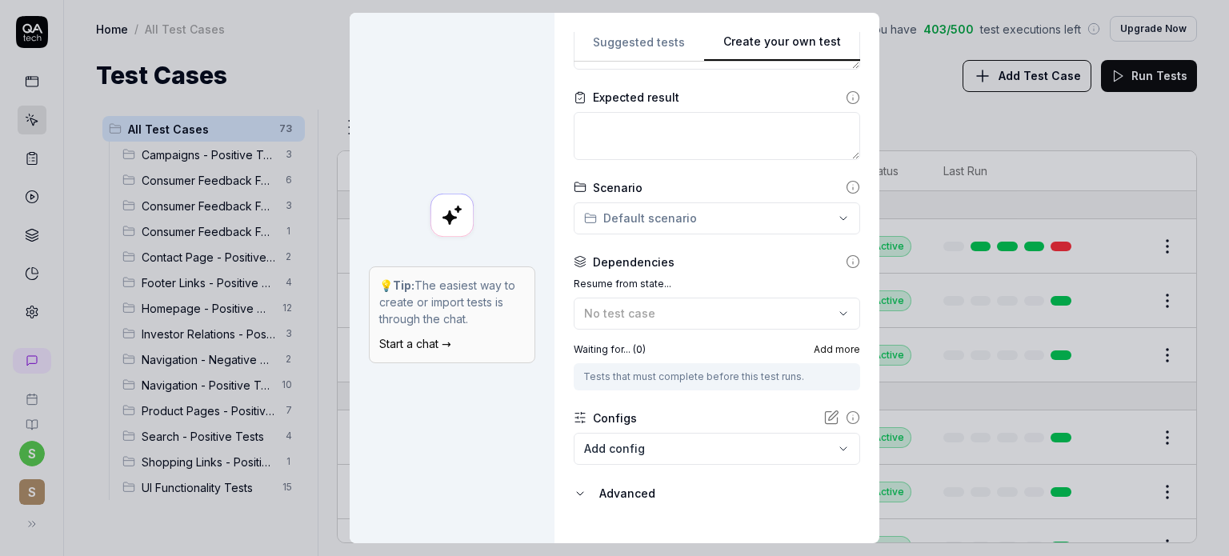
click at [846, 260] on icon at bounding box center [853, 261] width 14 height 14
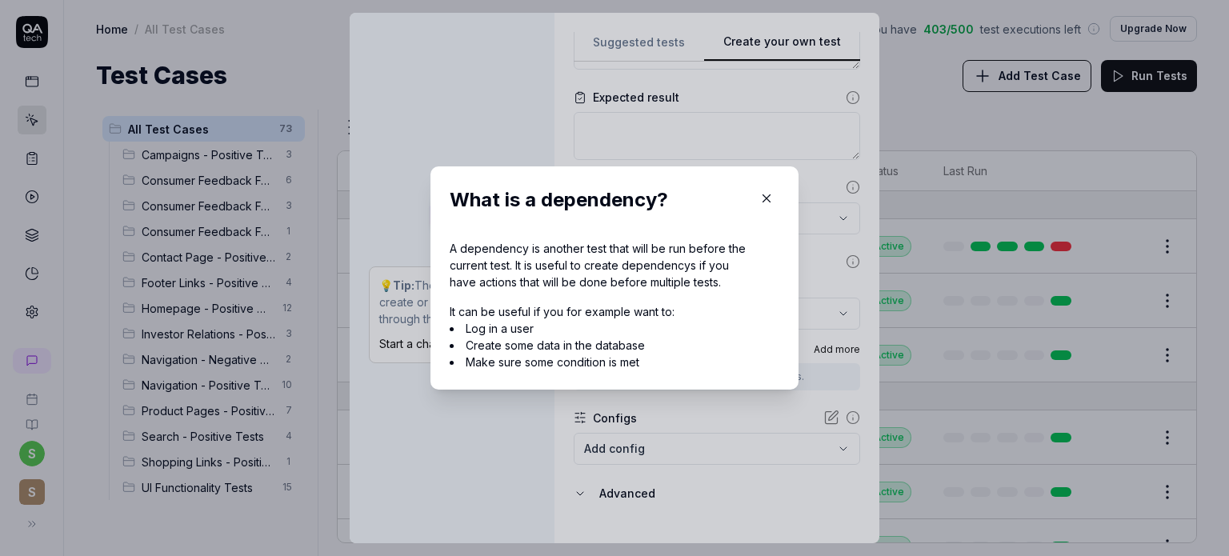
click at [759, 197] on icon "button" at bounding box center [766, 198] width 14 height 14
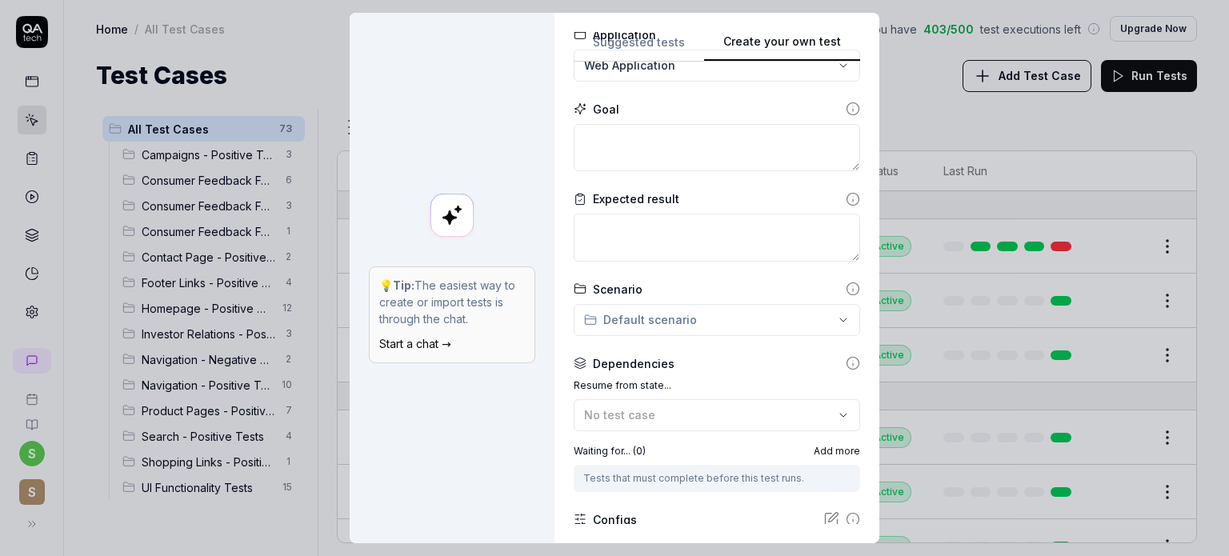
scroll to position [121, 0]
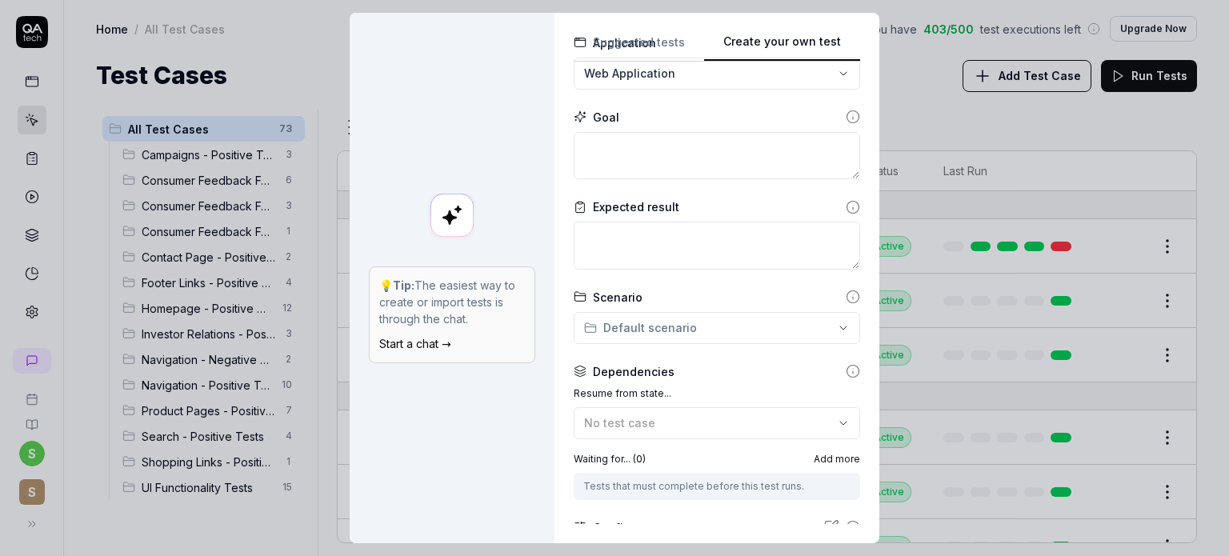
click at [846, 204] on icon at bounding box center [853, 207] width 14 height 14
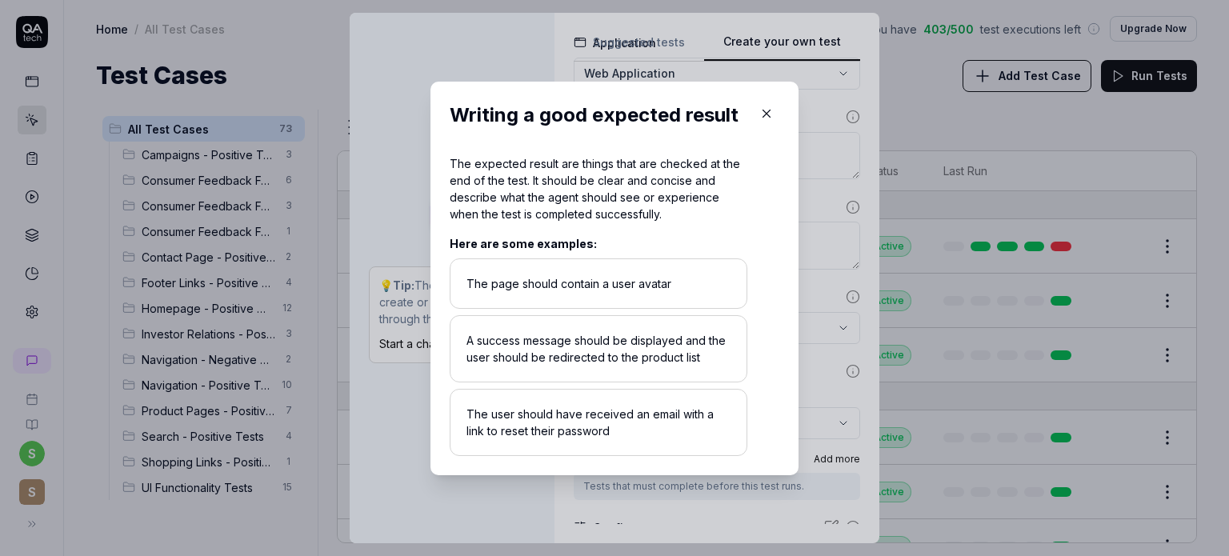
click at [759, 114] on icon "button" at bounding box center [766, 113] width 14 height 14
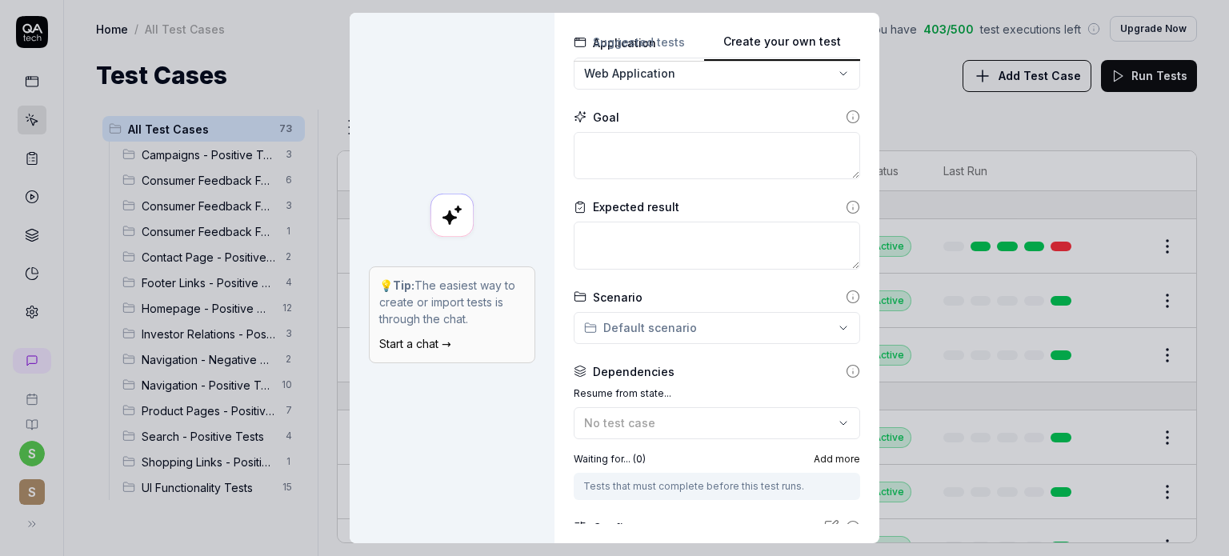
click at [846, 115] on icon at bounding box center [853, 117] width 14 height 14
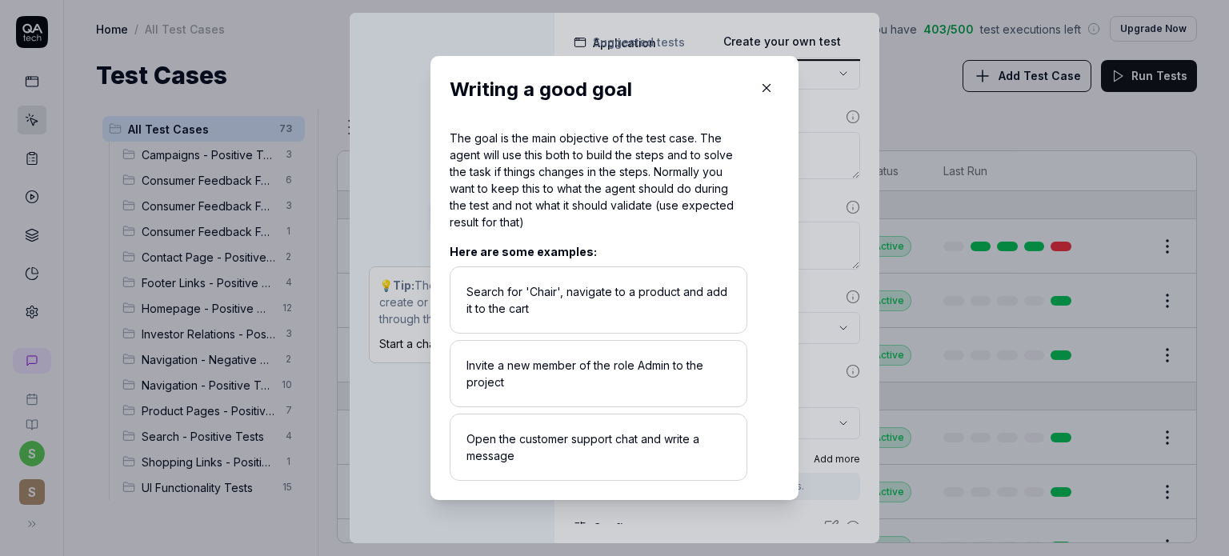
click at [759, 89] on icon "button" at bounding box center [766, 88] width 14 height 14
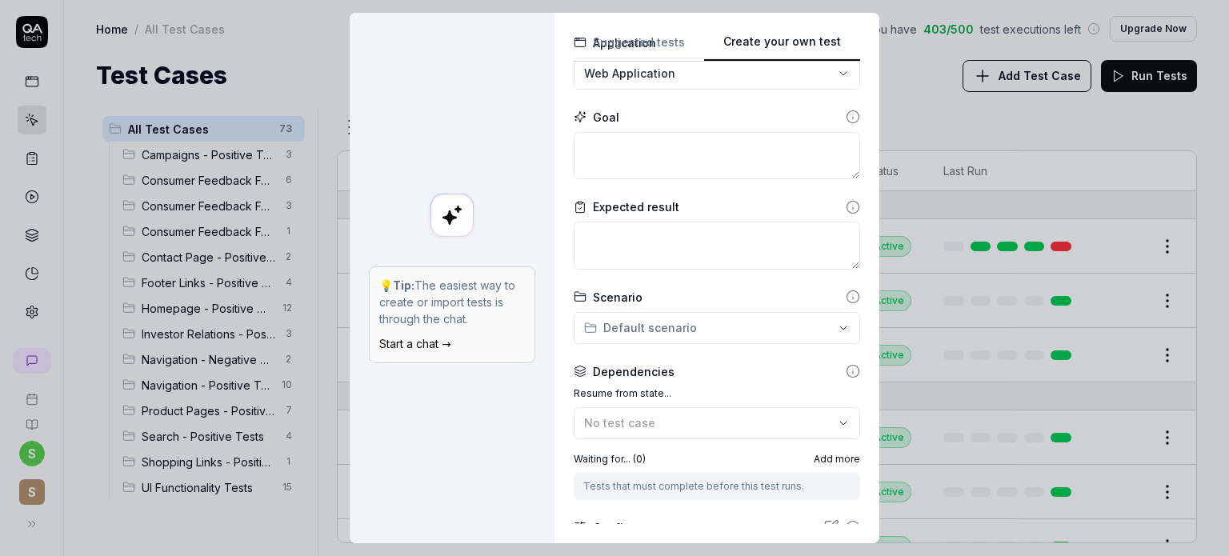
scroll to position [0, 0]
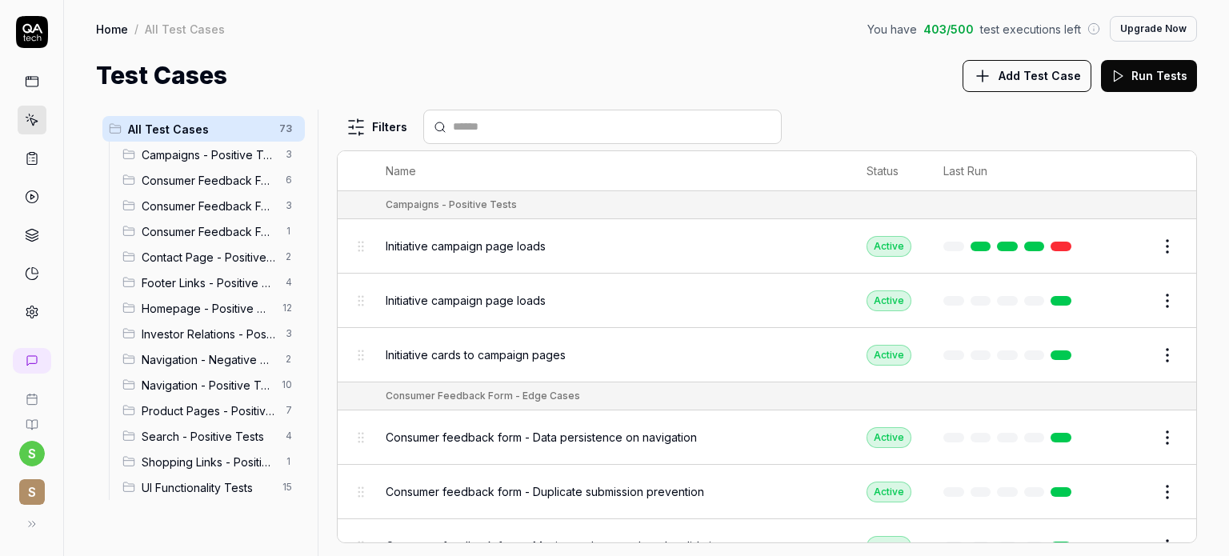
click at [32, 158] on icon at bounding box center [32, 158] width 14 height 14
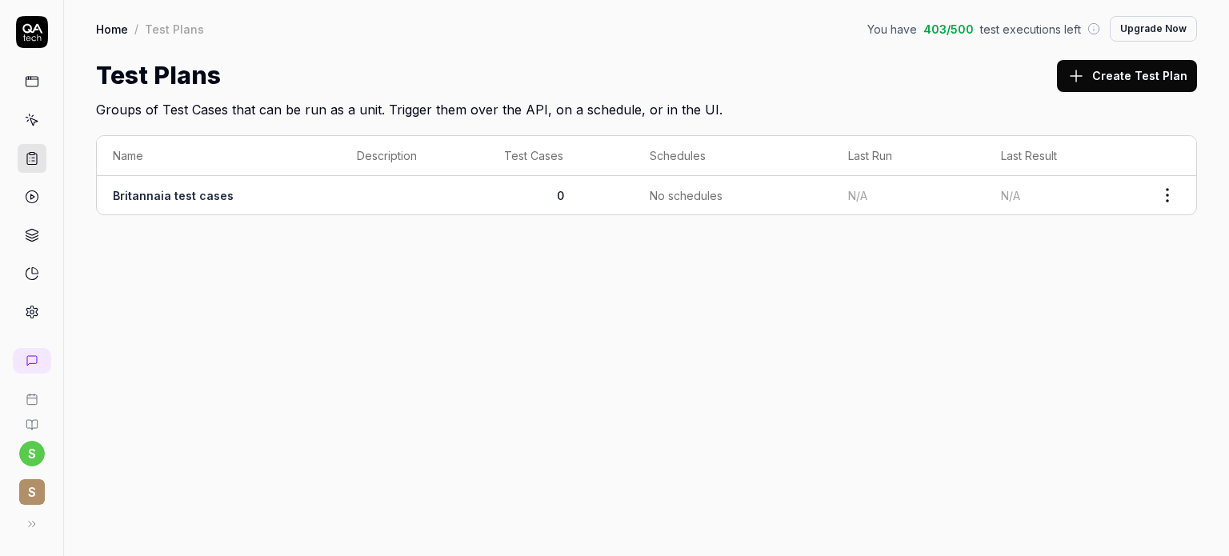
click at [1131, 81] on button "Create Test Plan" at bounding box center [1127, 76] width 140 height 32
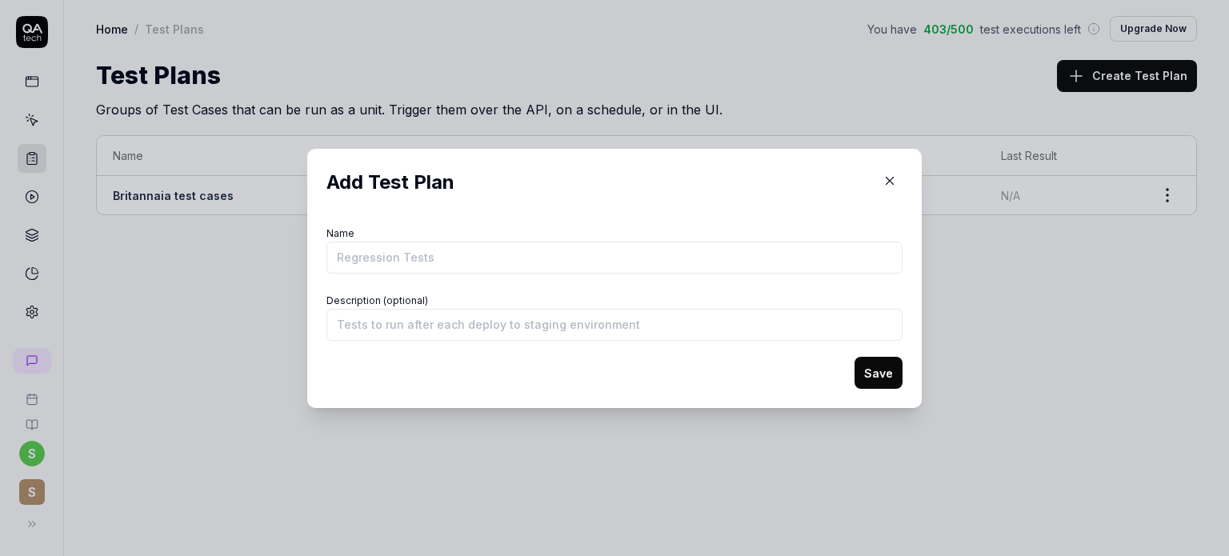
click at [887, 182] on icon "button" at bounding box center [890, 181] width 14 height 14
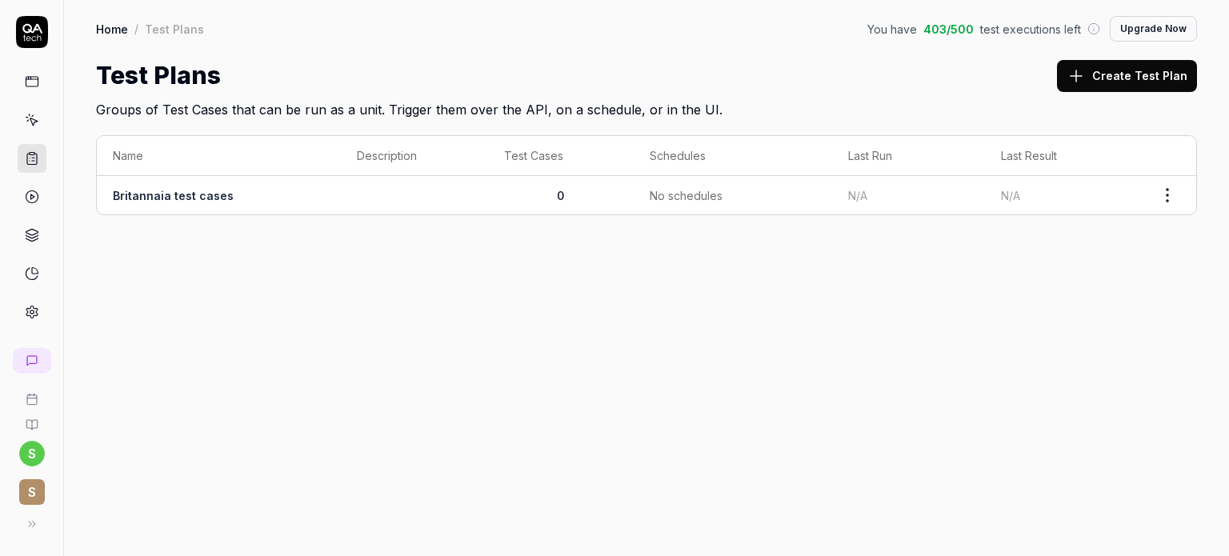
click at [35, 198] on icon at bounding box center [32, 197] width 14 height 14
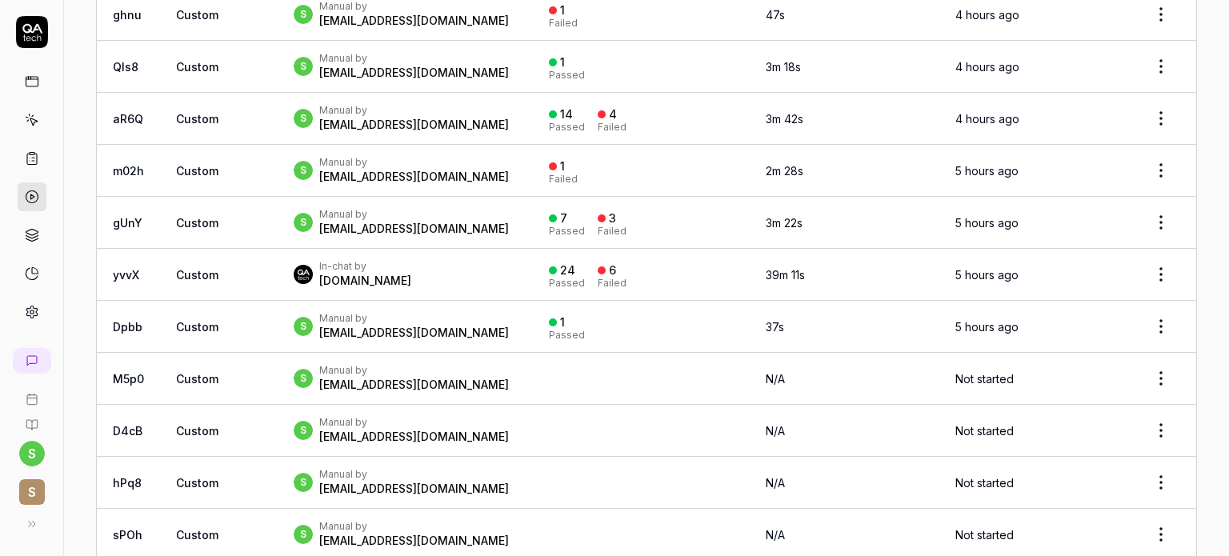
scroll to position [345, 0]
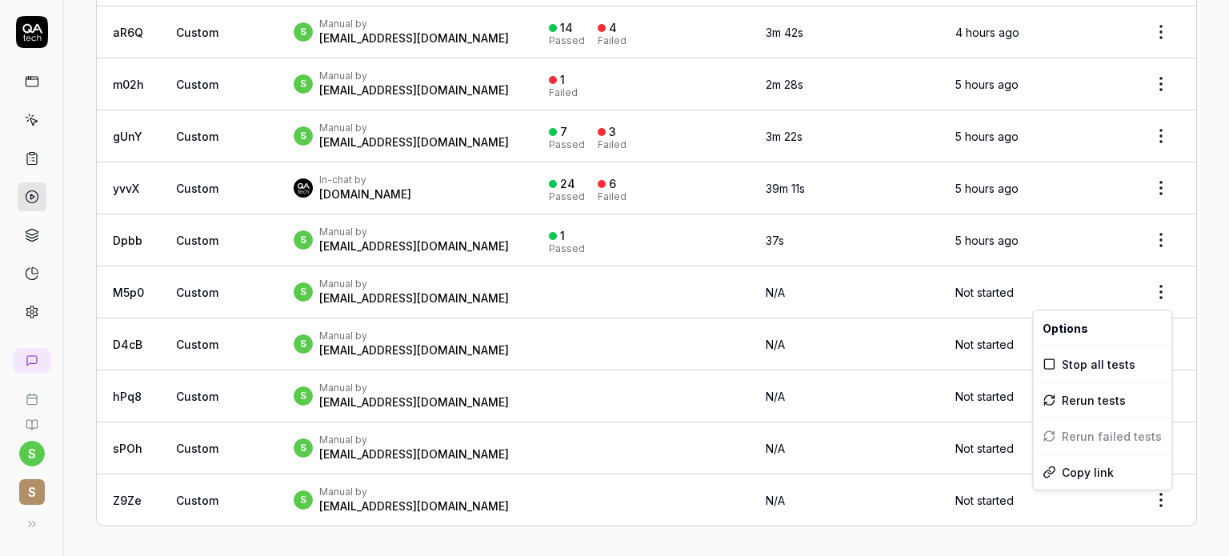
click at [1153, 284] on html "s S Home / Results You have 403 / 500 test executions left Upgrade Now Home / R…" at bounding box center [614, 338] width 1229 height 676
click at [1075, 402] on div "Rerun tests" at bounding box center [1102, 399] width 138 height 35
click at [1144, 295] on html "s S Home / Results You have 403 / 500 test executions left Upgrade Now Home / R…" at bounding box center [614, 338] width 1229 height 676
click at [1165, 223] on html "s S Home / Results You have 403 / 500 test executions left Upgrade Now Home / R…" at bounding box center [614, 338] width 1229 height 676
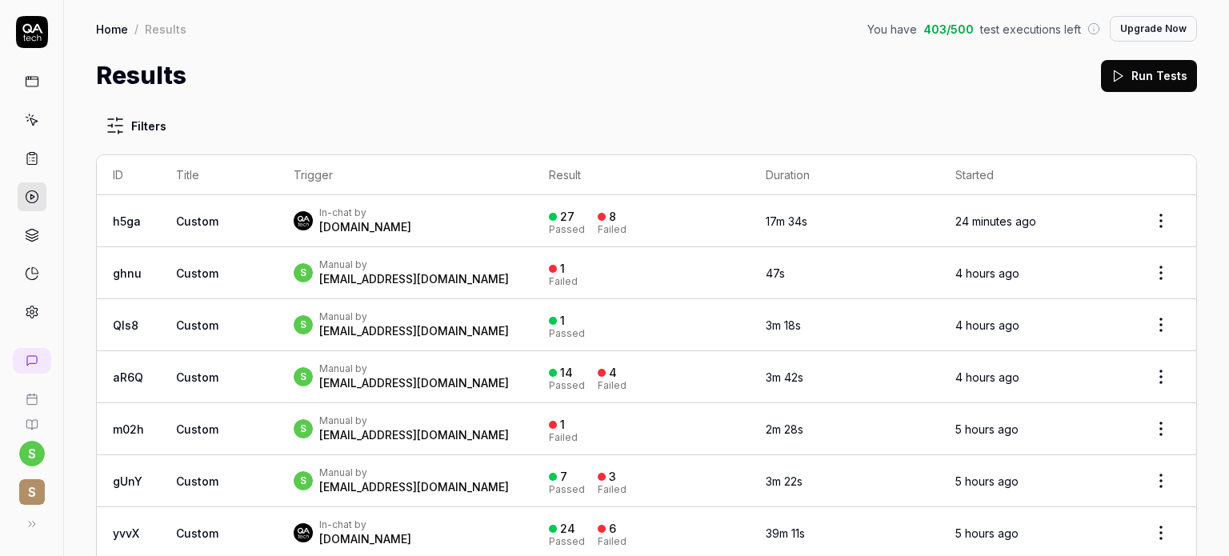
click at [34, 238] on icon at bounding box center [32, 239] width 12 height 3
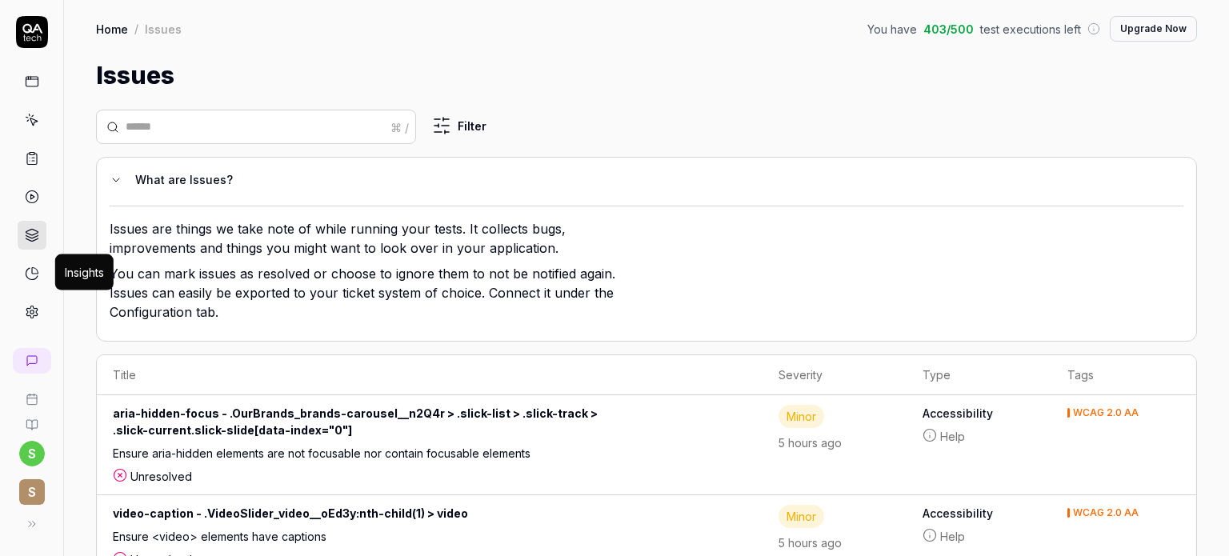
click at [35, 277] on icon at bounding box center [31, 273] width 11 height 11
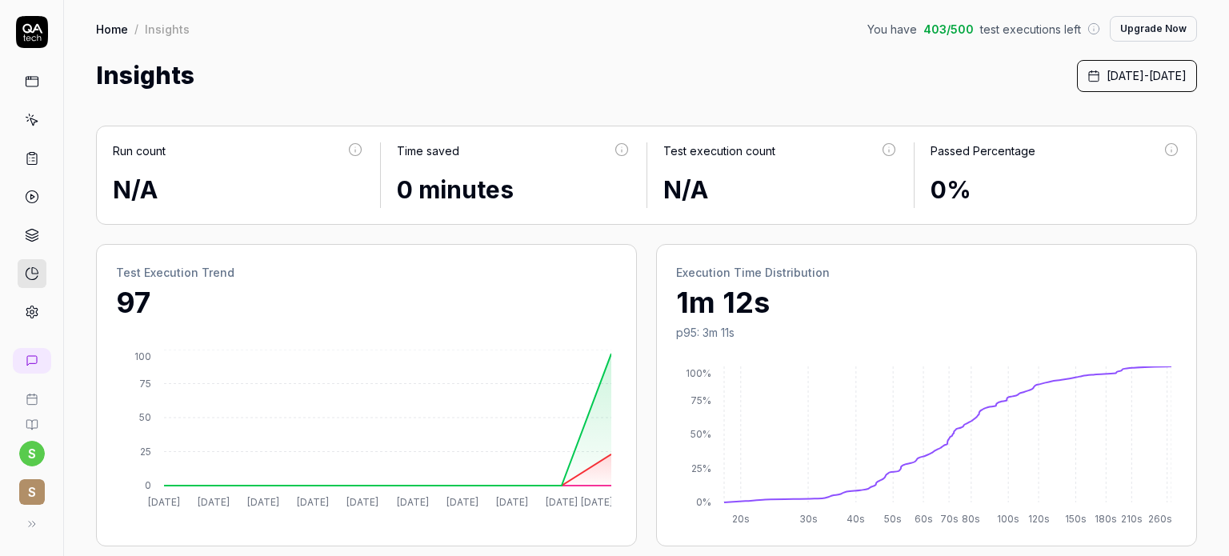
click at [31, 311] on circle at bounding box center [32, 312] width 4 height 4
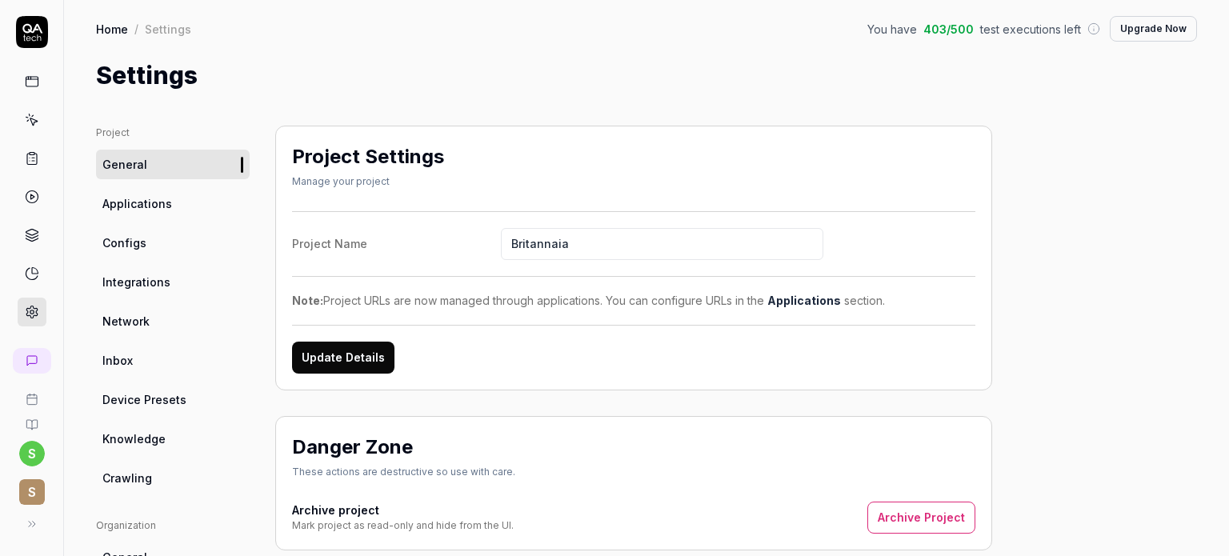
click at [334, 353] on button "Update Details" at bounding box center [343, 358] width 102 height 32
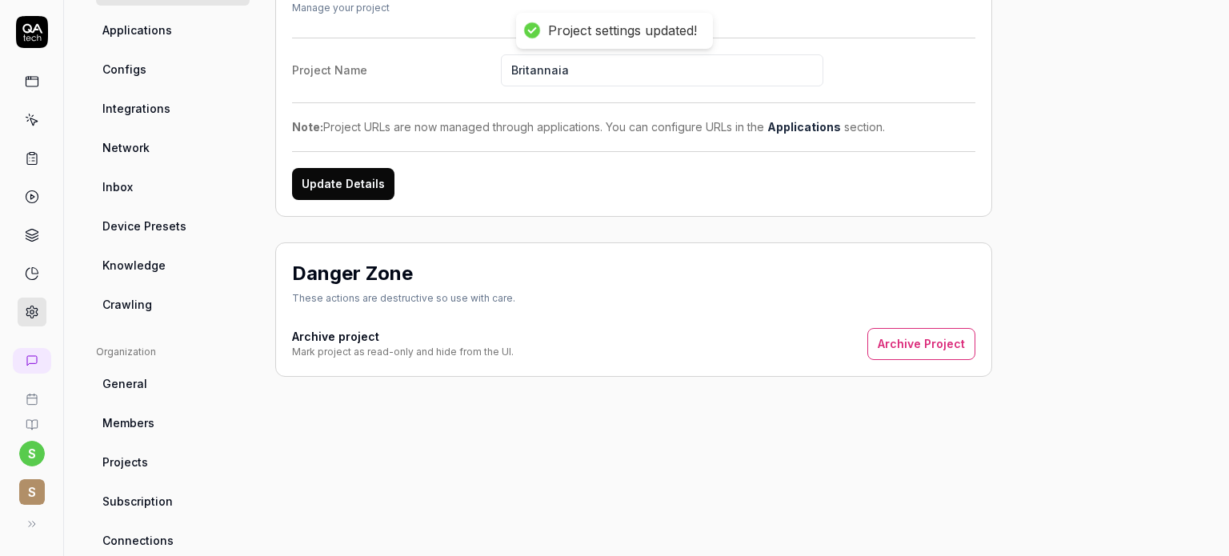
scroll to position [216, 0]
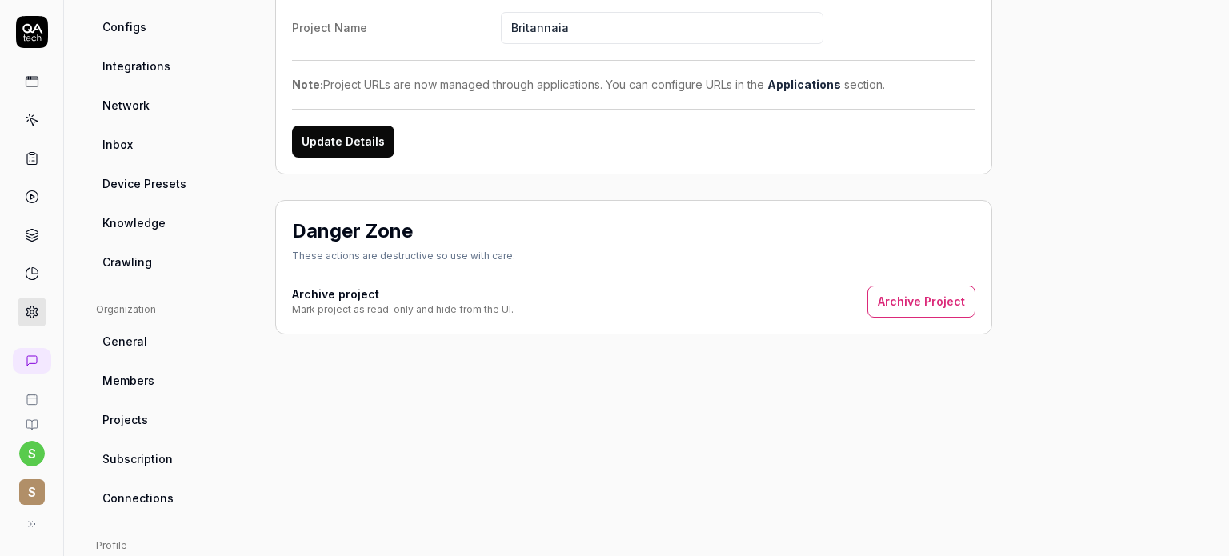
click at [439, 302] on div "Mark project as read-only and hide from the UI." at bounding box center [403, 309] width 222 height 14
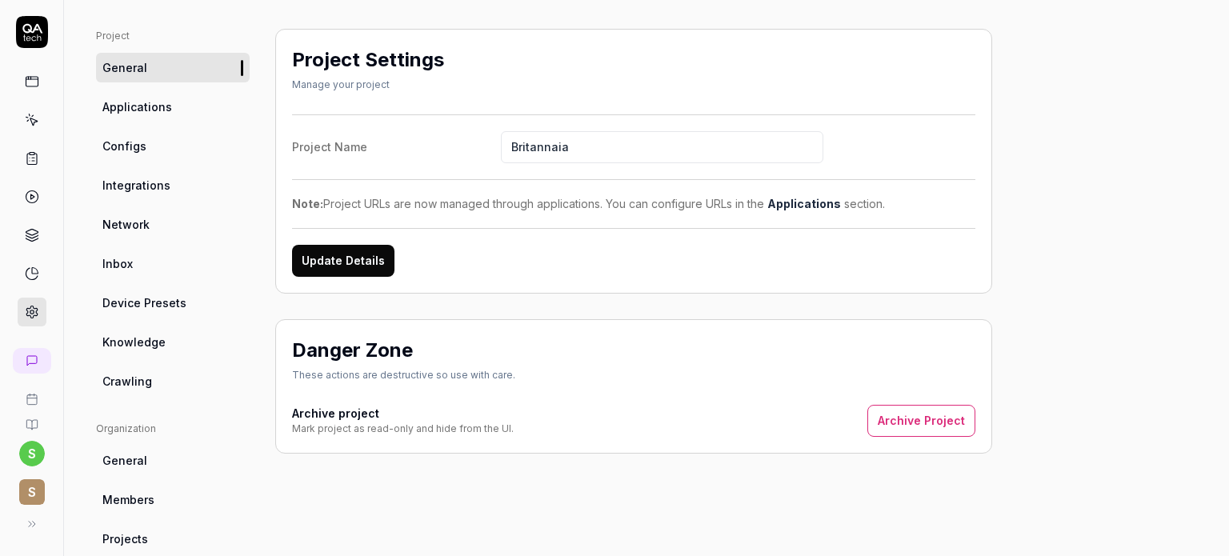
scroll to position [0, 0]
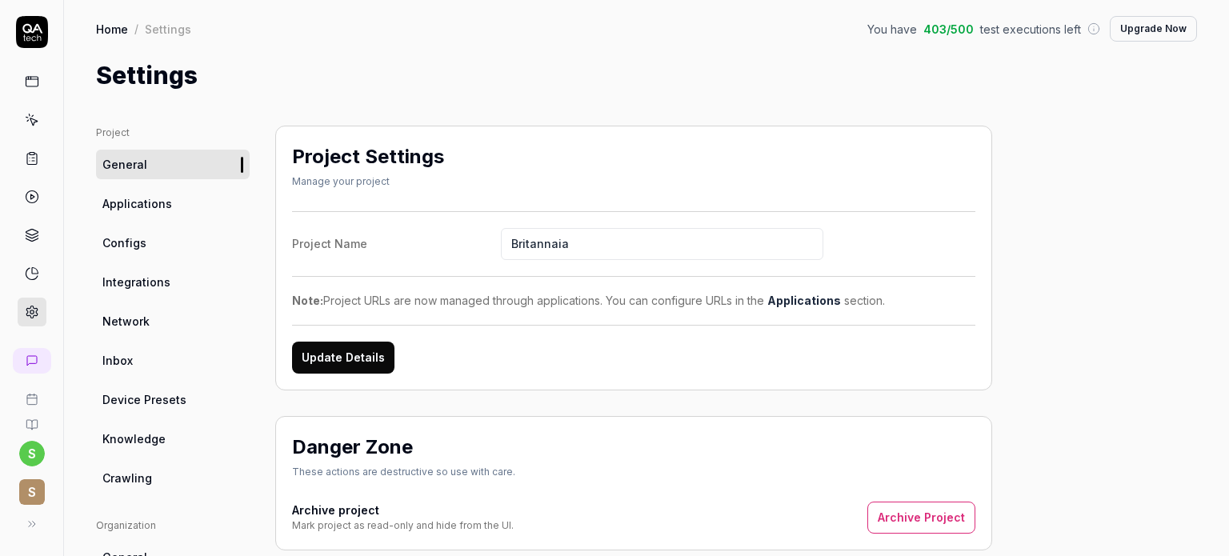
click at [128, 206] on span "Applications" at bounding box center [137, 203] width 70 height 17
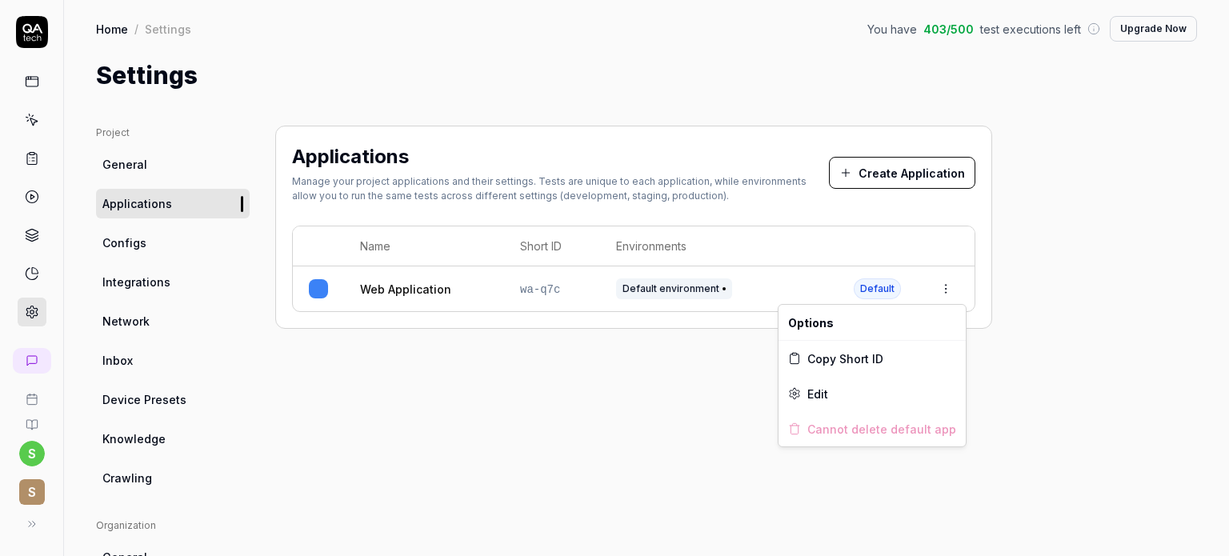
click at [949, 288] on html "s S Home / Settings You have 403 / 500 test executions left Upgrade Now Home / …" at bounding box center [614, 338] width 1229 height 676
click at [819, 393] on span "Edit" at bounding box center [817, 394] width 21 height 17
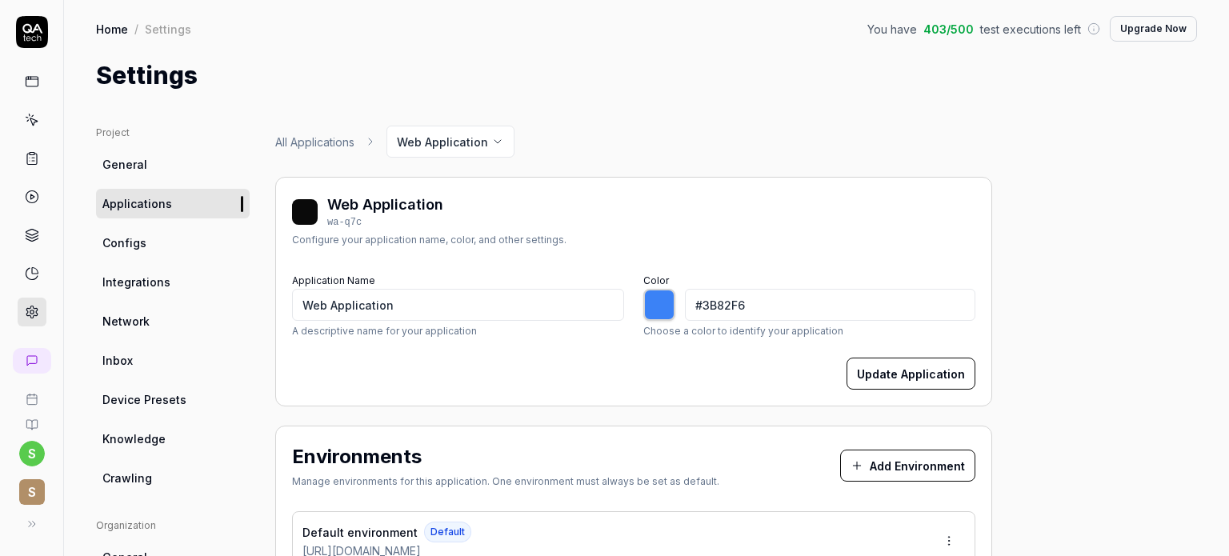
type input "*******"
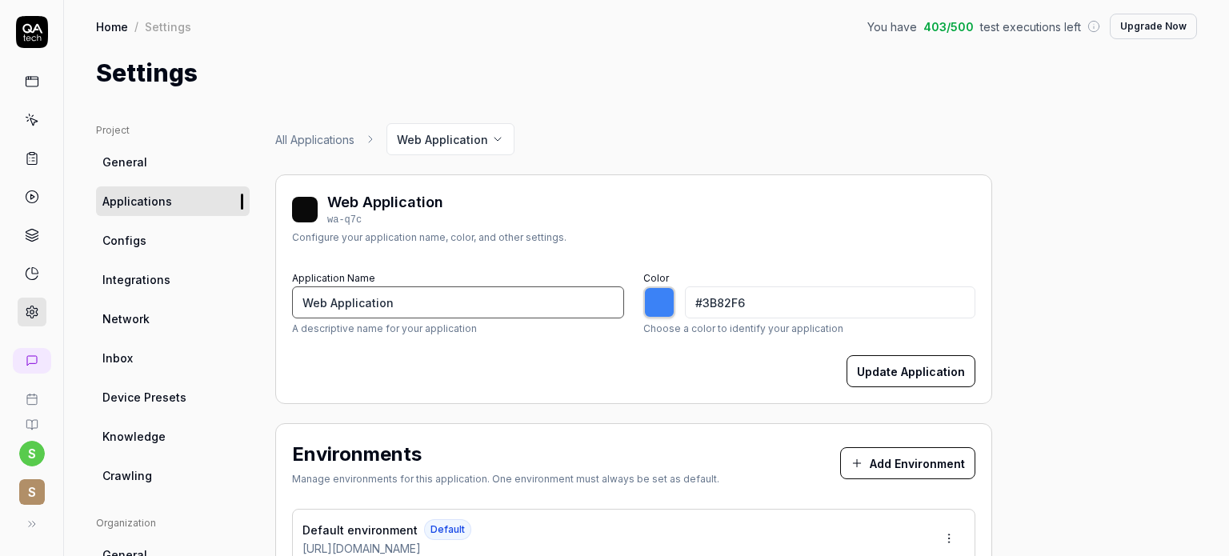
click at [417, 302] on input "Web Application" at bounding box center [458, 302] width 332 height 32
type input "Web Applicatio"
type input "*******"
type input "Web Site"
click at [928, 381] on button "Update Application" at bounding box center [911, 371] width 129 height 32
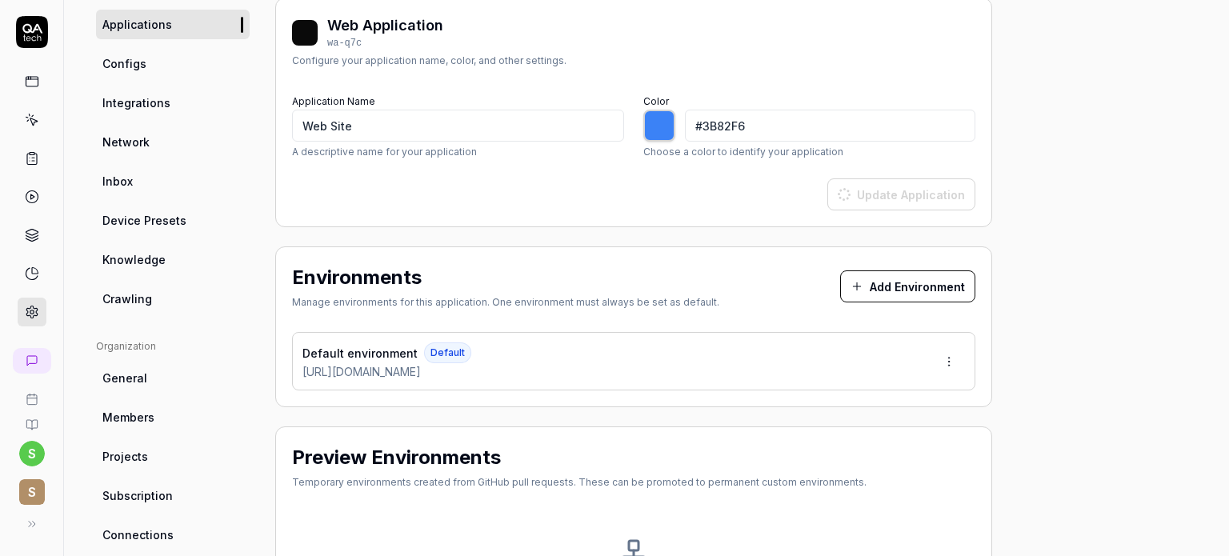
type input "*******"
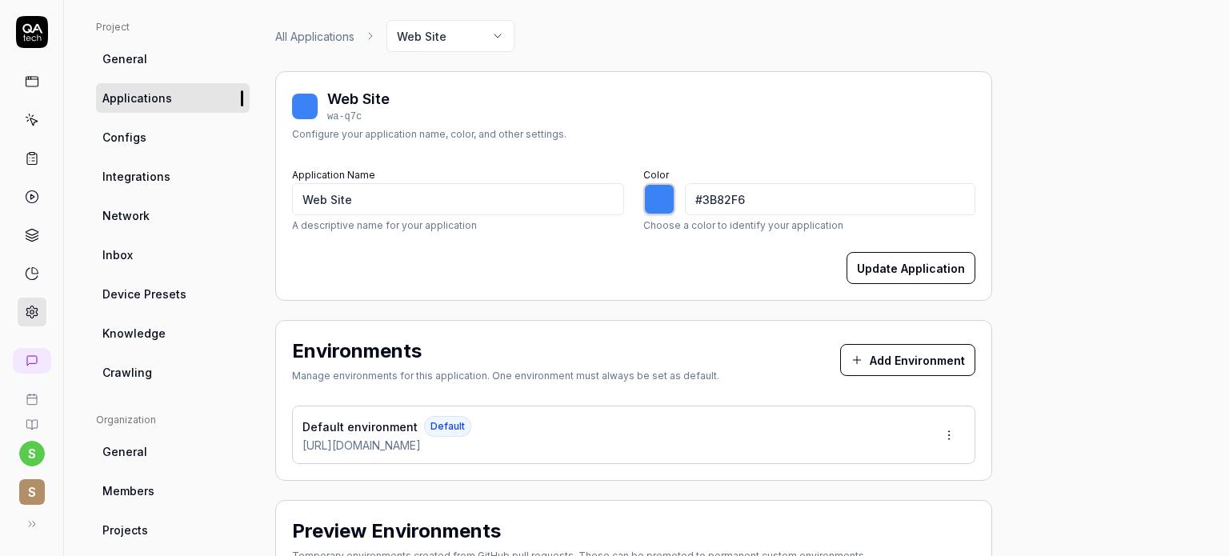
scroll to position [0, 0]
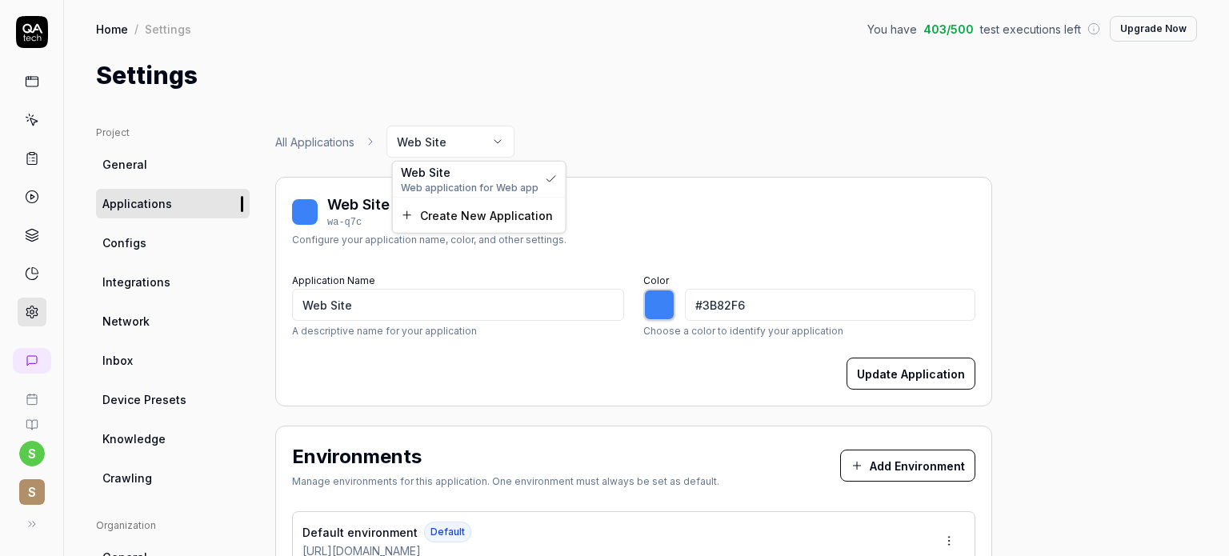
click at [490, 140] on html "s S Home / Settings You have 403 / 500 test executions left Upgrade Now Home / …" at bounding box center [614, 338] width 1229 height 676
click at [555, 135] on html "s S Home / Settings You have 403 / 500 test executions left Upgrade Now Home / …" at bounding box center [614, 338] width 1229 height 676
click at [170, 170] on link "General" at bounding box center [173, 165] width 154 height 30
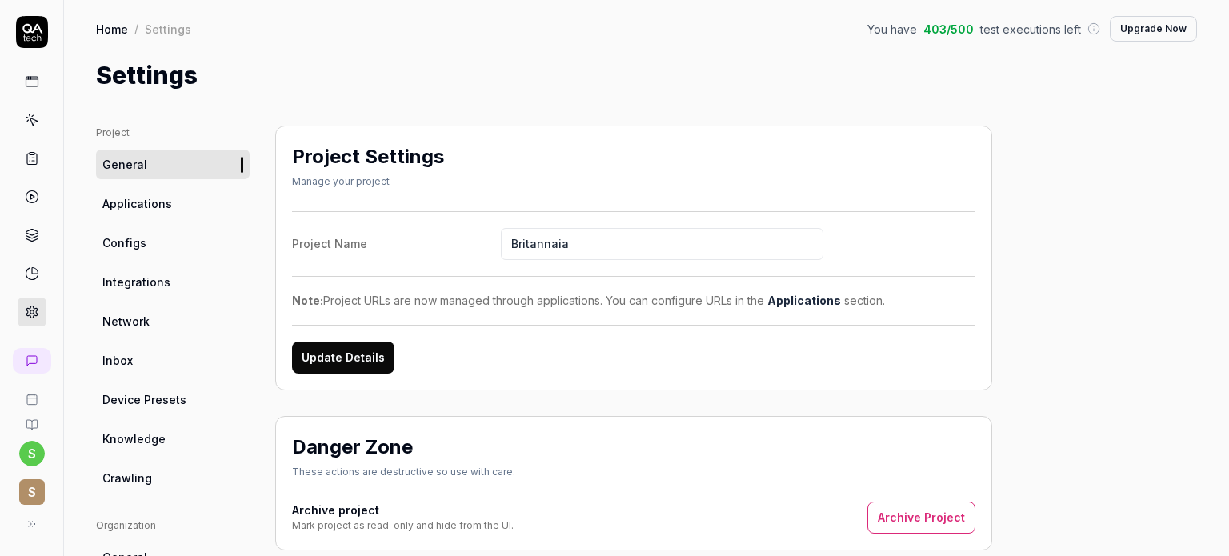
click at [172, 210] on link "Applications" at bounding box center [173, 204] width 154 height 30
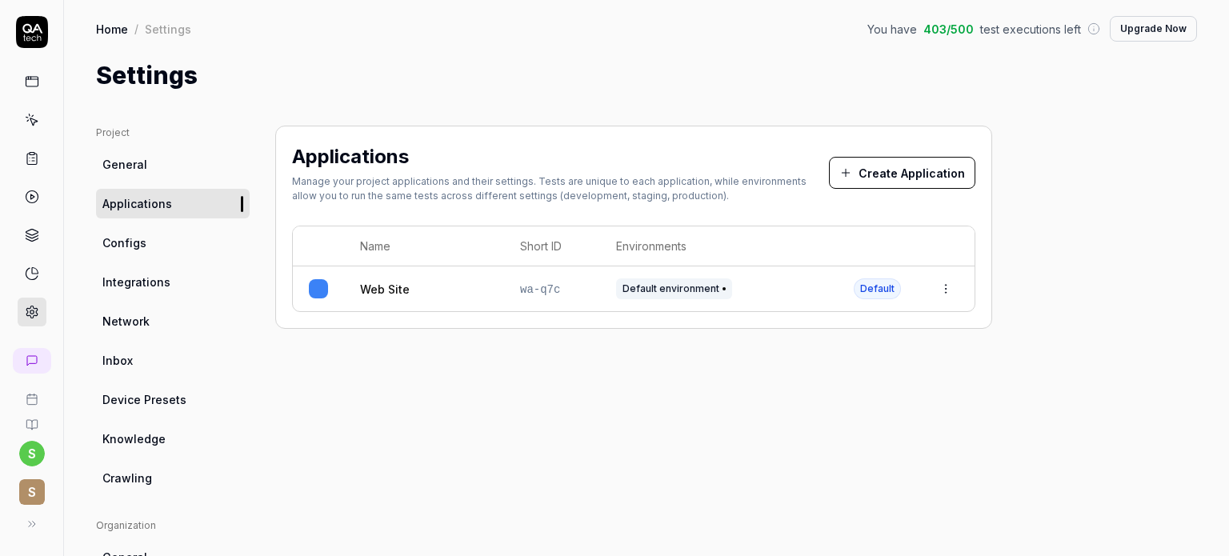
click at [938, 174] on button "Create Application" at bounding box center [902, 173] width 146 height 32
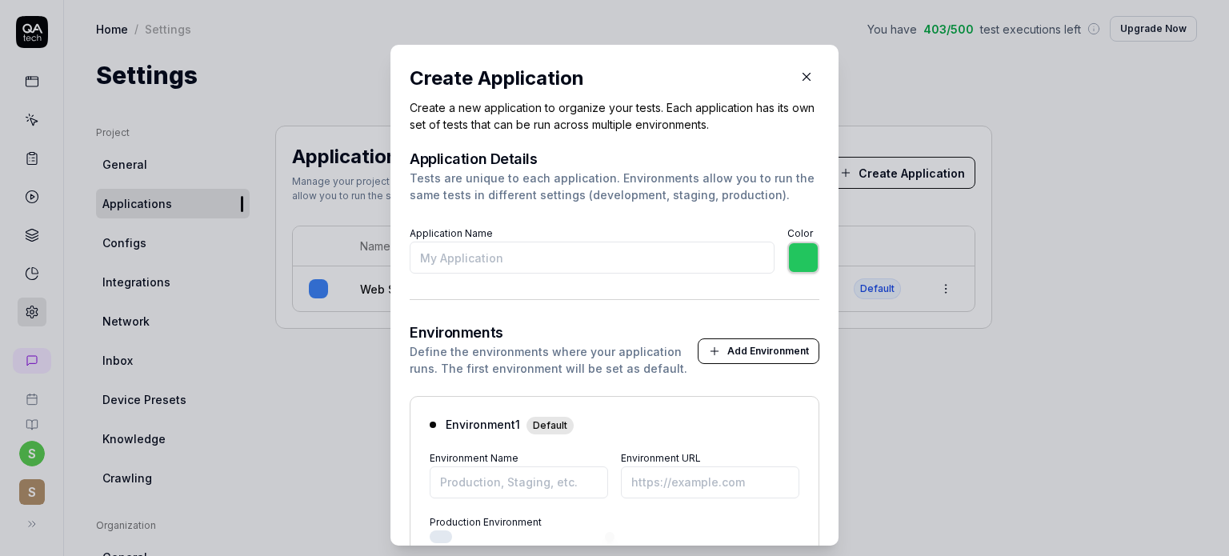
click at [482, 250] on input "Application Name" at bounding box center [592, 258] width 365 height 32
type input "X"
type input "*******"
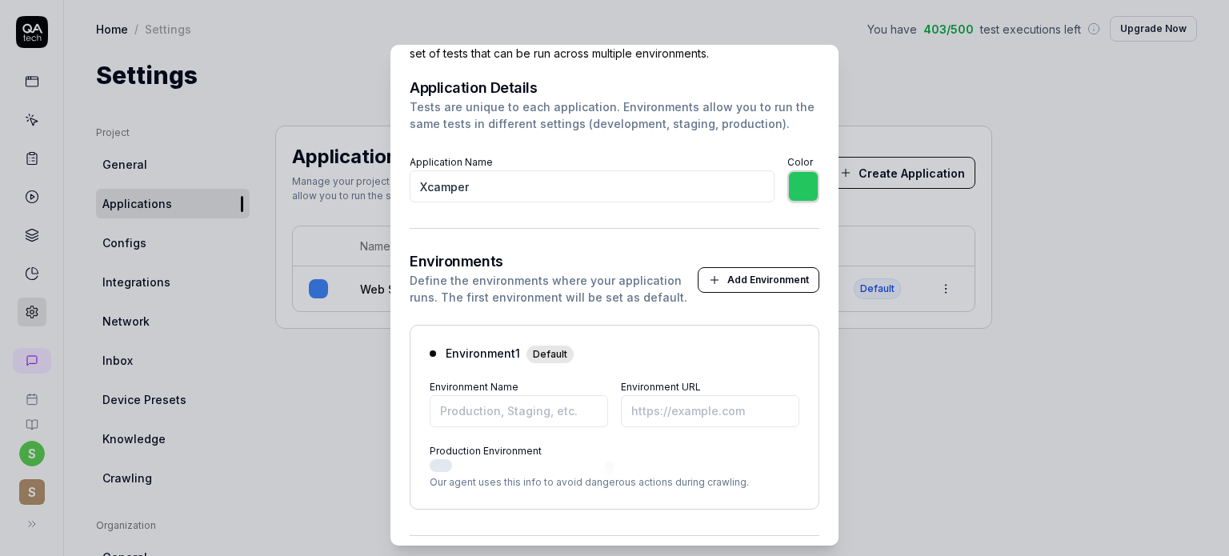
scroll to position [96, 0]
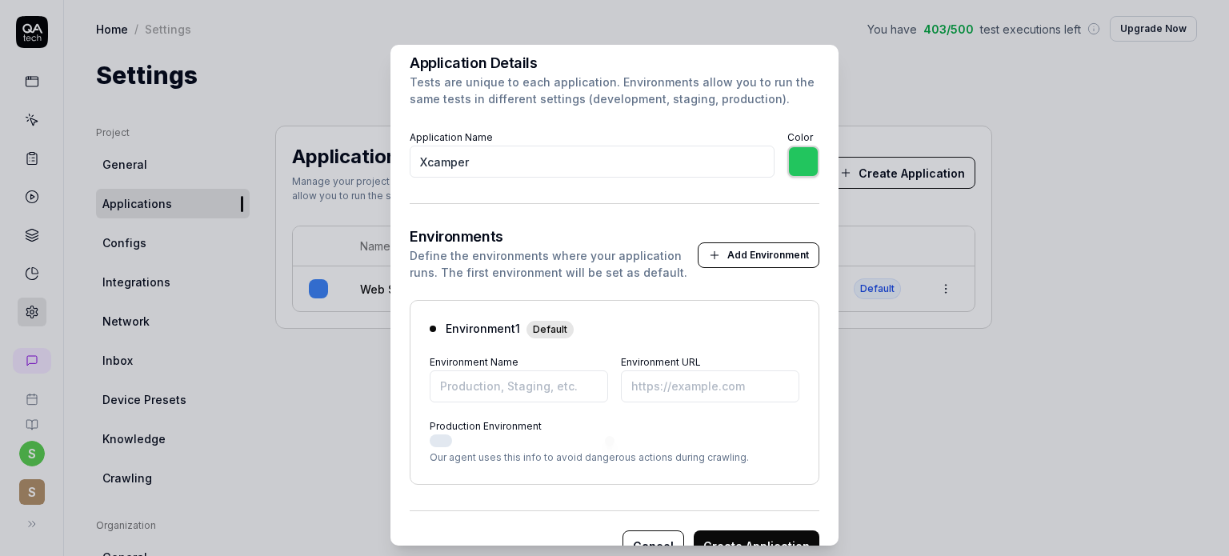
type input "Xcamper"
click at [726, 258] on button "Add Environment" at bounding box center [759, 255] width 122 height 26
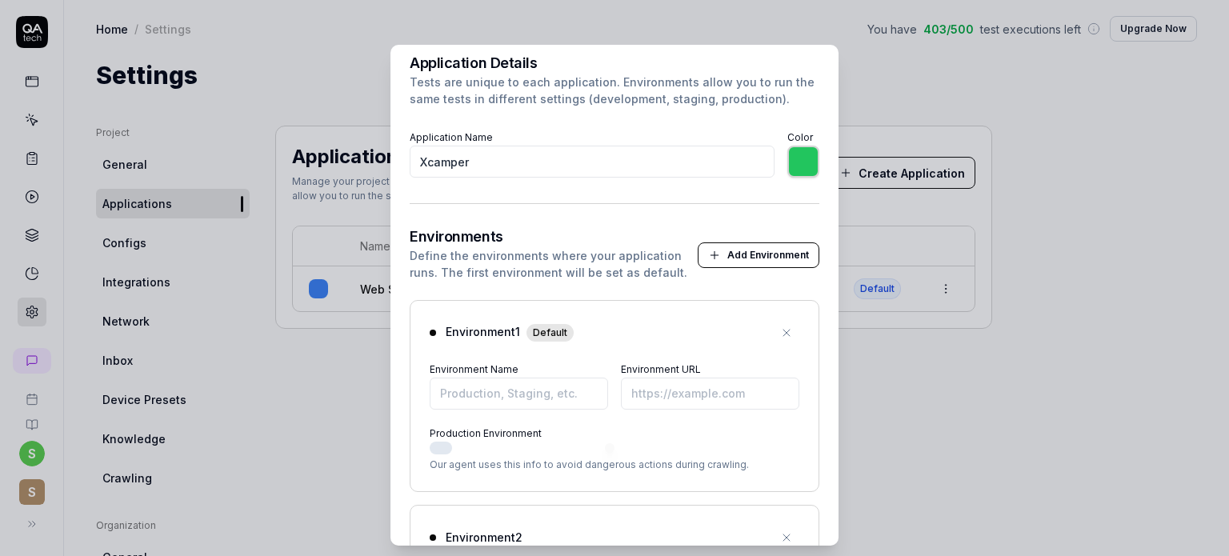
scroll to position [342, 0]
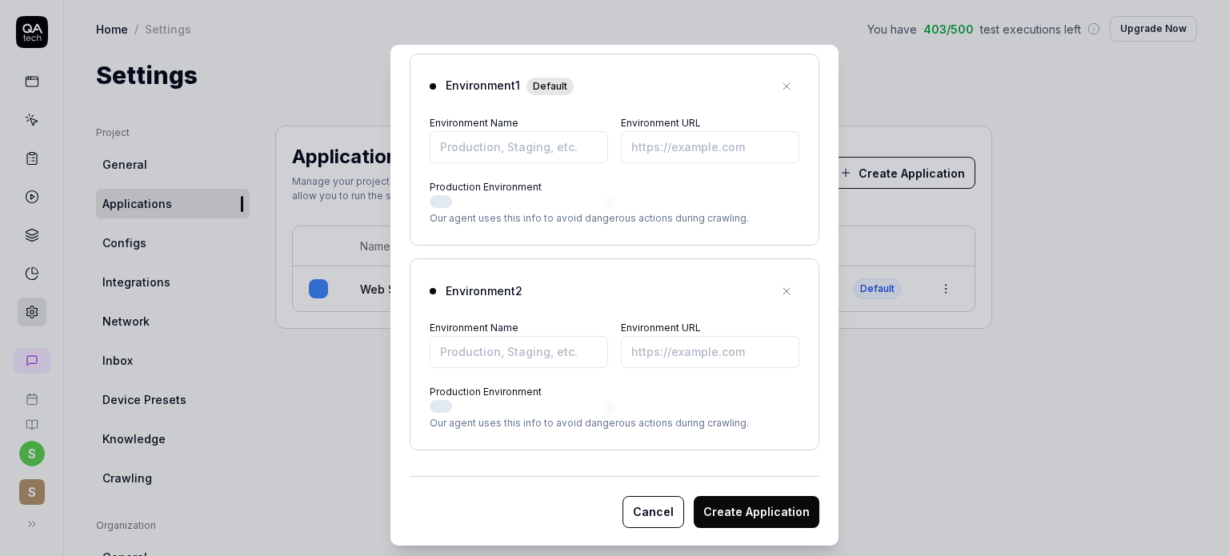
click at [783, 288] on icon "button" at bounding box center [786, 291] width 6 height 6
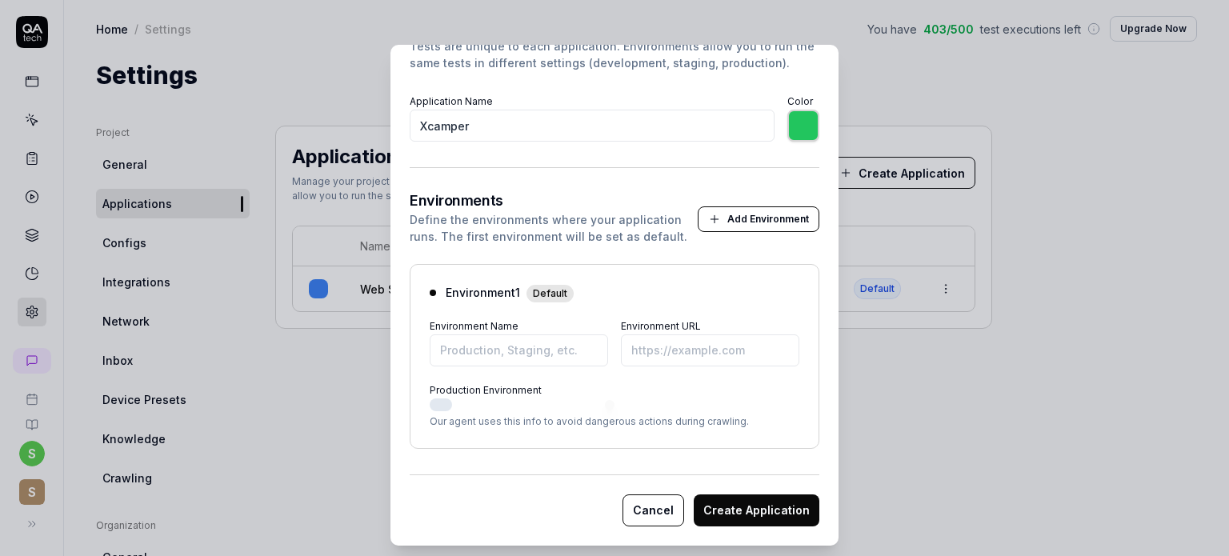
scroll to position [131, 0]
click at [454, 357] on input "Environment Name" at bounding box center [519, 351] width 178 height 32
type input "*******"
type input "Prod"
click at [643, 351] on input "Environment URL" at bounding box center [710, 351] width 178 height 32
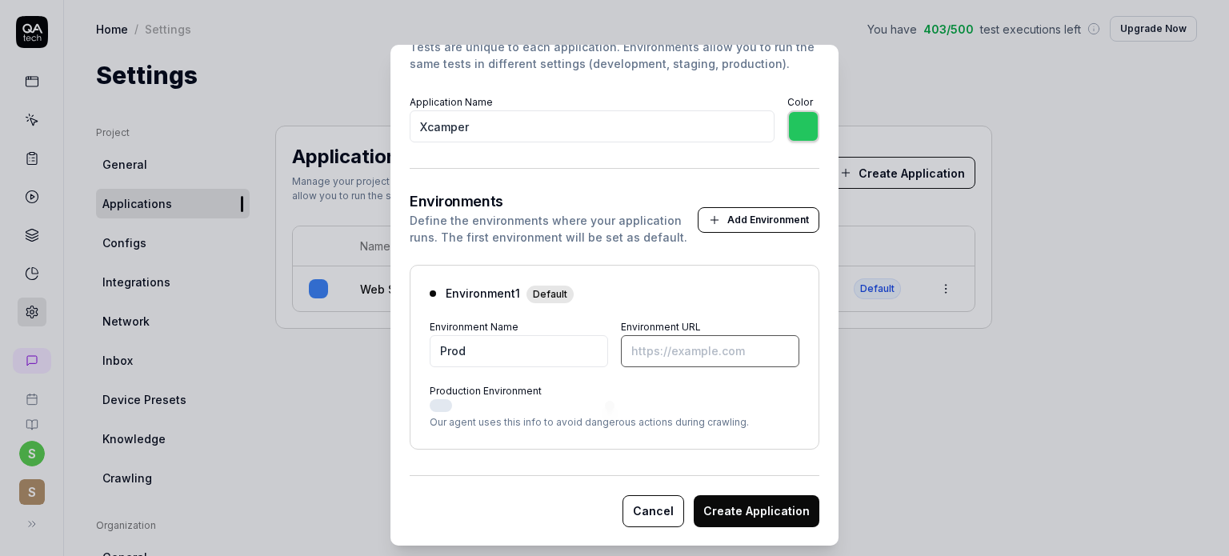
paste input "https://xcamper.com/"
type input "*******"
type input "https://xcamper.com/"
click at [435, 403] on button "Production Environment" at bounding box center [441, 405] width 22 height 13
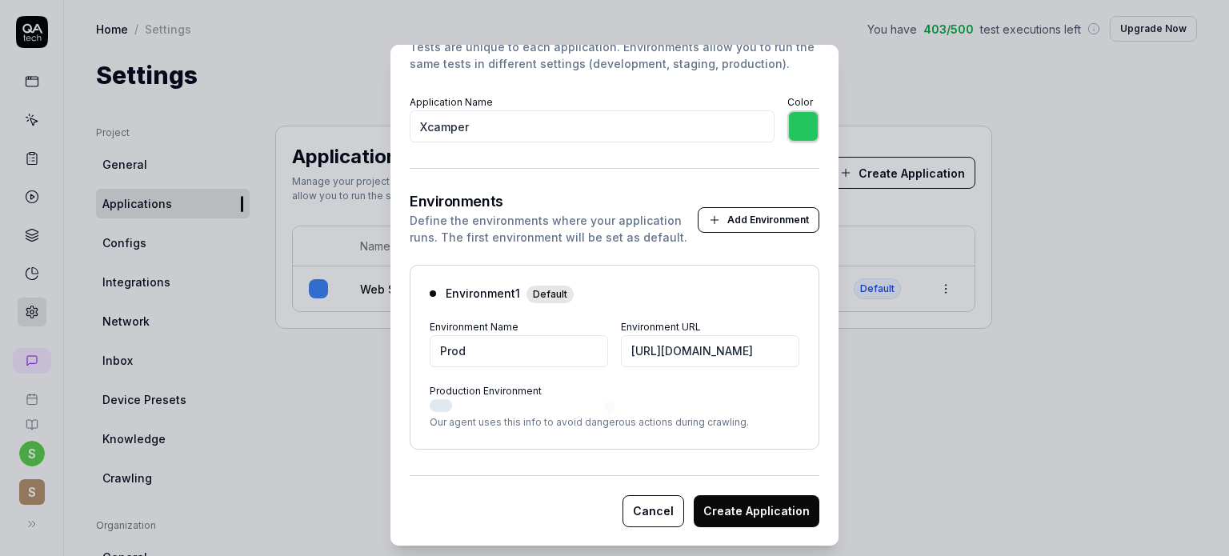
click at [435, 403] on button "Production Environment" at bounding box center [441, 405] width 22 height 13
click at [435, 407] on button "Production Environment" at bounding box center [441, 405] width 22 height 13
click at [743, 514] on button "Create Application" at bounding box center [757, 511] width 126 height 32
type input "*******"
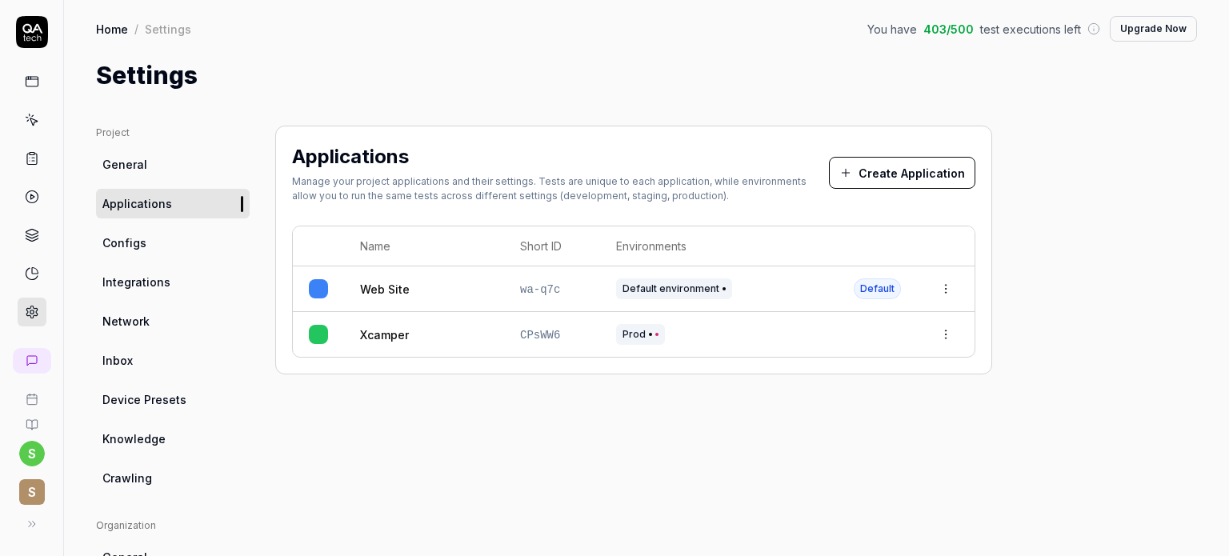
click at [950, 336] on html "s S Home / Settings You have 403 / 500 test executions left Upgrade Now Home / …" at bounding box center [614, 338] width 1229 height 676
click at [843, 474] on icon at bounding box center [844, 475] width 13 height 13
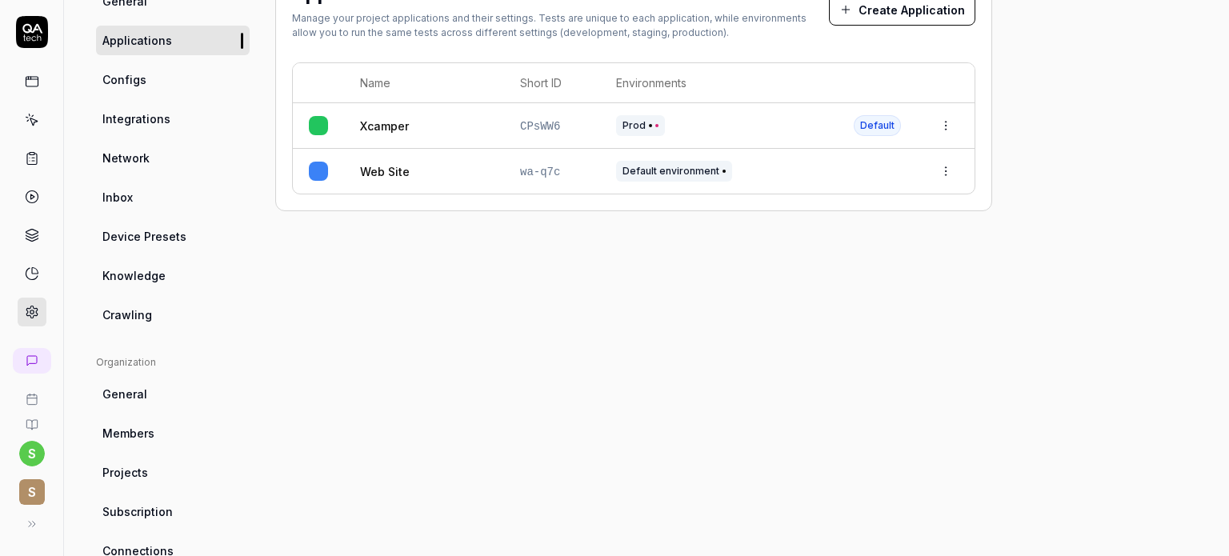
scroll to position [0, 0]
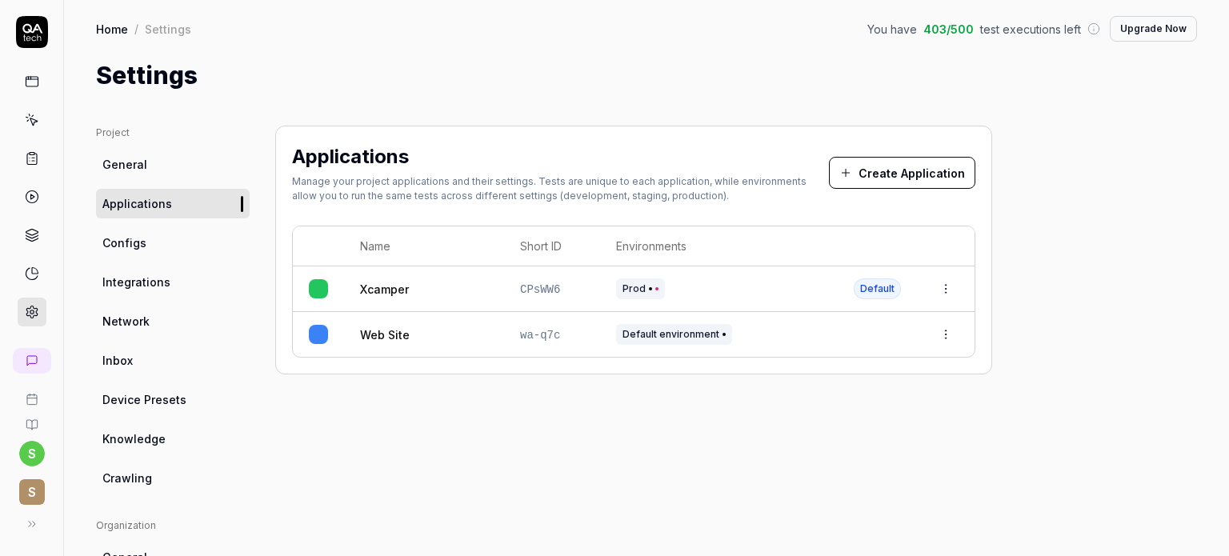
click at [418, 340] on div "Web Site" at bounding box center [424, 334] width 128 height 17
click at [462, 276] on td "Xcamper" at bounding box center [424, 289] width 160 height 46
click at [734, 290] on div "Prod" at bounding box center [719, 288] width 206 height 21
click at [947, 290] on html "s S Home / Settings You have 403 / 500 test executions left Upgrade Now Home / …" at bounding box center [614, 338] width 1229 height 676
click at [626, 454] on html "s S Home / Settings You have 403 / 500 test executions left Upgrade Now Home / …" at bounding box center [614, 338] width 1229 height 676
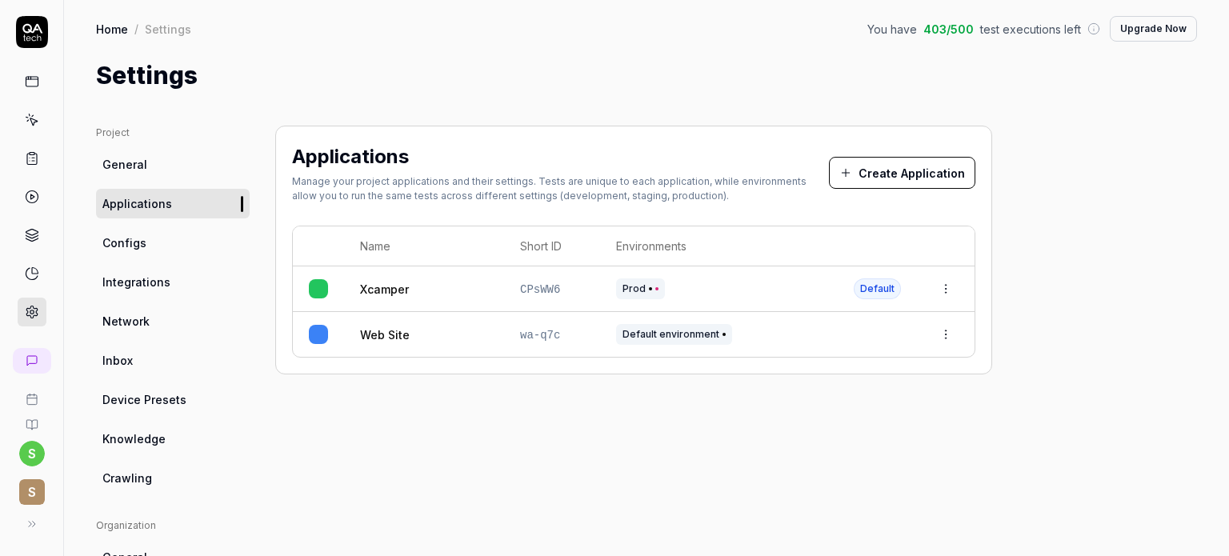
click at [183, 255] on link "Configs" at bounding box center [173, 243] width 154 height 30
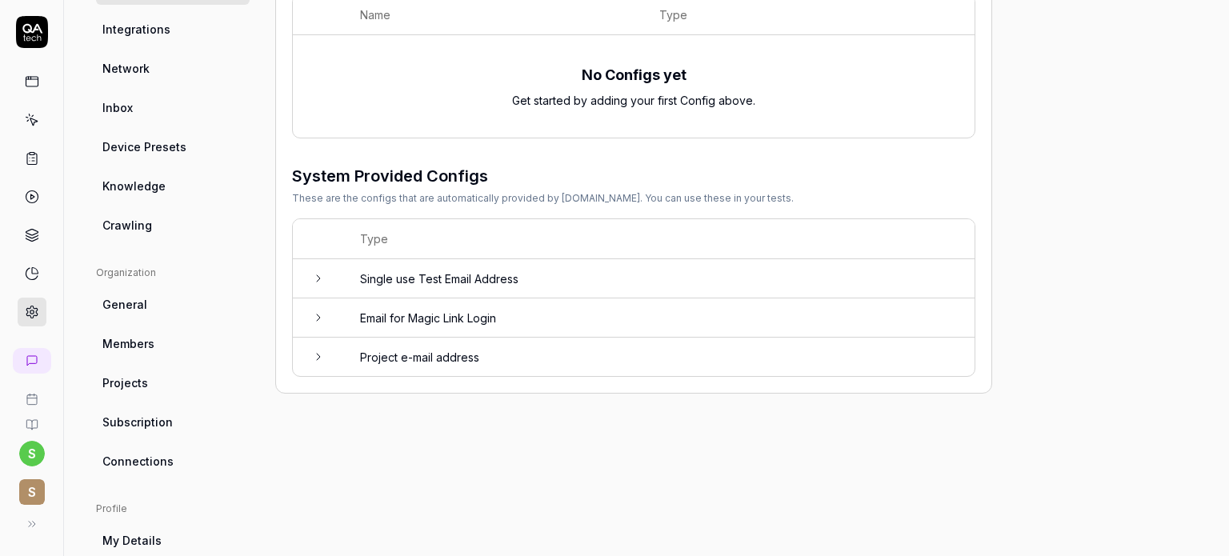
scroll to position [261, 0]
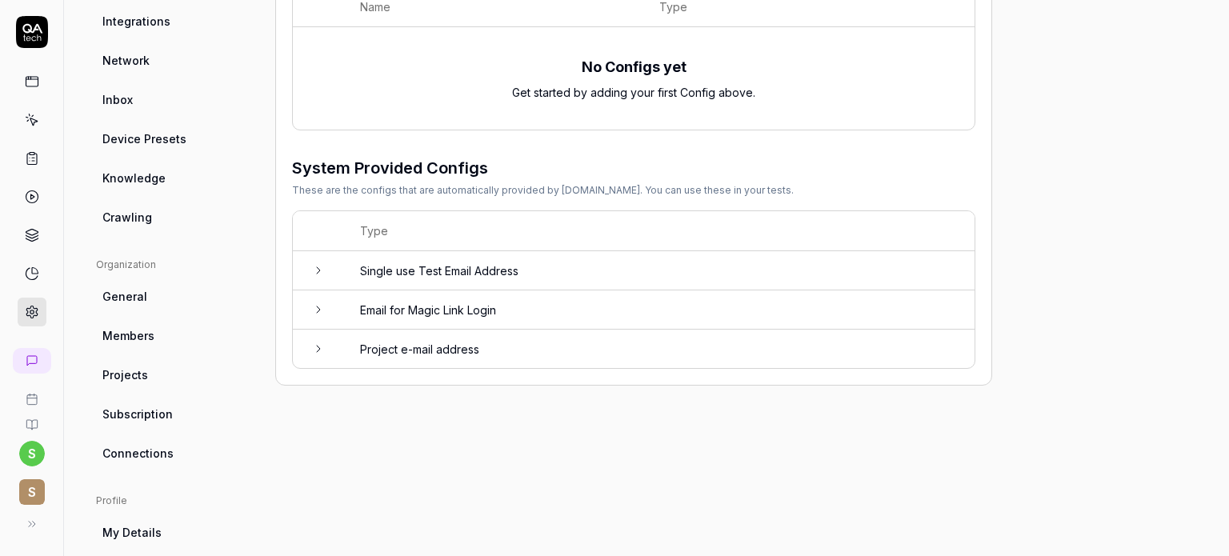
click at [313, 270] on icon at bounding box center [318, 270] width 13 height 13
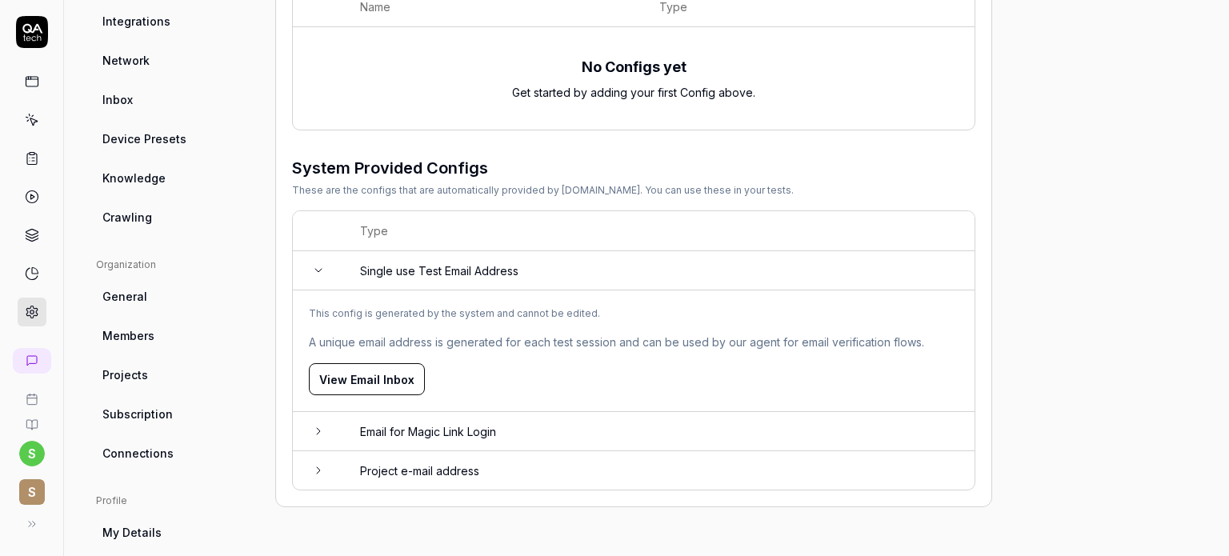
click at [317, 425] on icon at bounding box center [318, 431] width 13 height 13
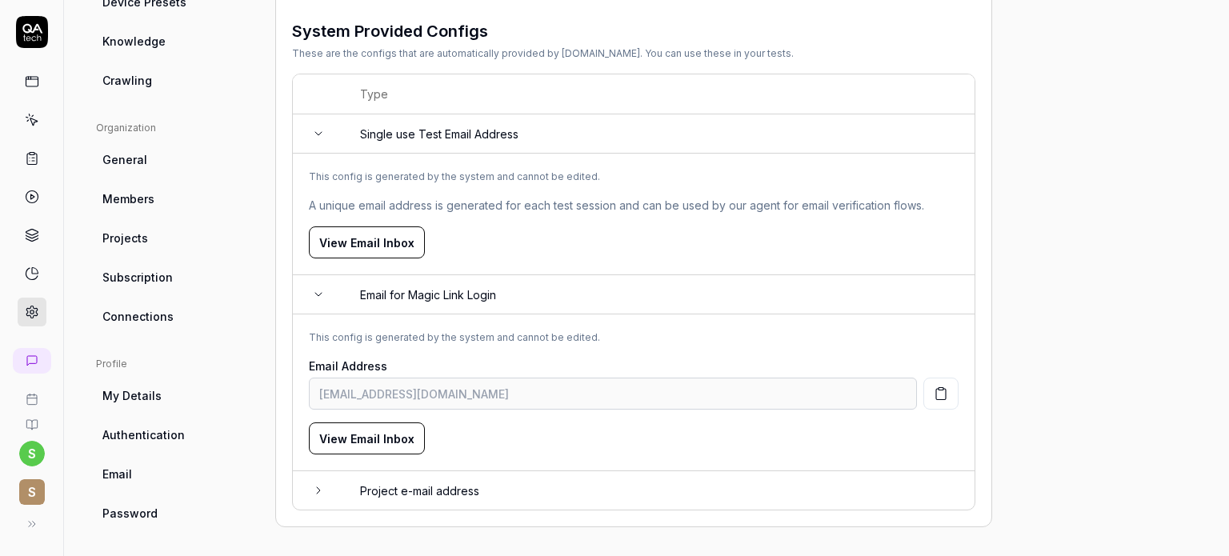
scroll to position [401, 0]
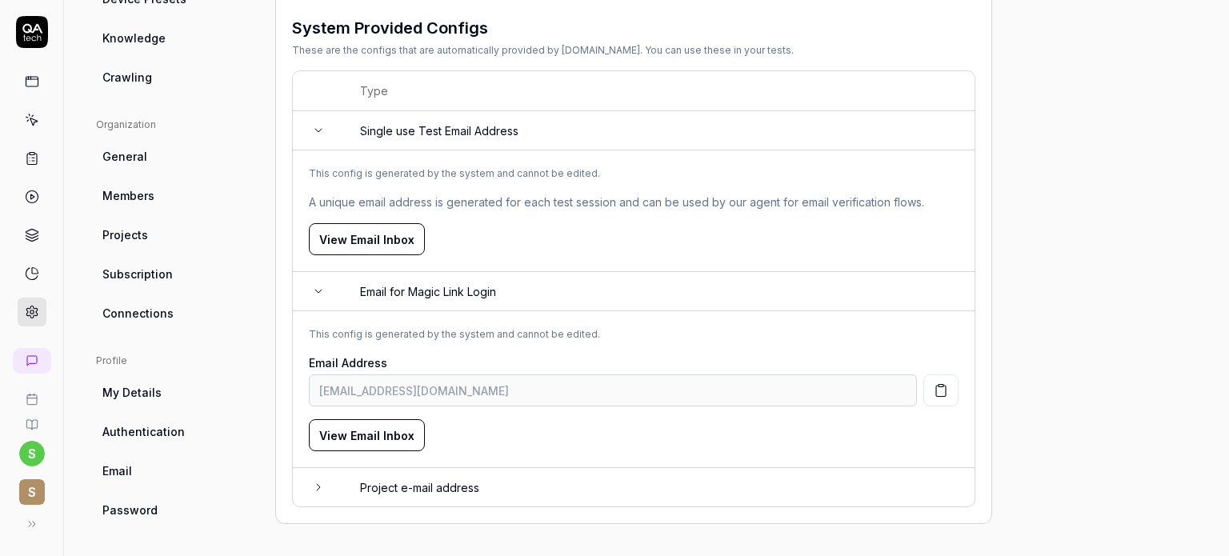
click at [317, 483] on icon at bounding box center [318, 487] width 13 height 13
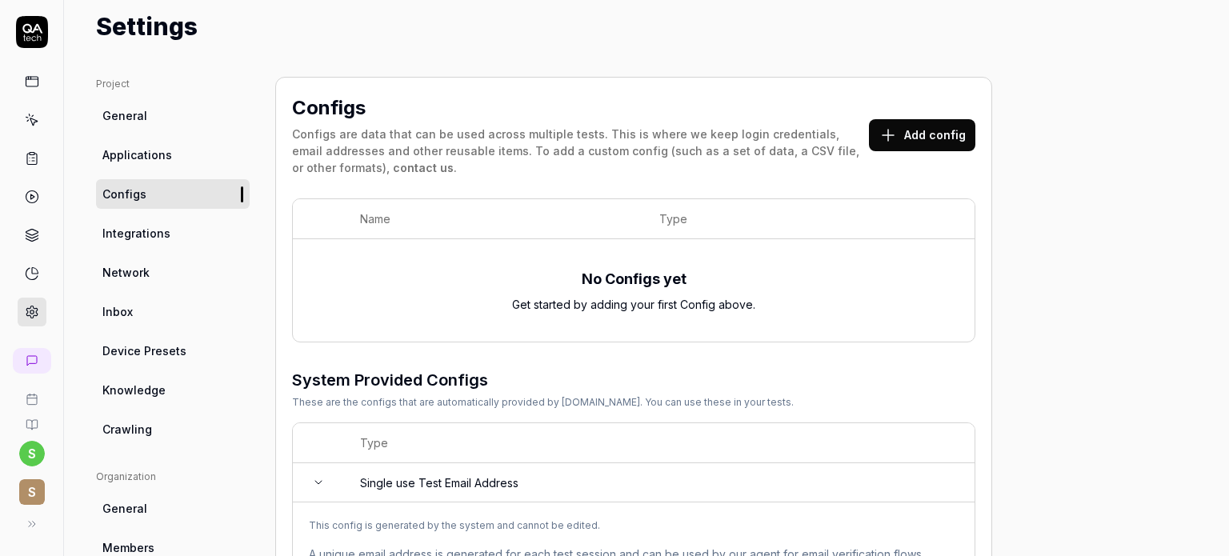
scroll to position [0, 0]
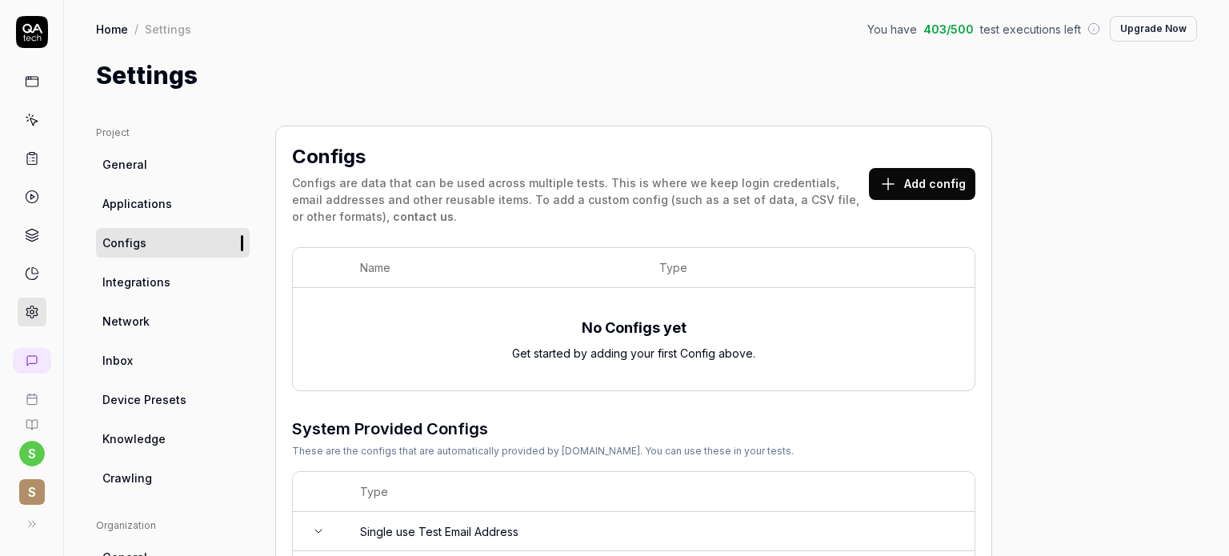
click at [152, 284] on span "Integrations" at bounding box center [136, 282] width 68 height 17
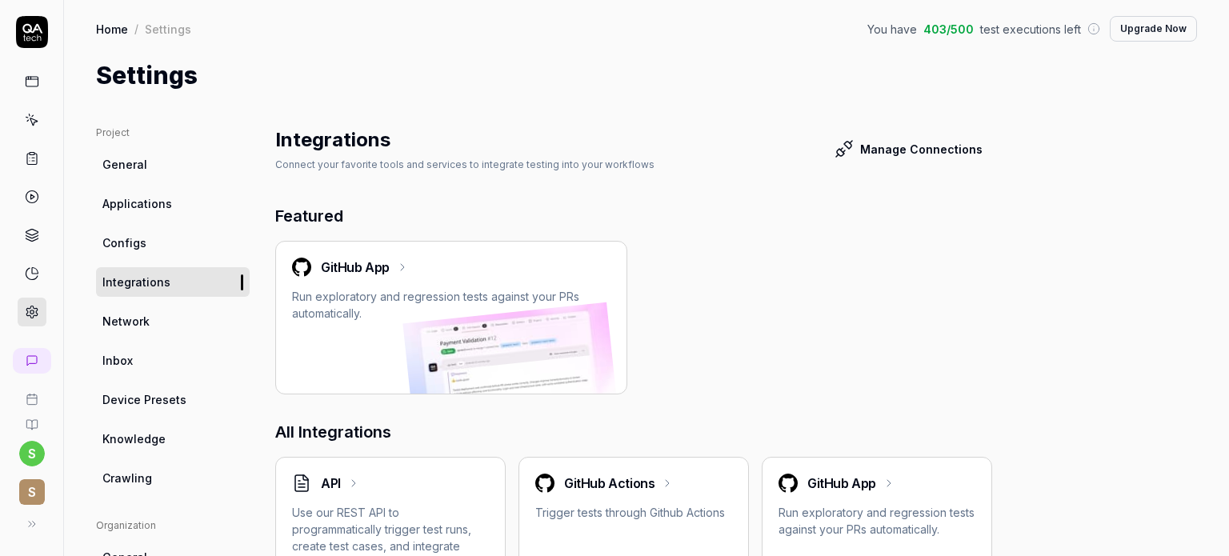
click at [162, 318] on link "Network" at bounding box center [173, 321] width 154 height 30
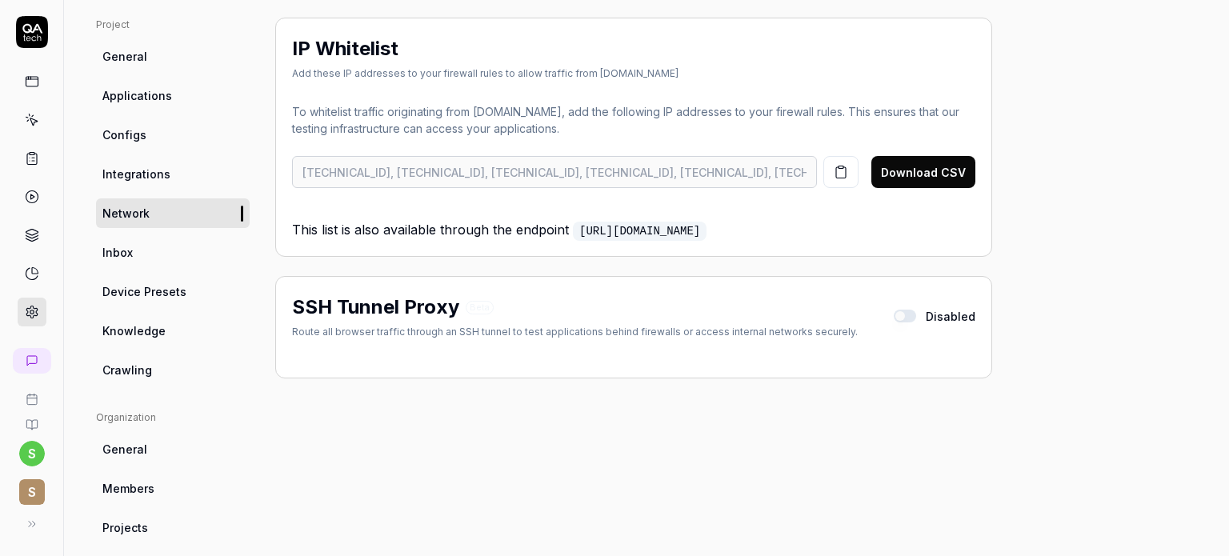
scroll to position [154, 0]
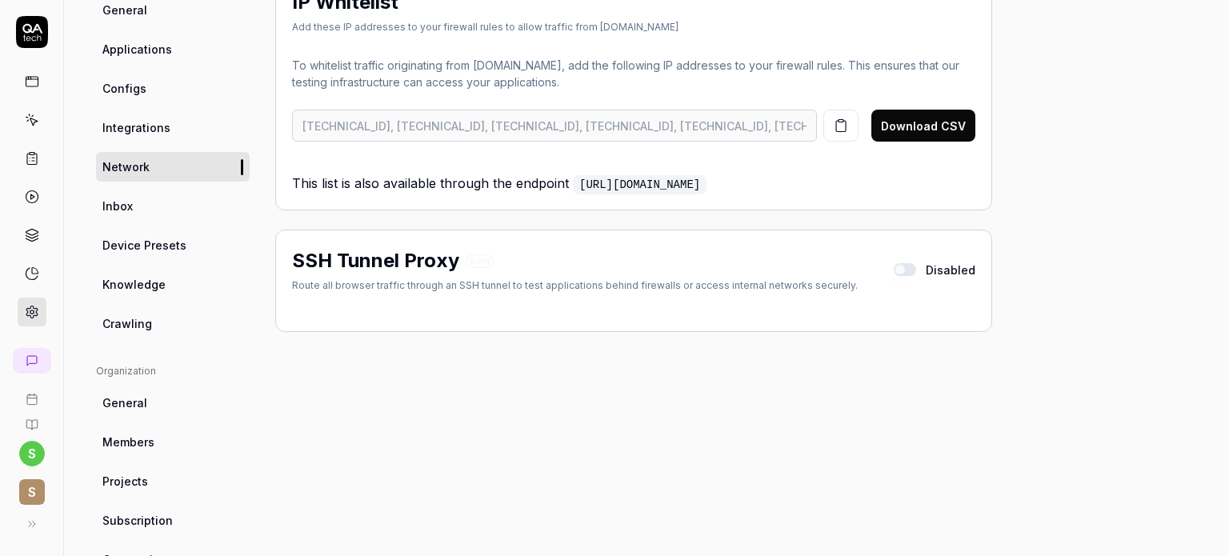
click at [162, 206] on link "Inbox" at bounding box center [173, 206] width 154 height 30
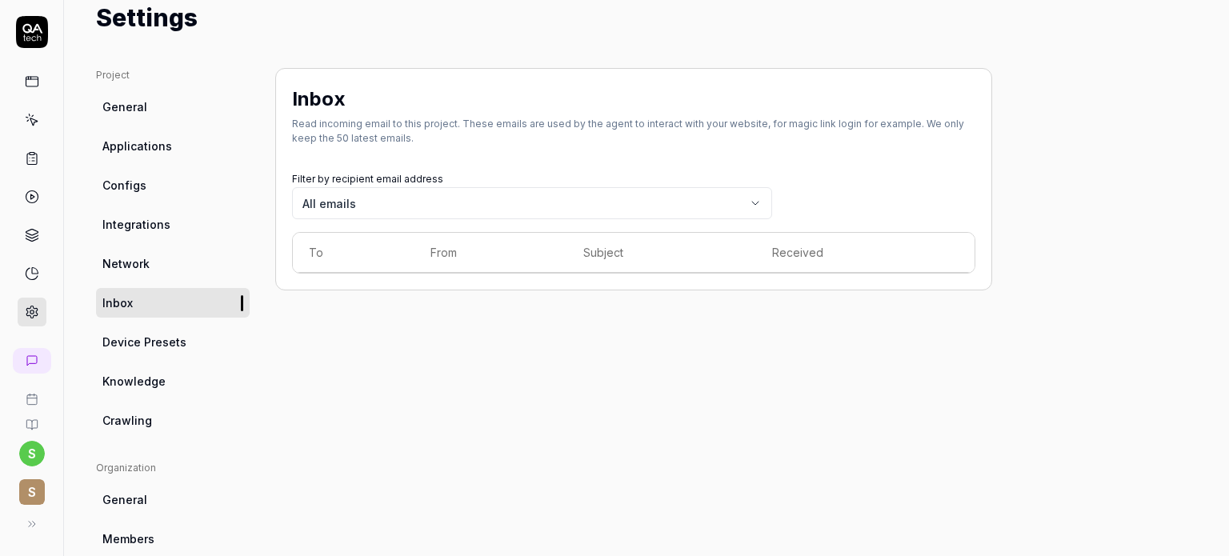
scroll to position [39, 0]
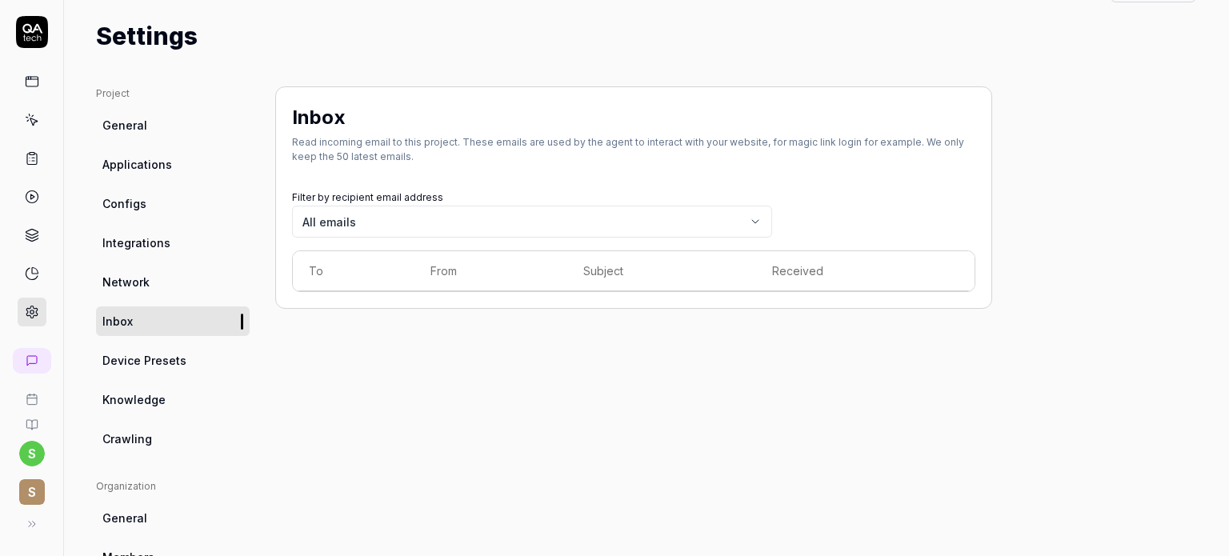
click at [188, 374] on ul "Project General Applications Configs Integrations Network Inbox Device Presets …" at bounding box center [173, 269] width 154 height 367
click at [202, 364] on link "Device Presets" at bounding box center [173, 361] width 154 height 30
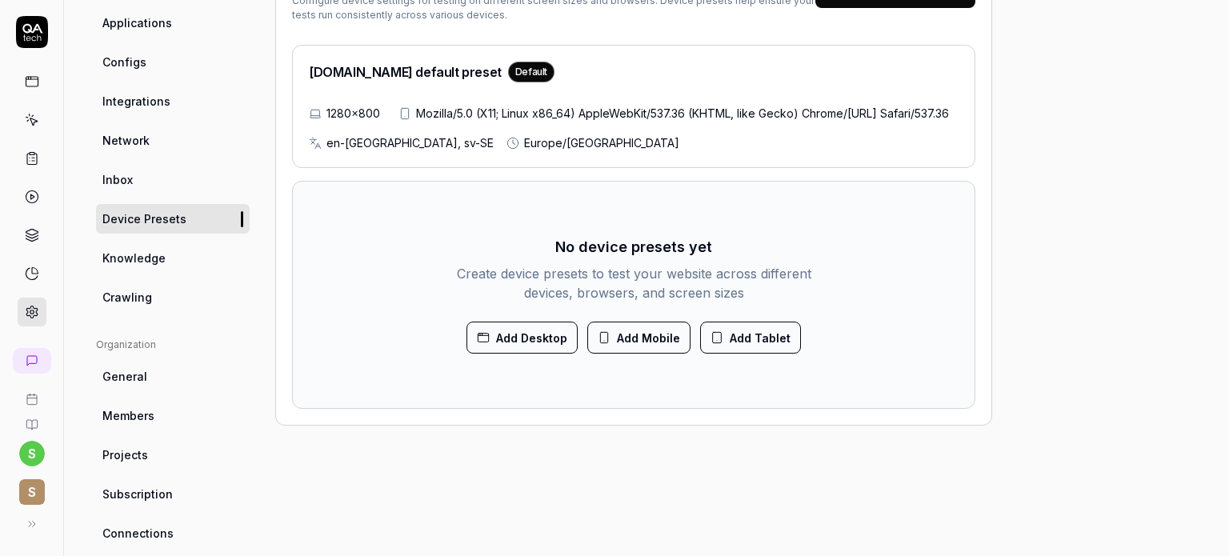
scroll to position [192, 0]
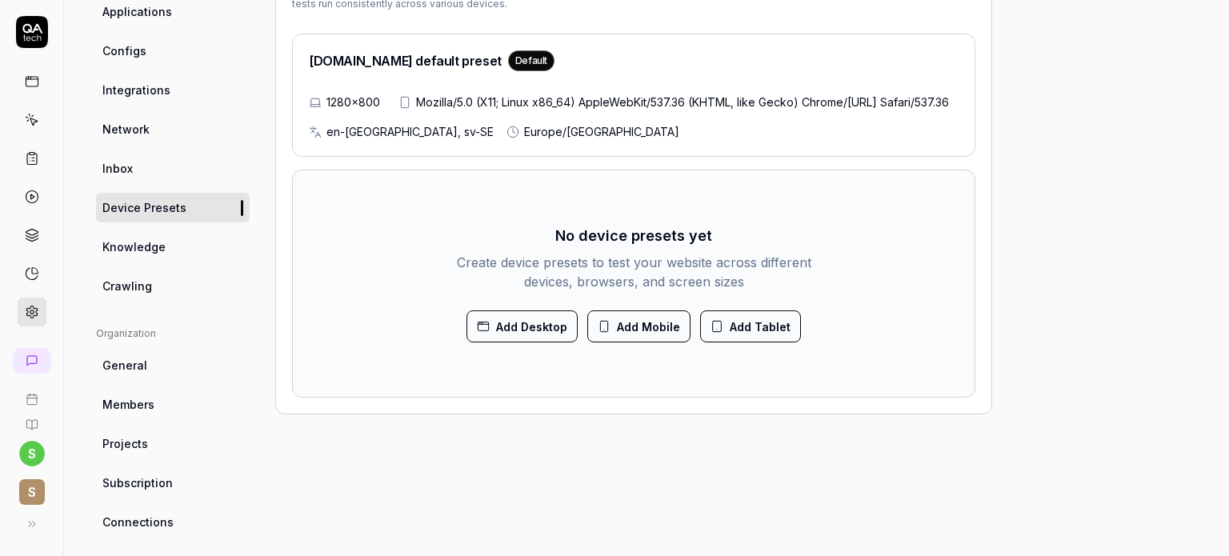
click at [656, 342] on button "Add Mobile" at bounding box center [638, 326] width 103 height 32
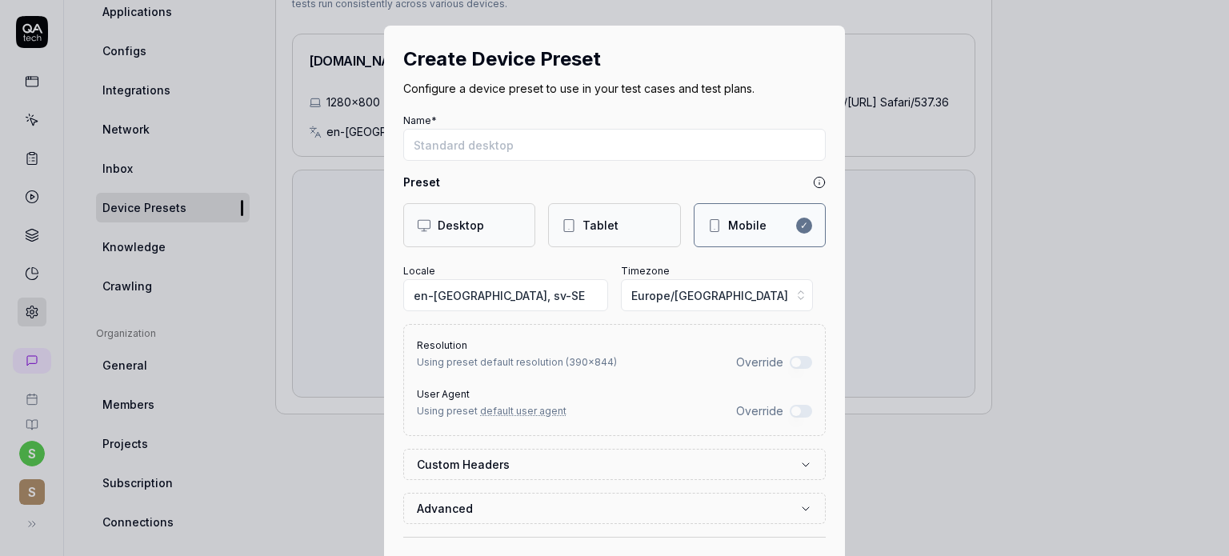
click at [451, 153] on input "Name*" at bounding box center [614, 145] width 422 height 32
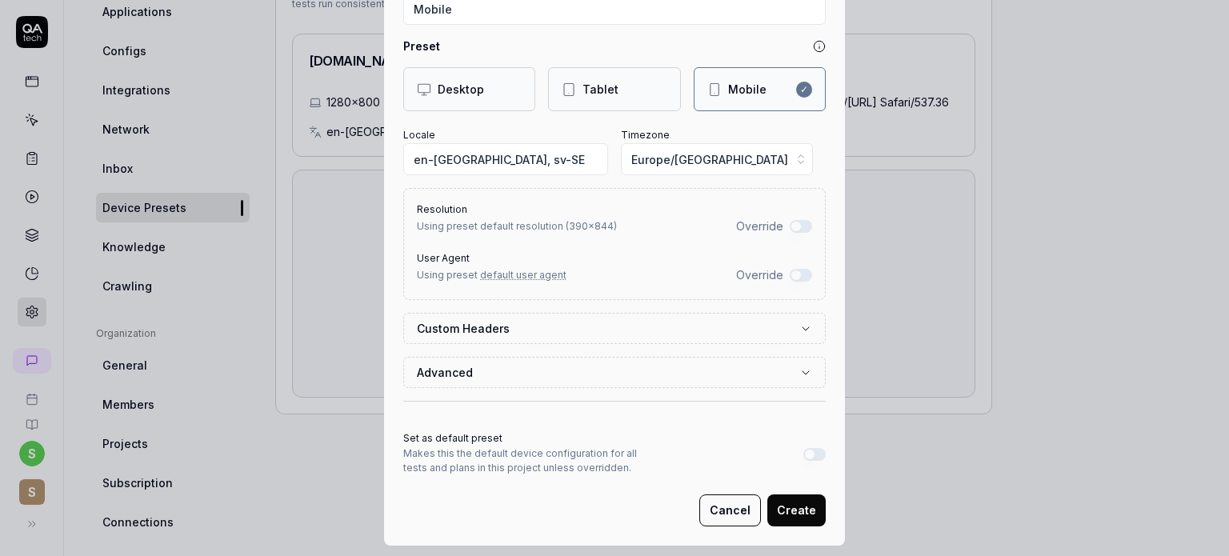
scroll to position [149, 0]
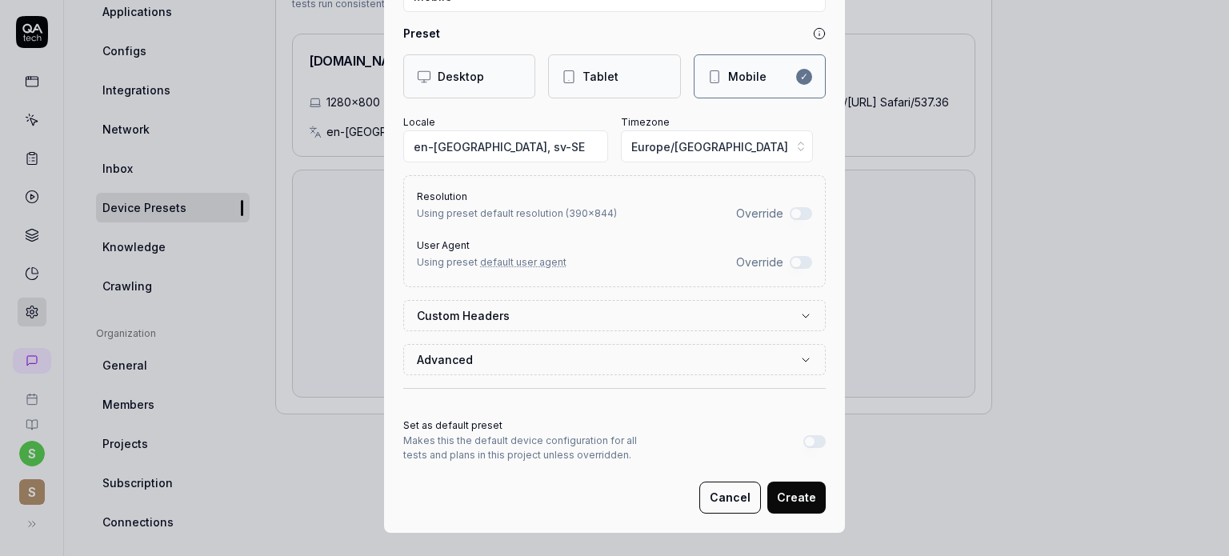
type input "Mobile"
click at [749, 321] on label "Custom Headers" at bounding box center [608, 315] width 382 height 17
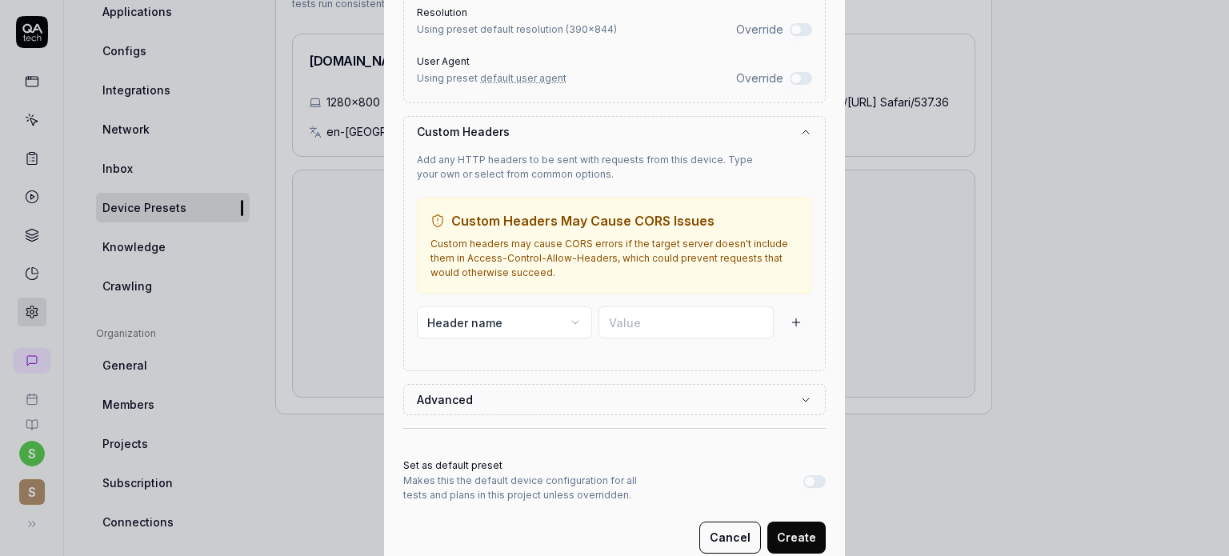
scroll to position [373, 0]
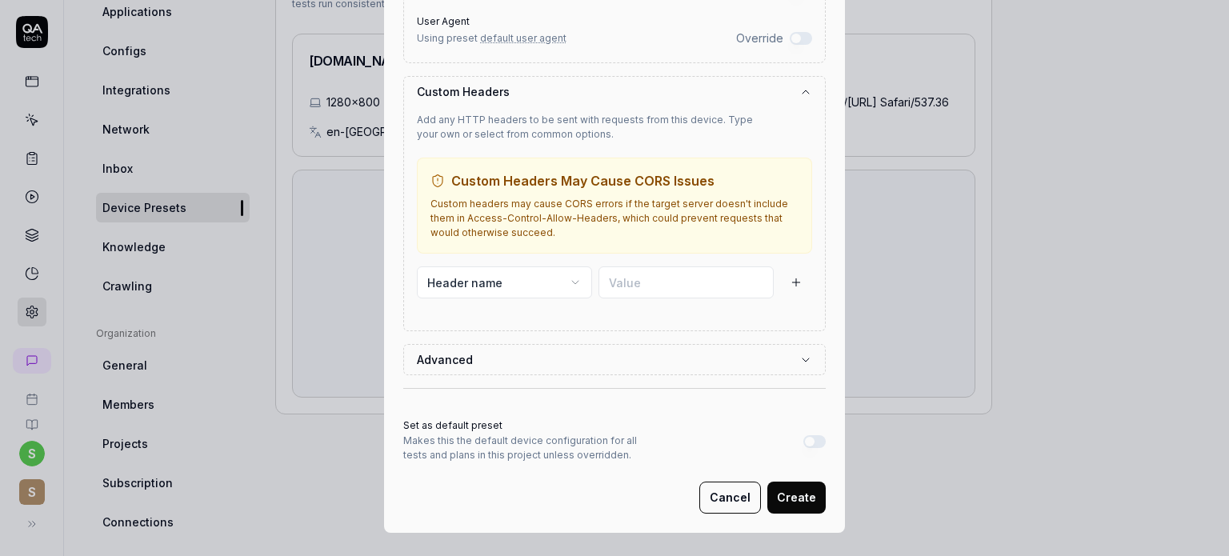
click at [751, 351] on button "Advanced" at bounding box center [614, 360] width 395 height 30
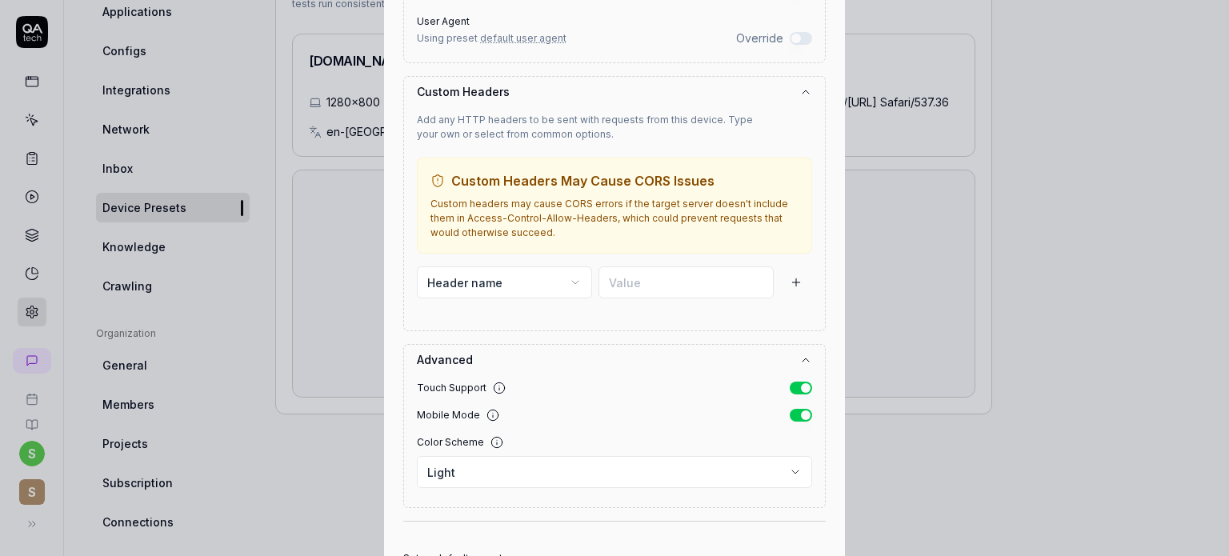
scroll to position [506, 0]
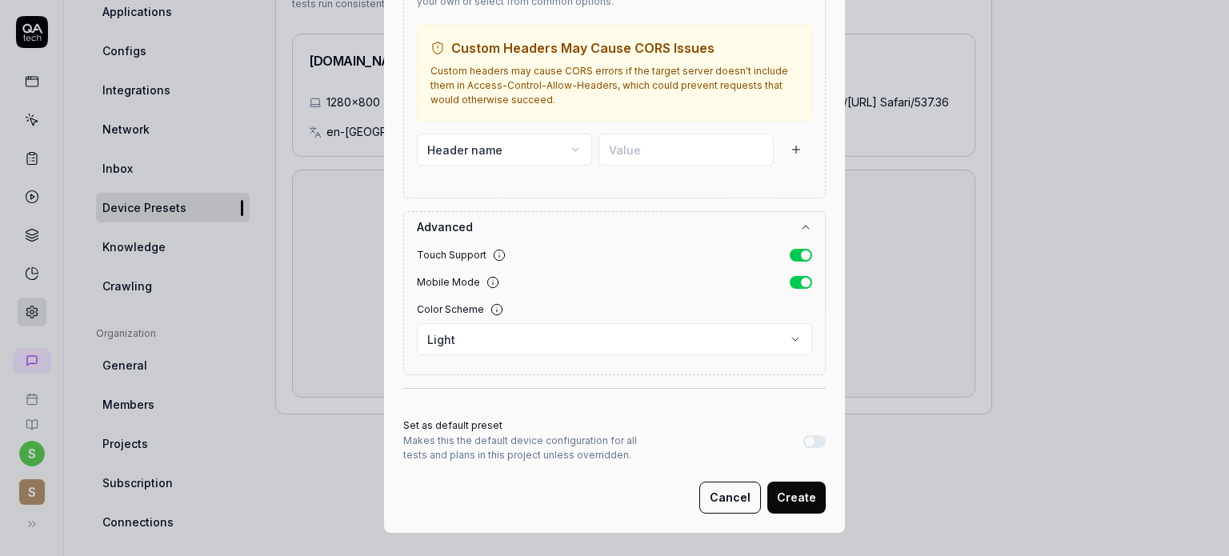
click at [799, 490] on button "Create" at bounding box center [796, 498] width 58 height 32
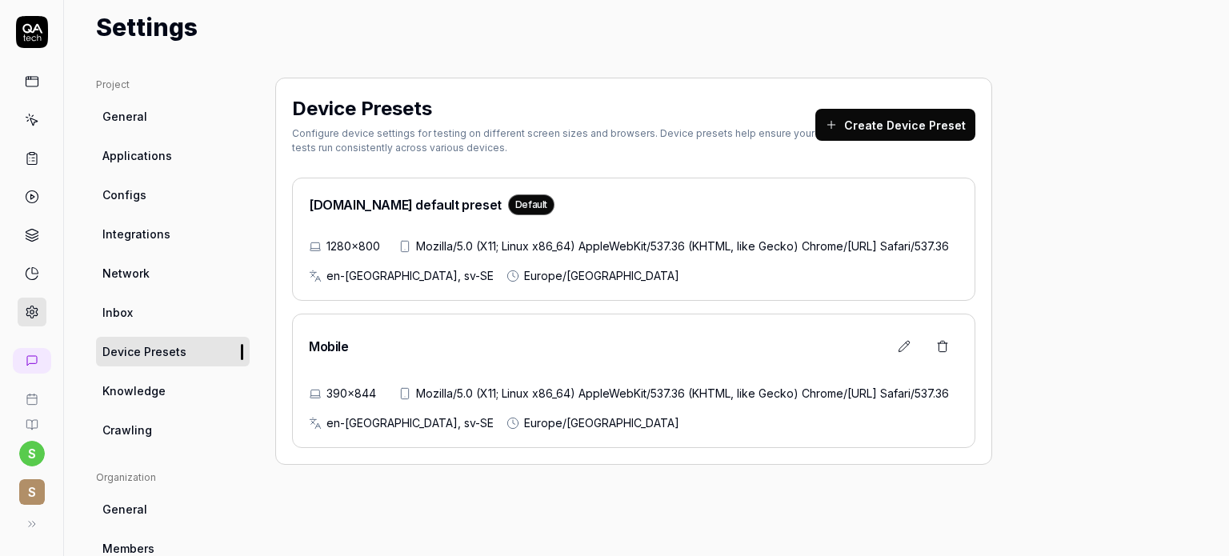
scroll to position [0, 0]
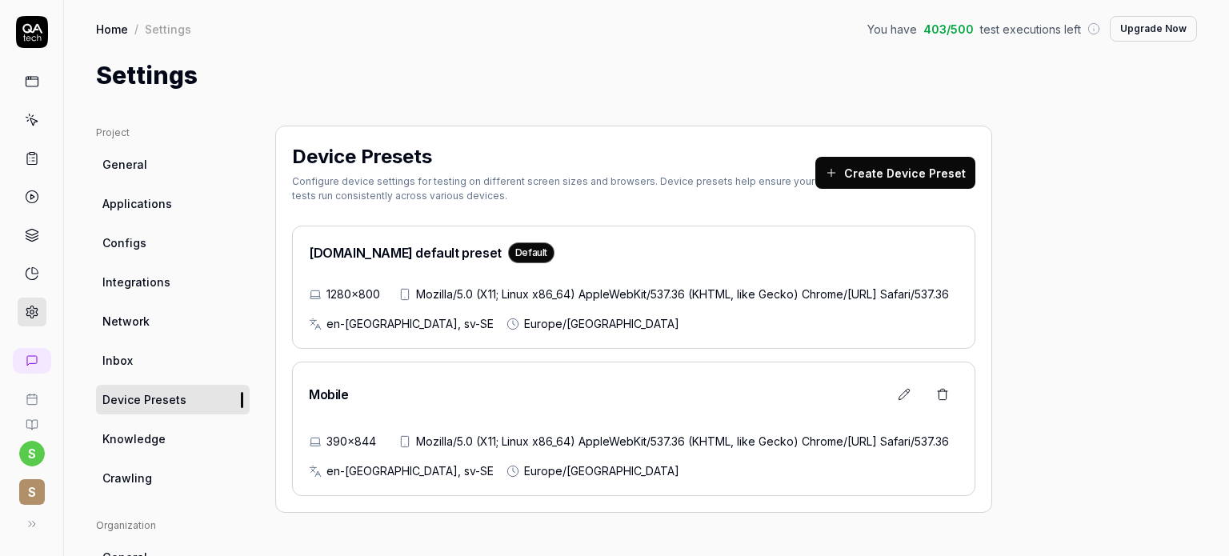
click at [176, 441] on link "Knowledge" at bounding box center [173, 439] width 154 height 30
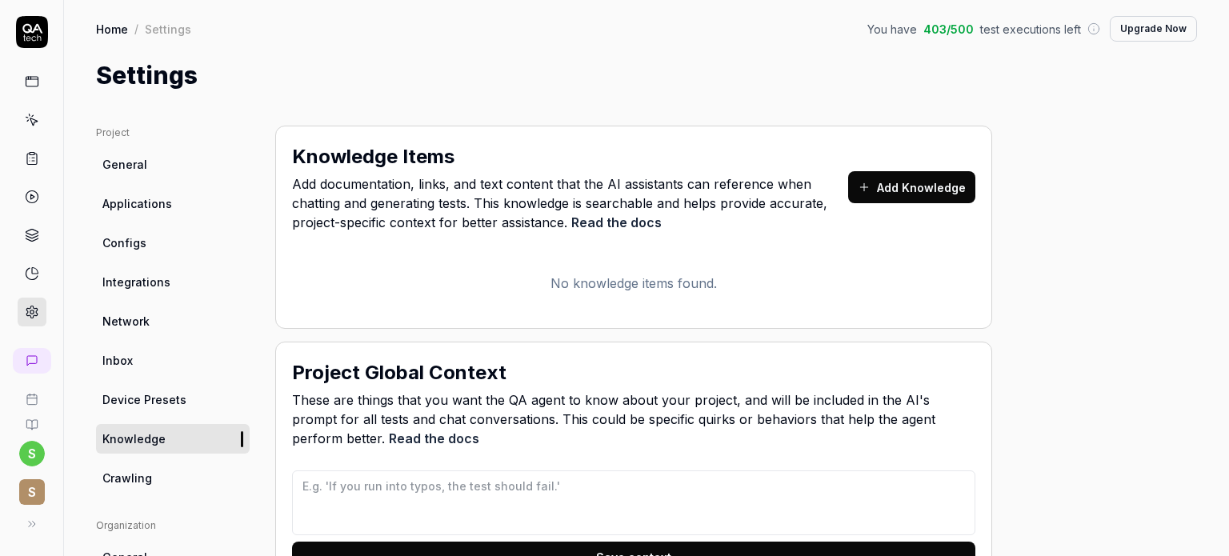
click at [667, 378] on div "Project Global Context" at bounding box center [633, 372] width 683 height 29
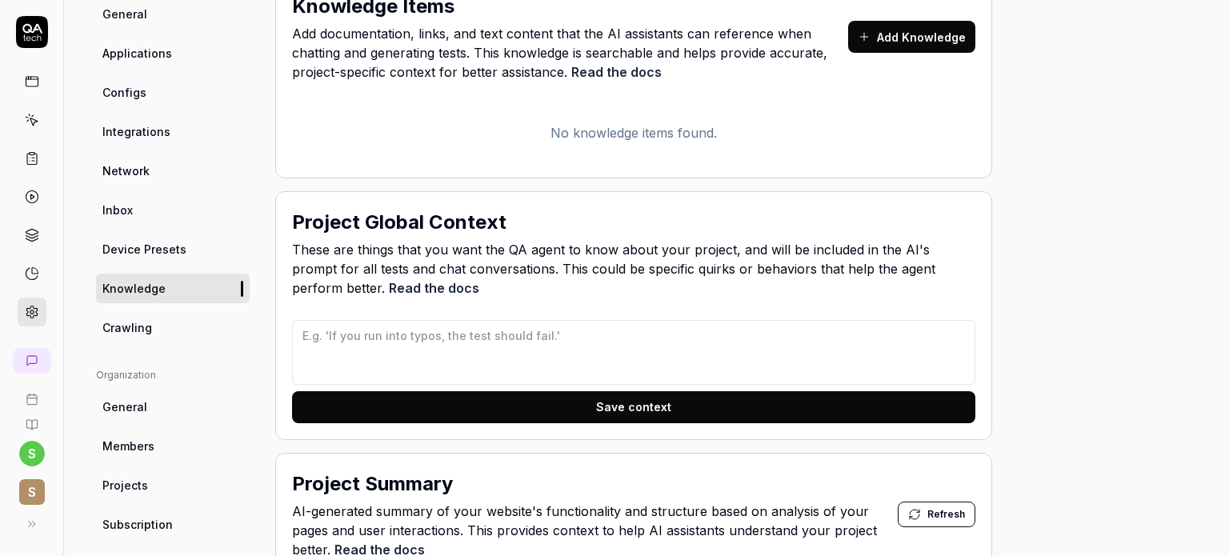
scroll to position [157, 0]
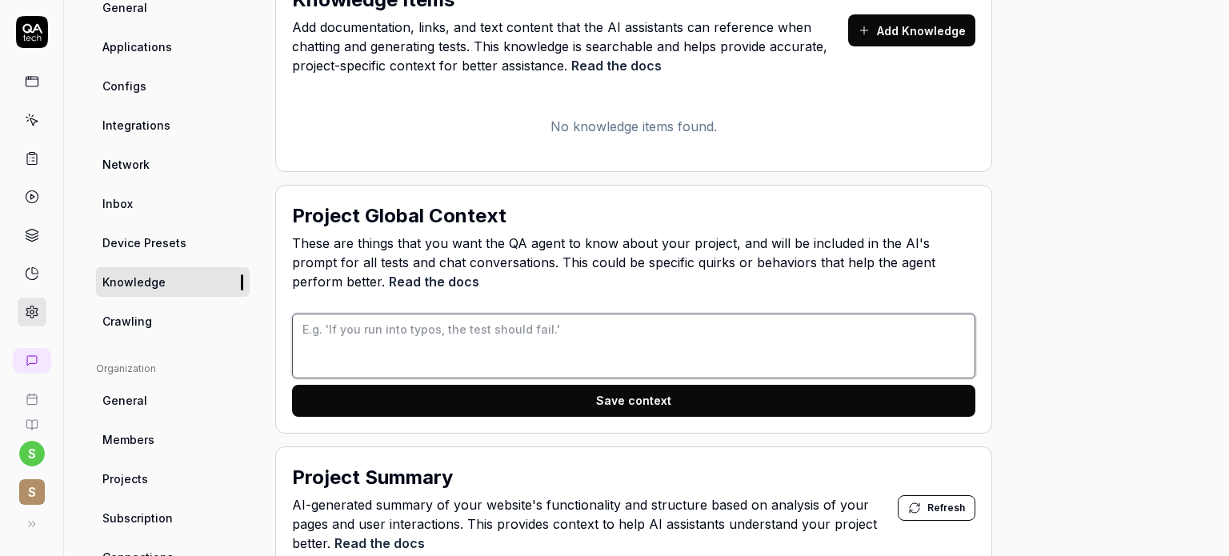
click at [506, 336] on textarea at bounding box center [633, 346] width 683 height 65
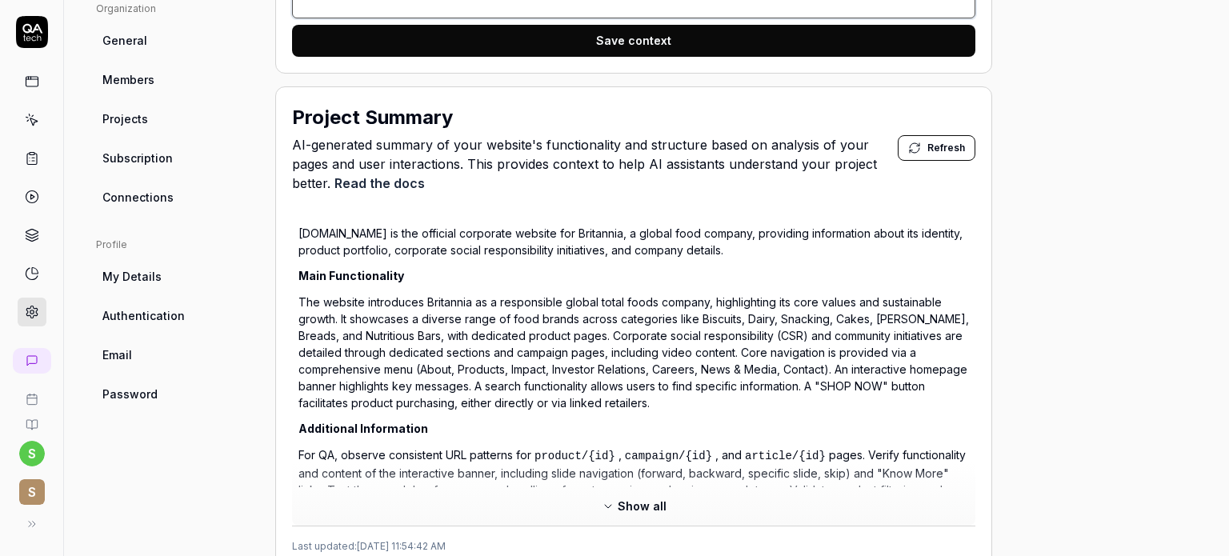
scroll to position [533, 0]
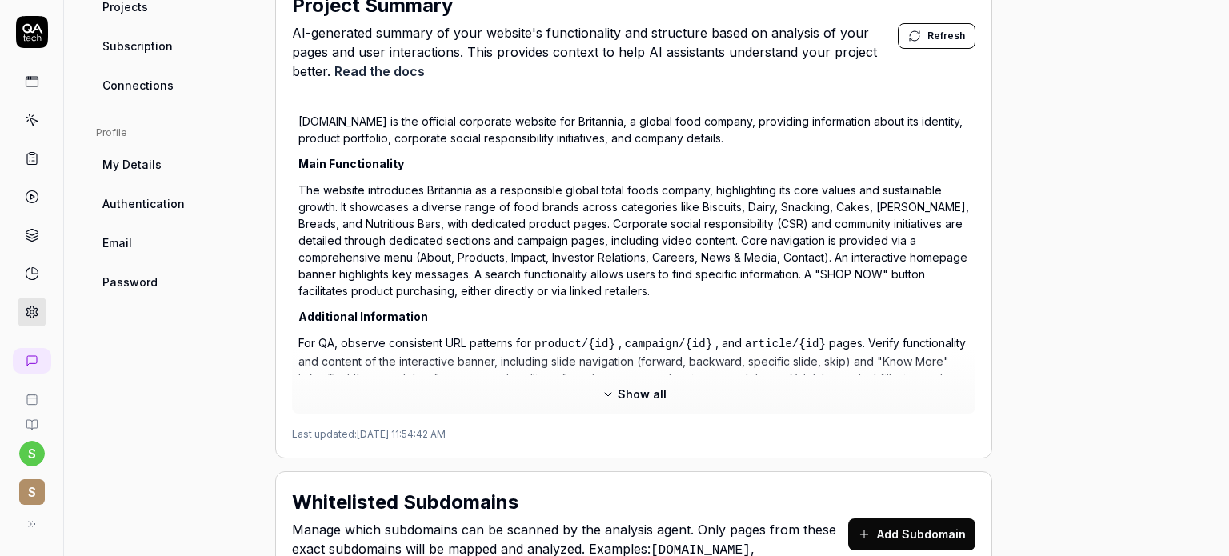
click at [830, 359] on p "For QA, observe consistent URL patterns for product/{id} , campaign/{id} , and …" at bounding box center [633, 411] width 671 height 154
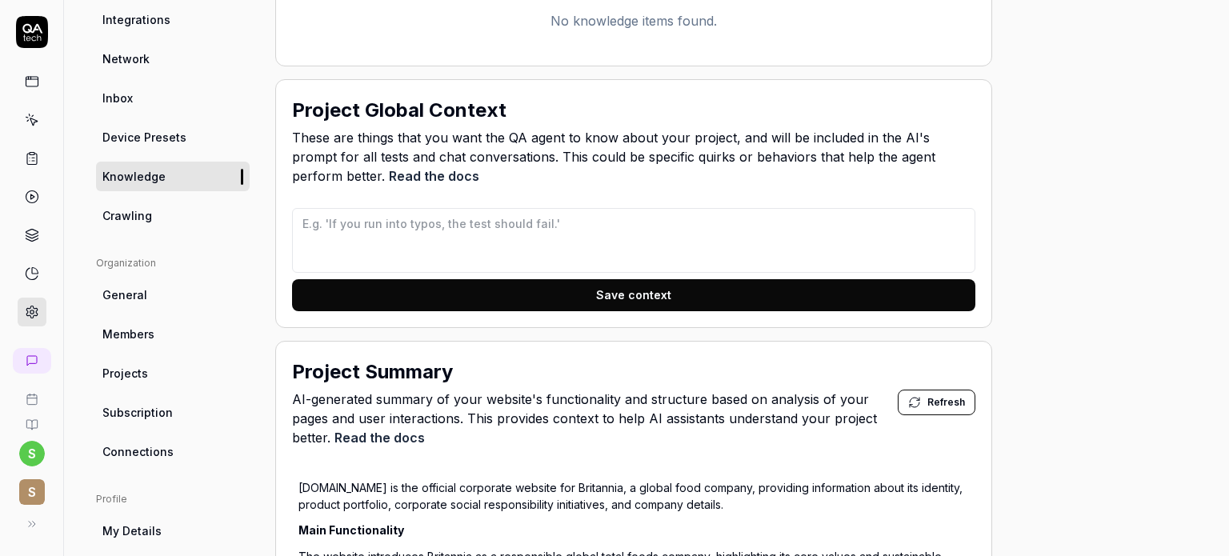
scroll to position [230, 0]
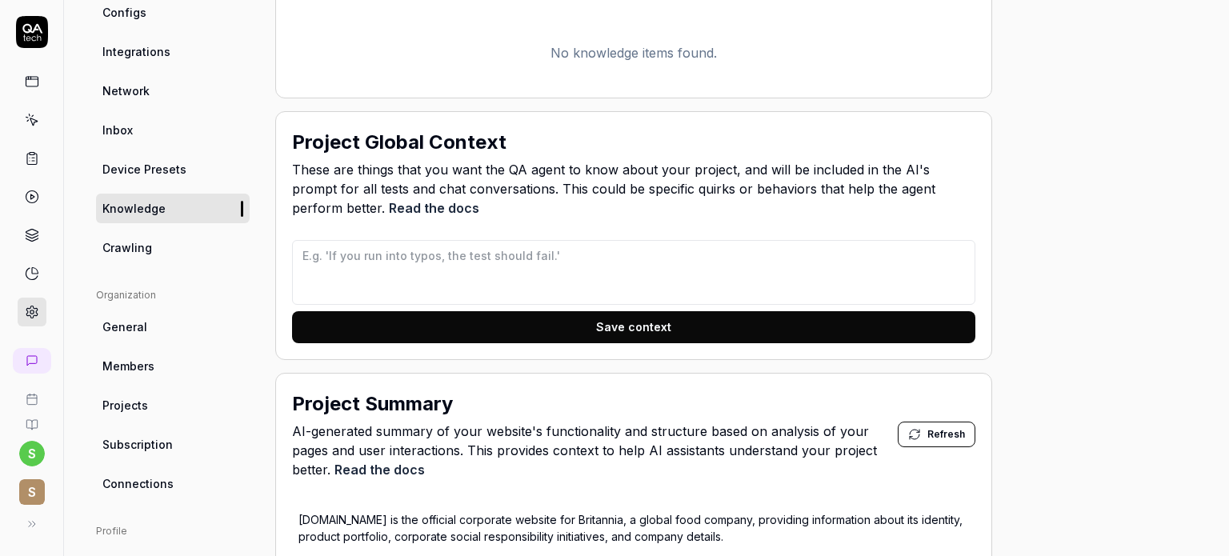
click at [172, 246] on link "Crawling" at bounding box center [173, 248] width 154 height 30
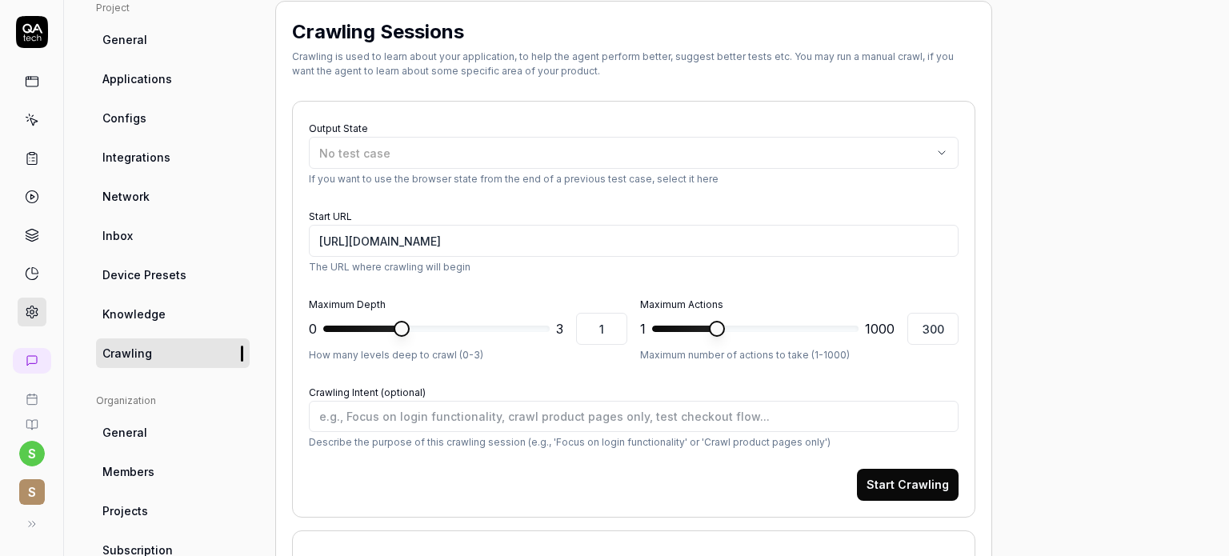
type textarea "*"
type input "3"
click at [550, 321] on span at bounding box center [542, 329] width 16 height 16
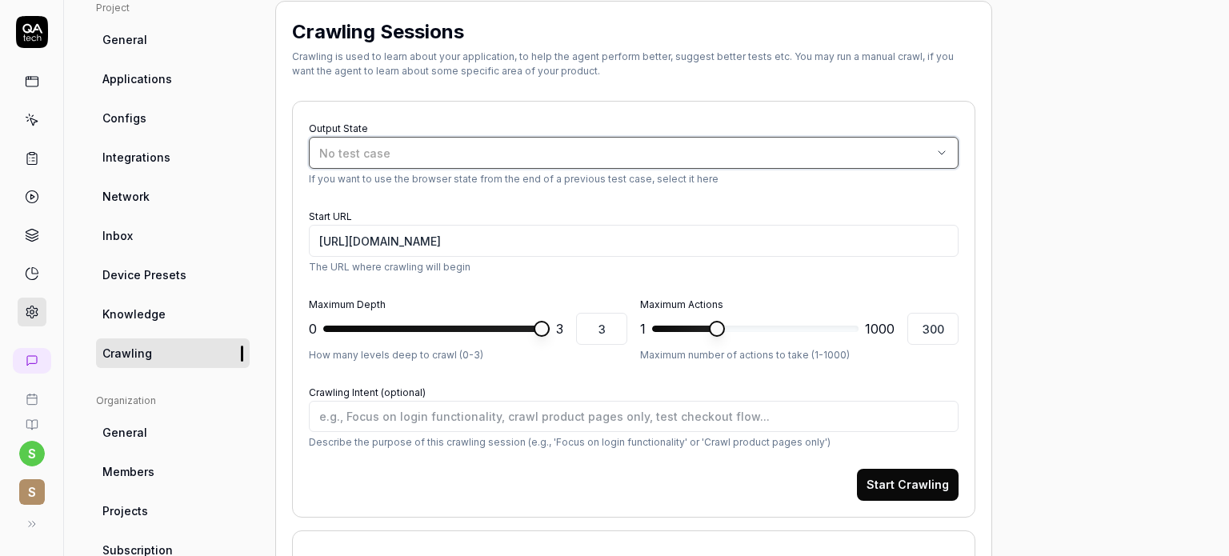
click at [915, 154] on div "No test case" at bounding box center [625, 153] width 613 height 17
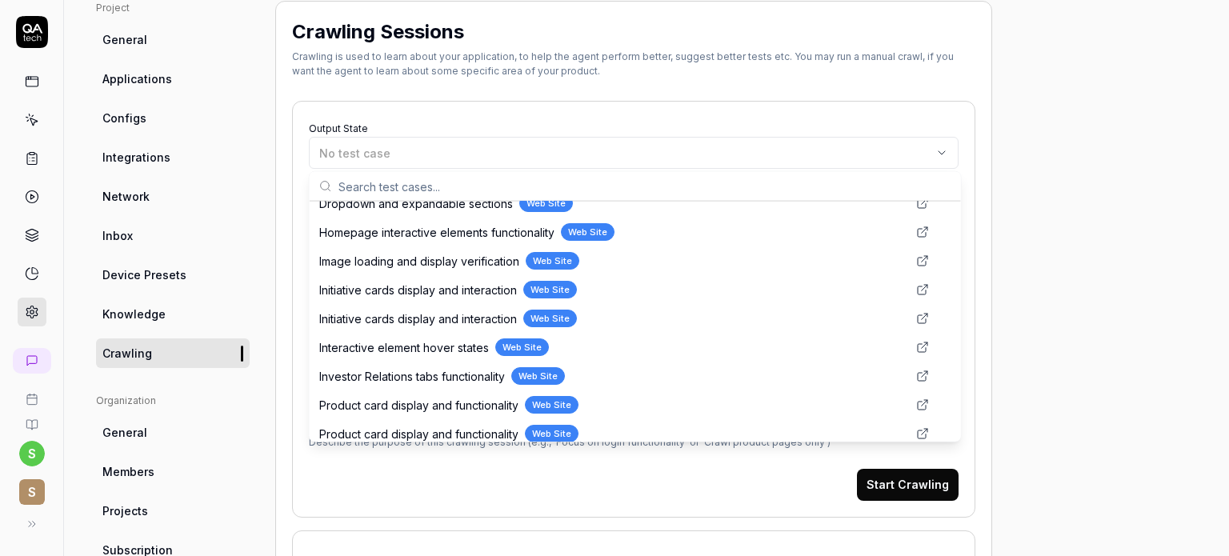
scroll to position [2288, 0]
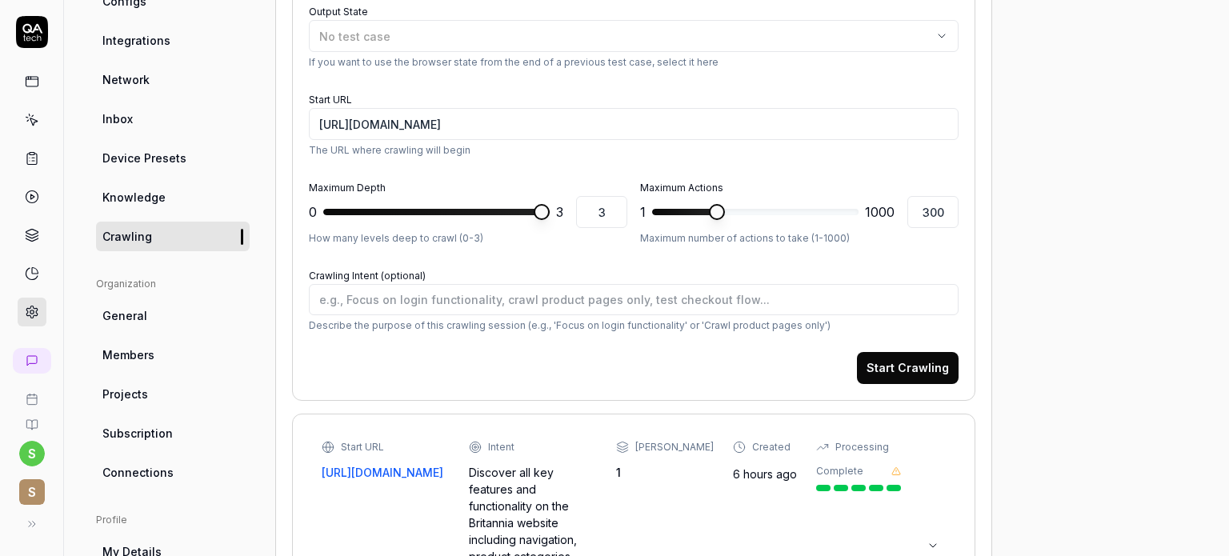
scroll to position [243, 0]
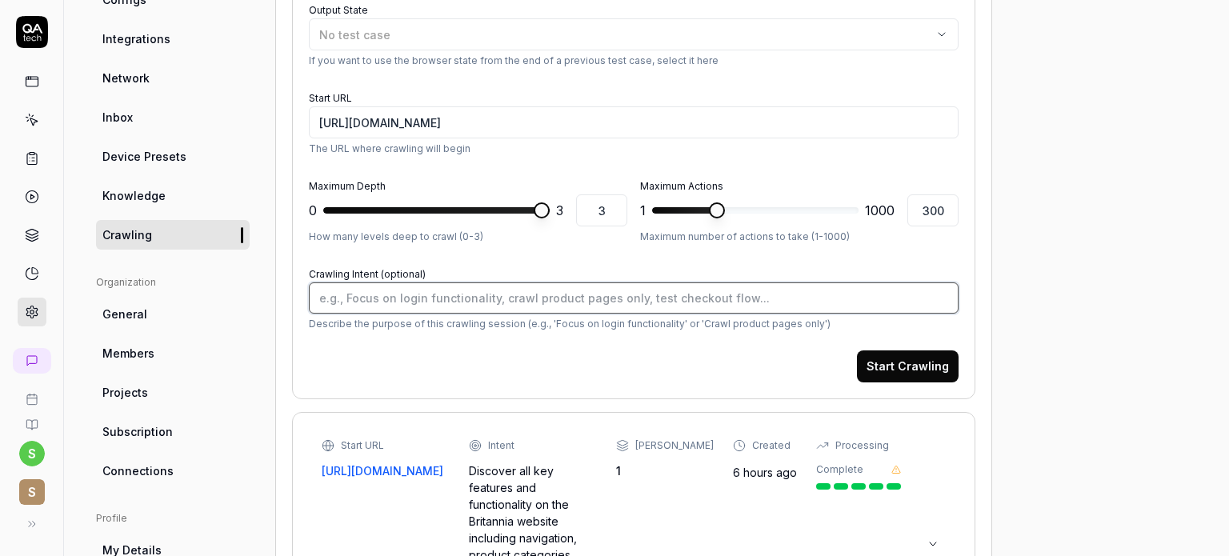
click at [506, 300] on textarea "Crawling Intent (optional)" at bounding box center [634, 297] width 650 height 31
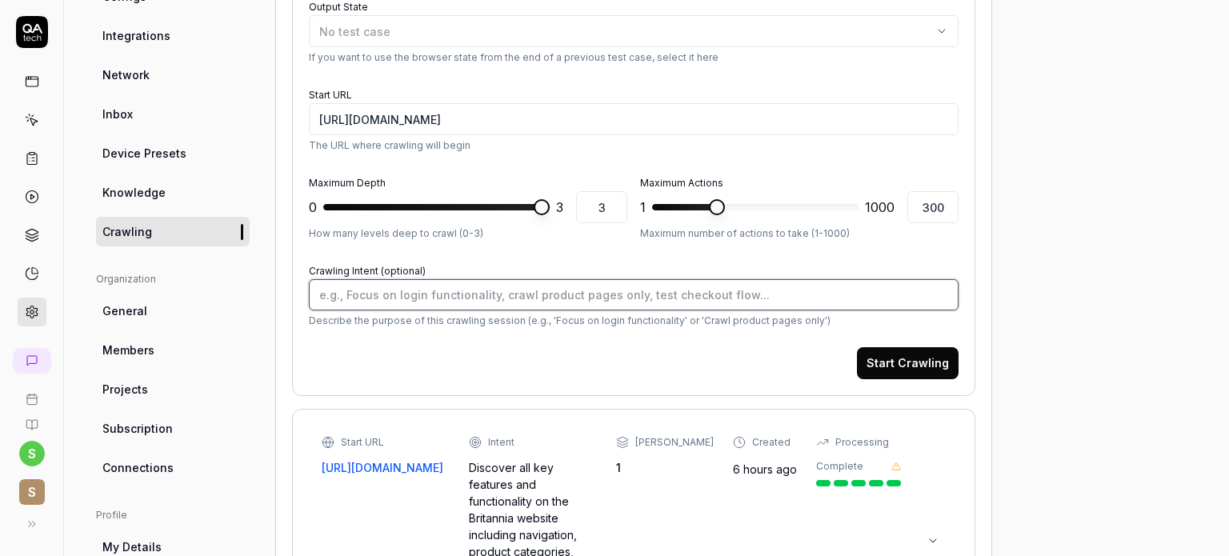
scroll to position [210, 0]
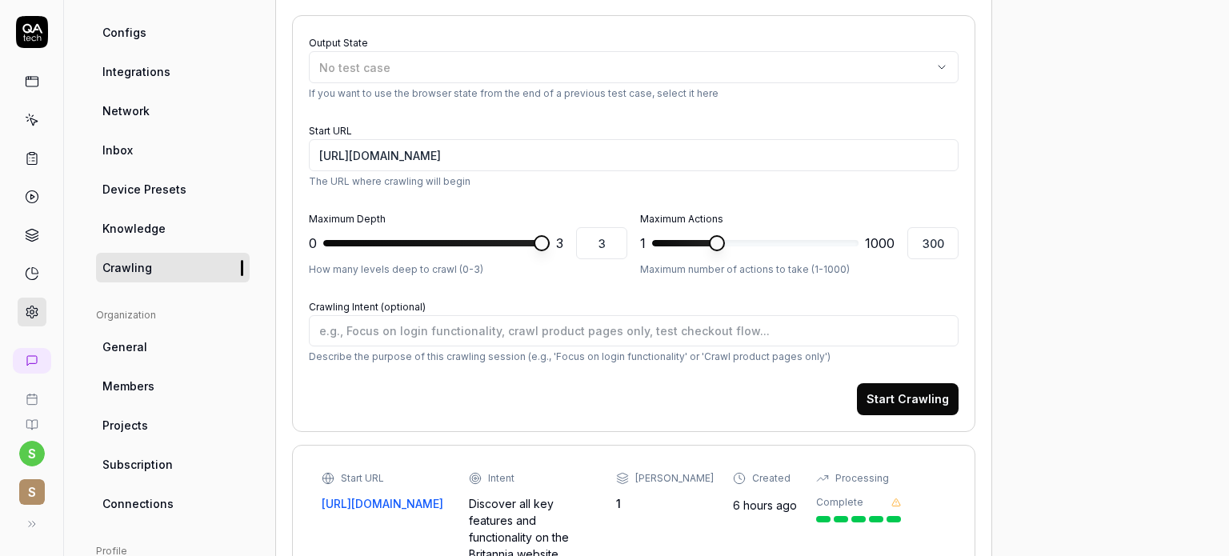
type textarea "*"
type input "1000"
click at [859, 251] on span at bounding box center [851, 243] width 16 height 16
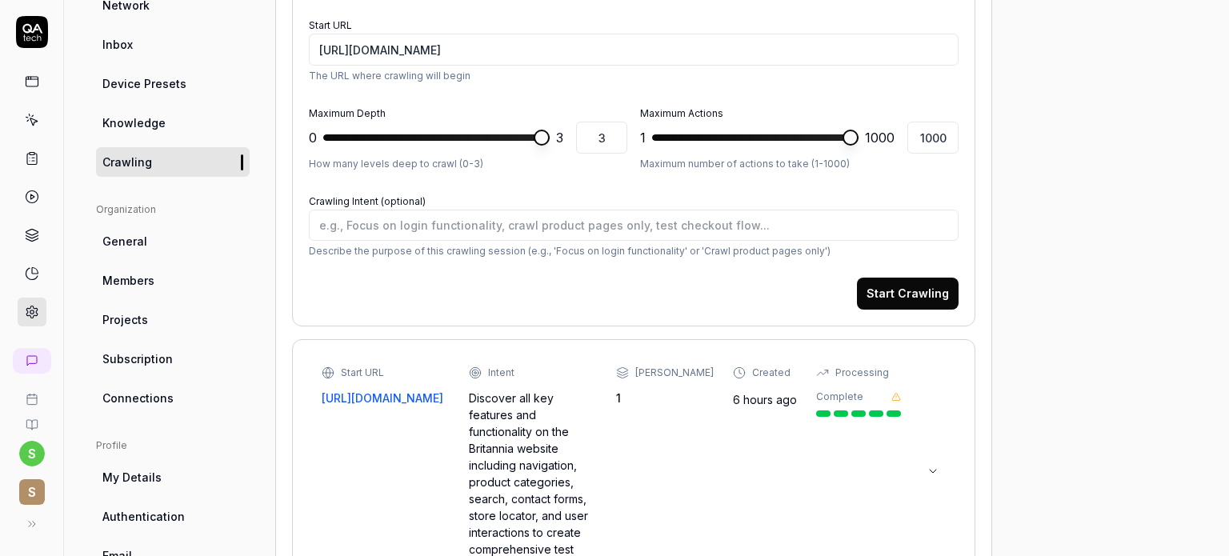
scroll to position [320, 0]
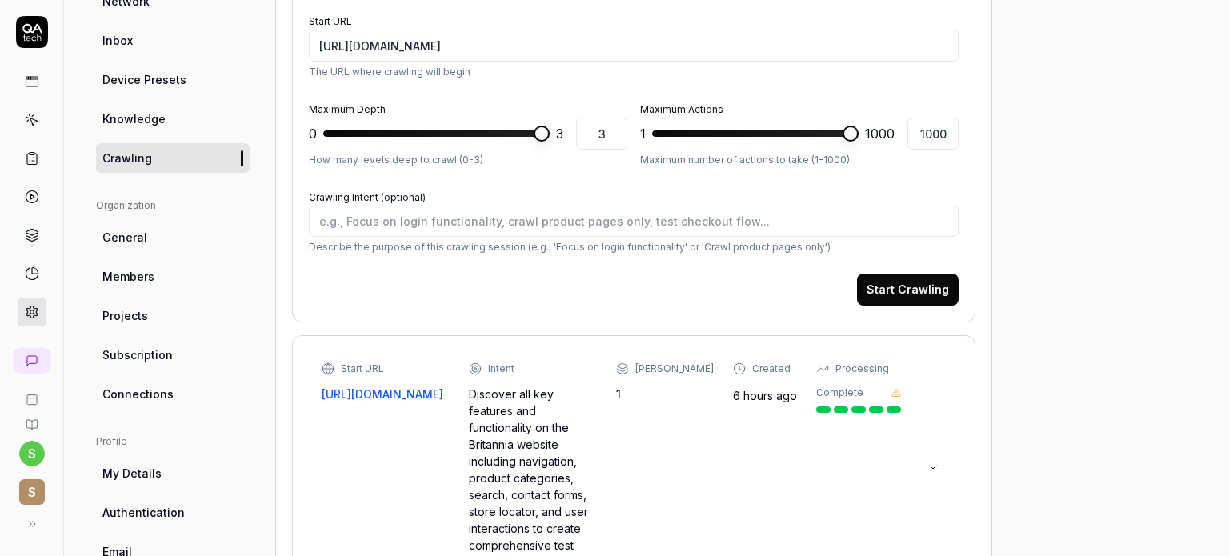
click at [892, 285] on button "Start Crawling" at bounding box center [908, 290] width 102 height 32
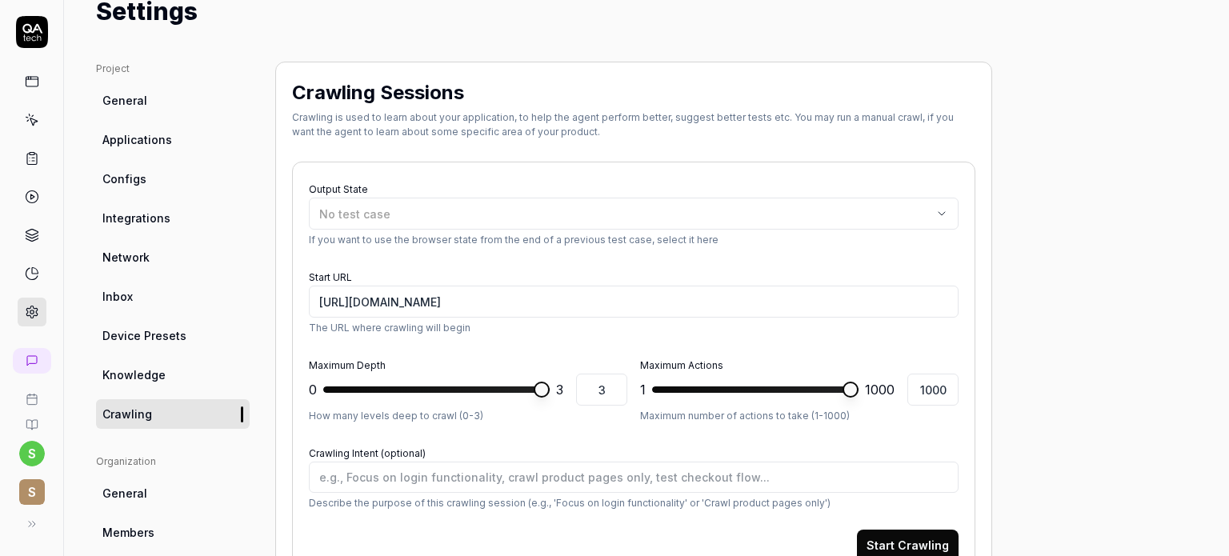
scroll to position [96, 0]
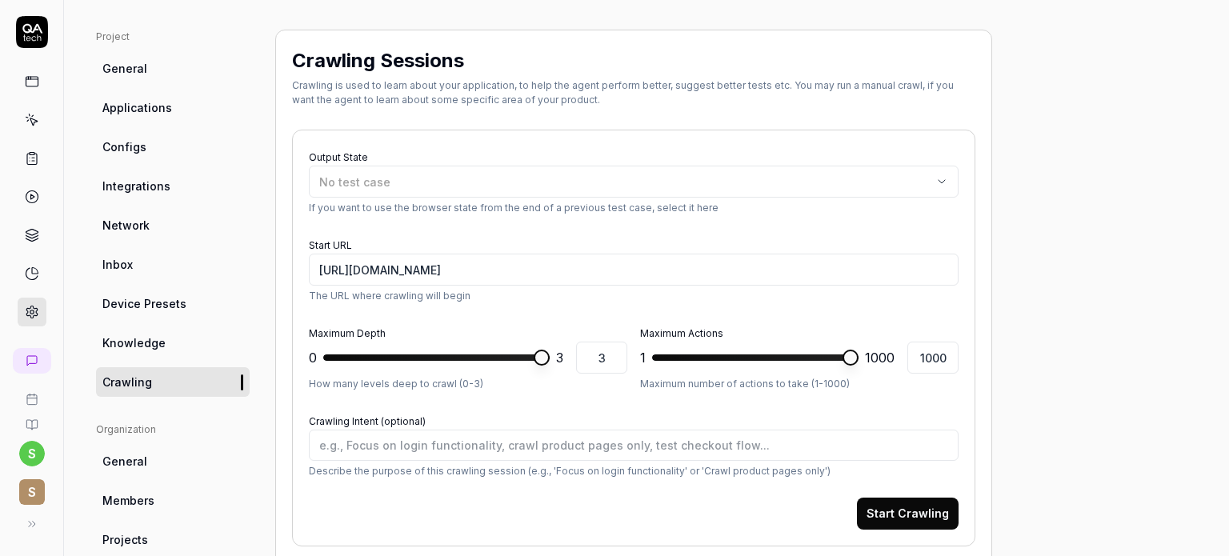
click at [178, 463] on link "General" at bounding box center [173, 461] width 154 height 30
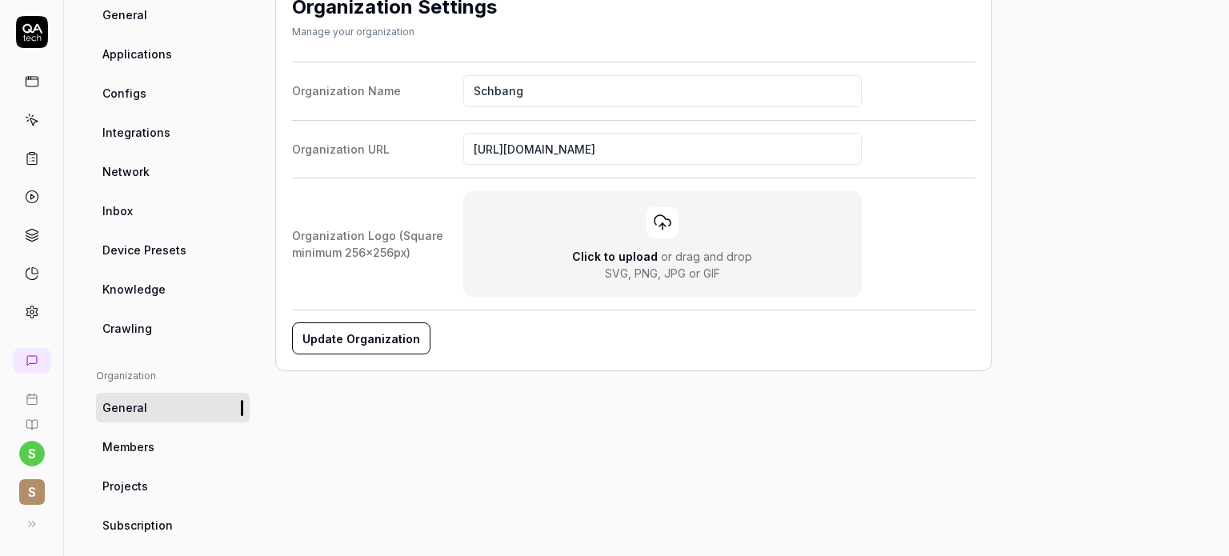
scroll to position [165, 0]
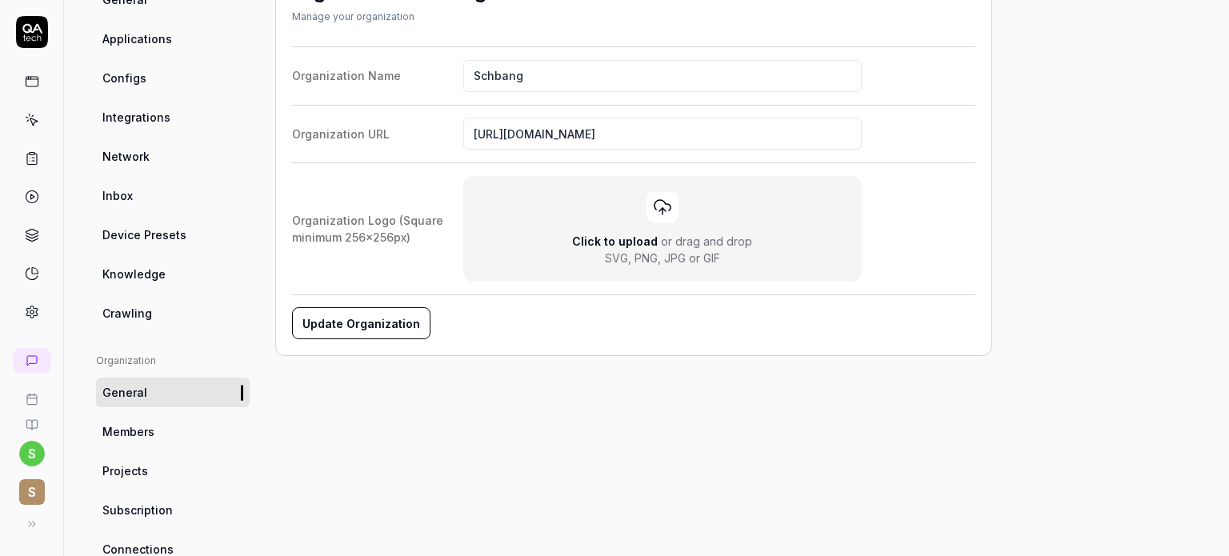
click at [190, 428] on link "Members" at bounding box center [173, 432] width 154 height 30
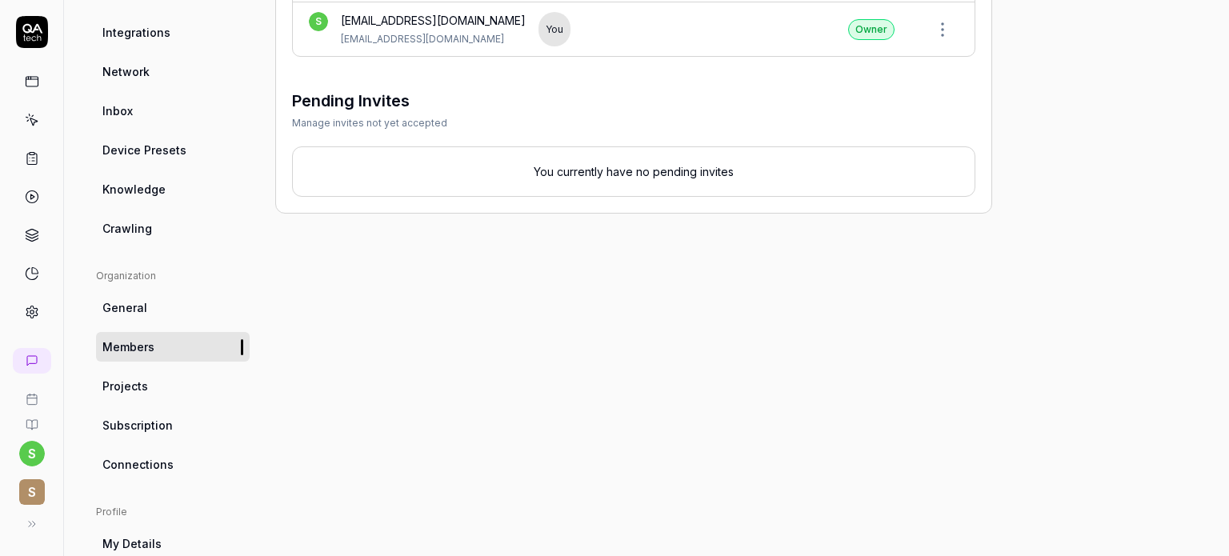
scroll to position [253, 0]
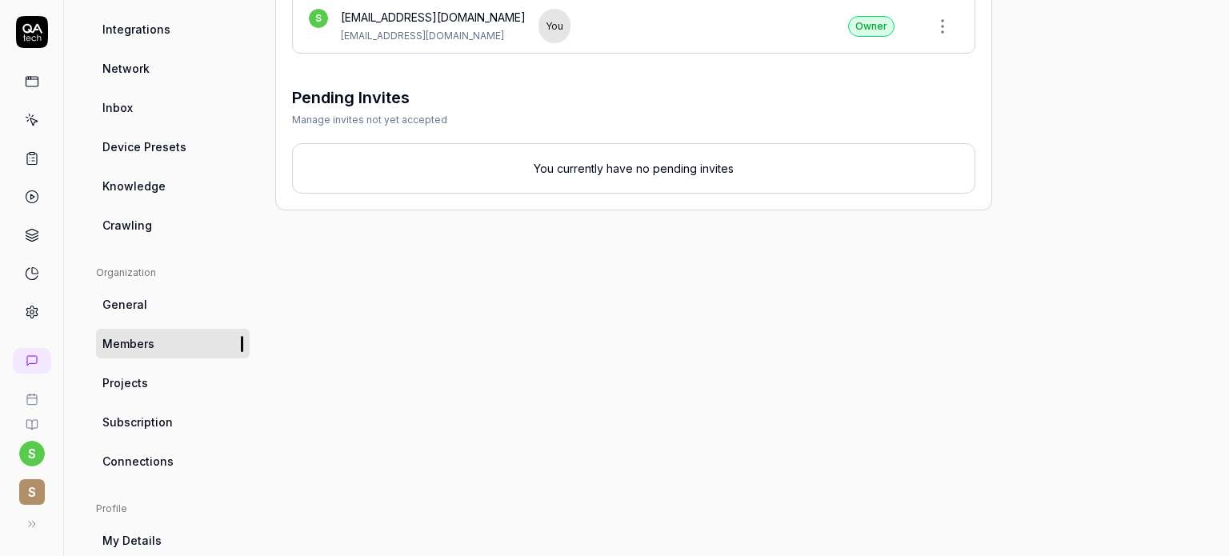
click at [170, 373] on link "Projects" at bounding box center [173, 383] width 154 height 30
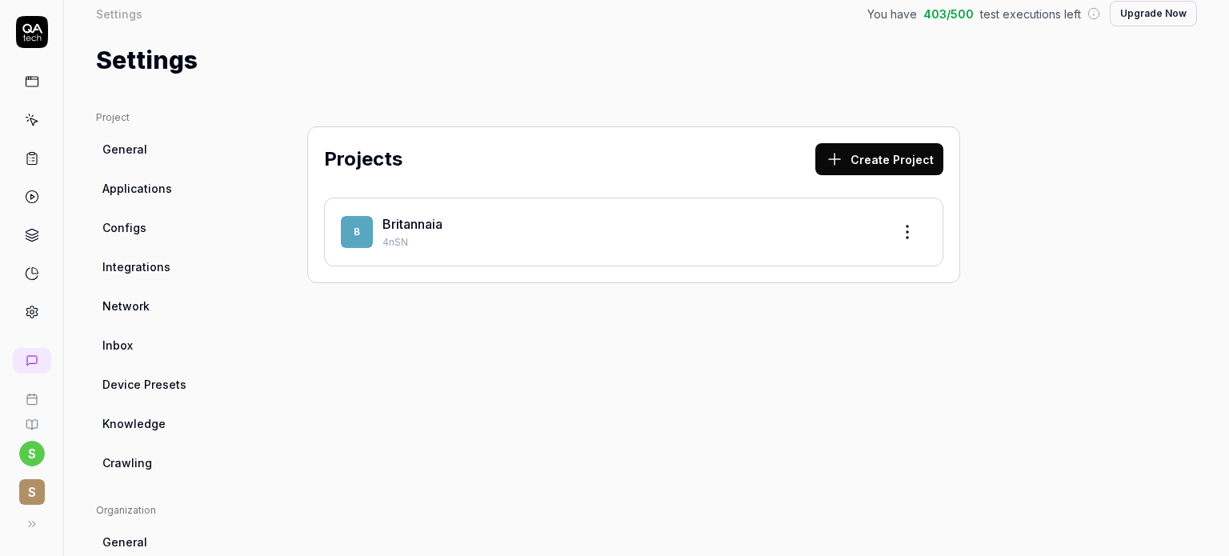
scroll to position [3, 0]
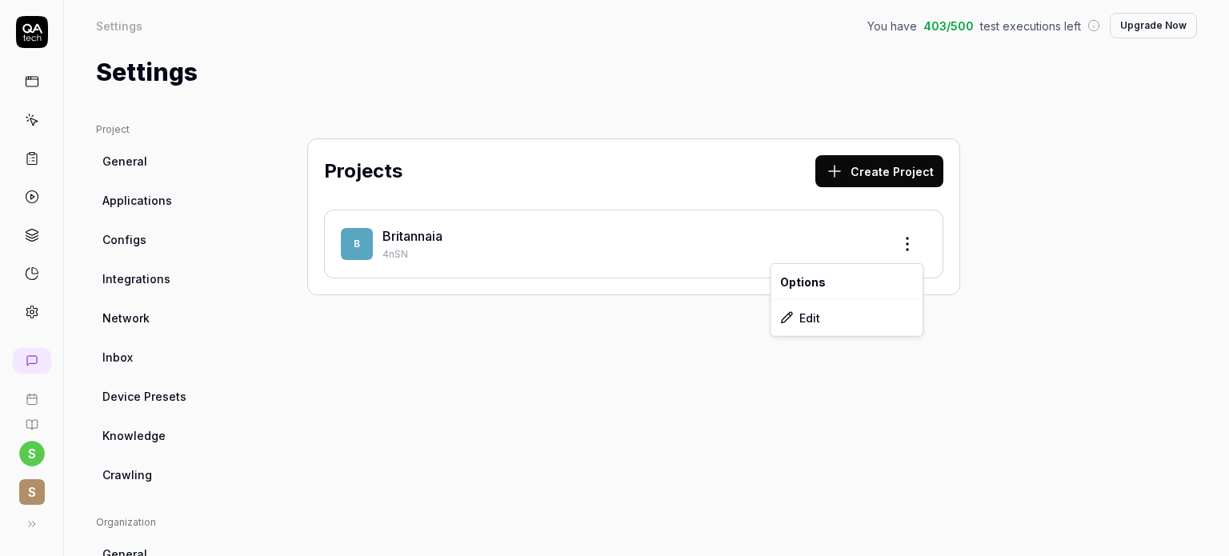
click at [907, 242] on html "s S Settings You have 403 / 500 test executions left Upgrade Now Settings You h…" at bounding box center [614, 338] width 1229 height 676
click at [717, 334] on html "s S Settings You have 403 / 500 test executions left Upgrade Now Settings You h…" at bounding box center [614, 338] width 1229 height 676
click at [870, 178] on button "Create Project" at bounding box center [879, 171] width 128 height 32
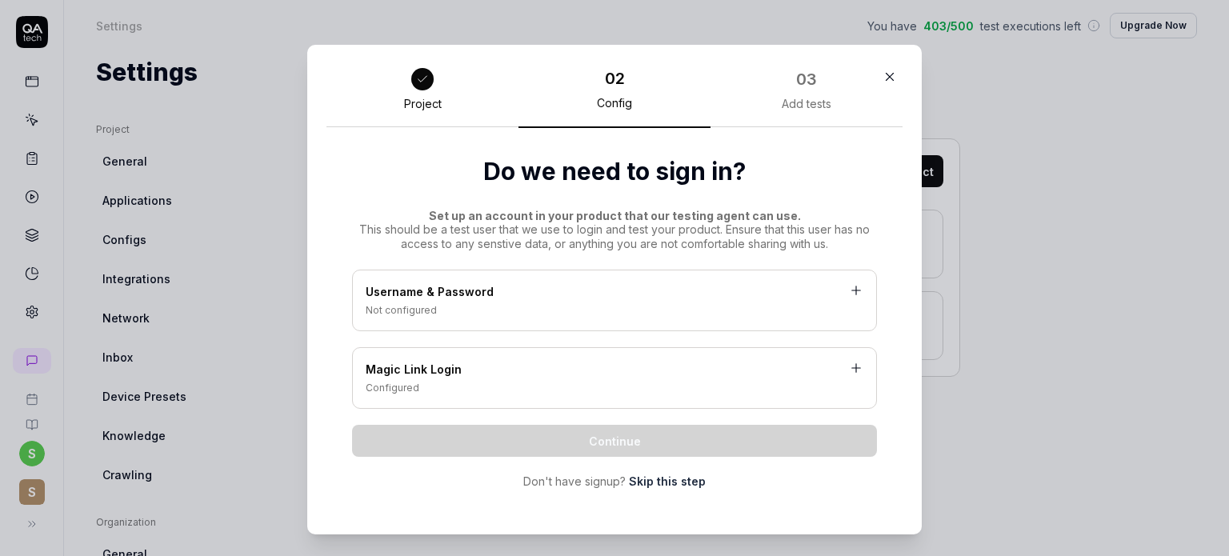
click at [659, 480] on link "Skip this step" at bounding box center [667, 481] width 77 height 17
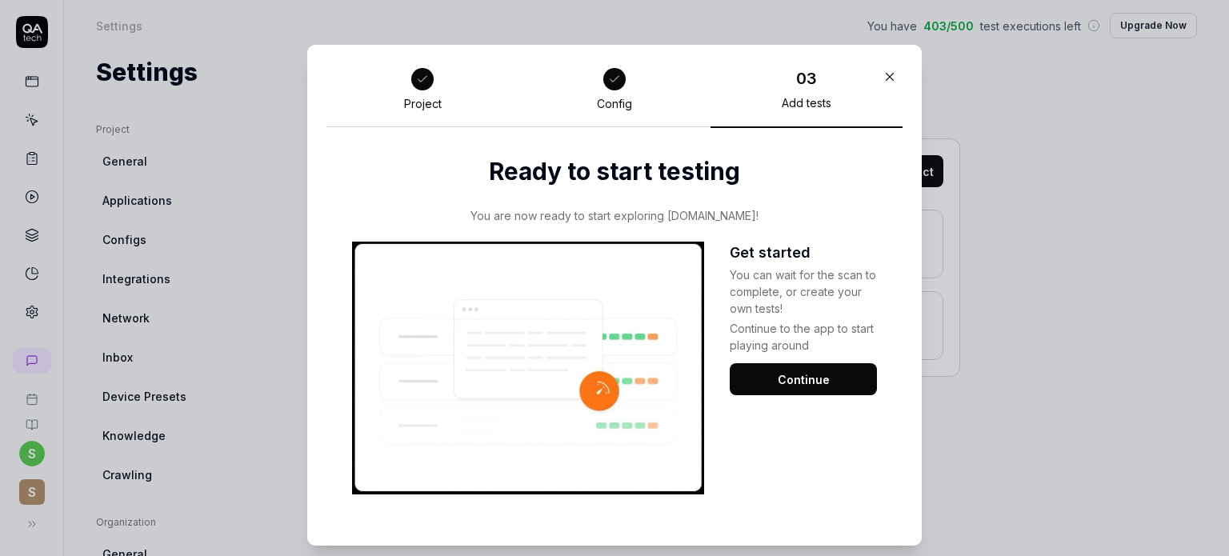
click at [765, 390] on button "Continue" at bounding box center [803, 379] width 147 height 32
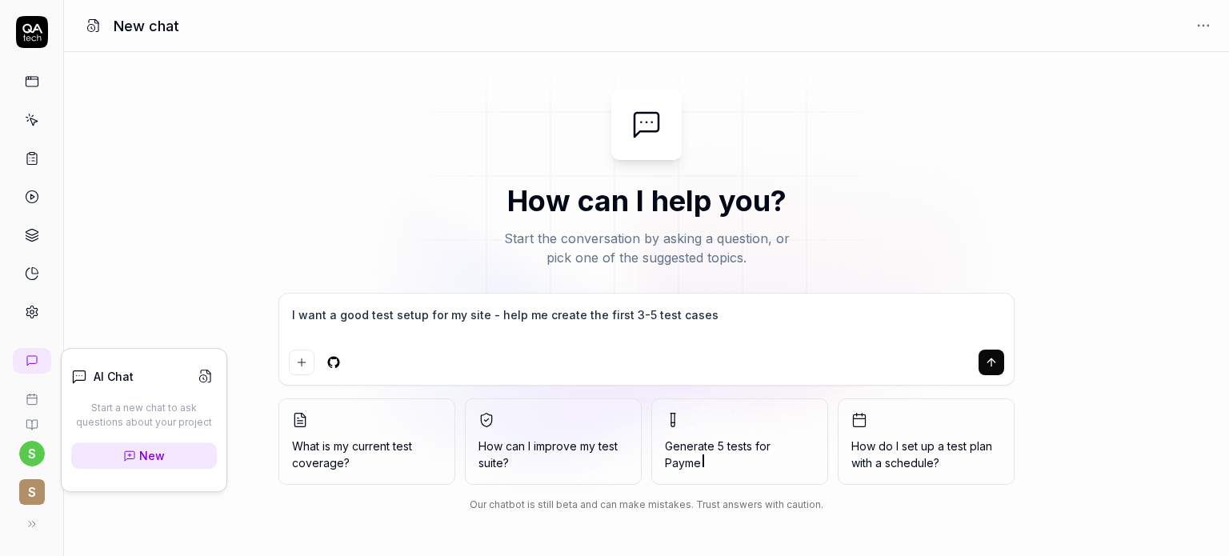
type textarea "*"
click at [172, 458] on link "New" at bounding box center [144, 455] width 146 height 26
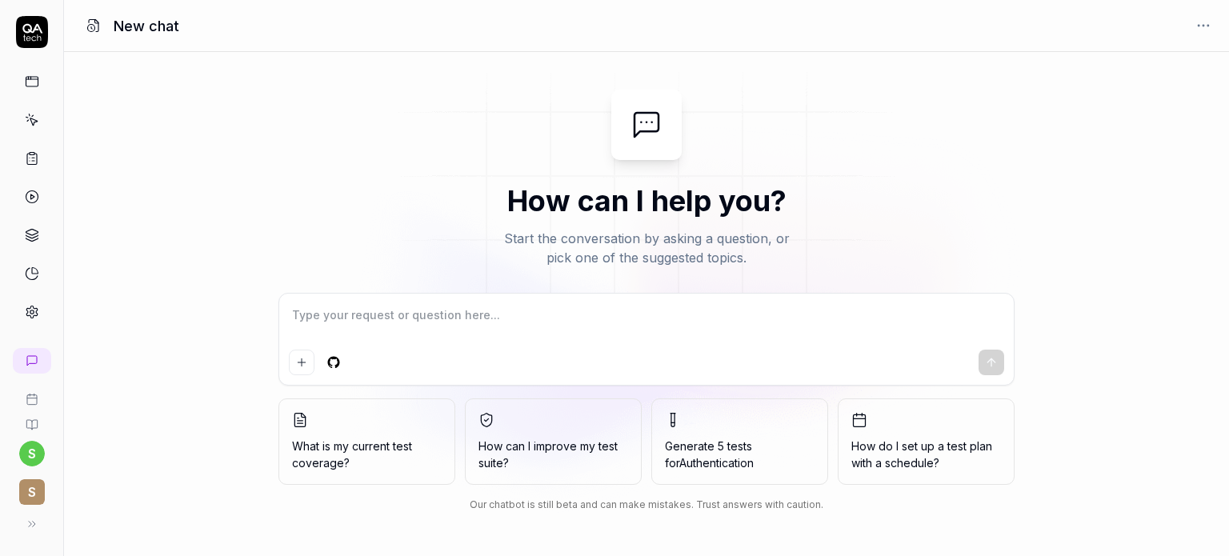
click at [336, 321] on textarea at bounding box center [646, 323] width 715 height 40
type textarea "*"
click at [304, 365] on icon "Add attachment" at bounding box center [301, 362] width 13 height 13
click at [26, 309] on icon at bounding box center [32, 312] width 14 height 14
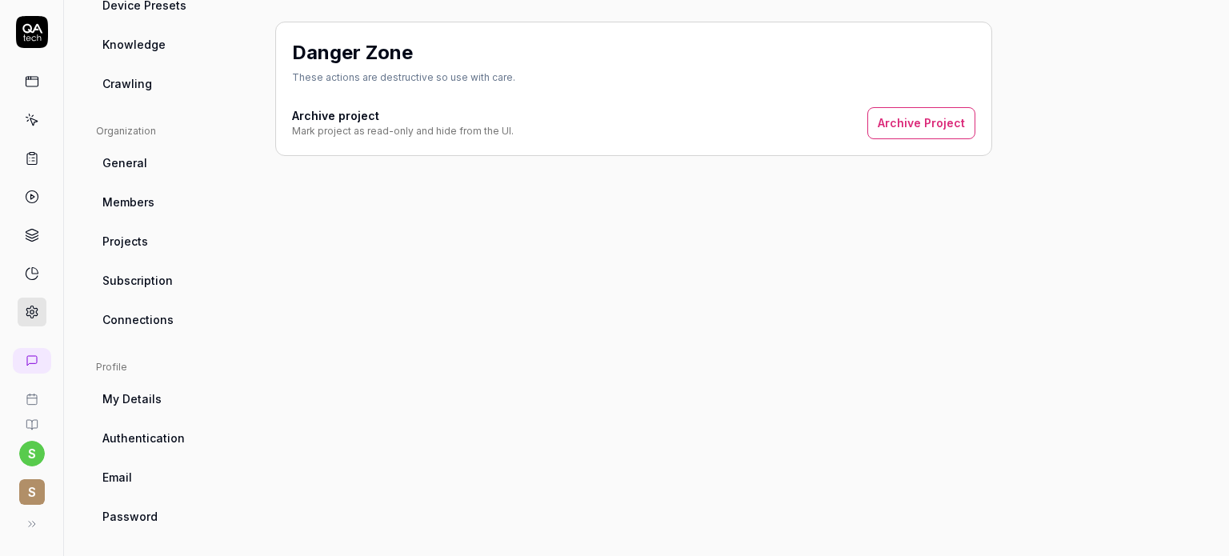
scroll to position [401, 0]
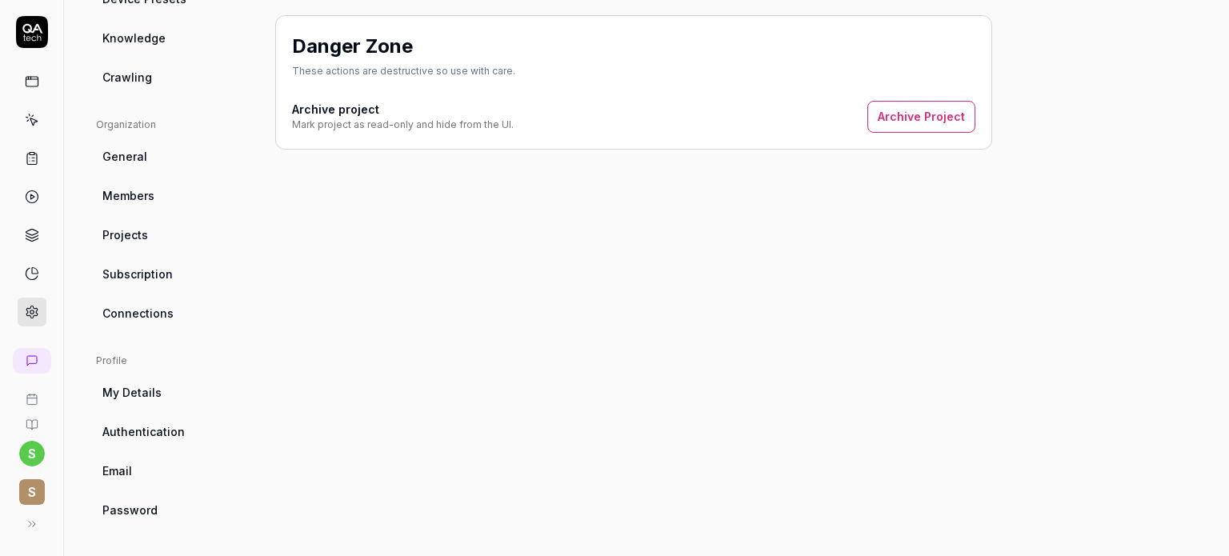
click at [151, 384] on span "My Details" at bounding box center [131, 392] width 59 height 17
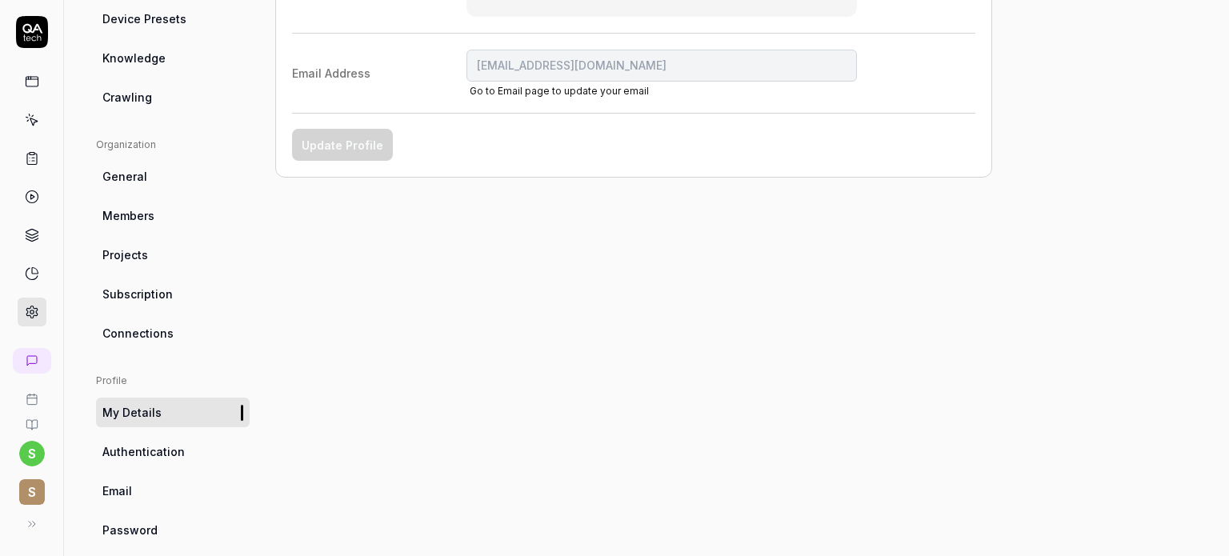
scroll to position [401, 0]
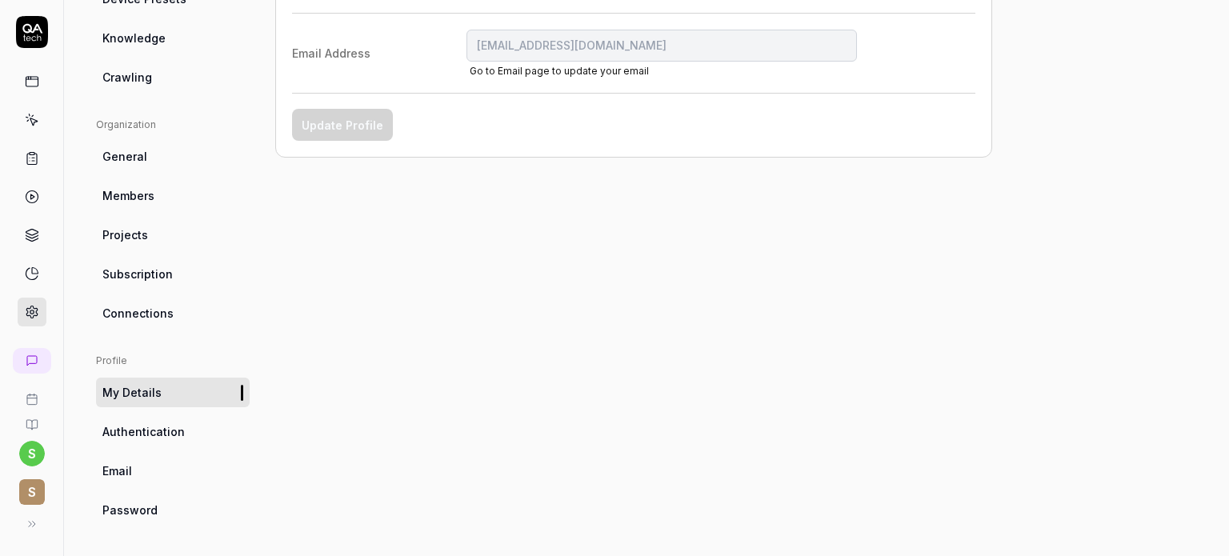
click at [157, 433] on span "Authentication" at bounding box center [143, 431] width 82 height 17
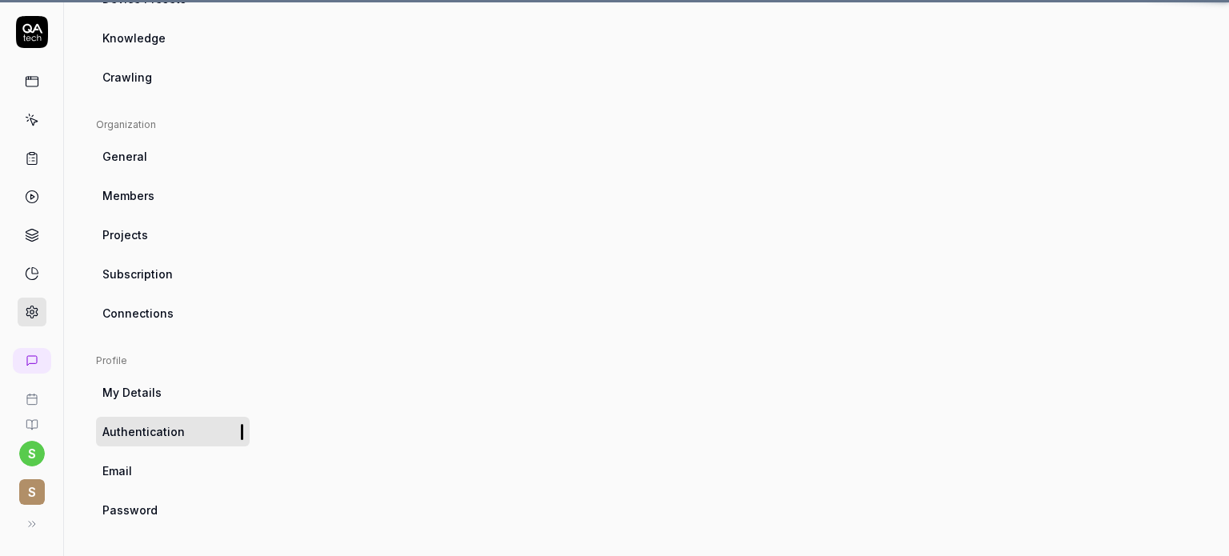
scroll to position [125, 0]
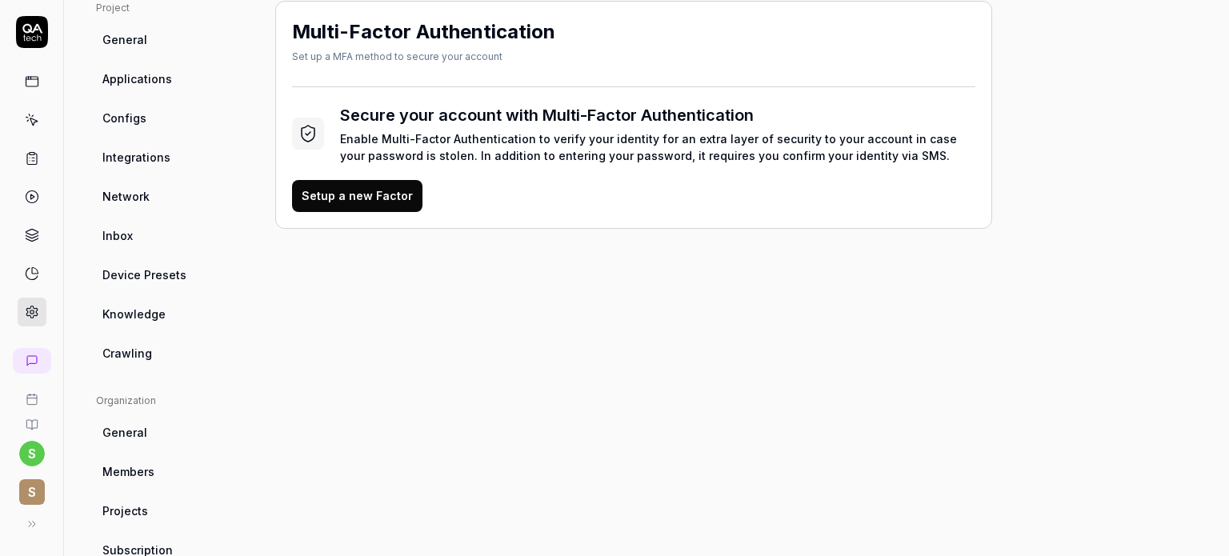
click at [149, 468] on span "Members" at bounding box center [128, 471] width 52 height 17
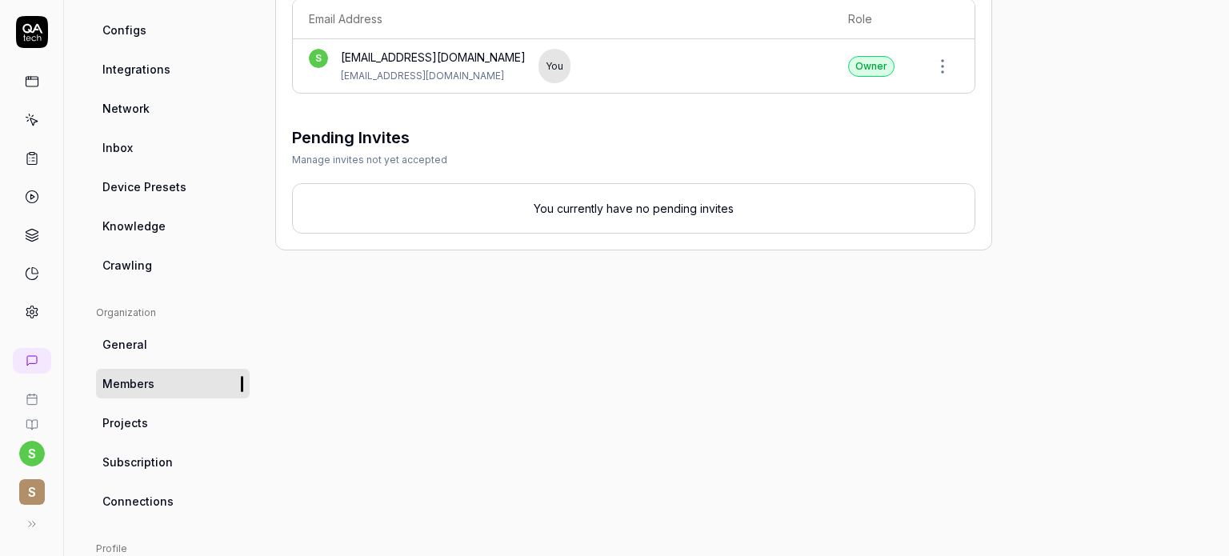
scroll to position [221, 0]
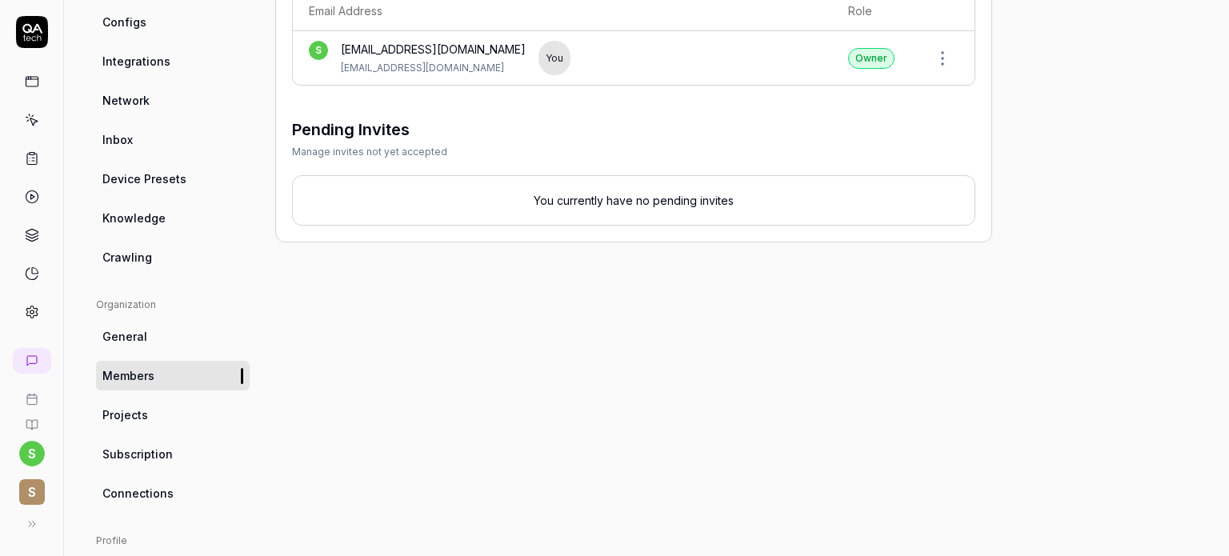
click at [173, 412] on link "Projects" at bounding box center [173, 415] width 154 height 30
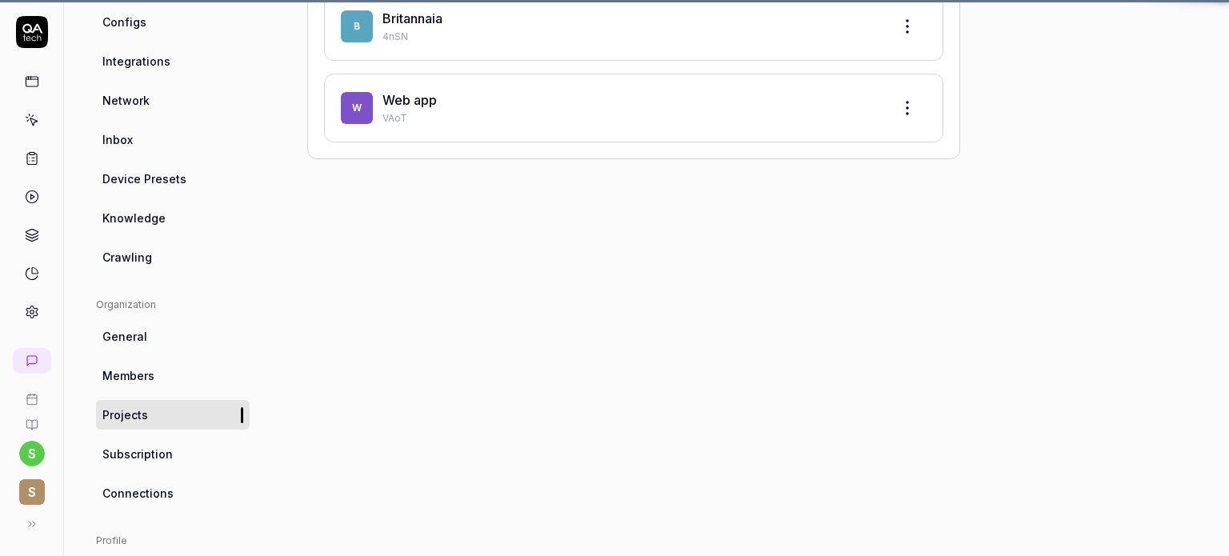
scroll to position [125, 0]
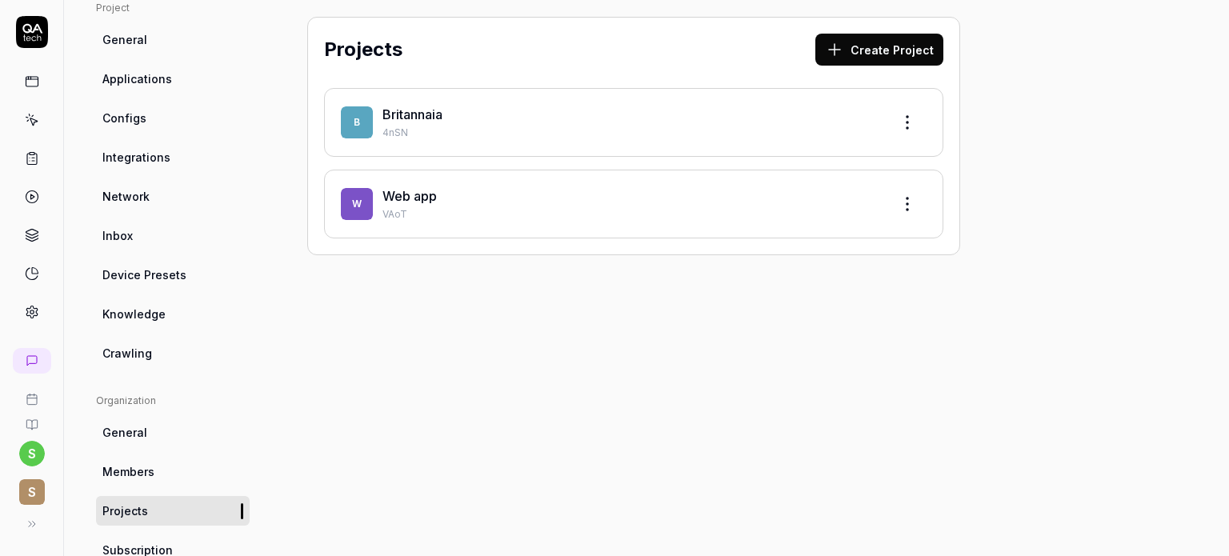
click at [173, 412] on ul "Organization General Members Projects Subscription Connections" at bounding box center [173, 499] width 154 height 210
click at [493, 188] on div "Web app" at bounding box center [630, 195] width 496 height 19
click at [651, 114] on div "Britannaia" at bounding box center [630, 114] width 496 height 19
click at [911, 125] on html "s S Settings You have 403 / 500 test executions left Upgrade Now Settings You h…" at bounding box center [614, 338] width 1229 height 676
click at [541, 356] on html "s S Settings You have 403 / 500 test executions left Upgrade Now Settings You h…" at bounding box center [614, 338] width 1229 height 676
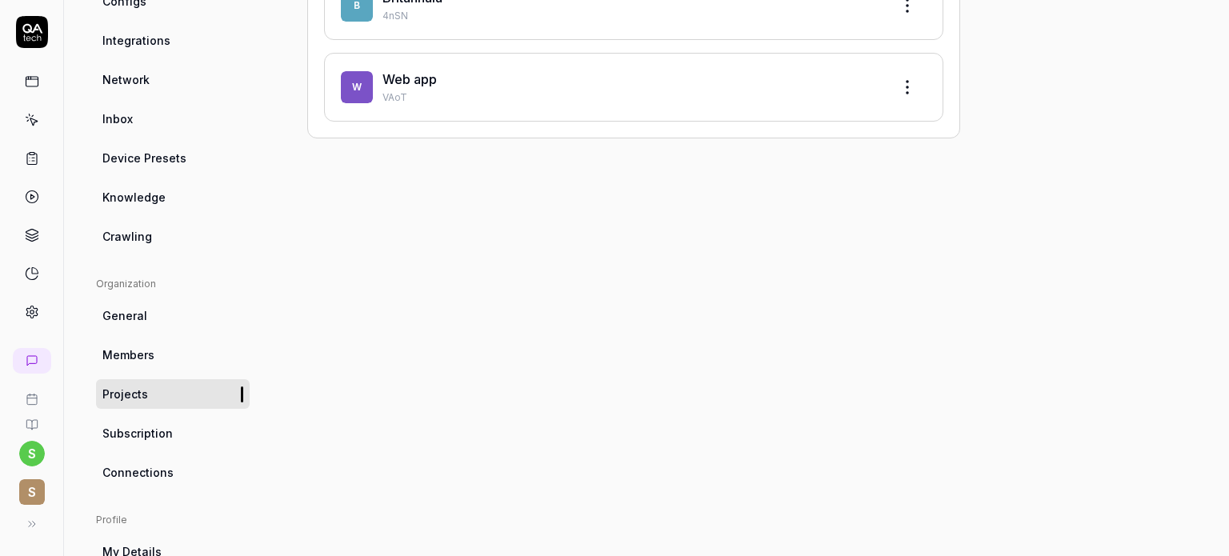
scroll to position [401, 0]
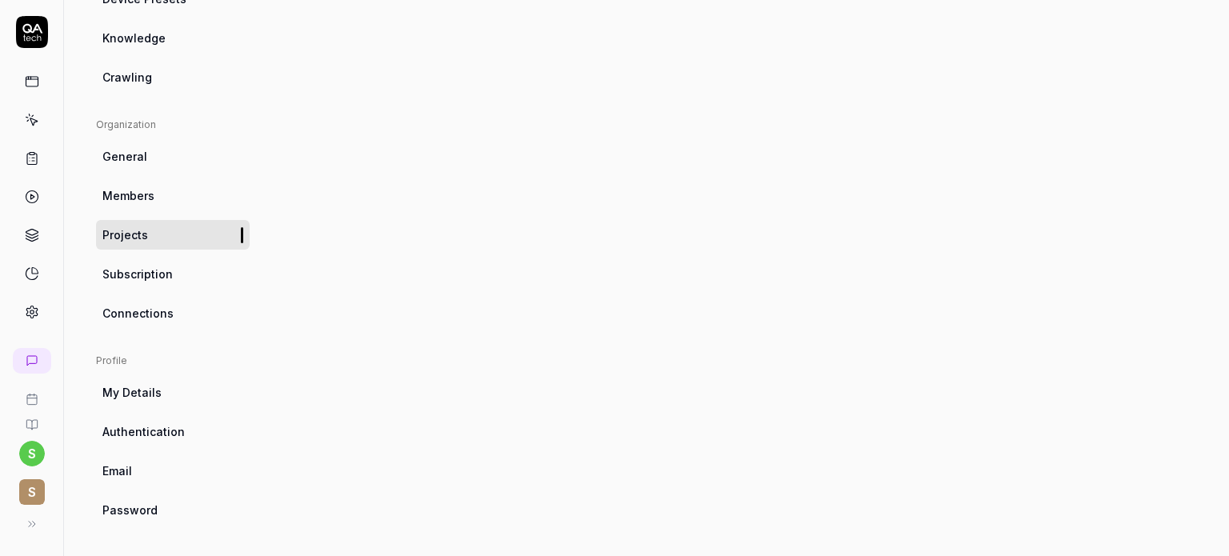
click at [163, 287] on link "Subscription" at bounding box center [173, 274] width 154 height 30
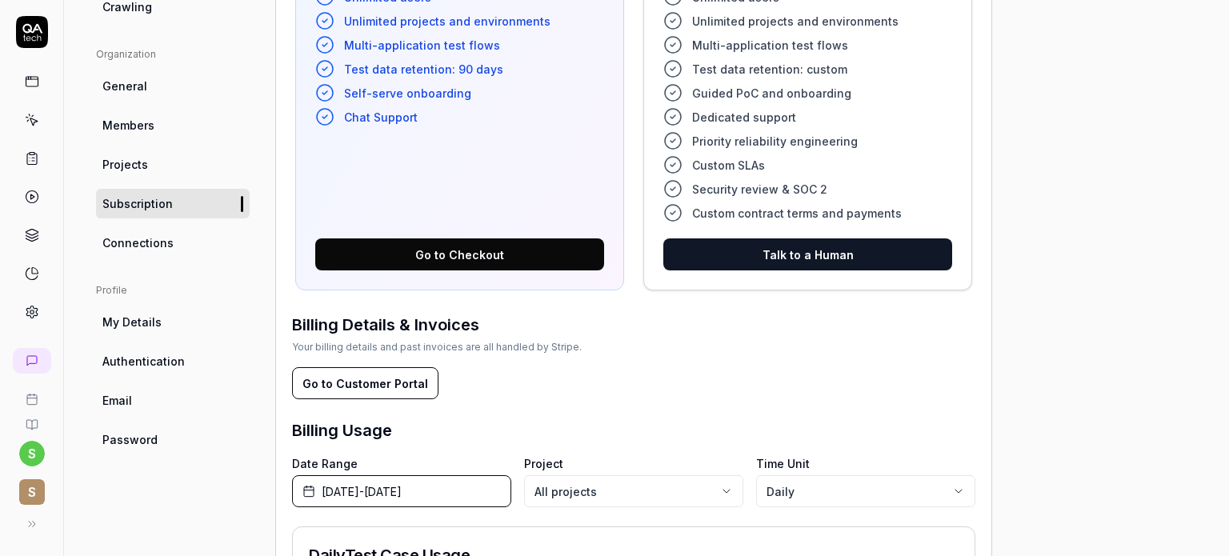
scroll to position [434, 0]
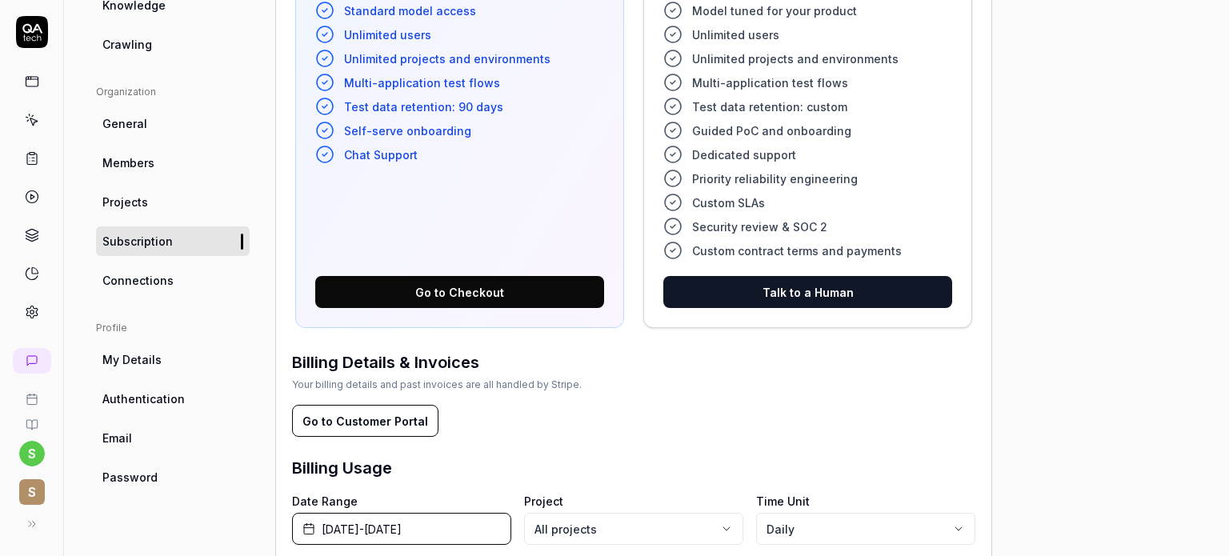
click at [181, 278] on link "Connections" at bounding box center [173, 281] width 154 height 30
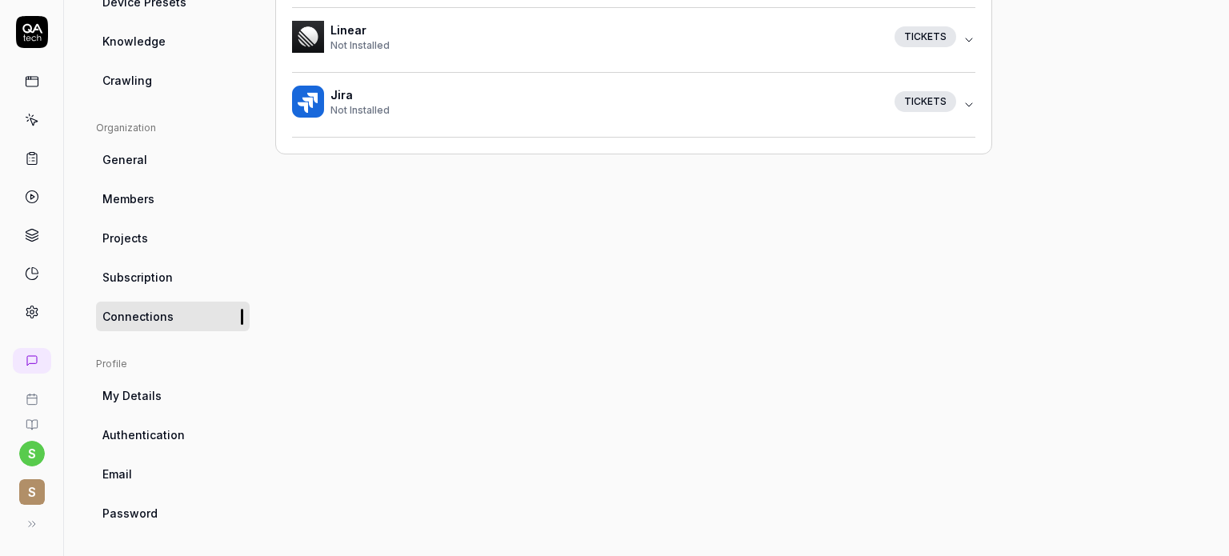
scroll to position [401, 0]
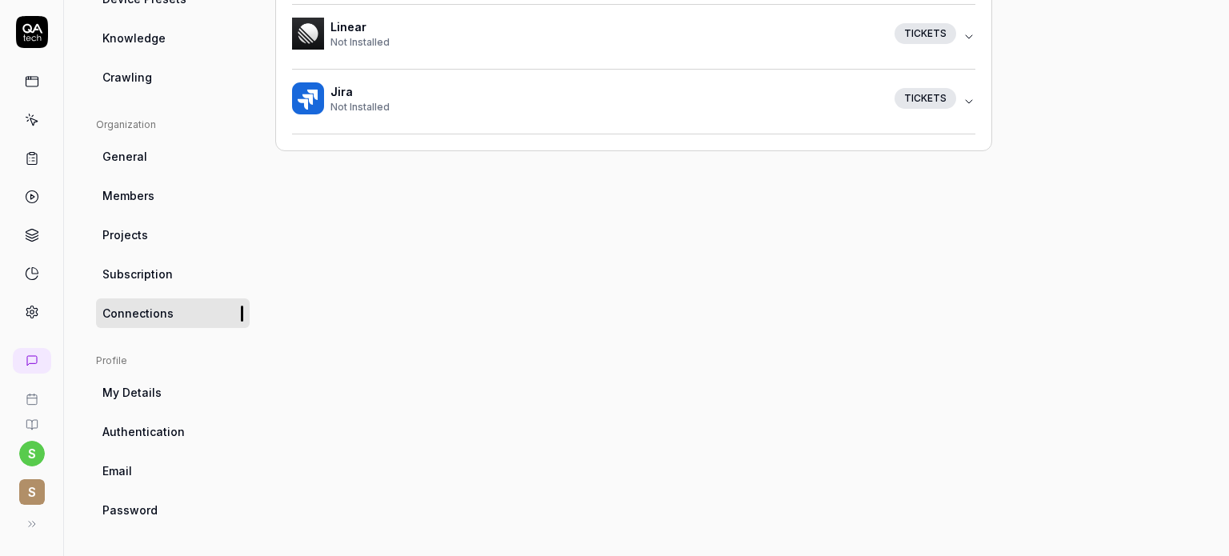
click at [185, 386] on link "My Details" at bounding box center [173, 393] width 154 height 30
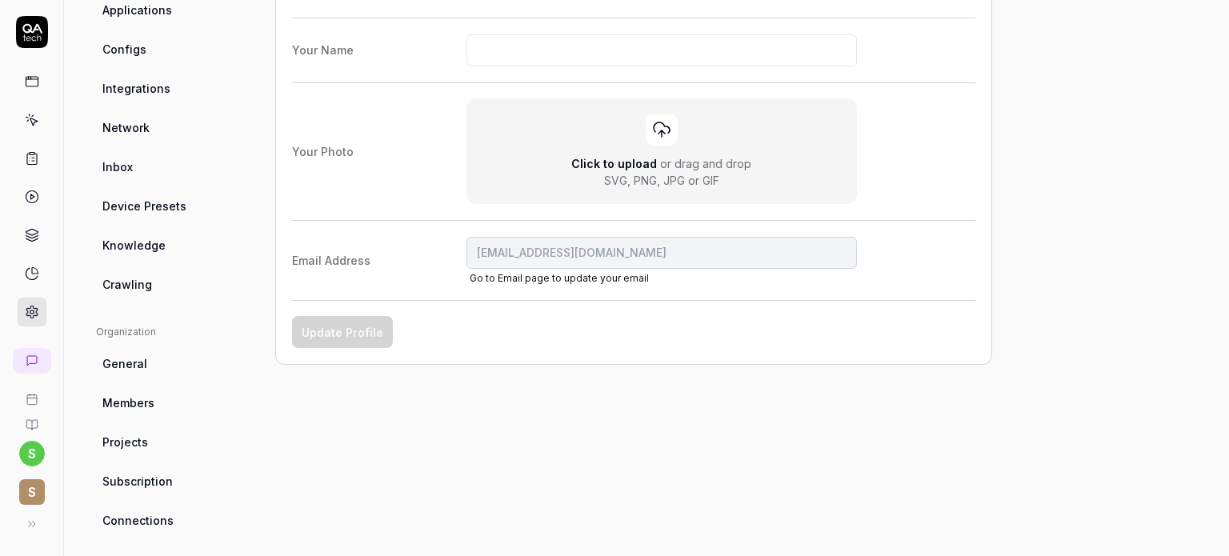
scroll to position [205, 0]
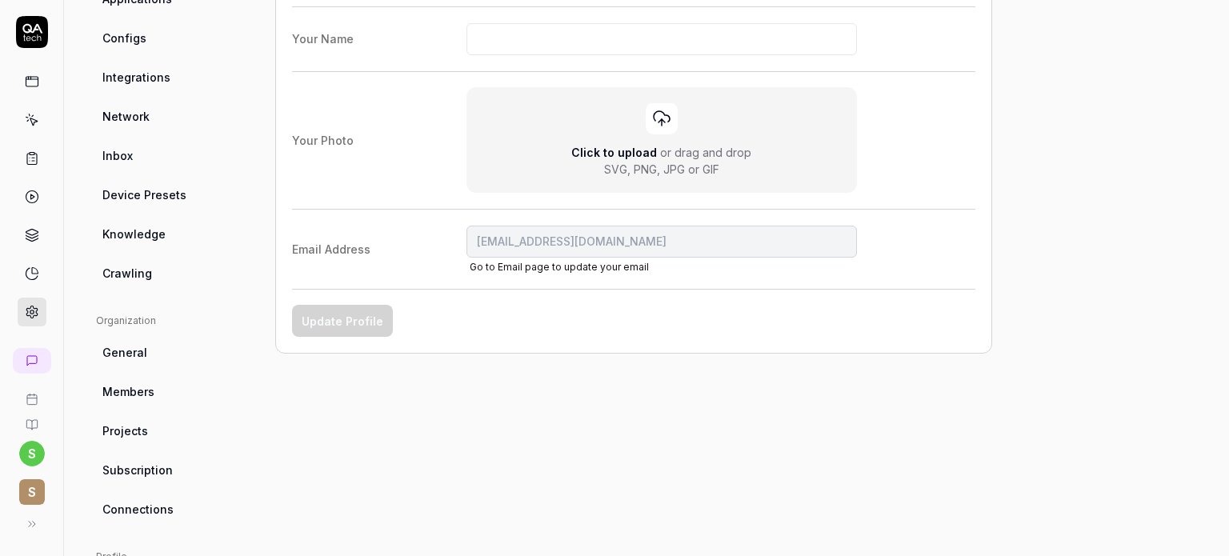
click at [164, 394] on link "Members" at bounding box center [173, 392] width 154 height 30
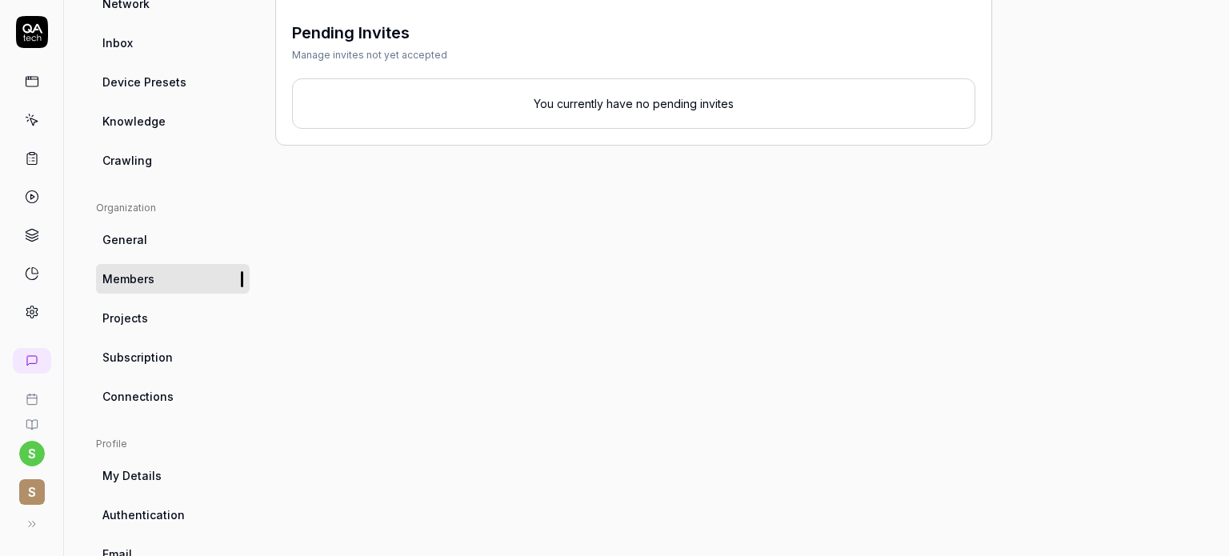
scroll to position [324, 0]
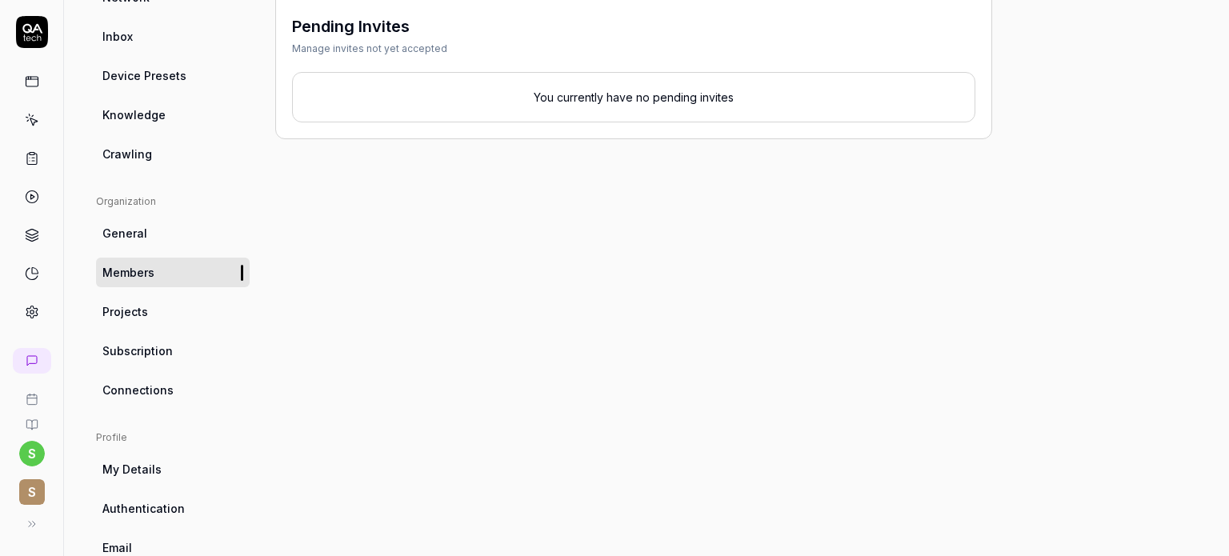
click at [157, 313] on link "Projects" at bounding box center [173, 312] width 154 height 30
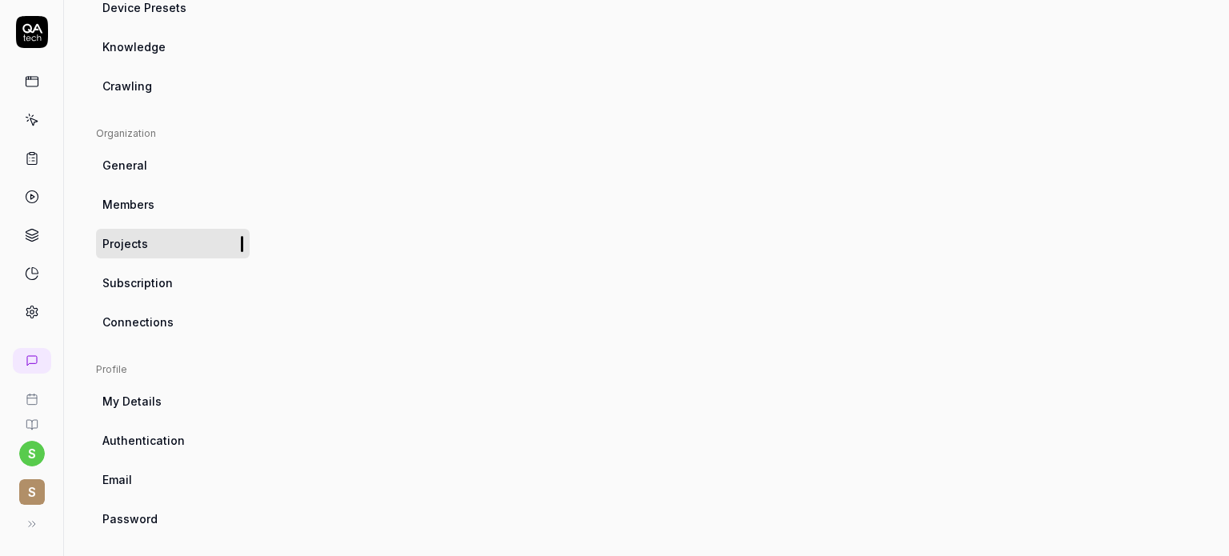
scroll to position [401, 0]
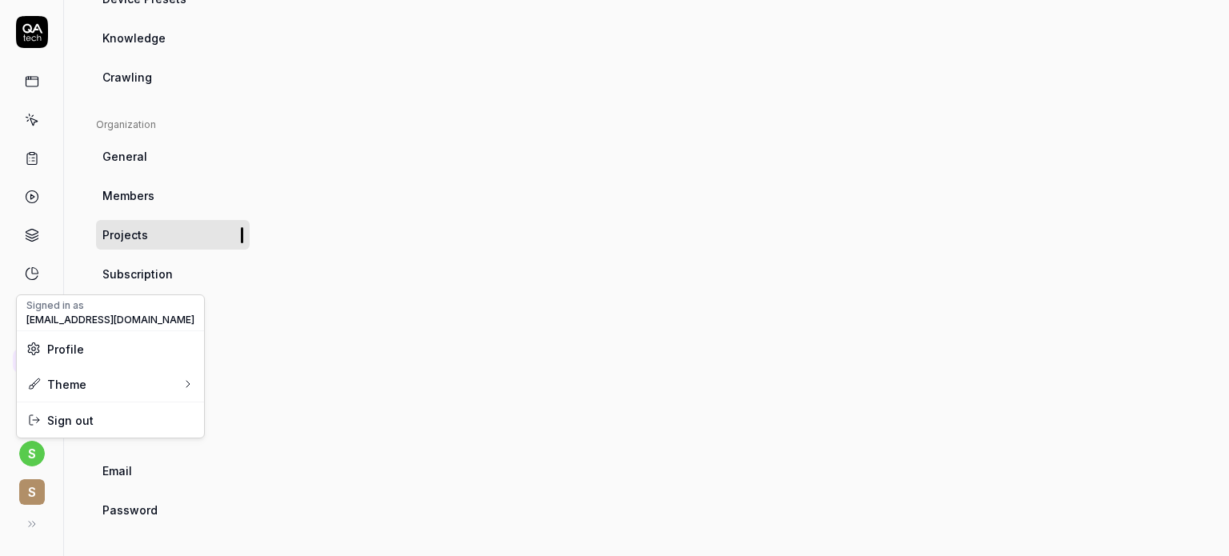
click at [31, 456] on html "s S Settings You have 403 / 500 test executions left Upgrade Now Settings You h…" at bounding box center [614, 338] width 1229 height 676
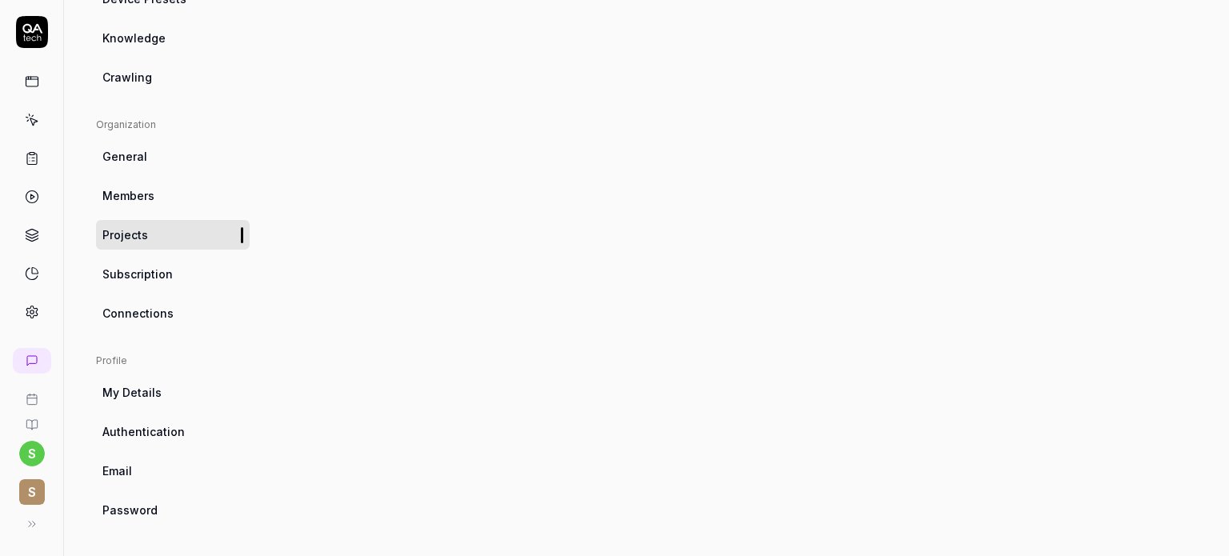
click at [36, 501] on html "s S Settings You have 403 / 500 test executions left Upgrade Now Settings You h…" at bounding box center [614, 338] width 1229 height 676
click at [36, 501] on span "S" at bounding box center [32, 492] width 26 height 26
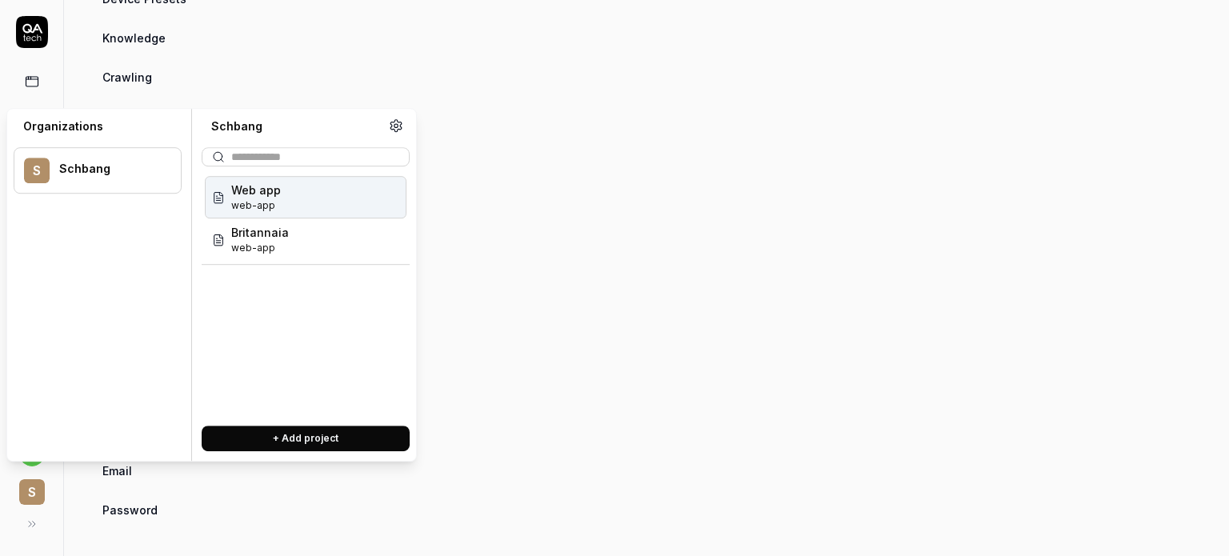
click at [327, 201] on div "Web app web-app" at bounding box center [306, 197] width 202 height 42
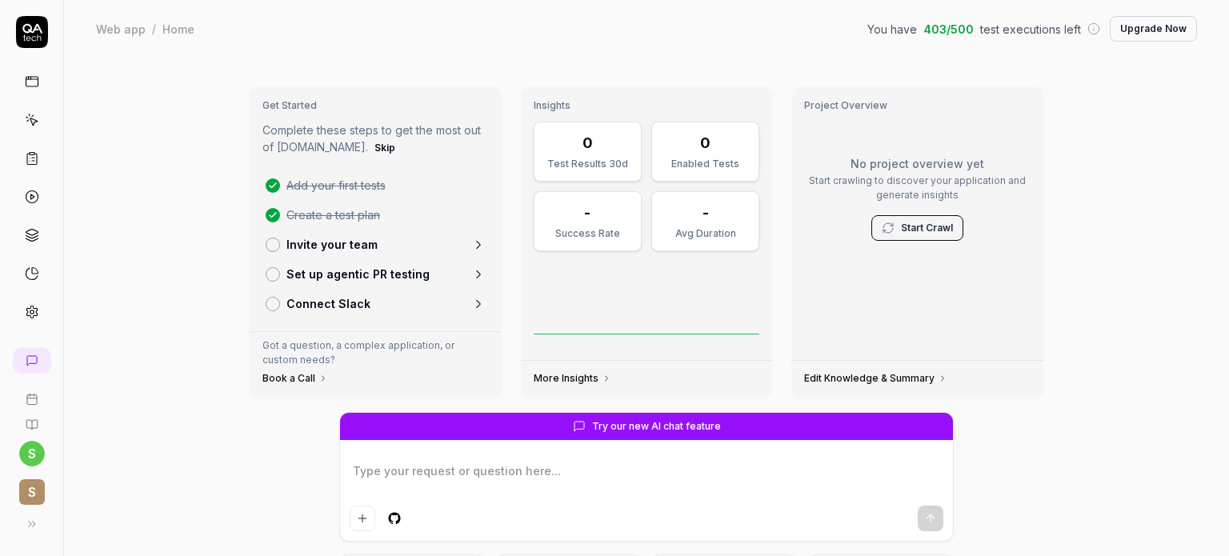
click at [33, 493] on span "S" at bounding box center [32, 492] width 26 height 26
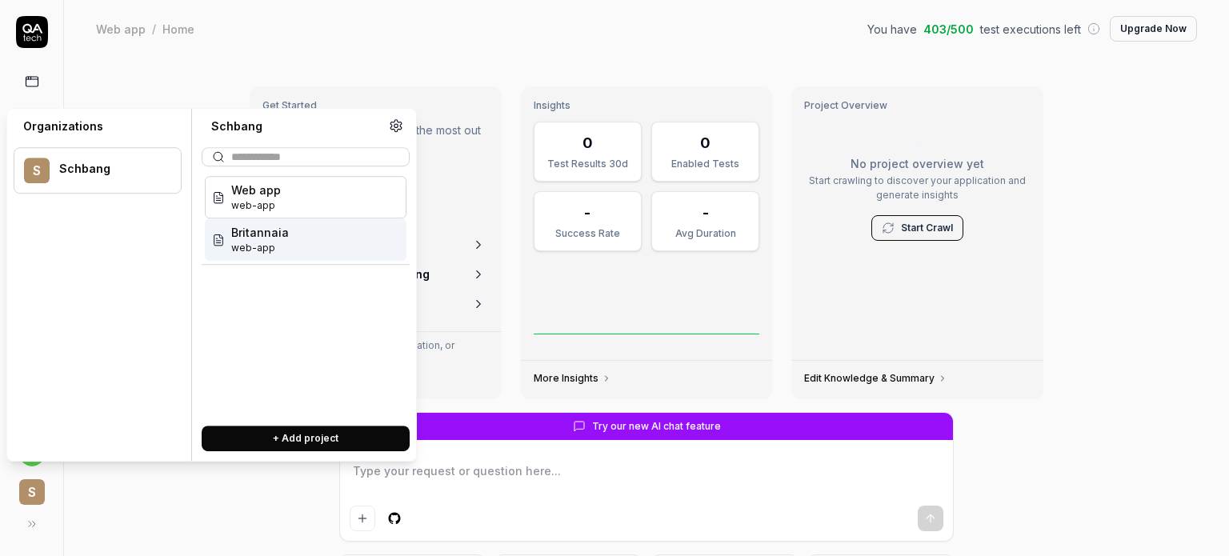
click at [314, 232] on div "Britannaia web-app" at bounding box center [306, 239] width 202 height 42
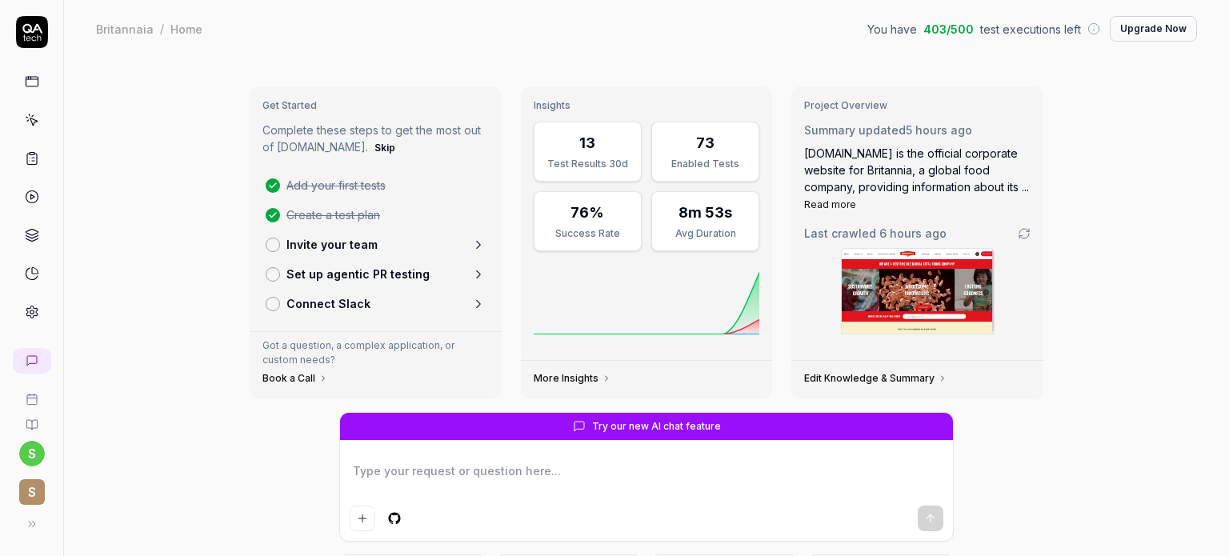
click at [35, 491] on span "S" at bounding box center [32, 492] width 26 height 26
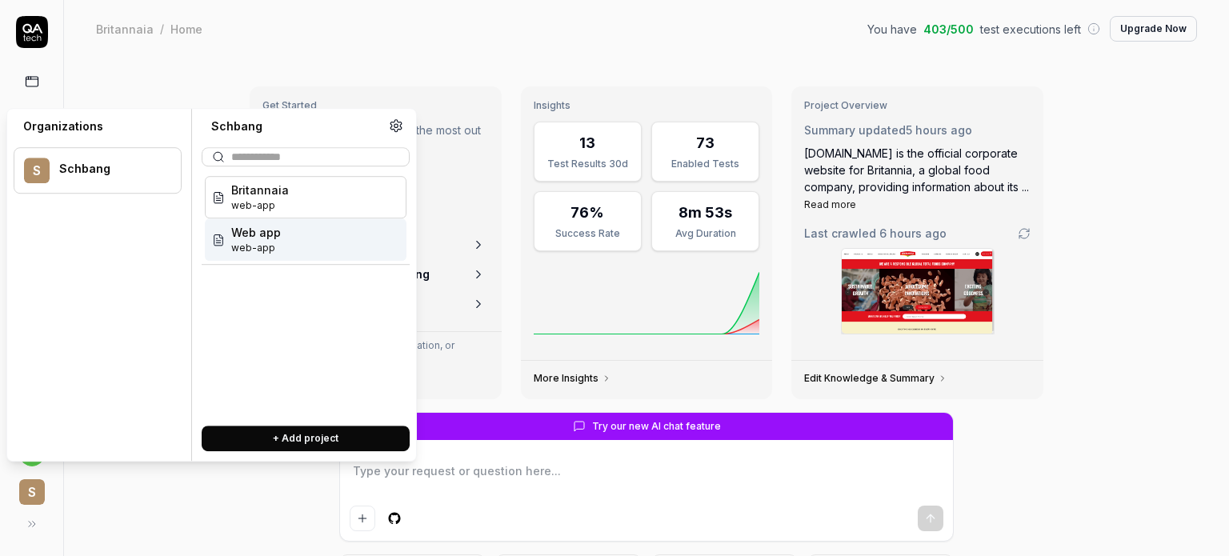
click at [302, 230] on div "Web app web-app" at bounding box center [306, 239] width 202 height 42
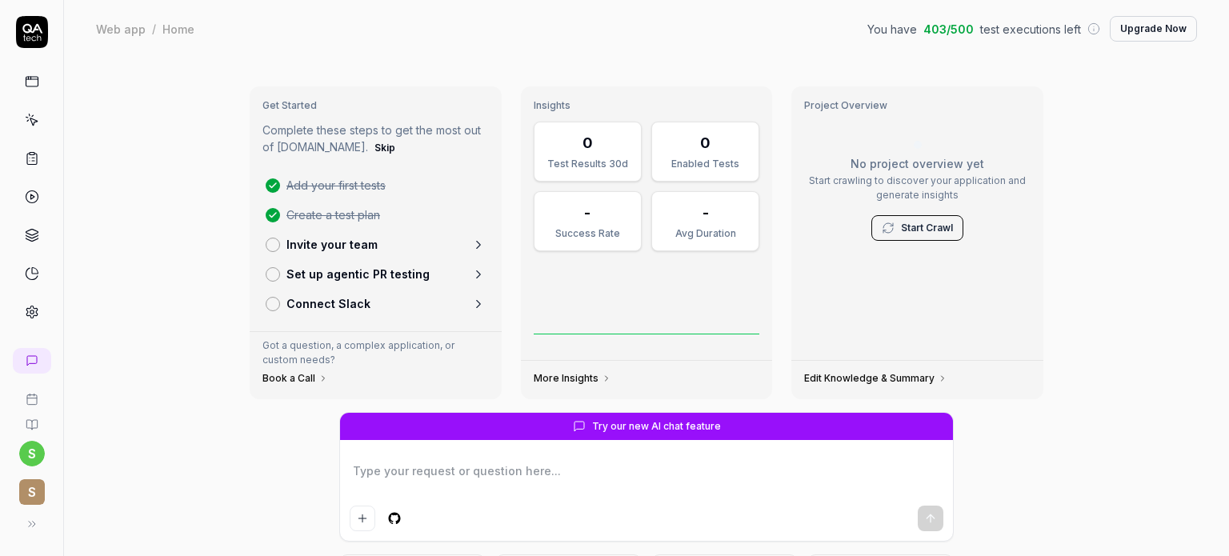
click at [392, 474] on textarea at bounding box center [647, 479] width 594 height 40
click at [919, 224] on link "Start Crawl" at bounding box center [927, 228] width 52 height 14
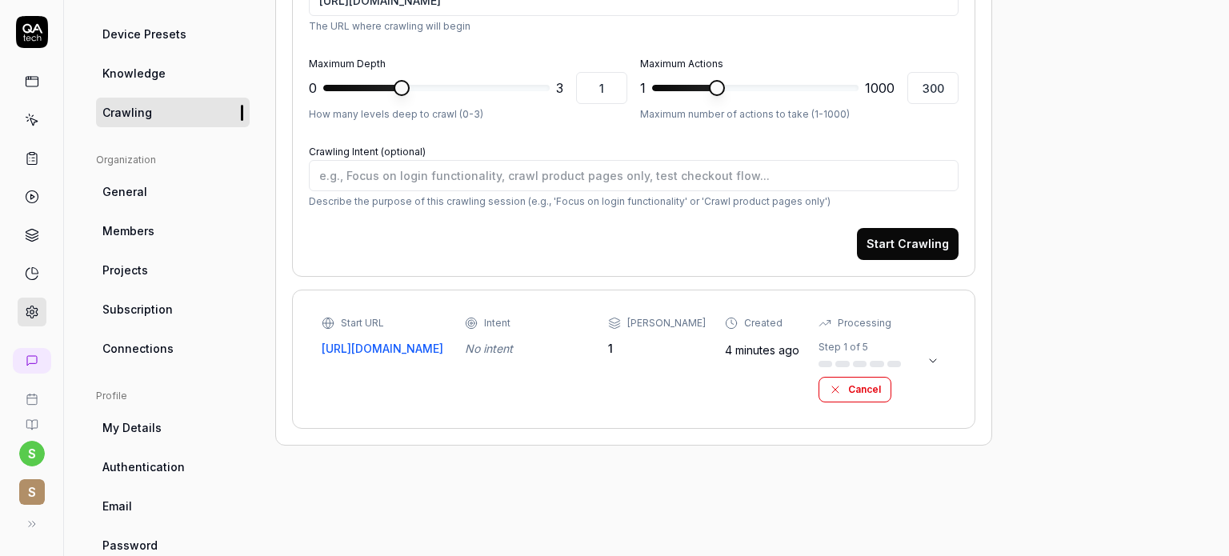
scroll to position [401, 0]
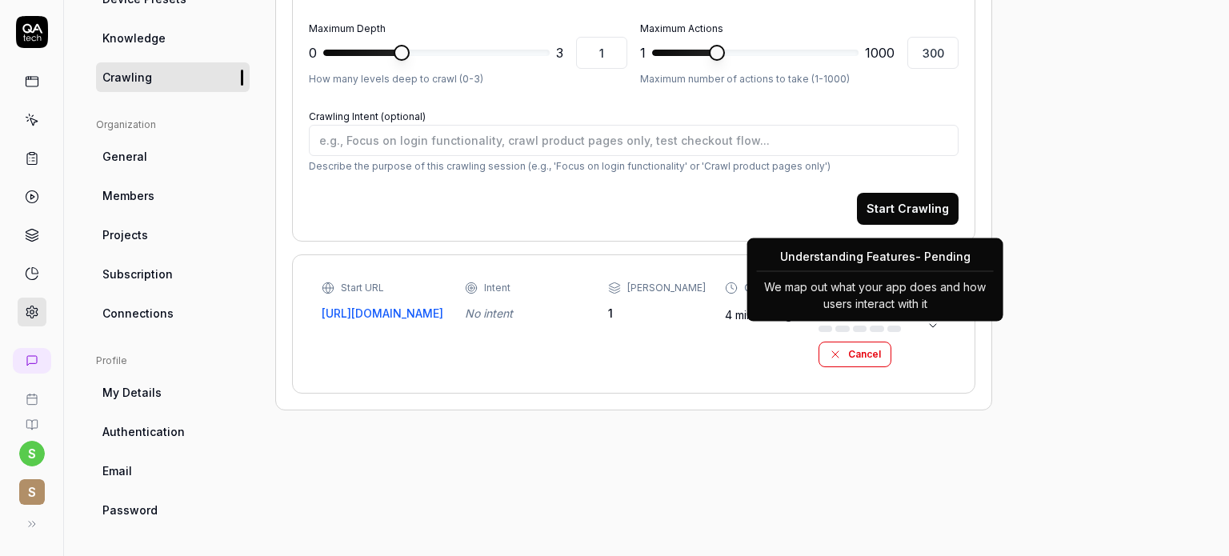
click at [933, 319] on div "Understanding Features - Pending We map out what your app does and how users in…" at bounding box center [875, 279] width 256 height 83
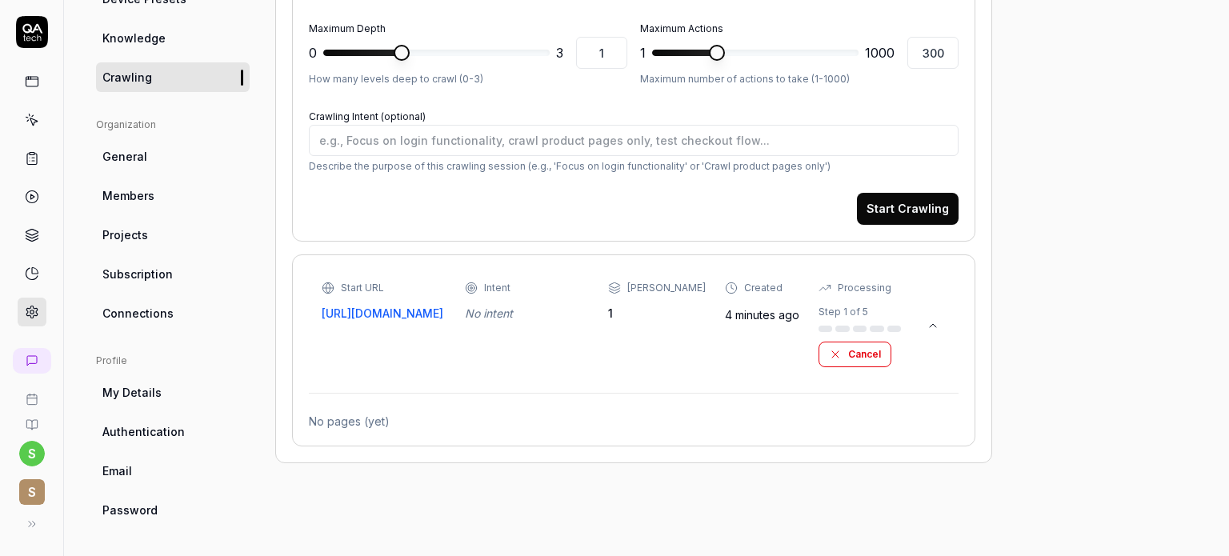
click at [664, 291] on div "[PERSON_NAME]" at bounding box center [666, 288] width 78 height 14
click at [440, 289] on div "Start URL" at bounding box center [384, 288] width 124 height 14
click at [531, 295] on div "Intent No intent" at bounding box center [527, 301] width 124 height 41
click at [480, 435] on div "Start URL [URL][DOMAIN_NAME] Intent No intent Max Depth 1 Created 4 minutes ago…" at bounding box center [633, 350] width 683 height 192
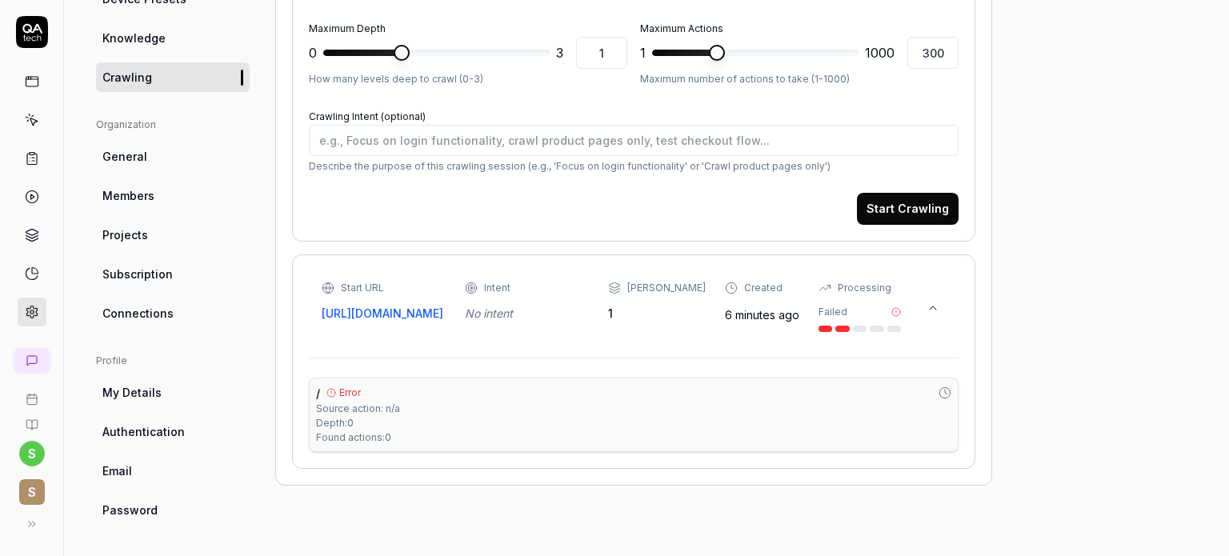
type textarea "*"
click at [894, 312] on icon at bounding box center [896, 312] width 10 height 10
click at [835, 321] on div "Failed" at bounding box center [860, 318] width 82 height 27
click at [825, 326] on div at bounding box center [826, 329] width 14 height 6
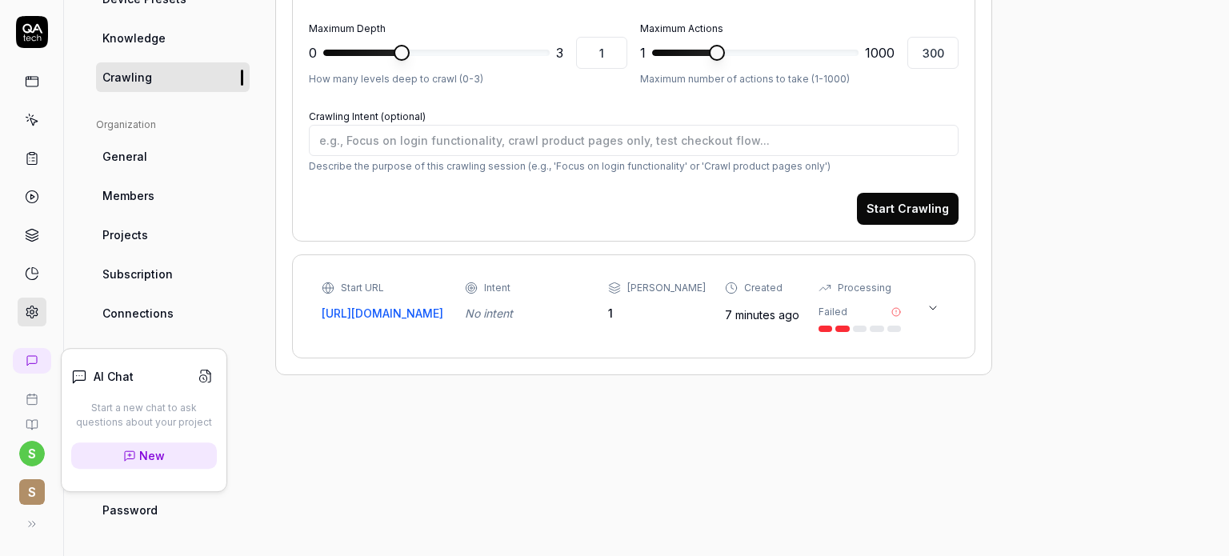
click at [144, 454] on span "New" at bounding box center [152, 455] width 26 height 17
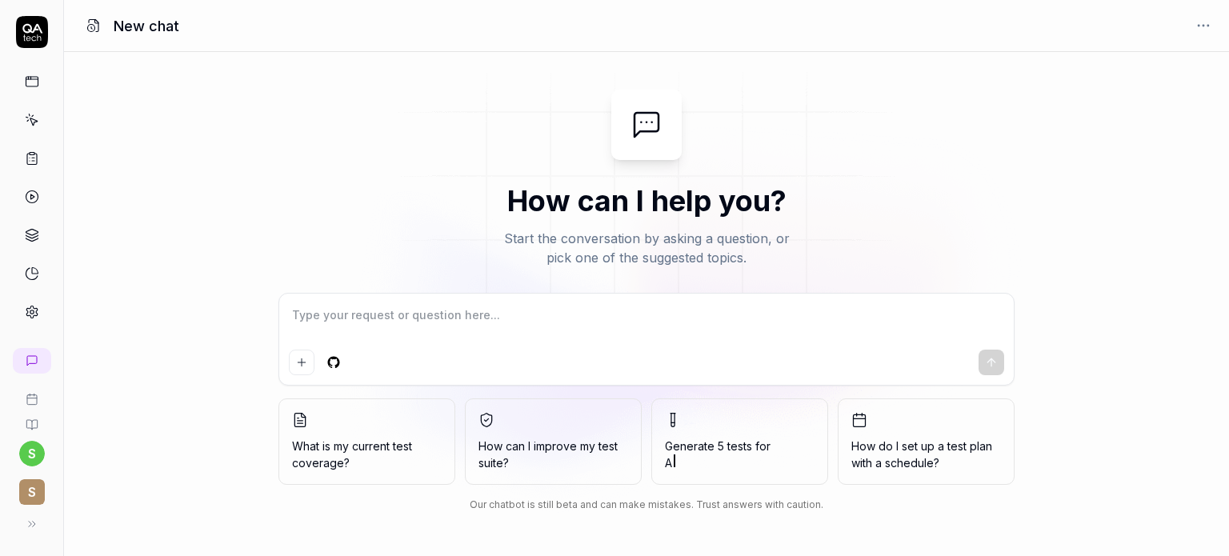
click at [310, 314] on textarea at bounding box center [646, 323] width 715 height 40
type textarea "*"
type textarea "g"
type textarea "*"
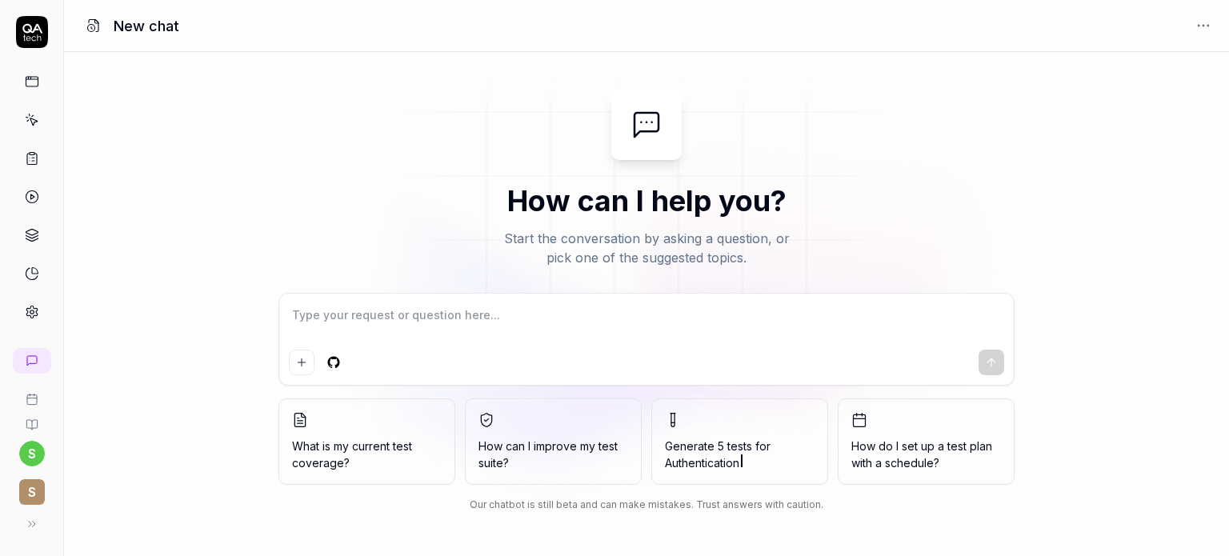
type textarea "l"
type textarea "*"
type textarea "le"
type textarea "*"
type textarea "let"
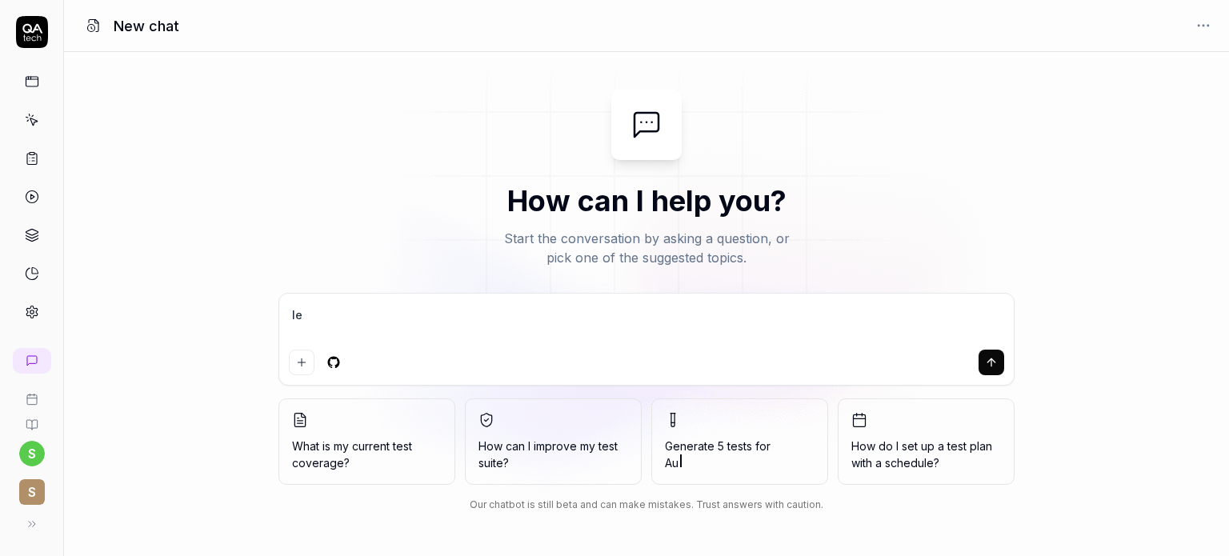
type textarea "*"
type textarea "lets"
type textarea "*"
type textarea "lets"
type textarea "*"
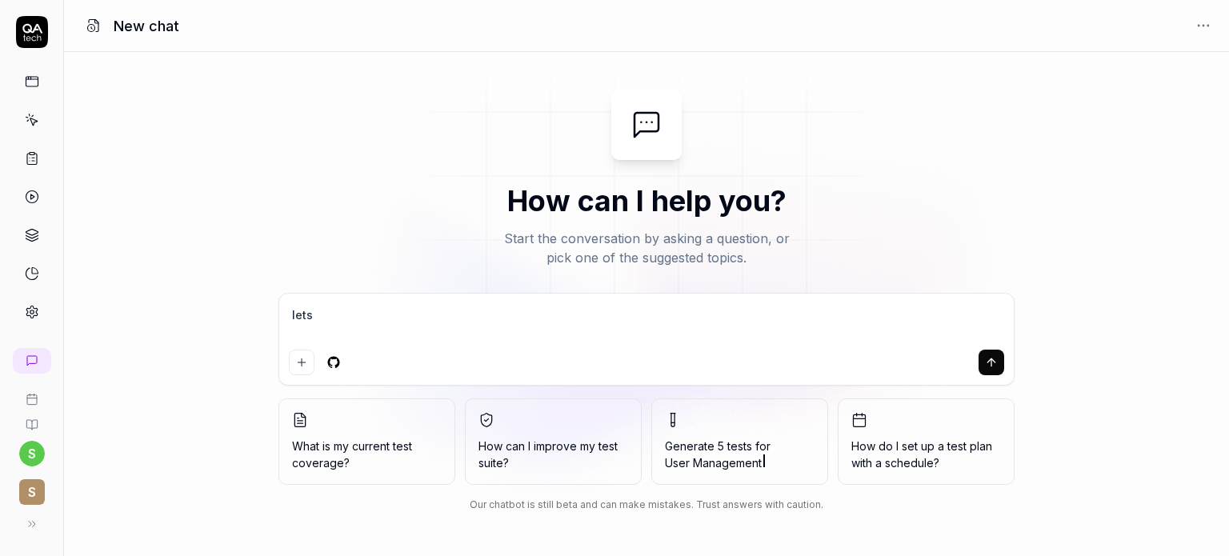
type textarea "lets s"
type textarea "*"
type textarea "lets st"
type textarea "*"
type textarea "lets sta"
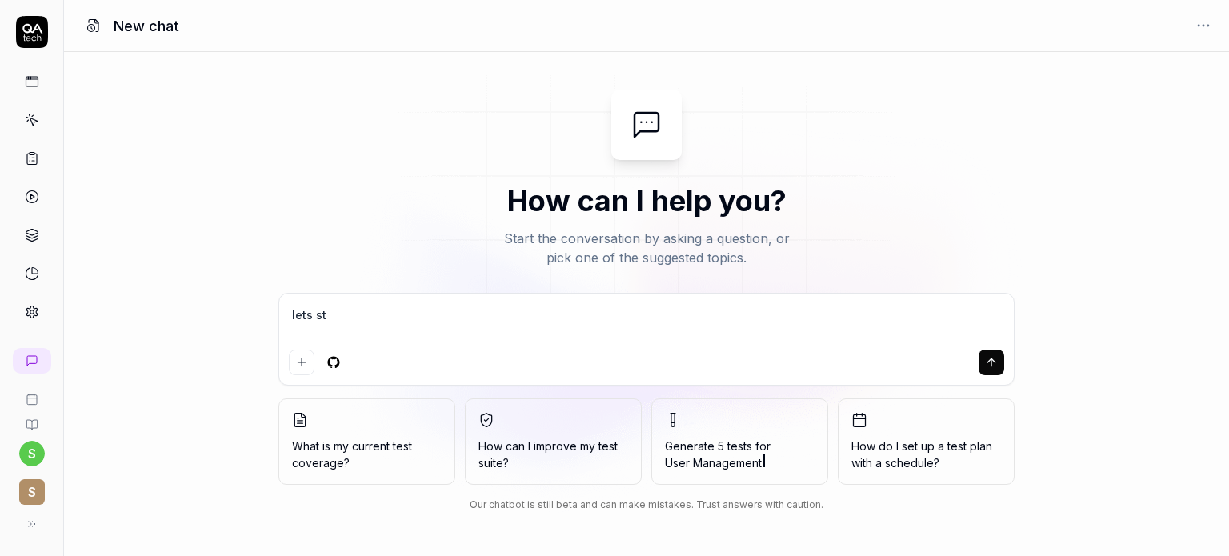
type textarea "*"
type textarea "lets star"
type textarea "*"
type textarea "lets start"
type textarea "*"
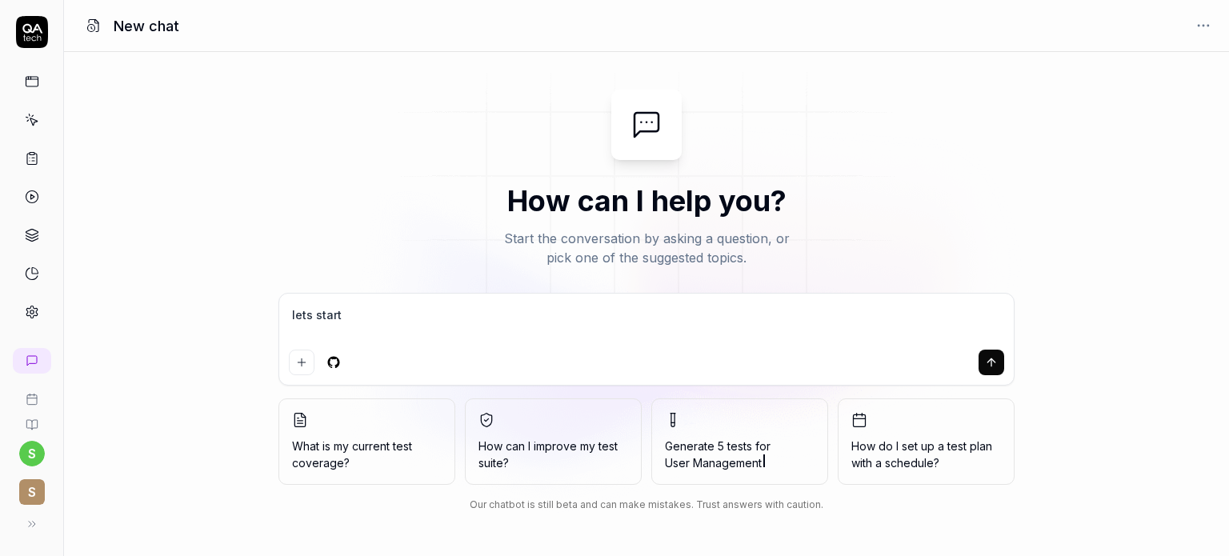
type textarea "lets start"
type textarea "*"
type textarea "lets start t"
type textarea "*"
type textarea "lets start te"
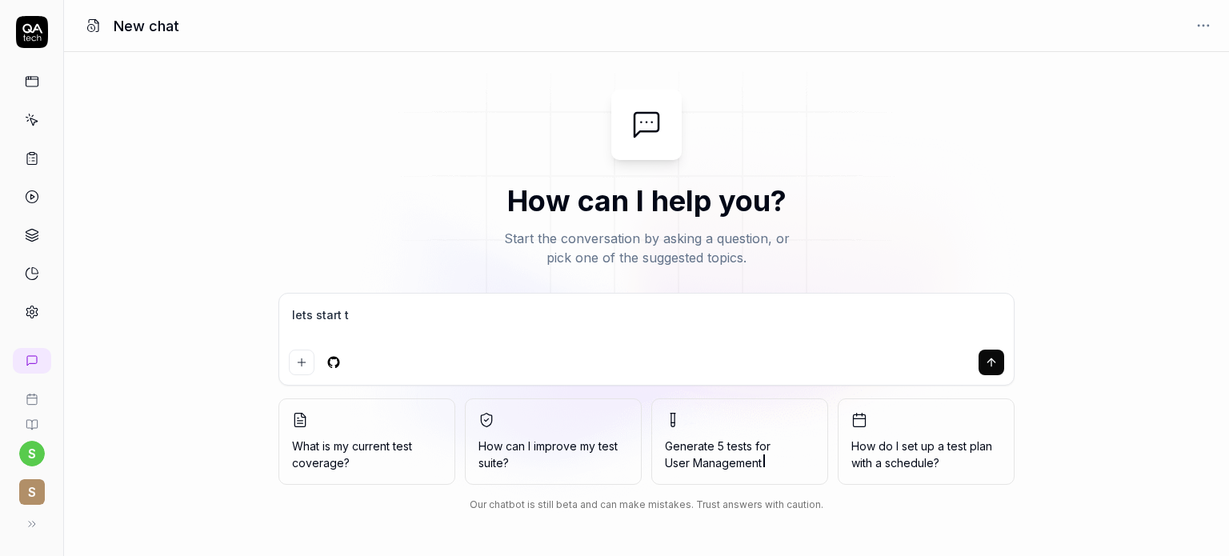
type textarea "*"
type textarea "lets start tes"
type textarea "*"
type textarea "lets start test"
type textarea "*"
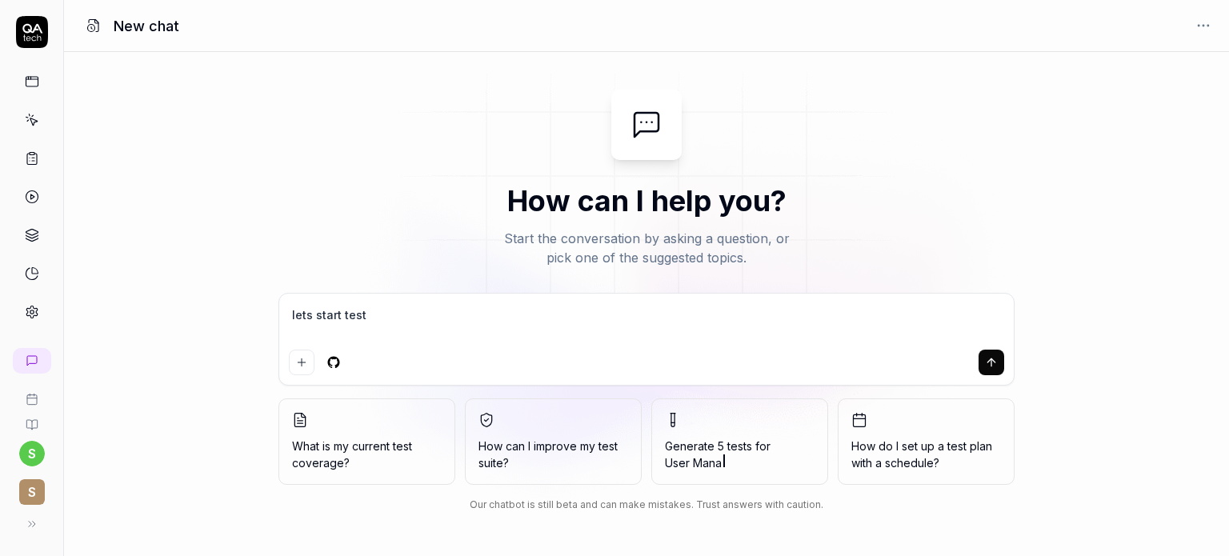
type textarea "lets start testi"
type textarea "*"
type textarea "lets start testin"
type textarea "*"
type textarea "lets start testing"
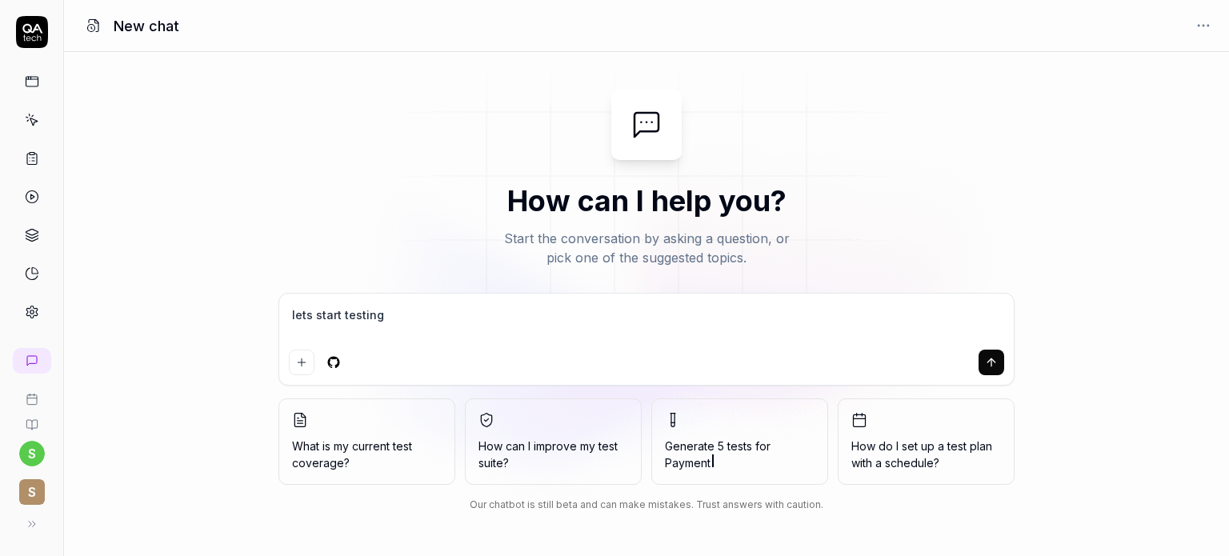
type textarea "*"
type textarea "lets start testing"
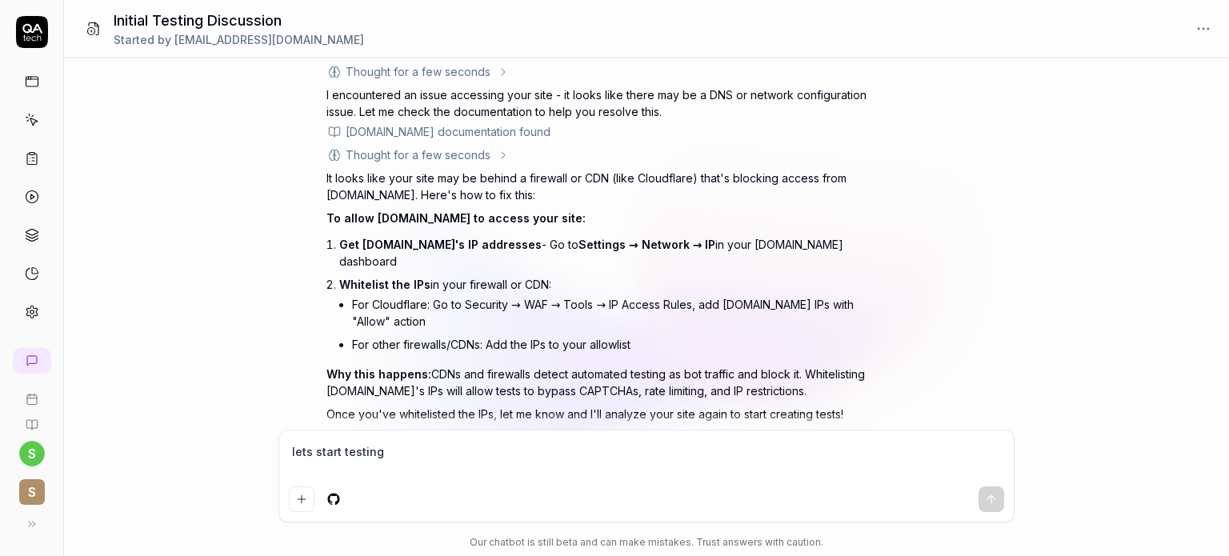
scroll to position [168, 0]
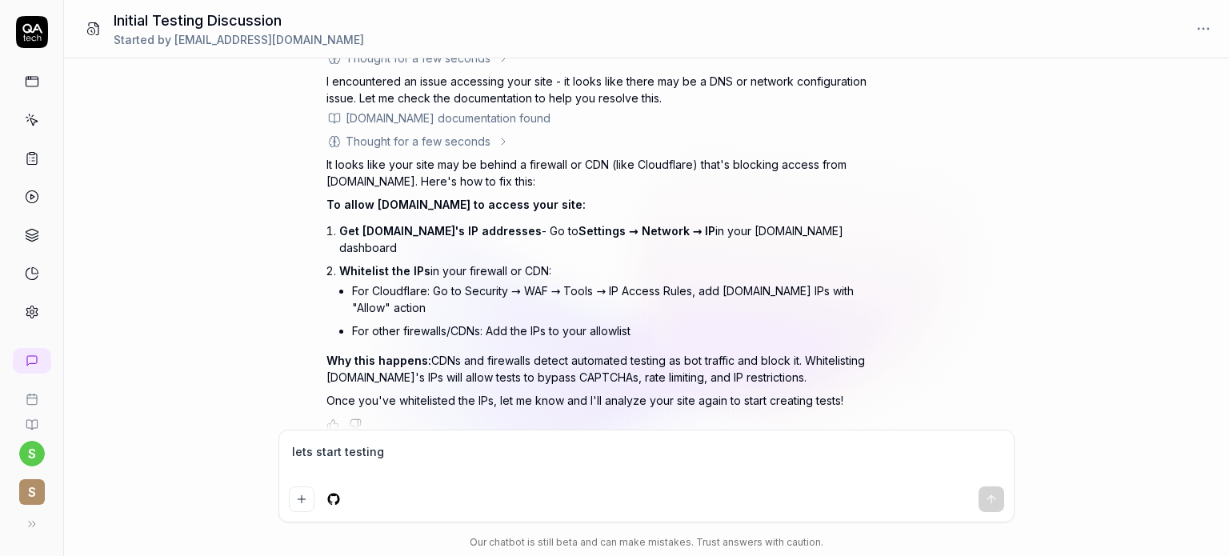
click at [883, 418] on div at bounding box center [606, 424] width 560 height 13
type textarea "*"
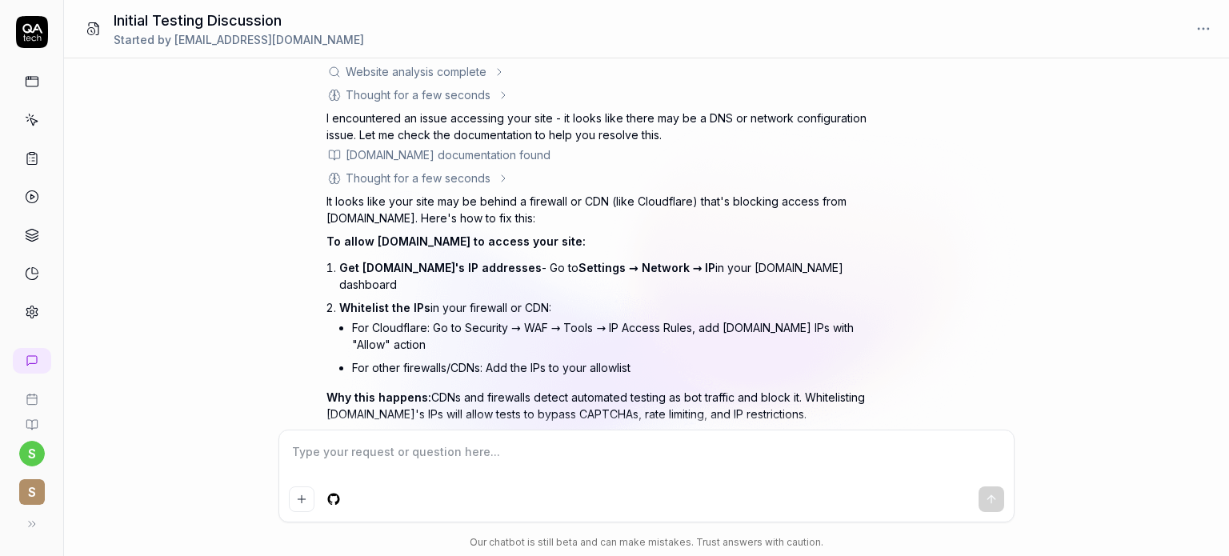
scroll to position [122, 0]
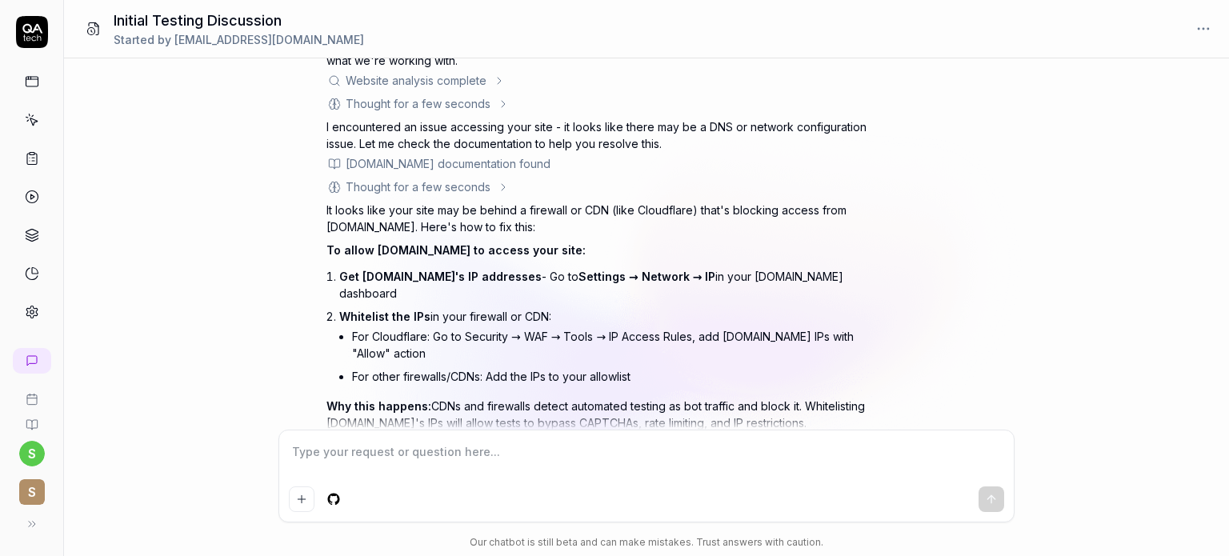
click at [649, 367] on li "For other firewalls/CDNs: Add the IPs to your allowlist" at bounding box center [619, 376] width 535 height 23
click at [27, 313] on icon at bounding box center [31, 312] width 11 height 12
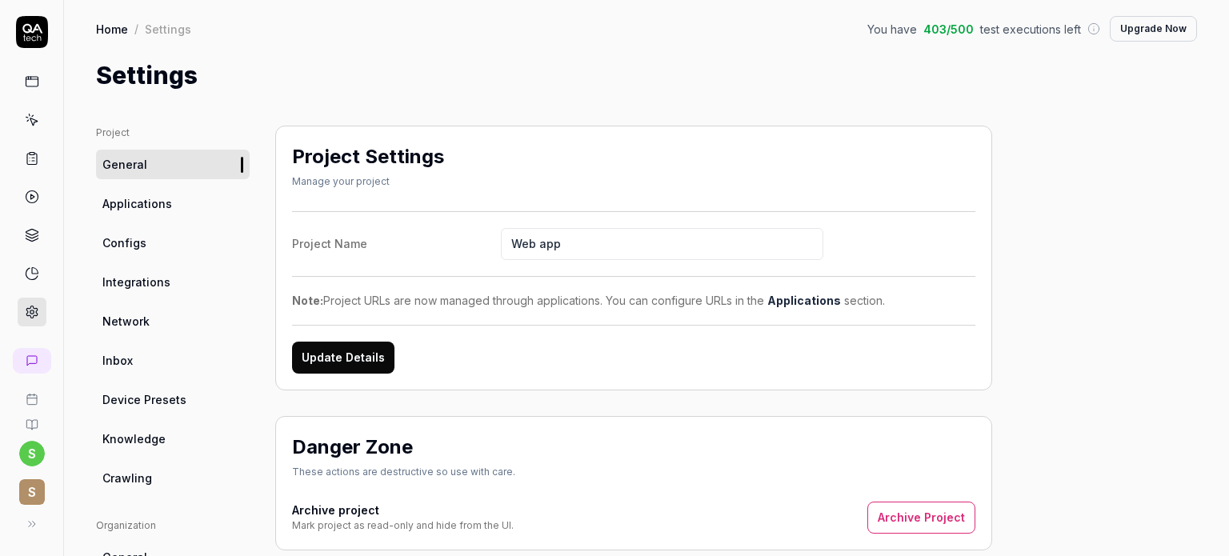
click at [146, 334] on link "Network" at bounding box center [173, 321] width 154 height 30
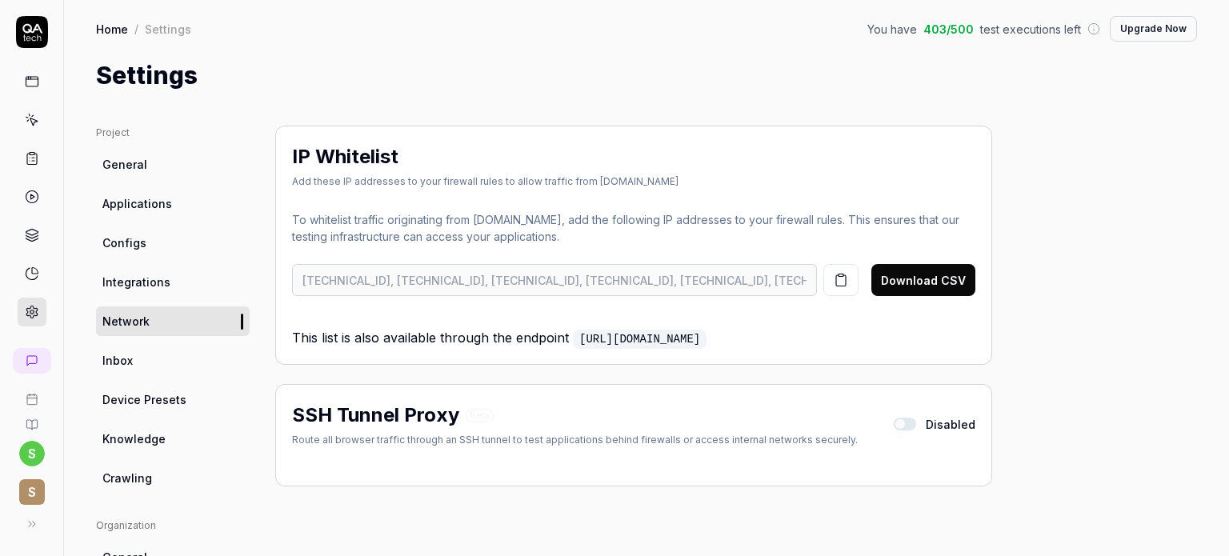
click at [847, 284] on icon "button" at bounding box center [841, 280] width 14 height 14
click at [909, 418] on button "button" at bounding box center [905, 424] width 22 height 13
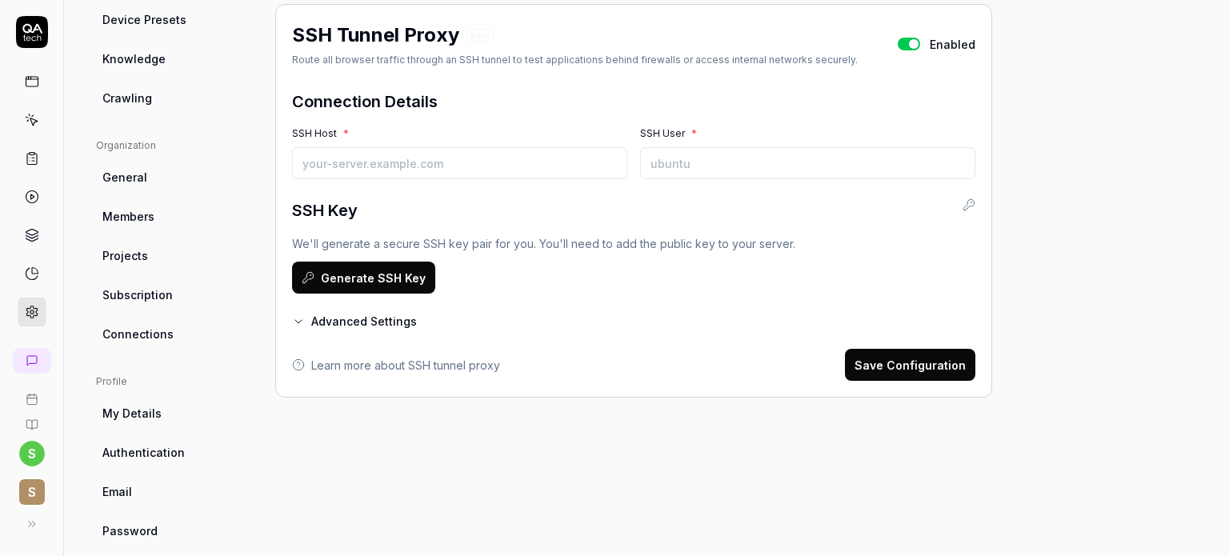
scroll to position [381, 0]
click at [376, 319] on button "Advanced Settings" at bounding box center [354, 320] width 125 height 17
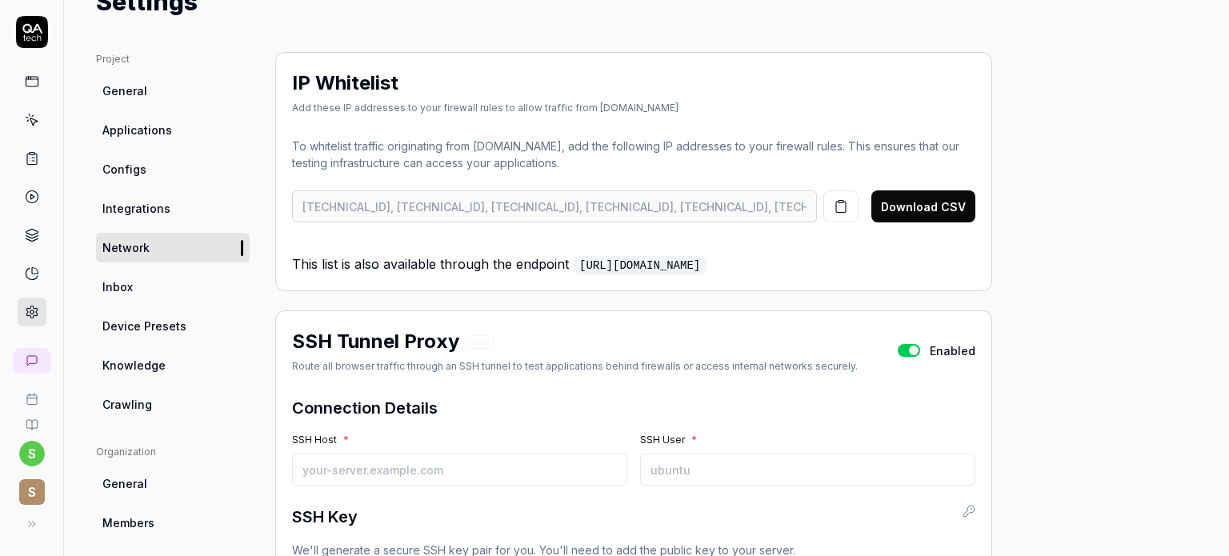
scroll to position [73, 0]
click at [911, 348] on button "button" at bounding box center [909, 351] width 22 height 13
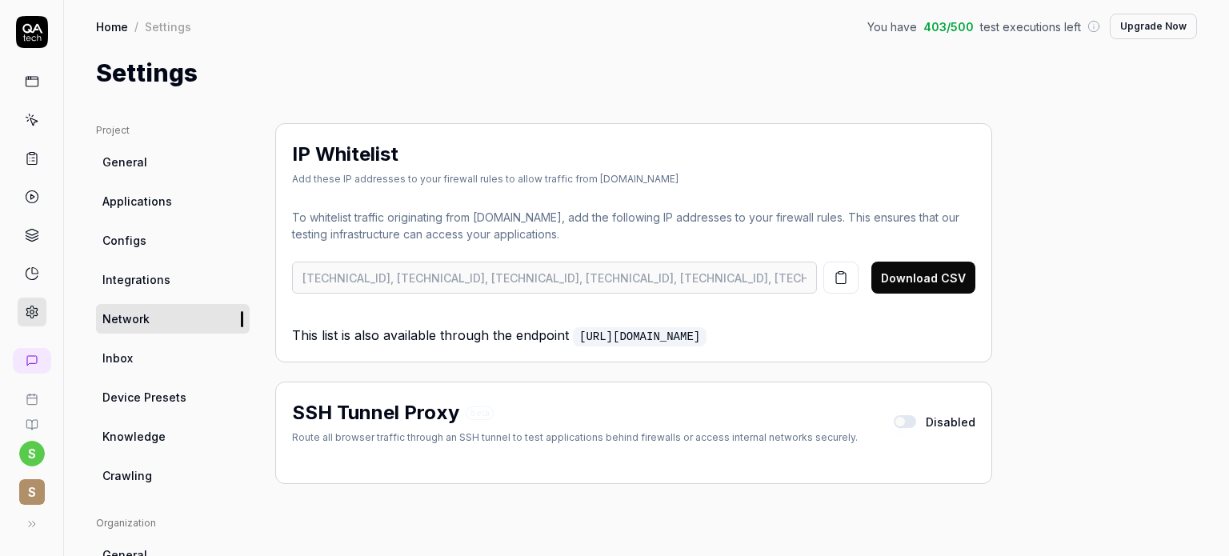
scroll to position [0, 0]
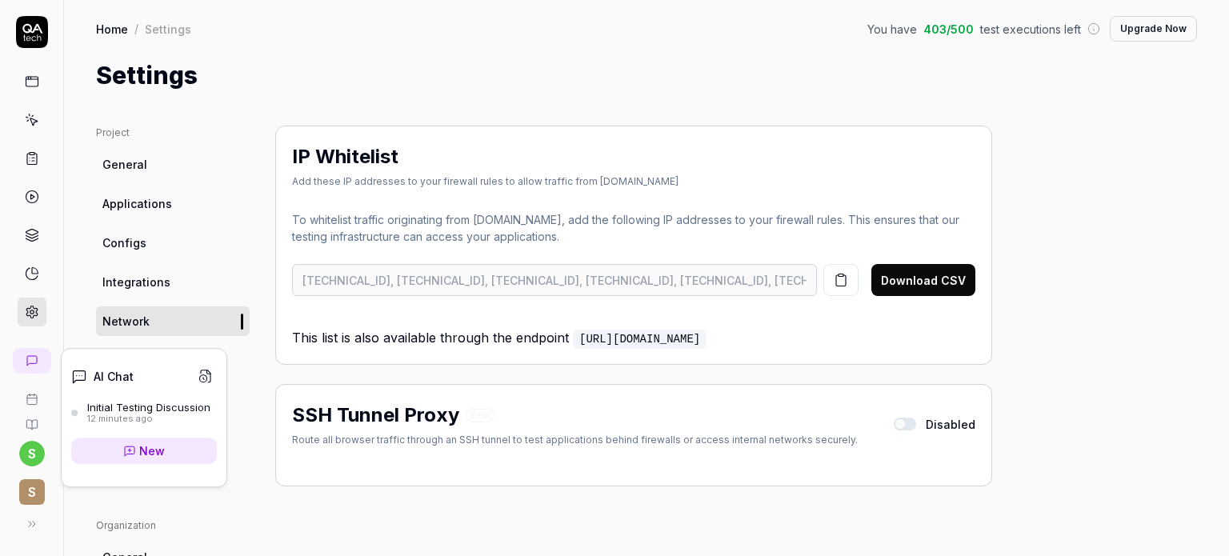
click at [30, 366] on icon at bounding box center [32, 360] width 13 height 13
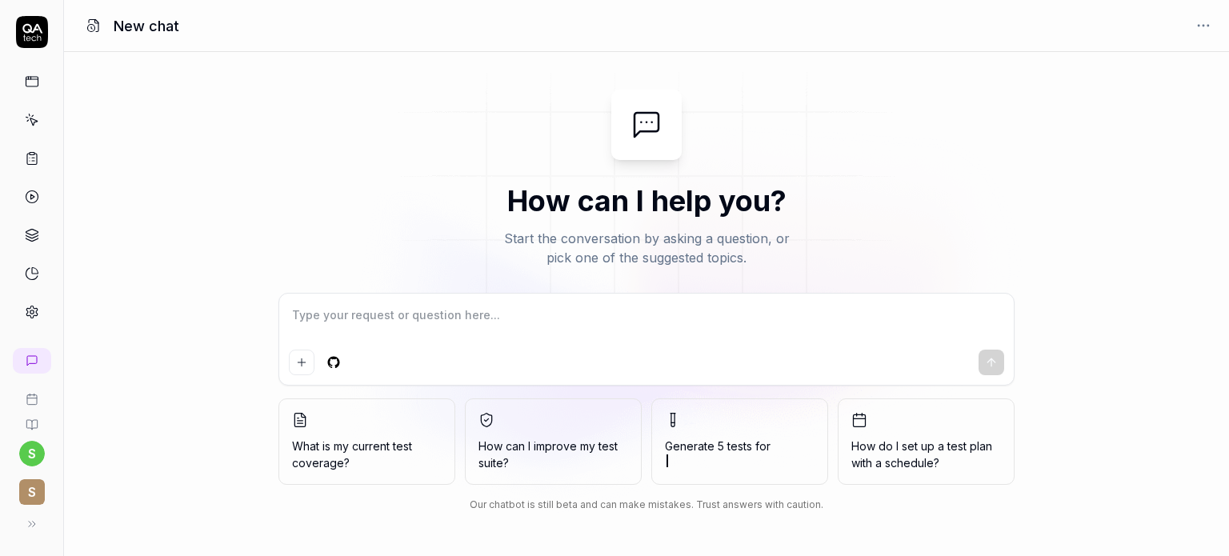
type textarea "*"
click at [38, 357] on icon at bounding box center [32, 360] width 13 height 13
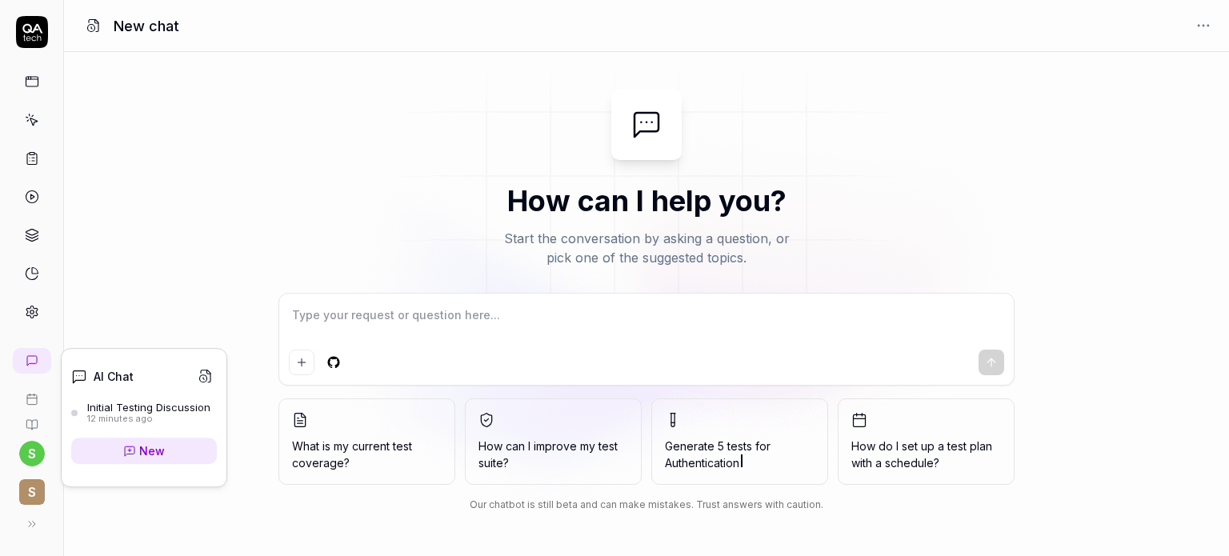
click at [134, 410] on div "Initial Testing Discussion" at bounding box center [148, 407] width 123 height 13
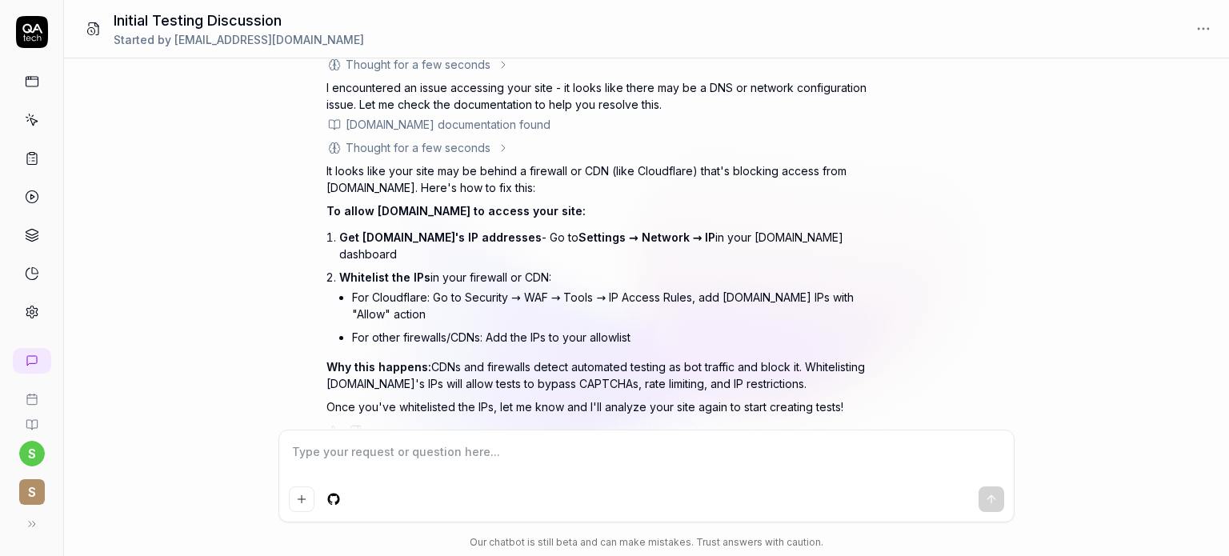
scroll to position [168, 0]
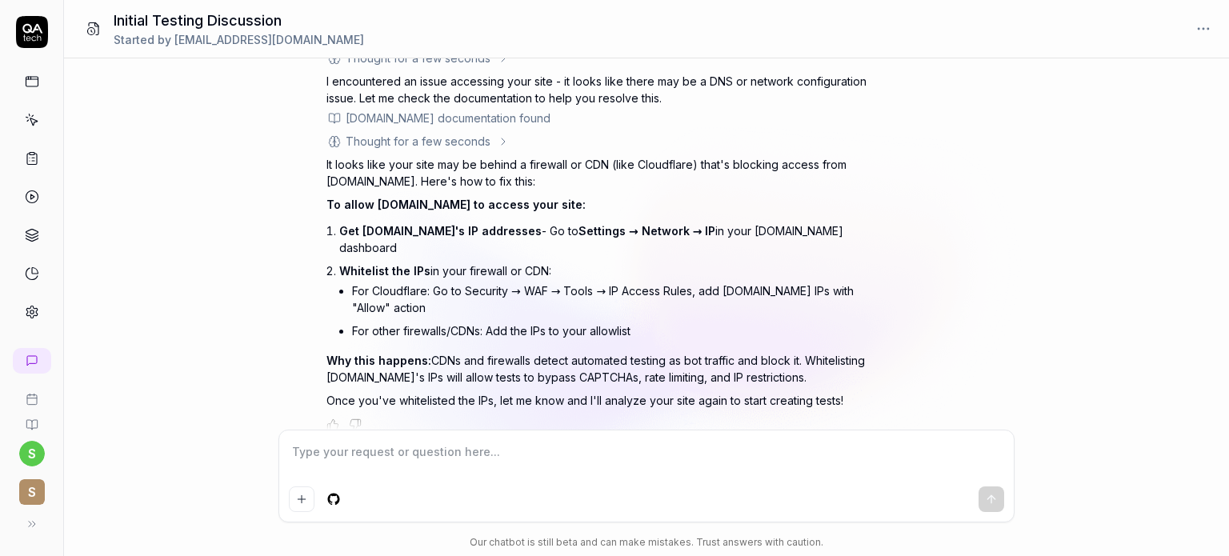
click at [357, 454] on textarea at bounding box center [646, 460] width 715 height 40
type textarea "*"
